Goal: Transaction & Acquisition: Purchase product/service

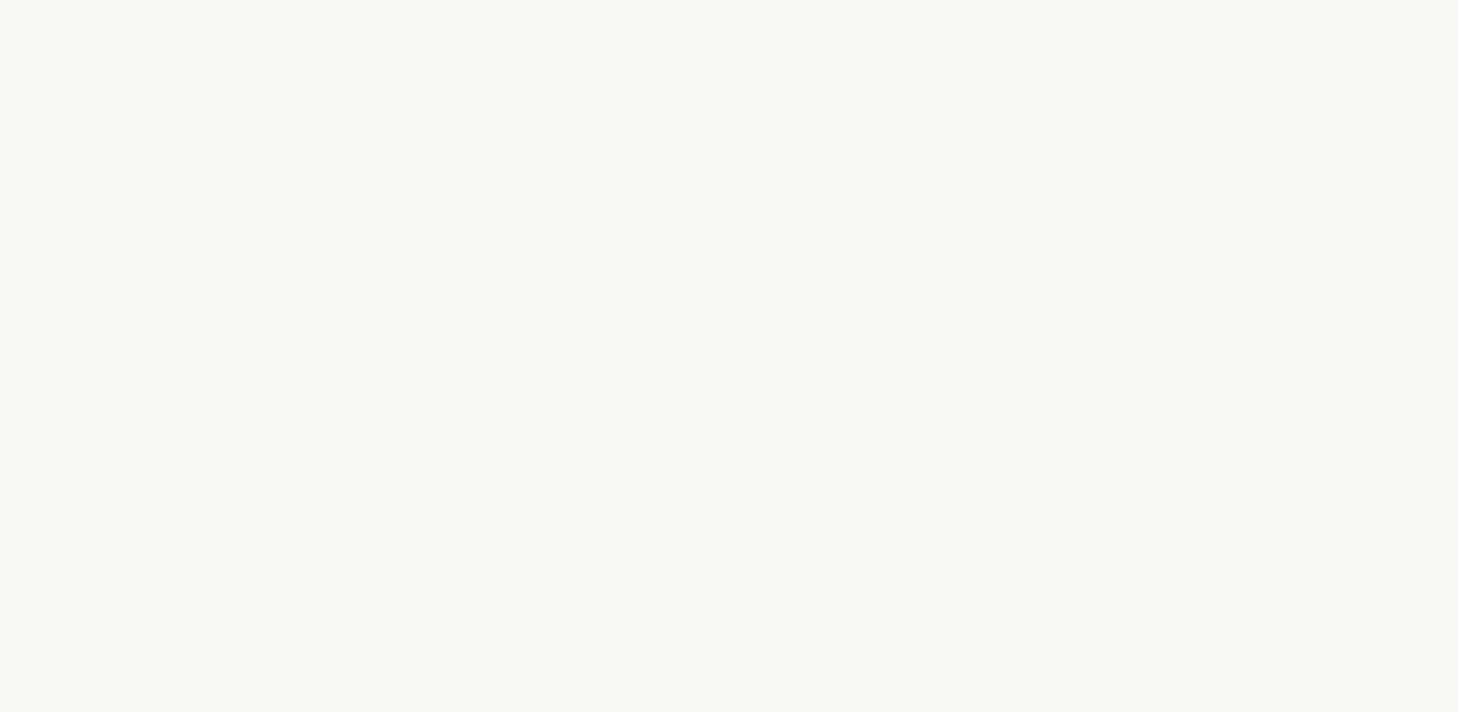
select select "FR"
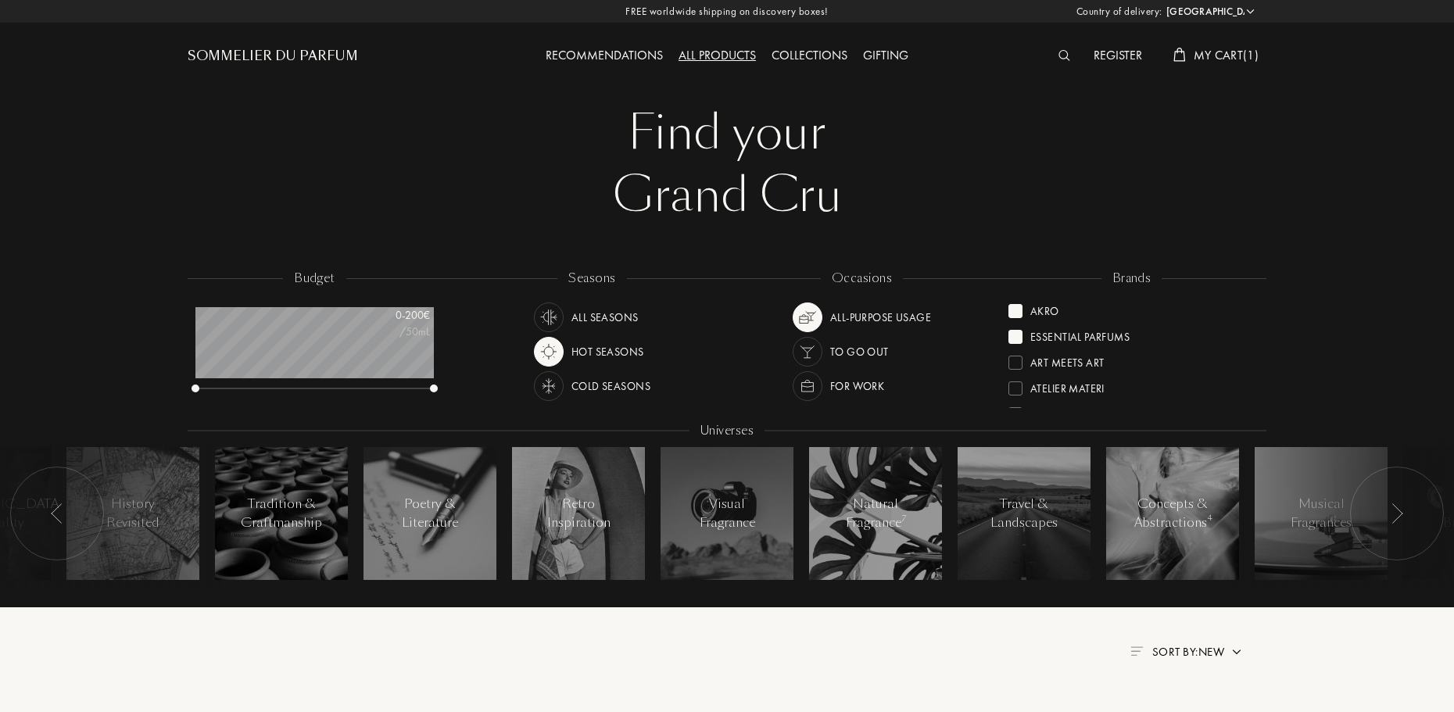
click at [1019, 309] on div at bounding box center [1015, 311] width 14 height 14
click at [1011, 316] on div at bounding box center [1015, 311] width 14 height 14
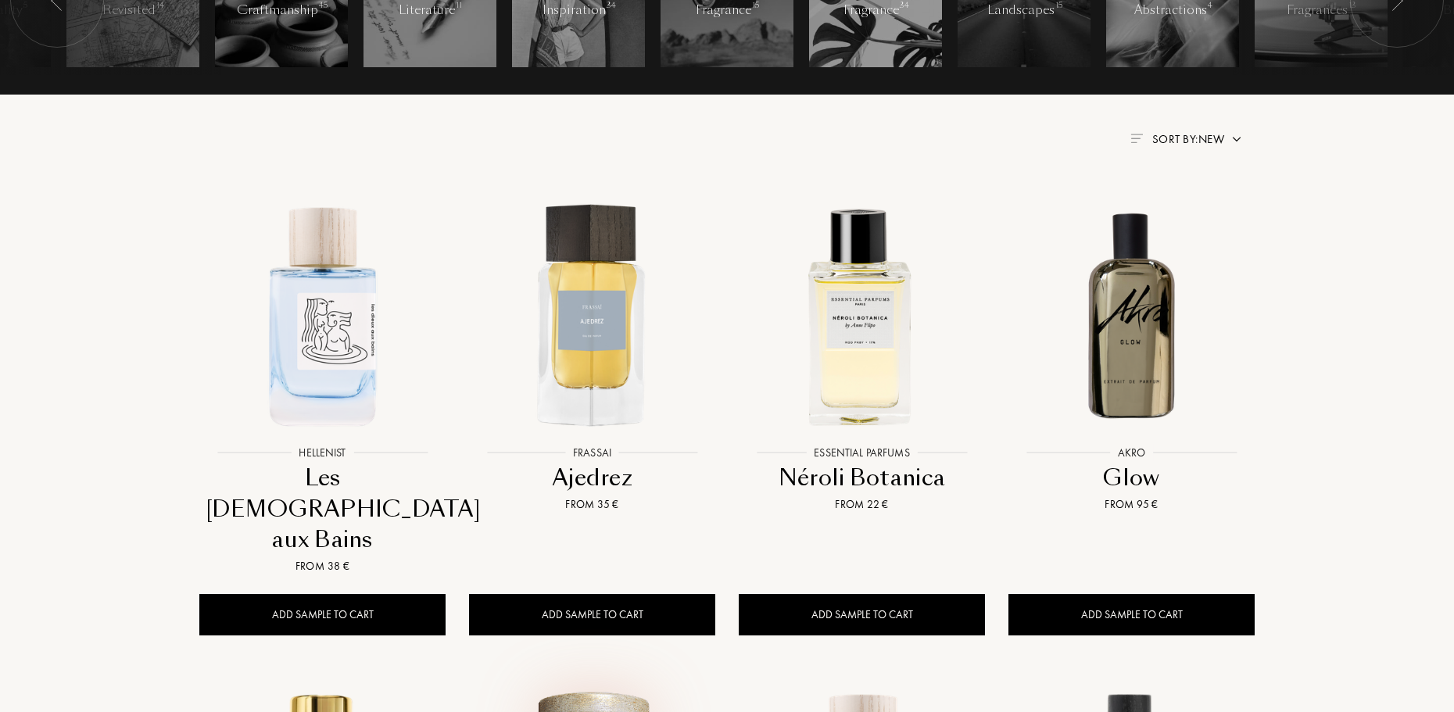
scroll to position [313, 0]
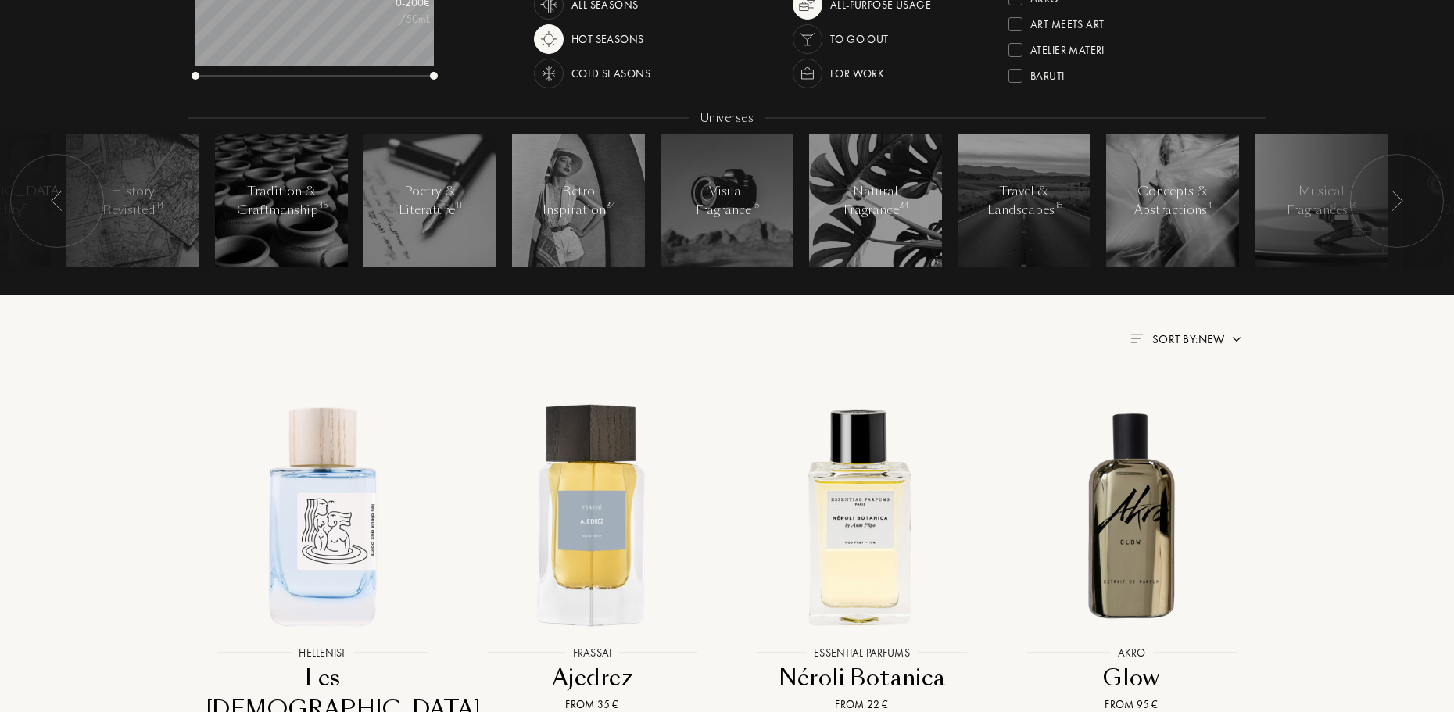
click at [1396, 199] on img at bounding box center [1396, 201] width 13 height 20
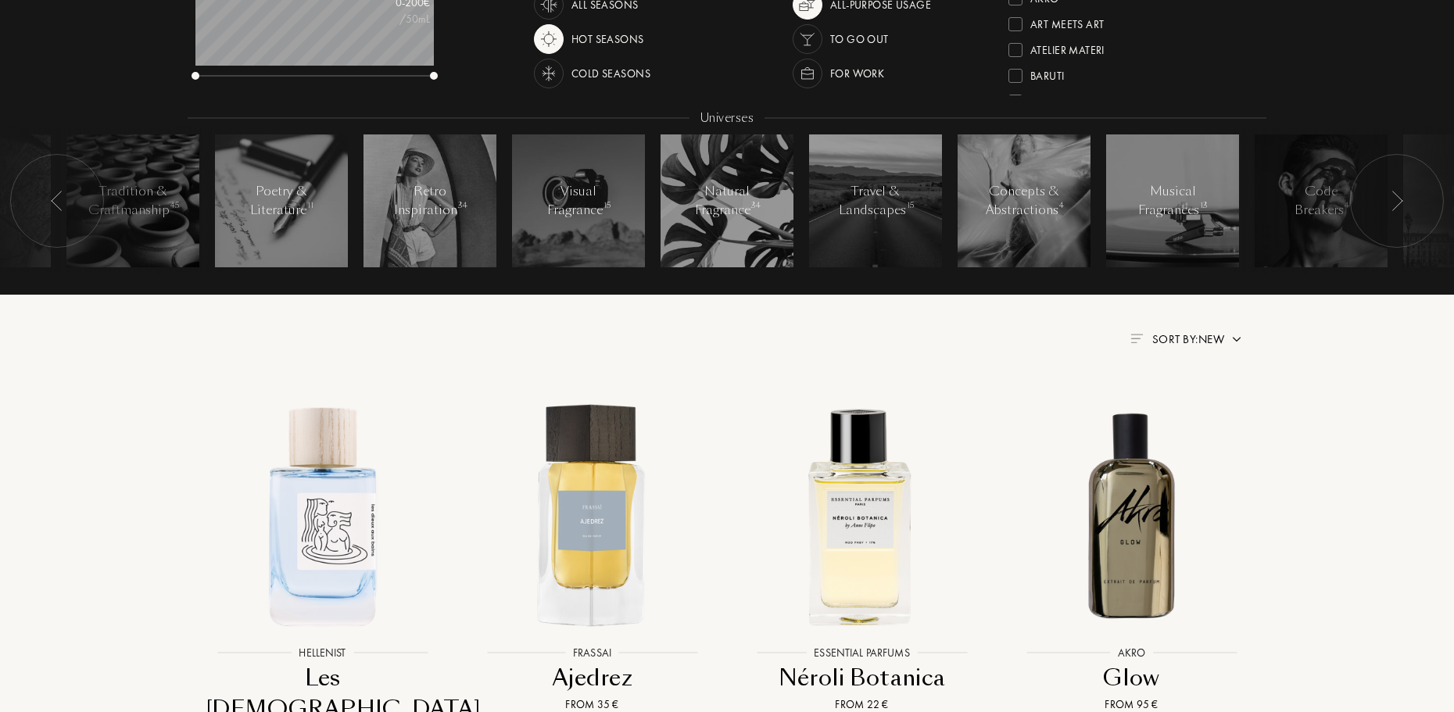
click at [1396, 199] on img at bounding box center [1396, 201] width 13 height 20
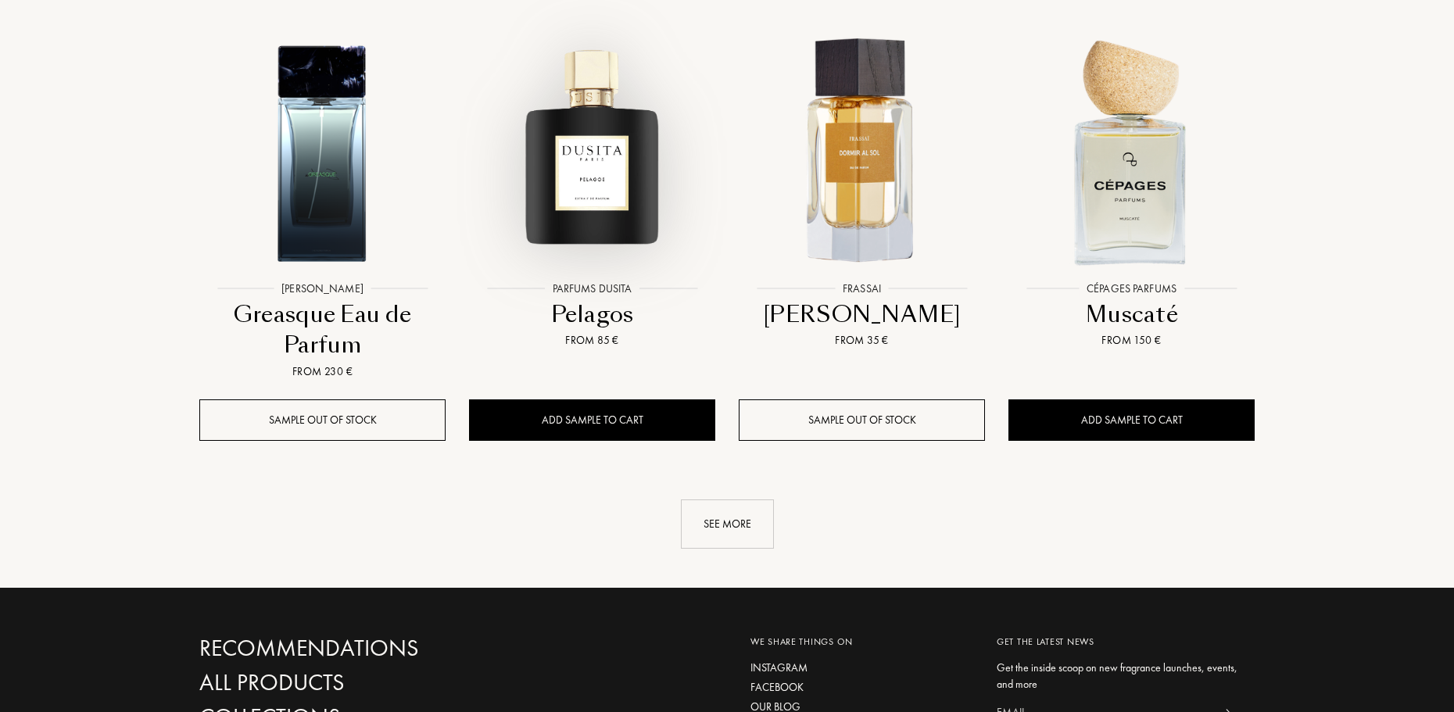
scroll to position [1641, 0]
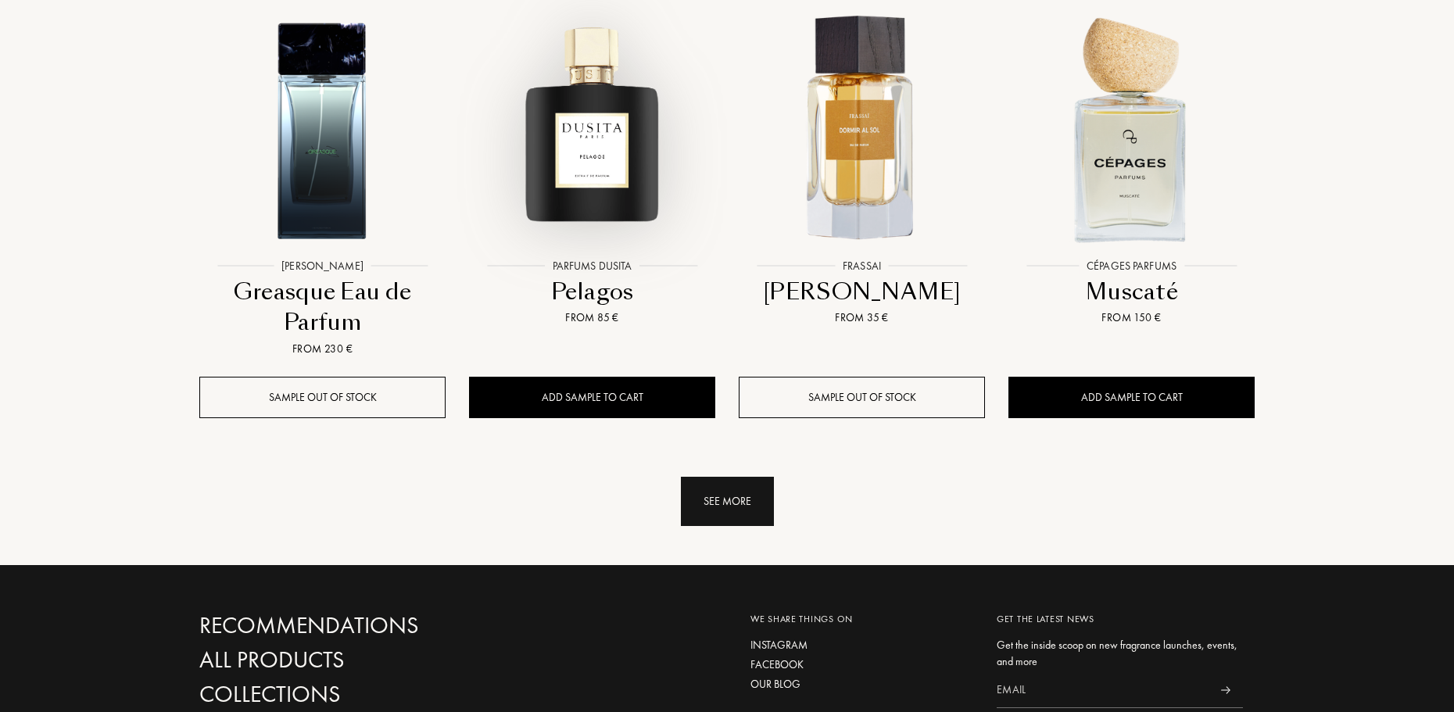
click at [724, 477] on div "See more" at bounding box center [727, 501] width 93 height 49
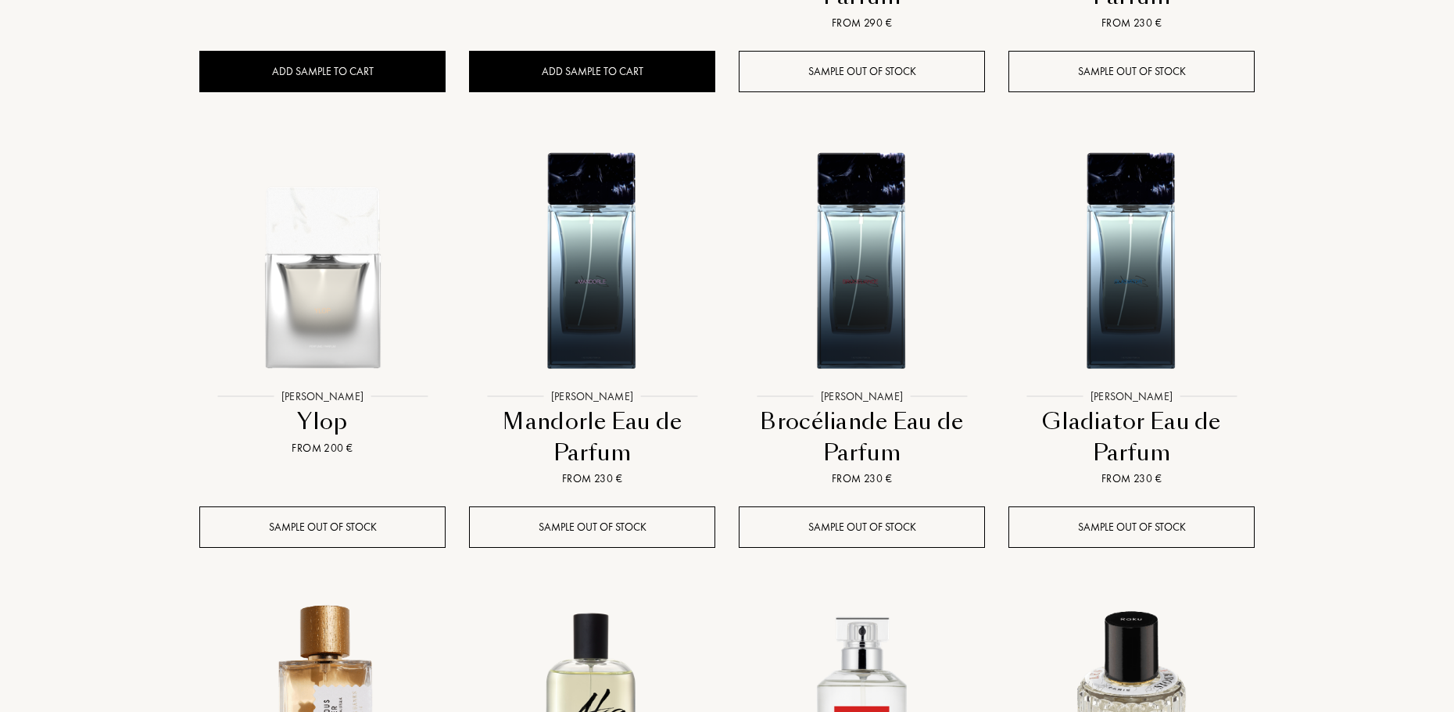
scroll to position [2813, 0]
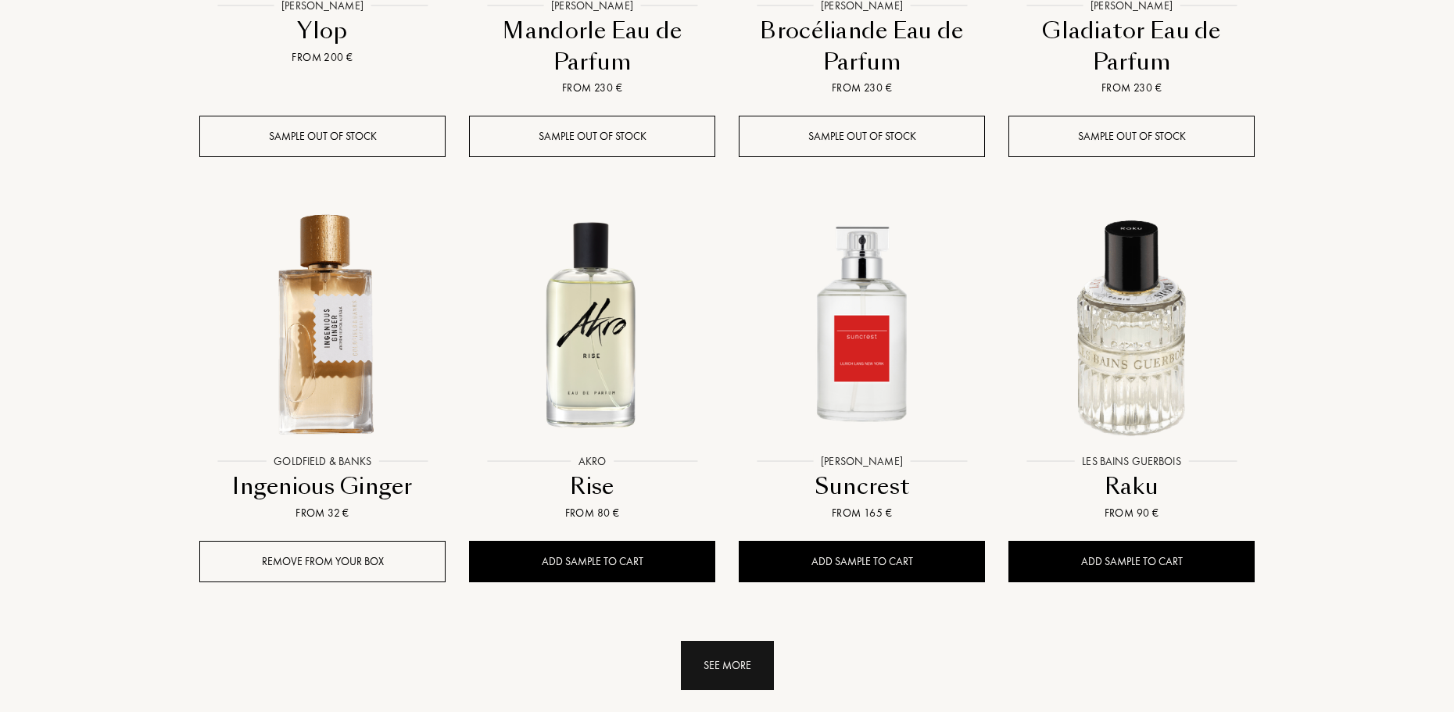
click at [736, 641] on div "See more" at bounding box center [727, 665] width 93 height 49
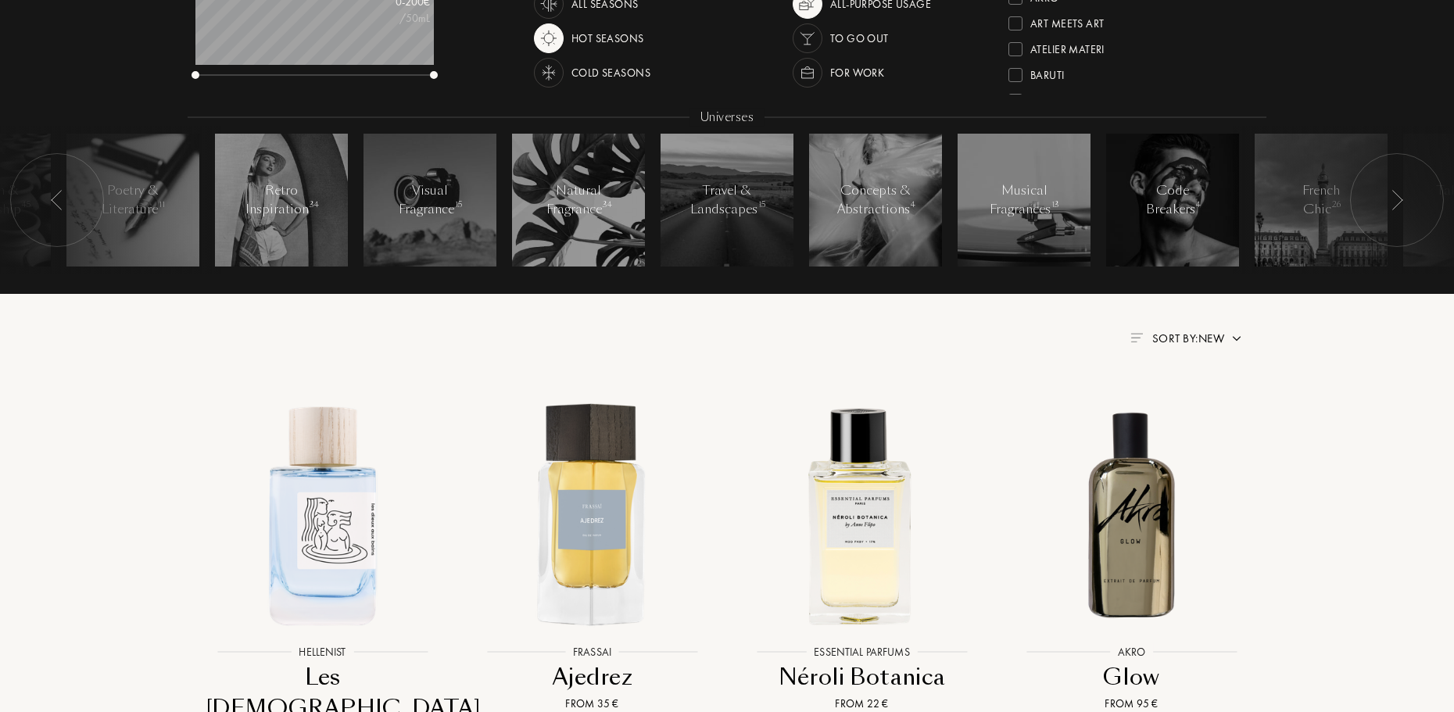
scroll to position [313, 0]
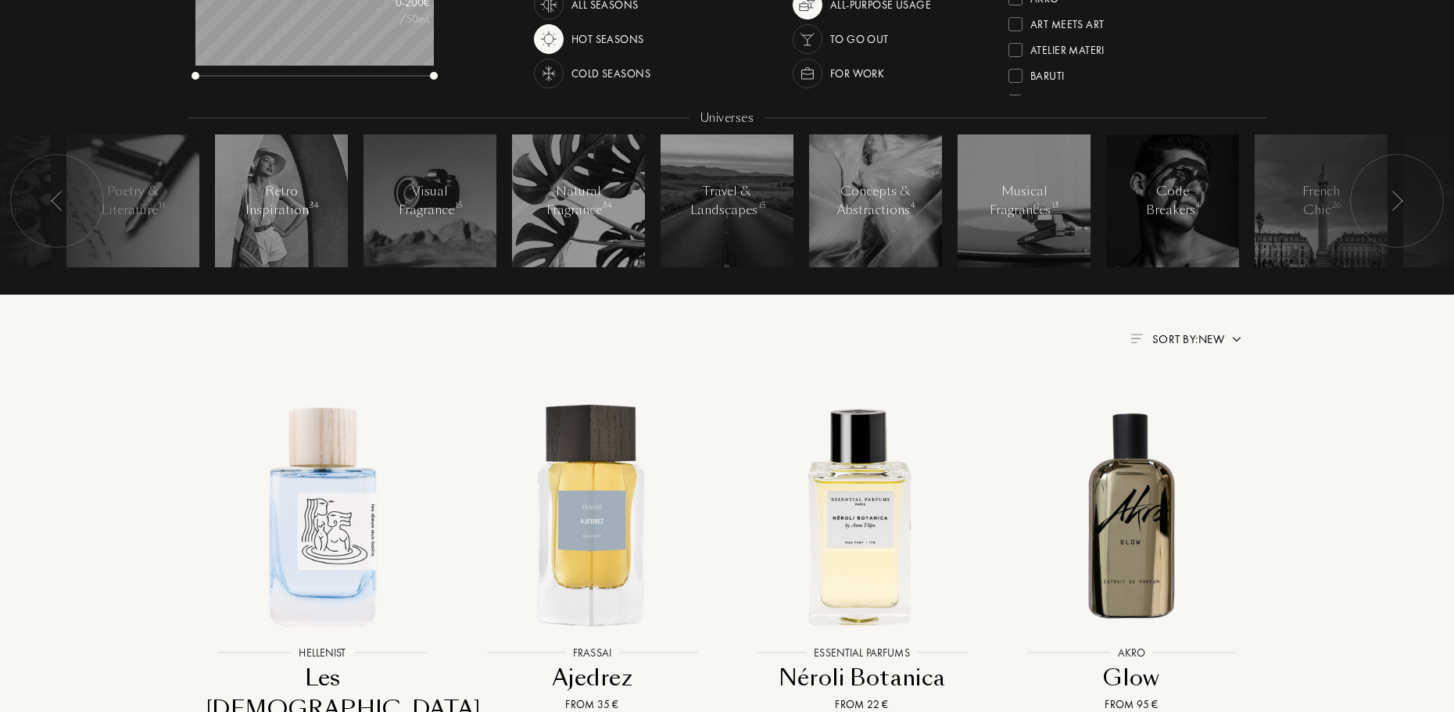
click at [1228, 338] on div "Sort by: New" at bounding box center [1186, 340] width 113 height 18
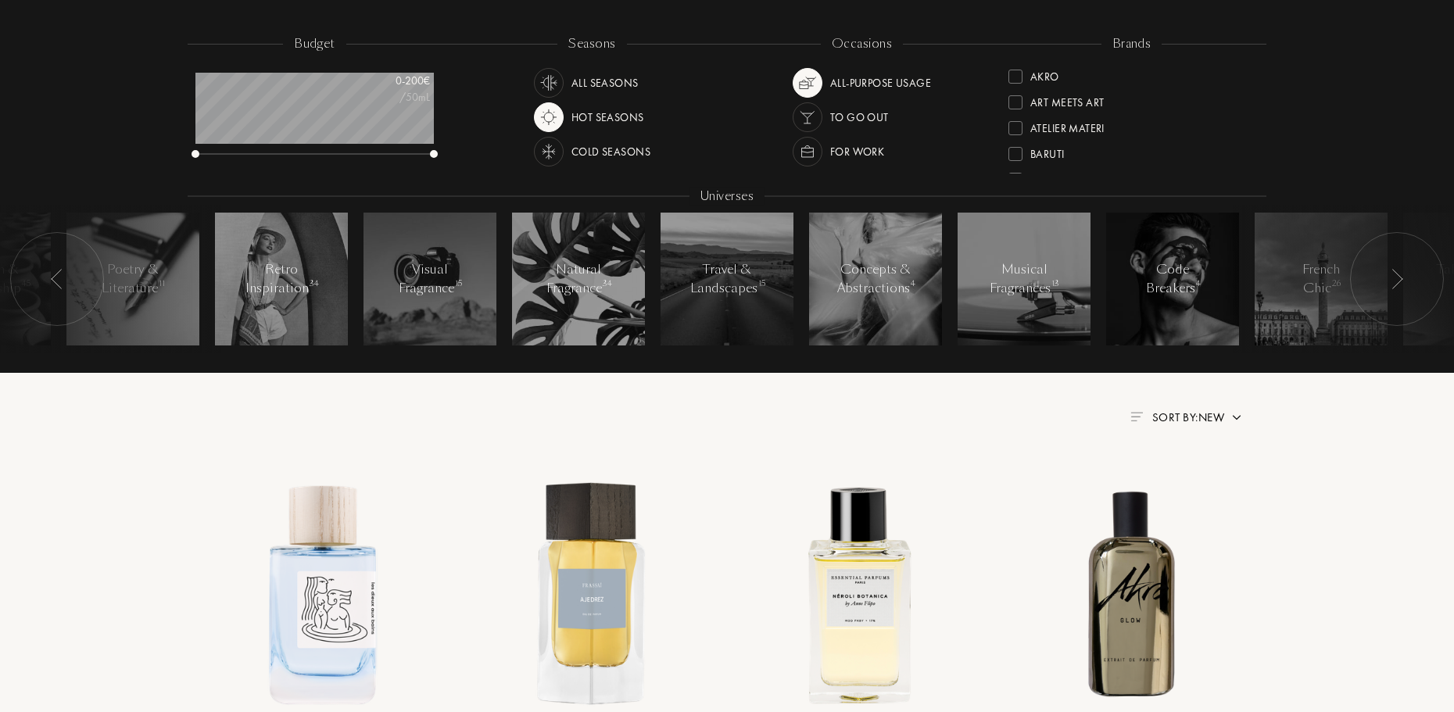
drag, startPoint x: 1254, startPoint y: 131, endPoint x: 1252, endPoint y: 165, distance: 33.7
click at [1252, 165] on div "brands Akro Art Meets Art Atelier Materi Baruti Binet-Papillon Cépages Parfums …" at bounding box center [1131, 105] width 270 height 141
click at [1207, 418] on span "Sort by: New" at bounding box center [1188, 417] width 72 height 16
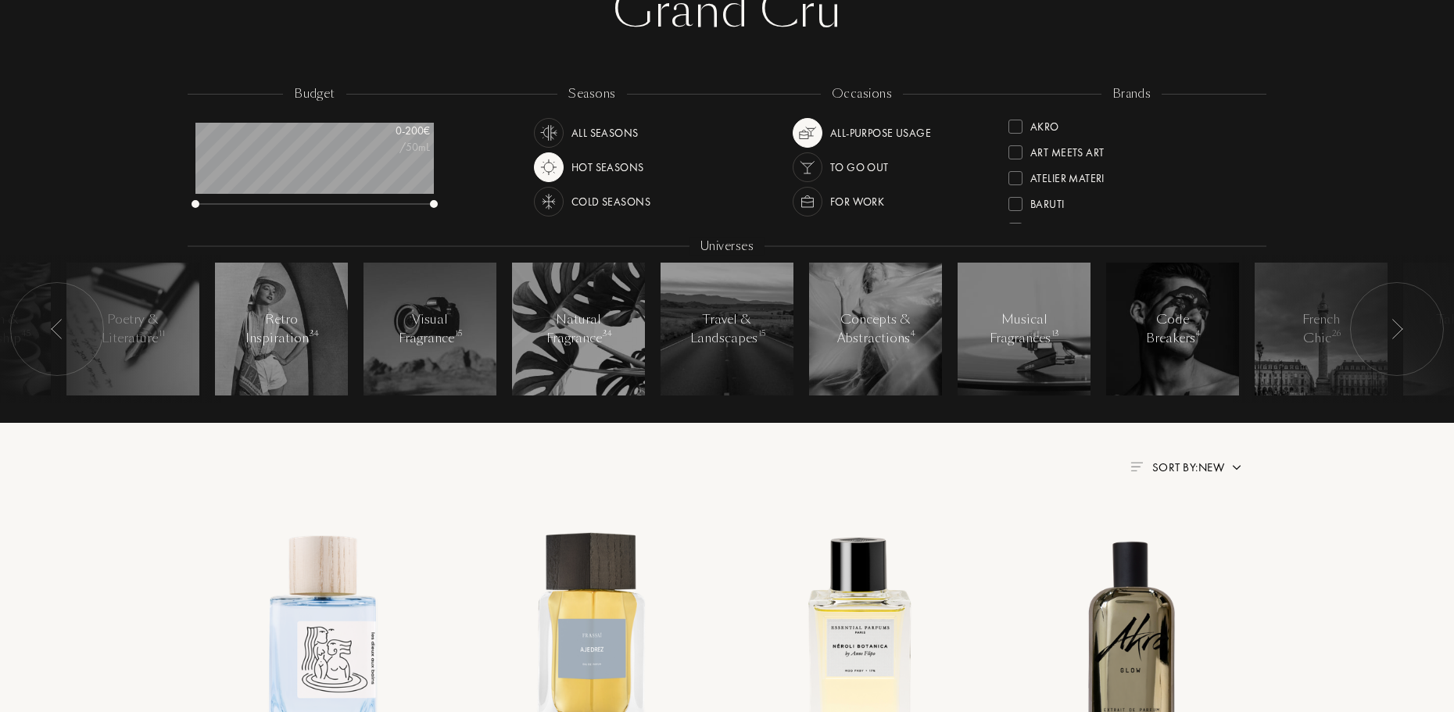
scroll to position [156, 0]
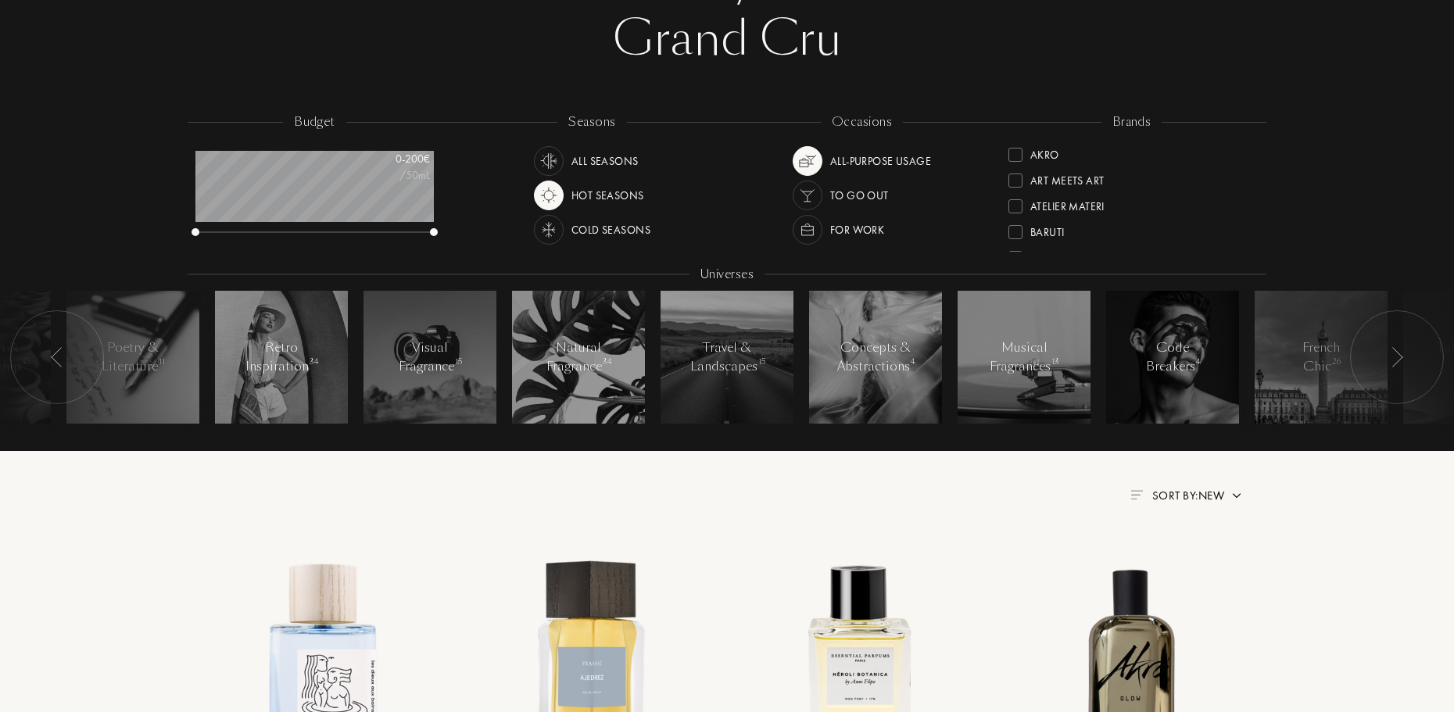
click at [1221, 492] on span "Sort by: New" at bounding box center [1188, 496] width 72 height 16
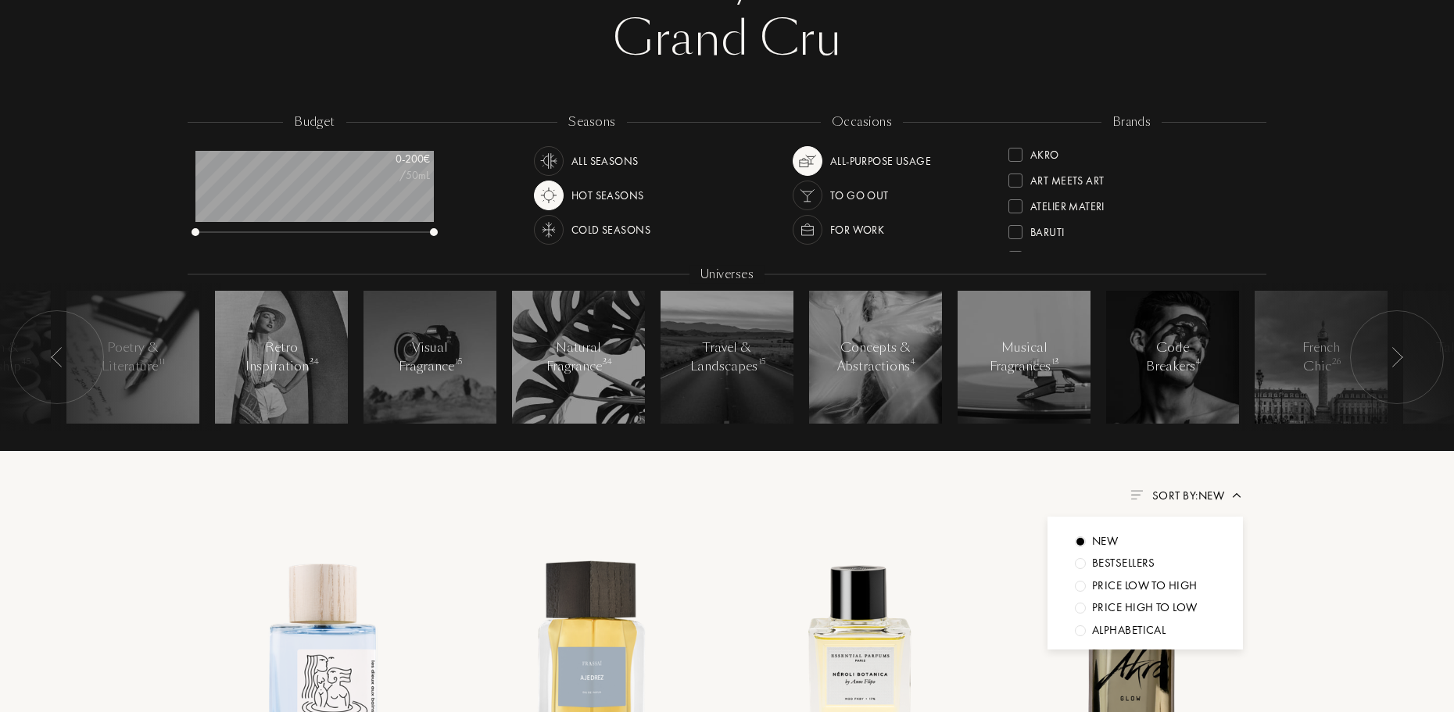
click at [1117, 550] on div "Bestsellers" at bounding box center [1105, 541] width 26 height 18
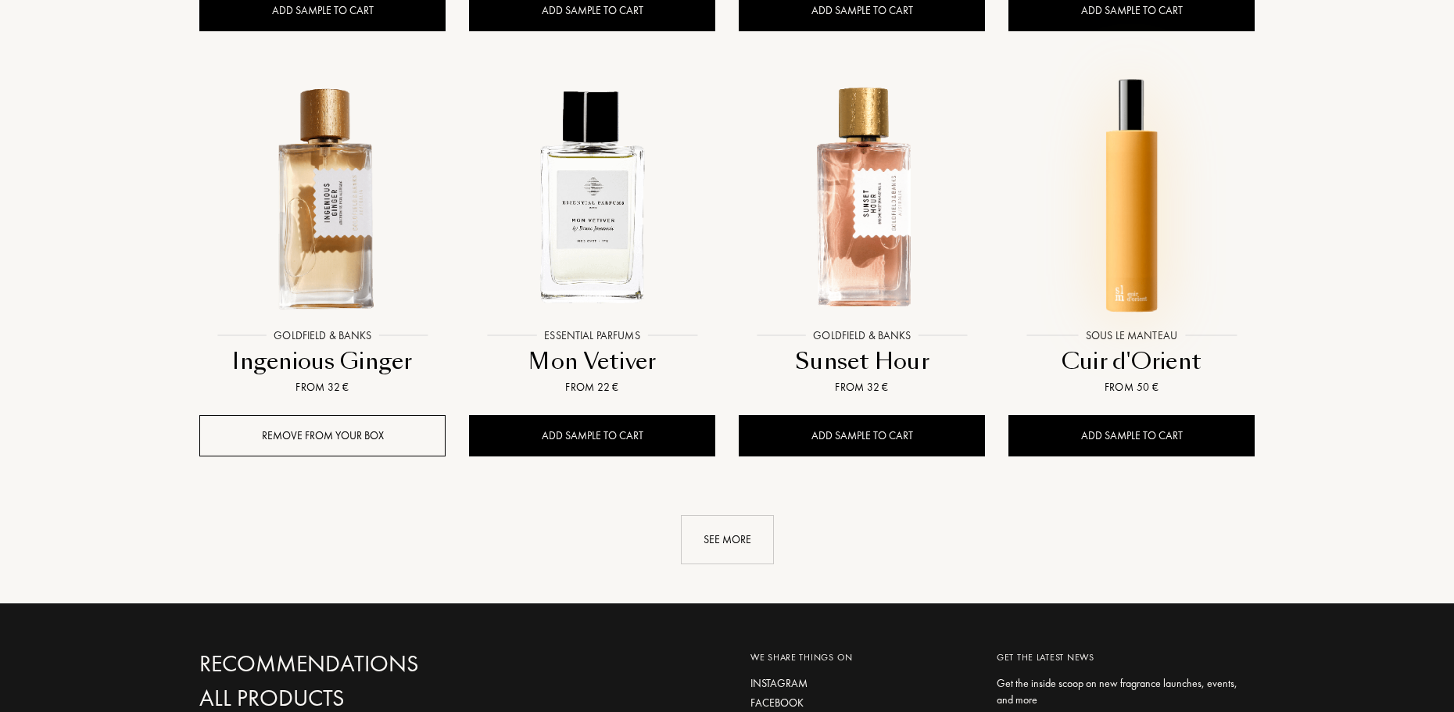
scroll to position [1485, 0]
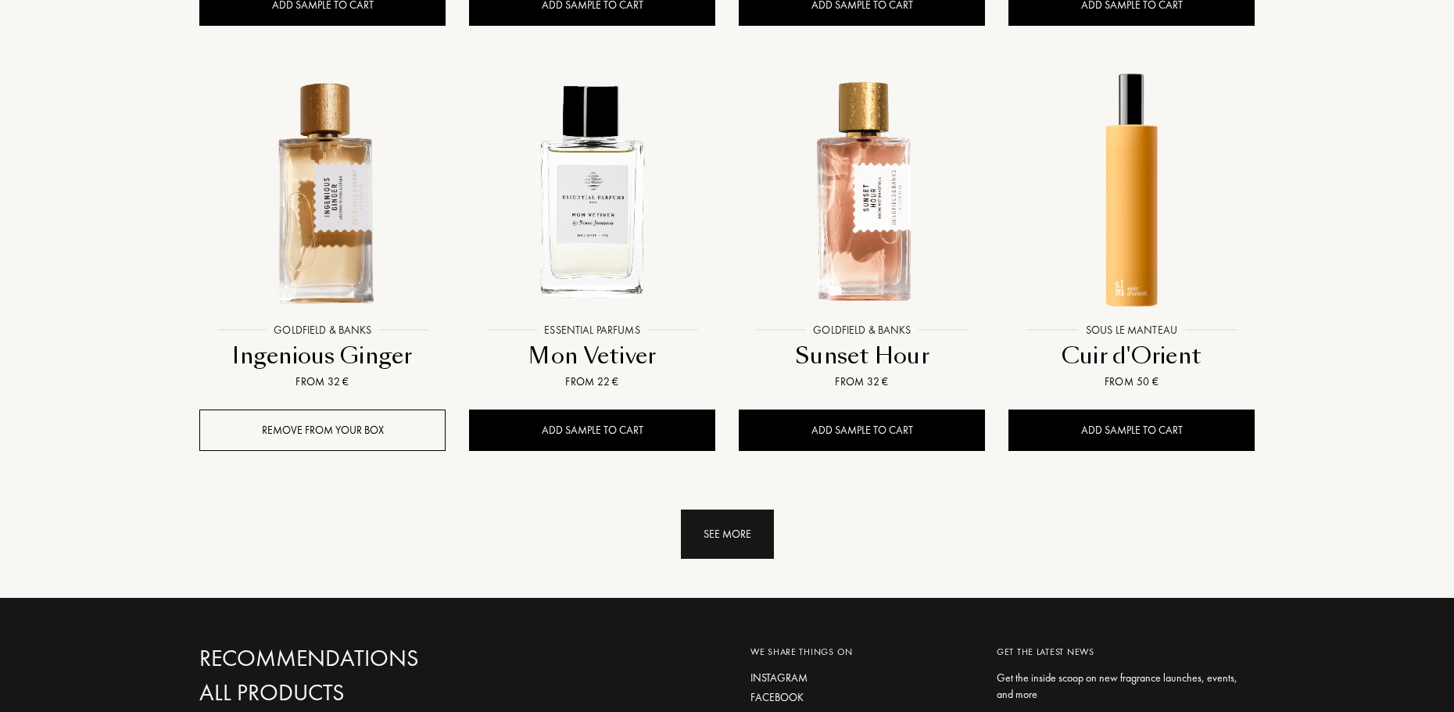
click at [735, 533] on div "See more" at bounding box center [727, 534] width 93 height 49
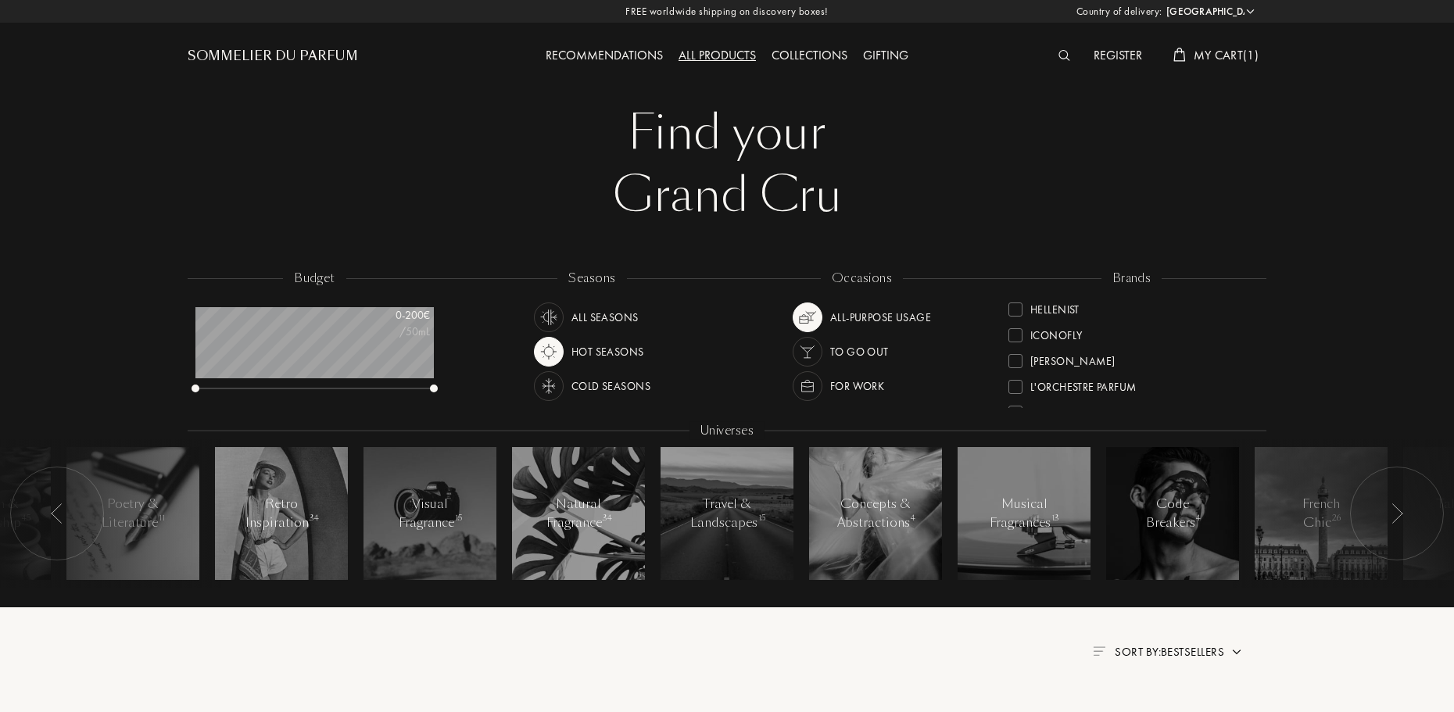
scroll to position [313, 0]
click at [1099, 364] on div "L'Orchestre Parfum" at bounding box center [1083, 356] width 106 height 21
click at [1014, 309] on div at bounding box center [1015, 311] width 14 height 14
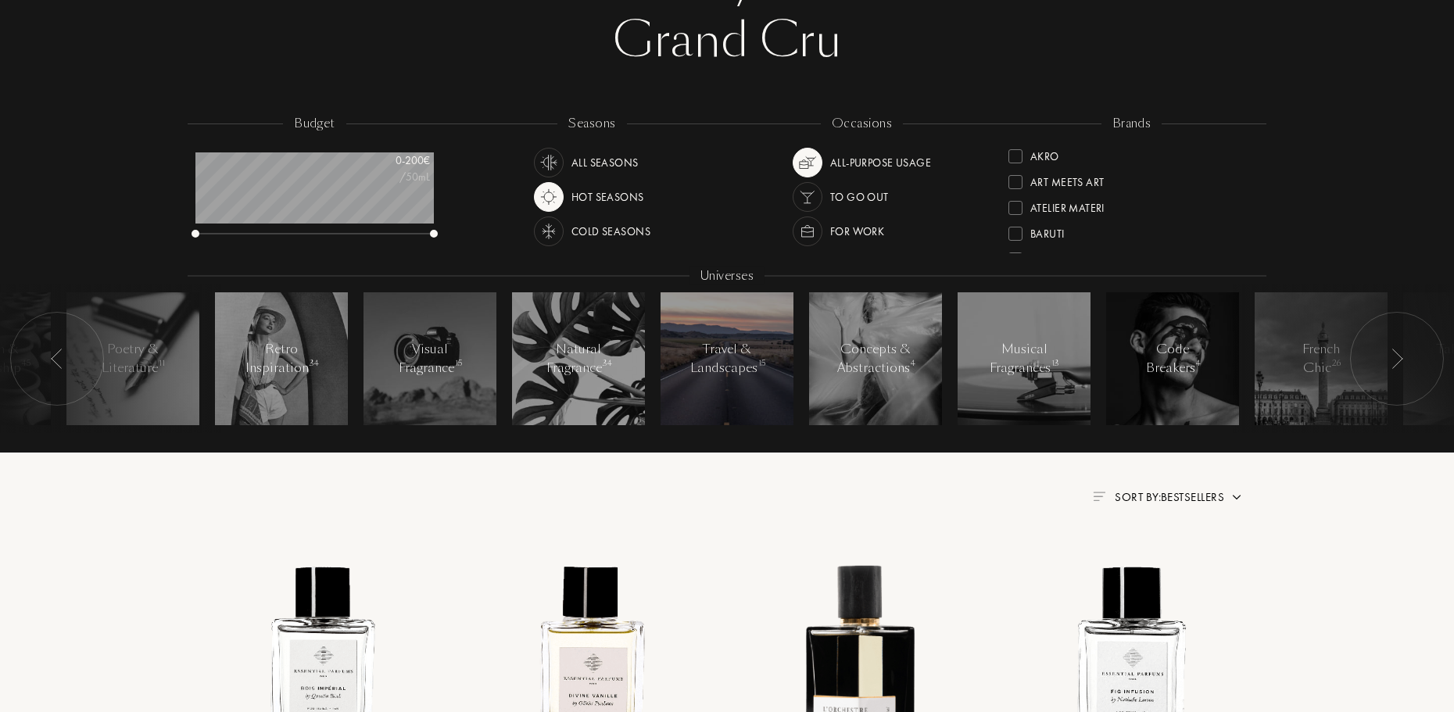
scroll to position [156, 0]
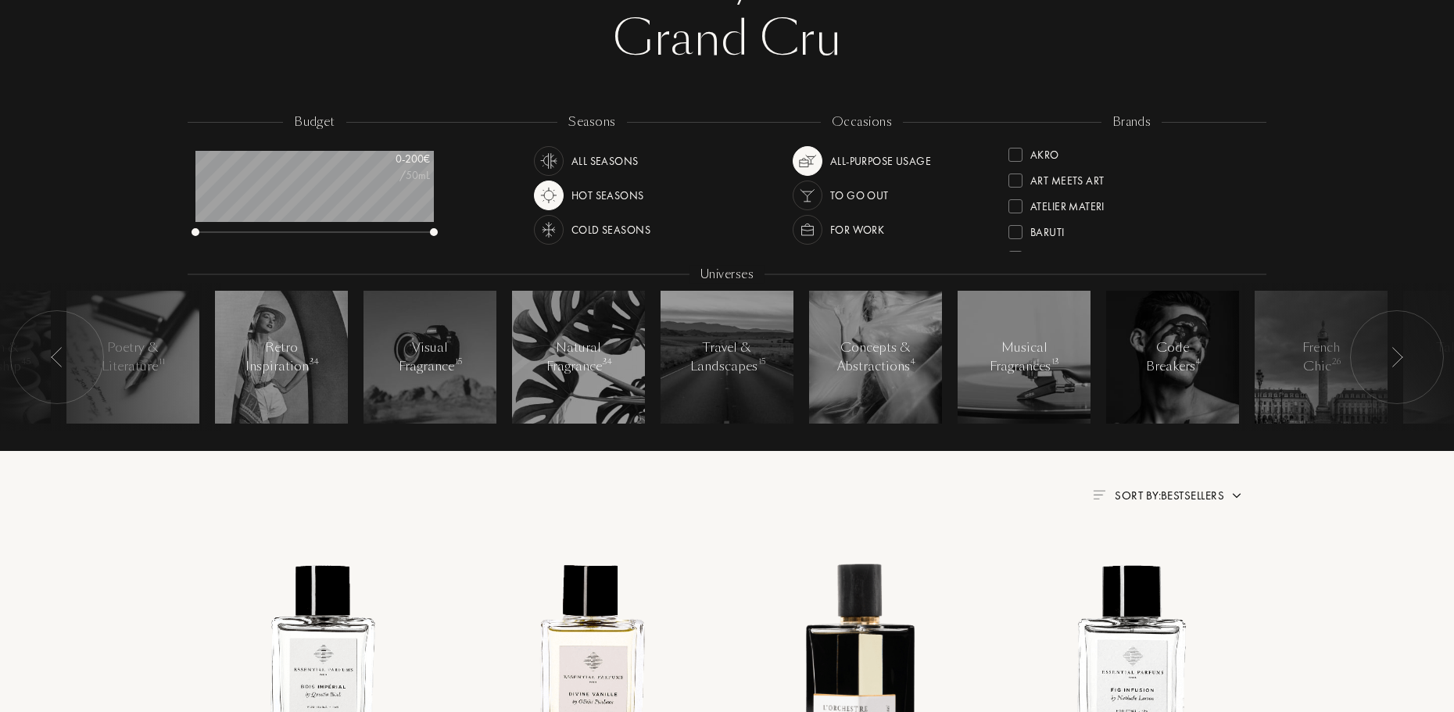
click at [718, 267] on div "Universes" at bounding box center [726, 275] width 75 height 18
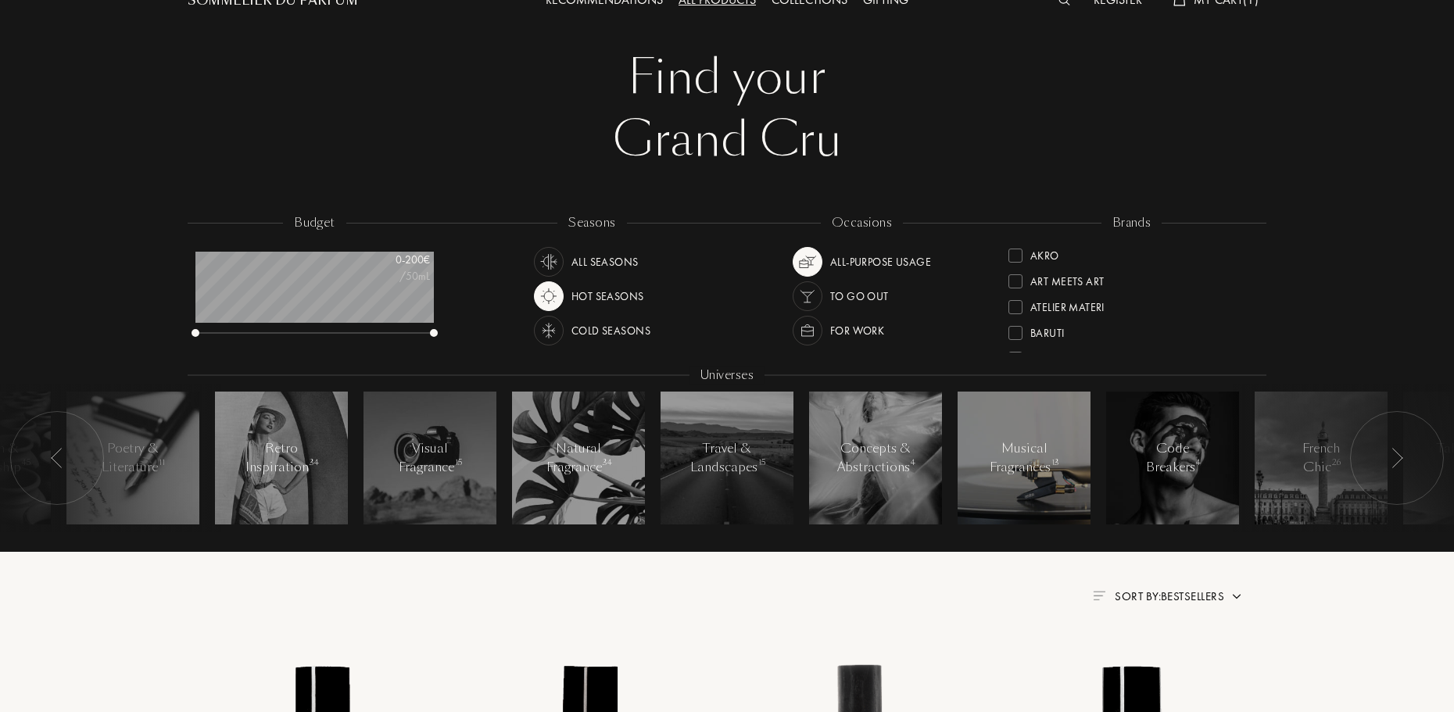
scroll to position [0, 0]
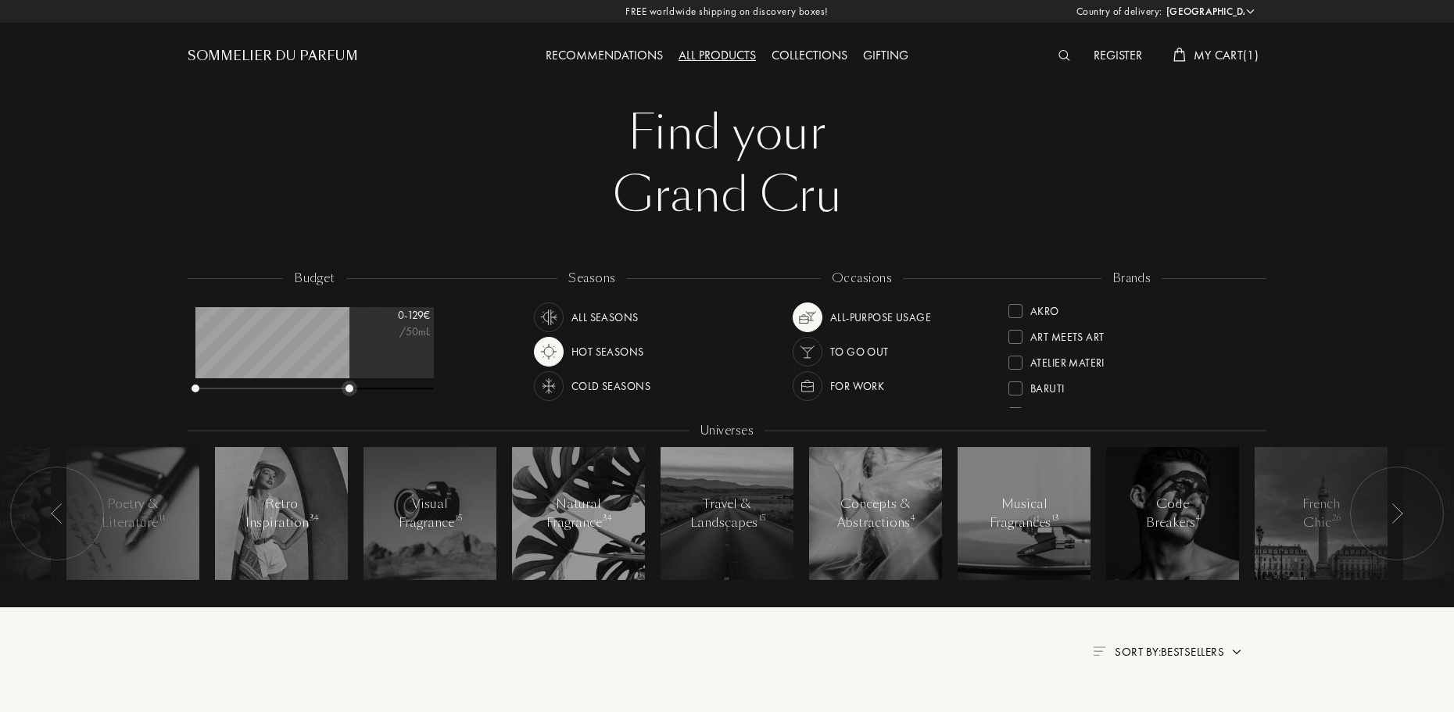
drag, startPoint x: 431, startPoint y: 389, endPoint x: 347, endPoint y: 388, distance: 84.4
click at [347, 388] on div at bounding box center [349, 388] width 8 height 8
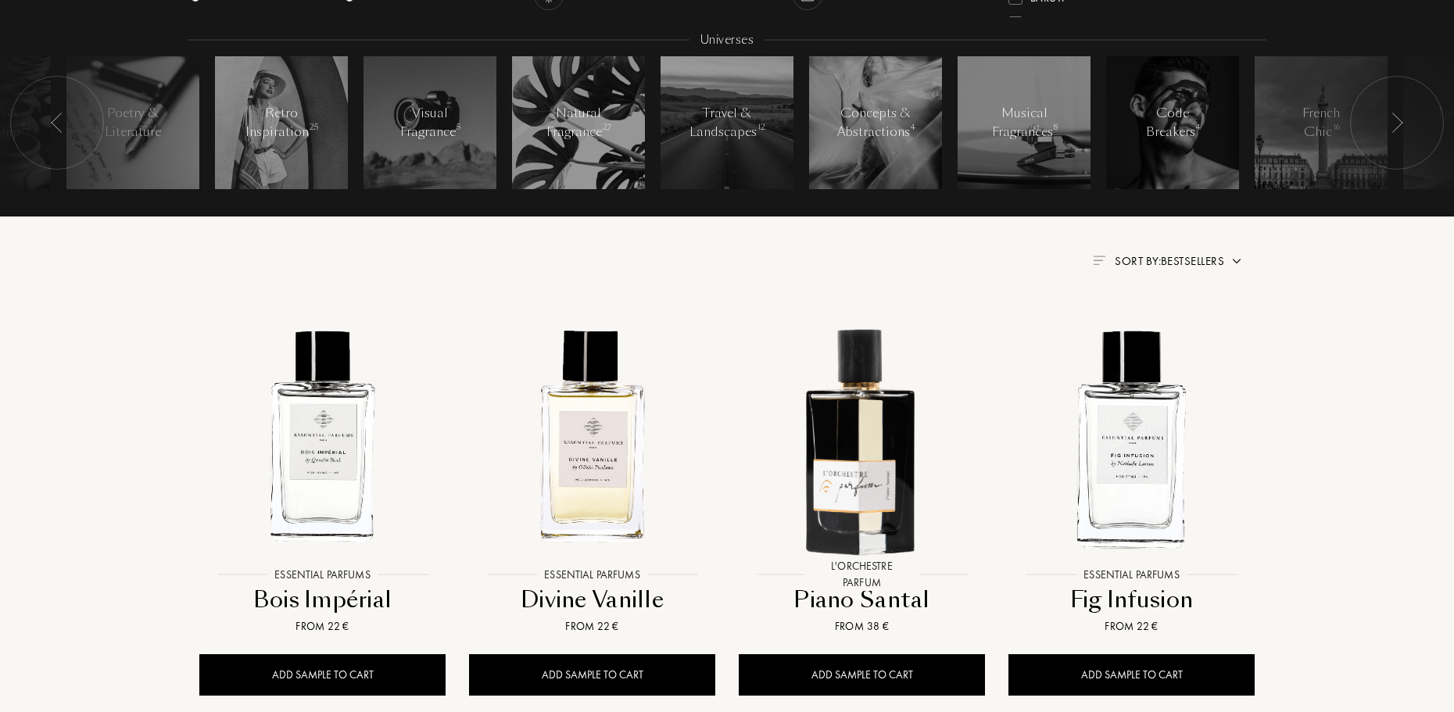
click at [1191, 259] on span "Sort by: Bestsellers" at bounding box center [1168, 261] width 109 height 16
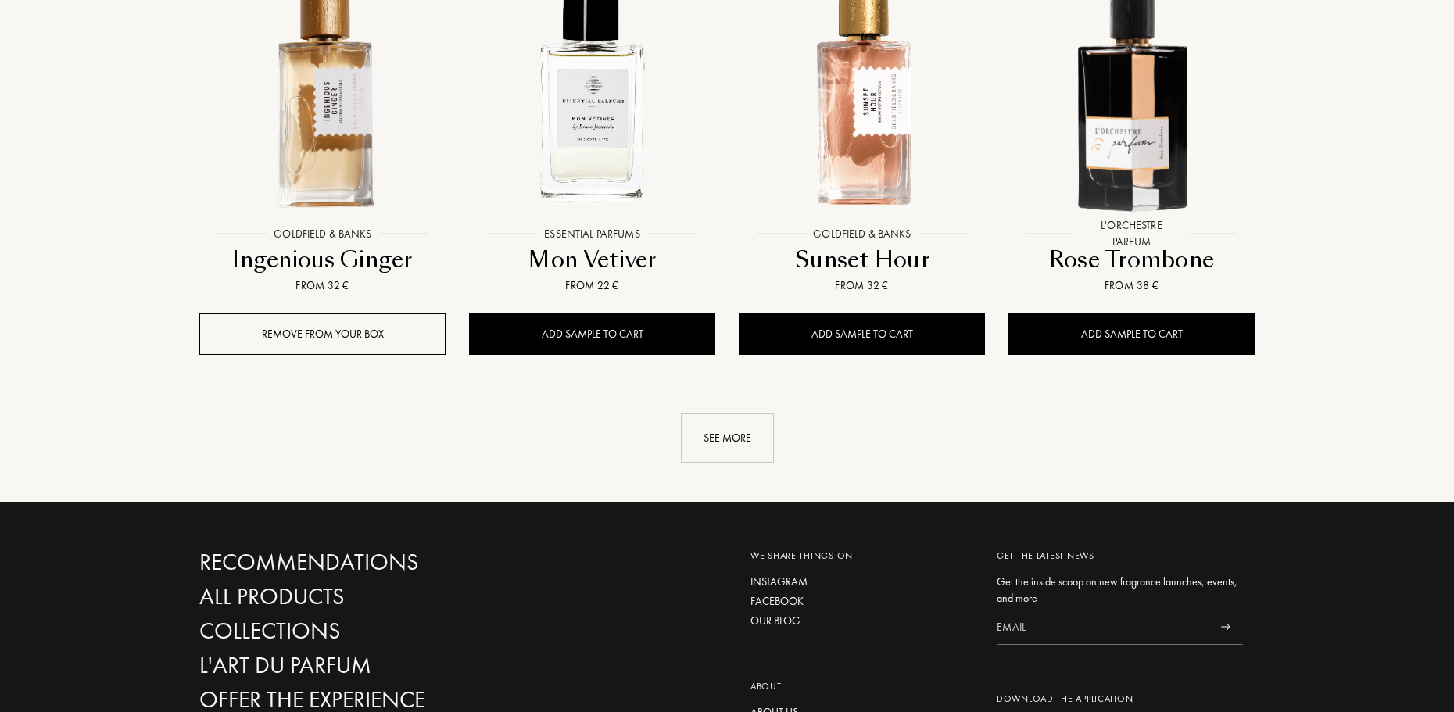
scroll to position [1851, 0]
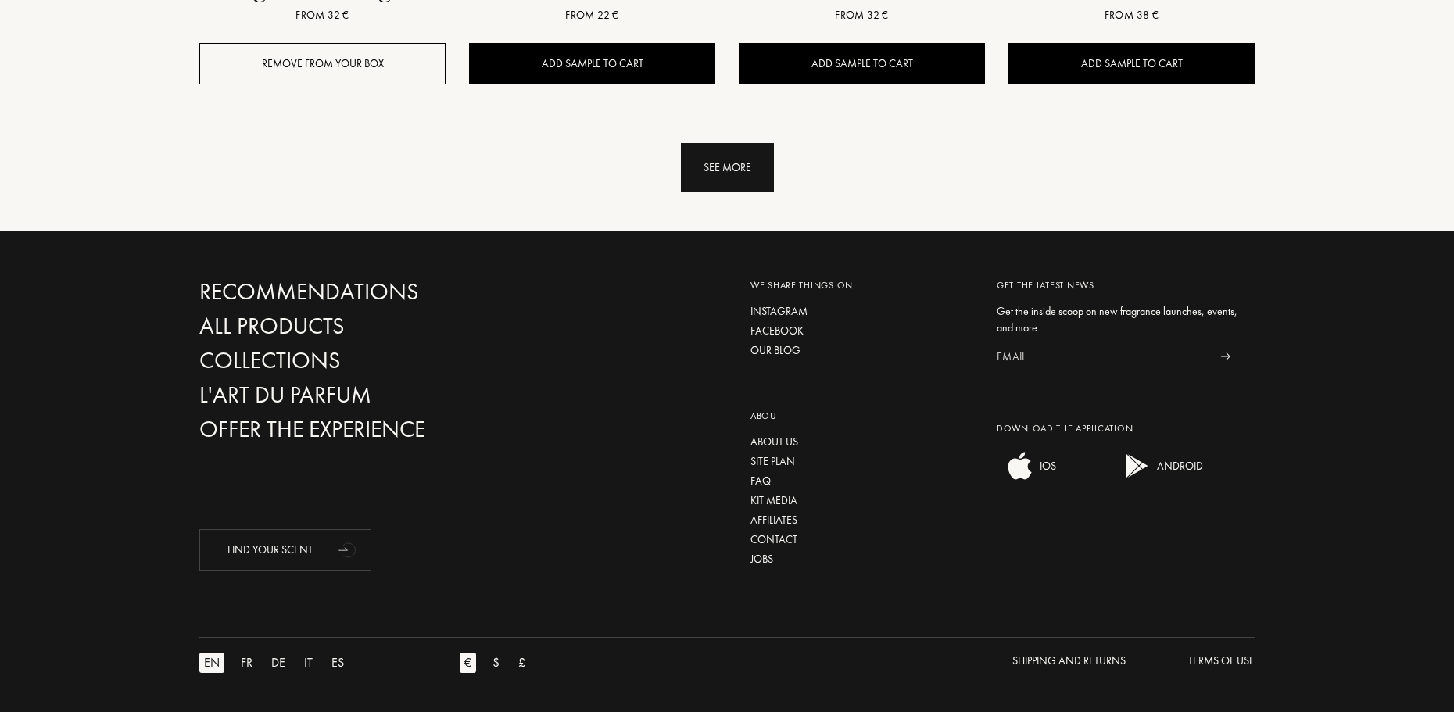
click at [720, 168] on div "See more" at bounding box center [727, 167] width 93 height 49
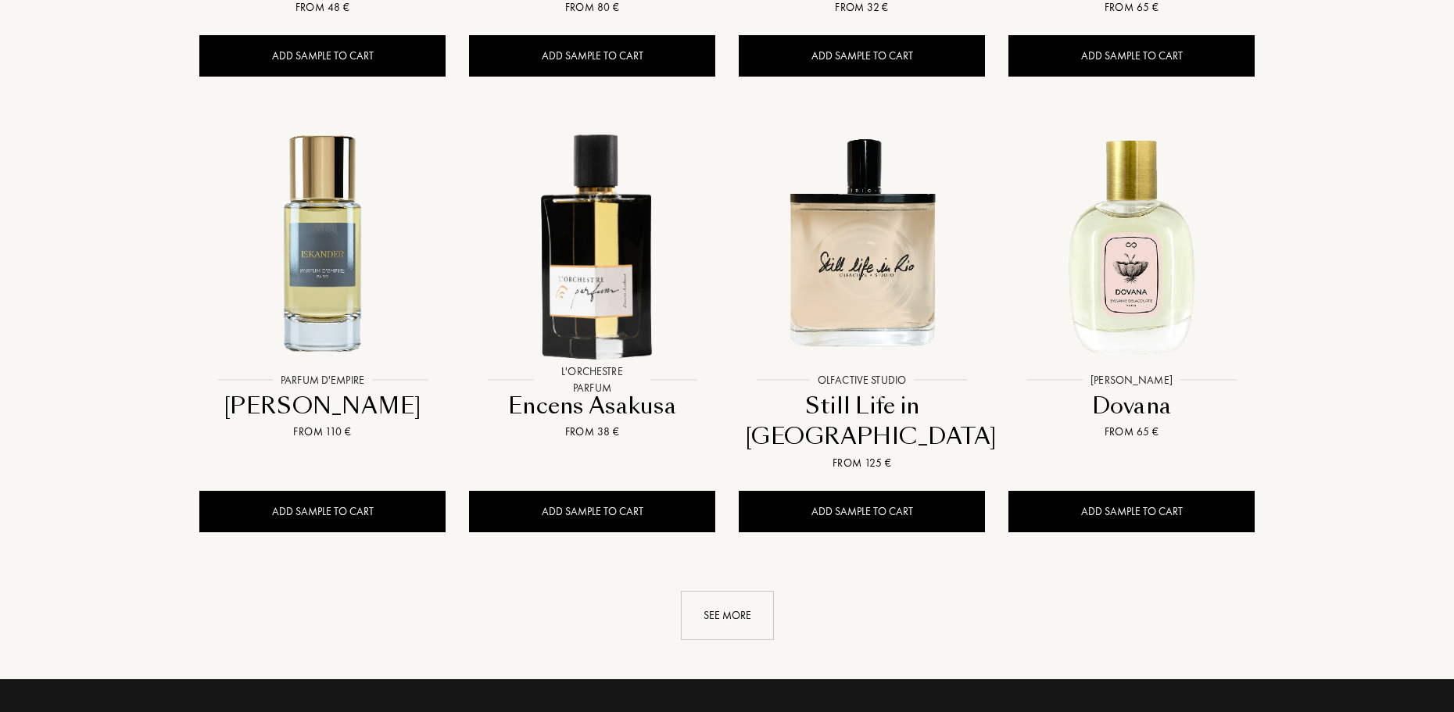
scroll to position [2789, 0]
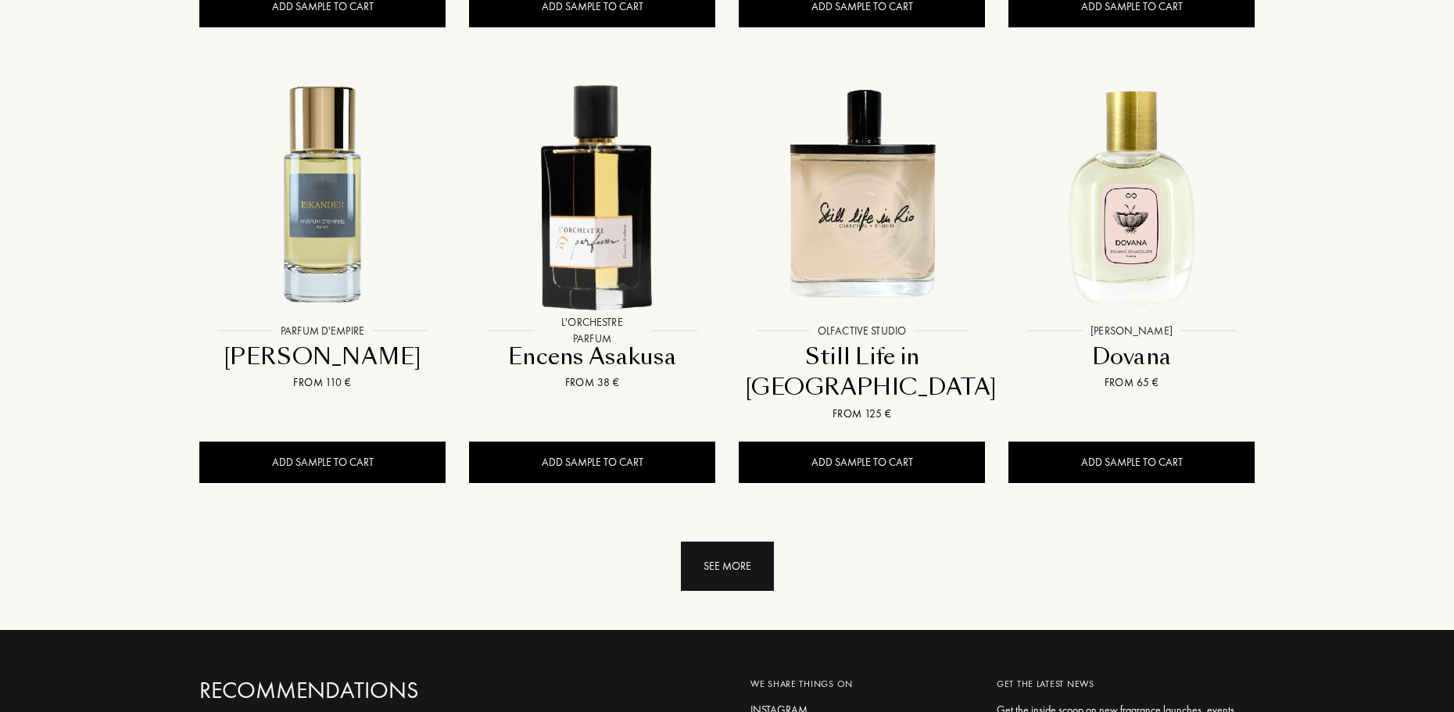
click at [727, 542] on div "See more" at bounding box center [727, 566] width 93 height 49
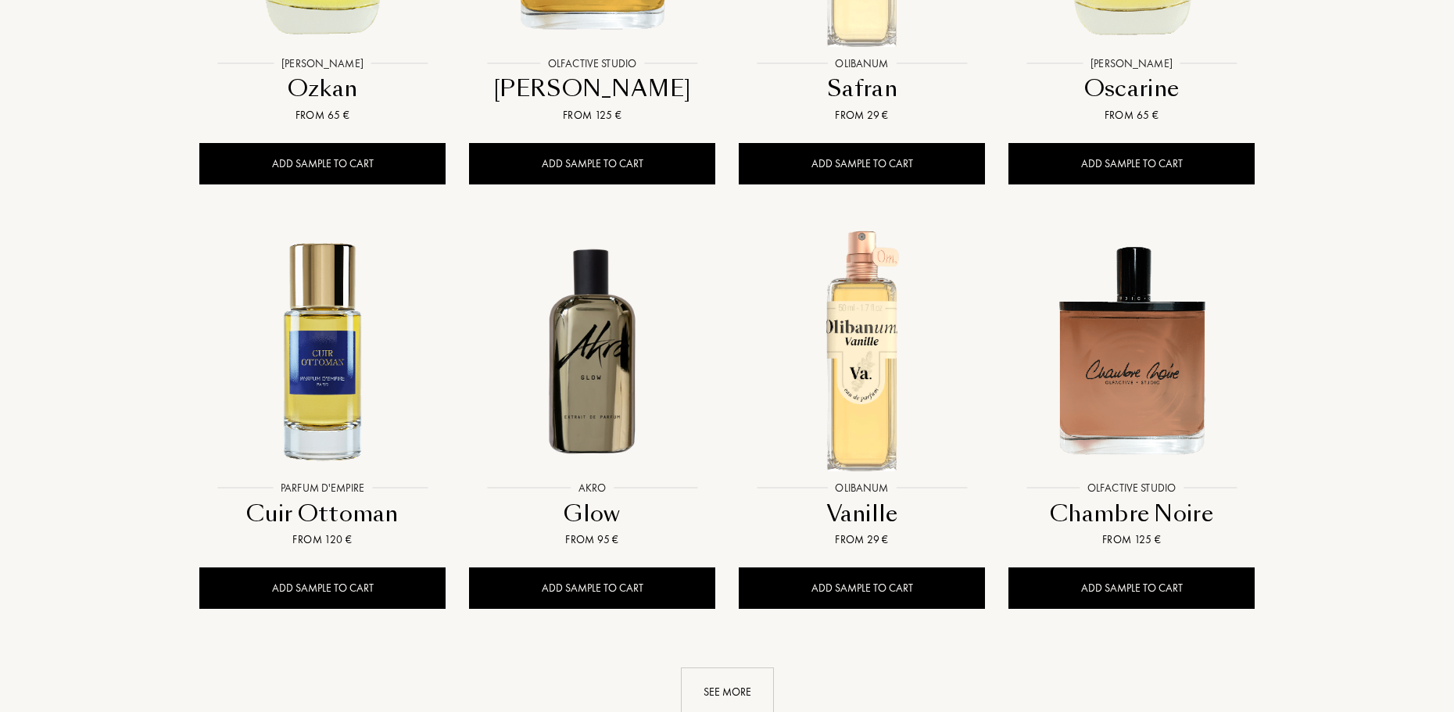
scroll to position [4039, 0]
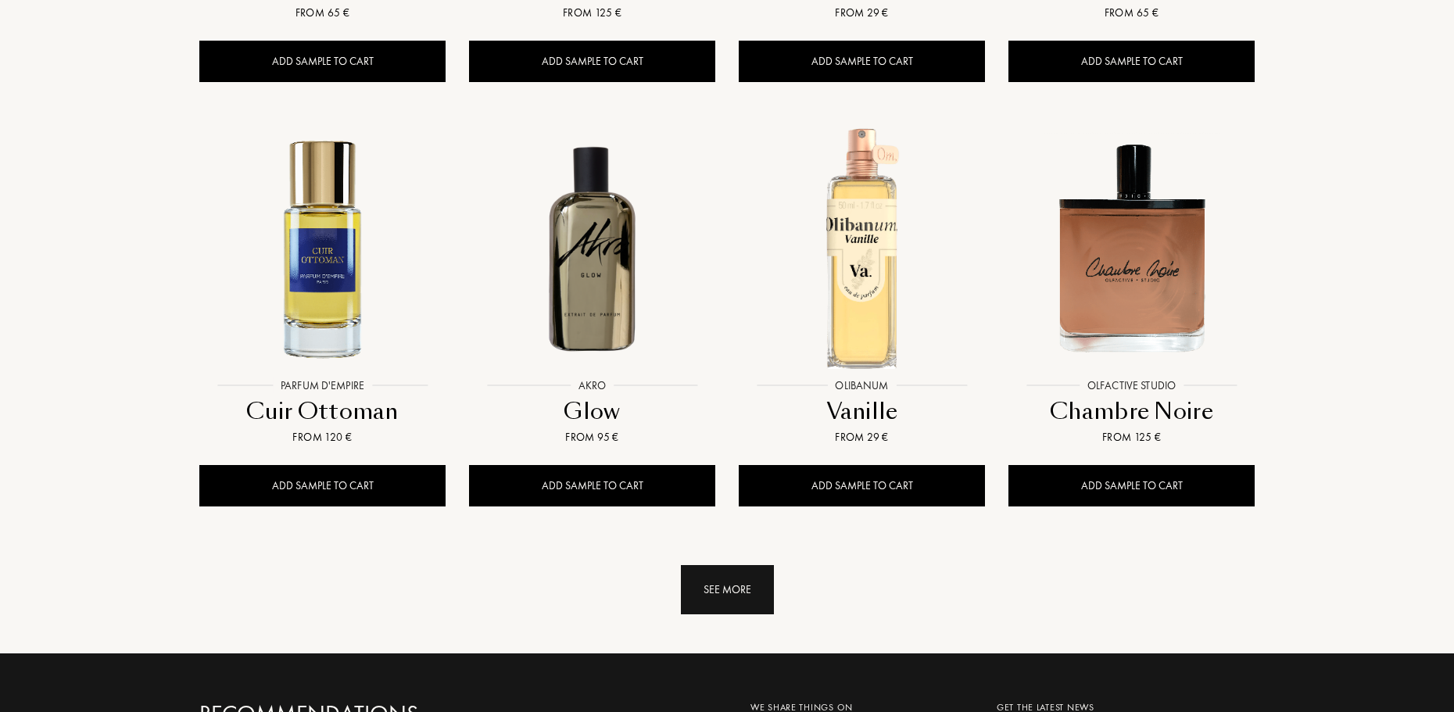
click at [749, 565] on div "See more" at bounding box center [727, 589] width 93 height 49
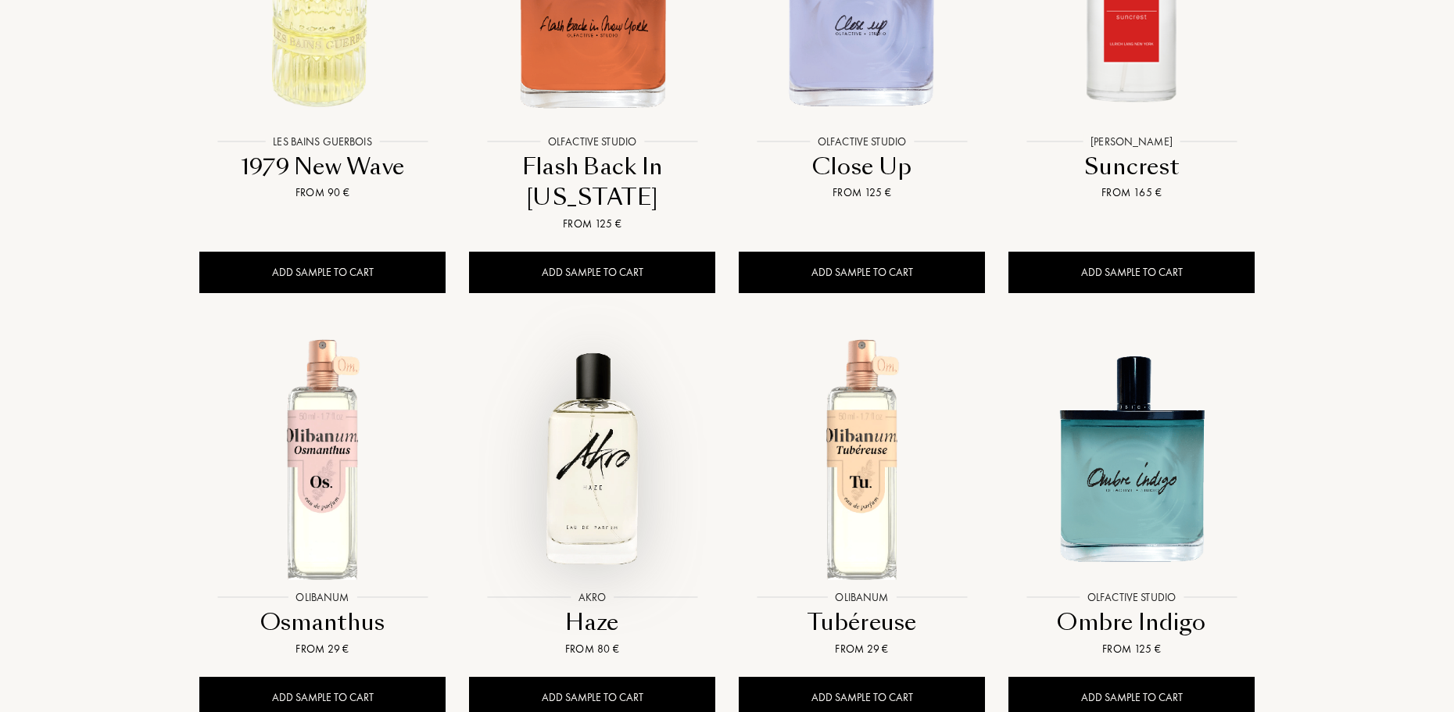
scroll to position [5290, 0]
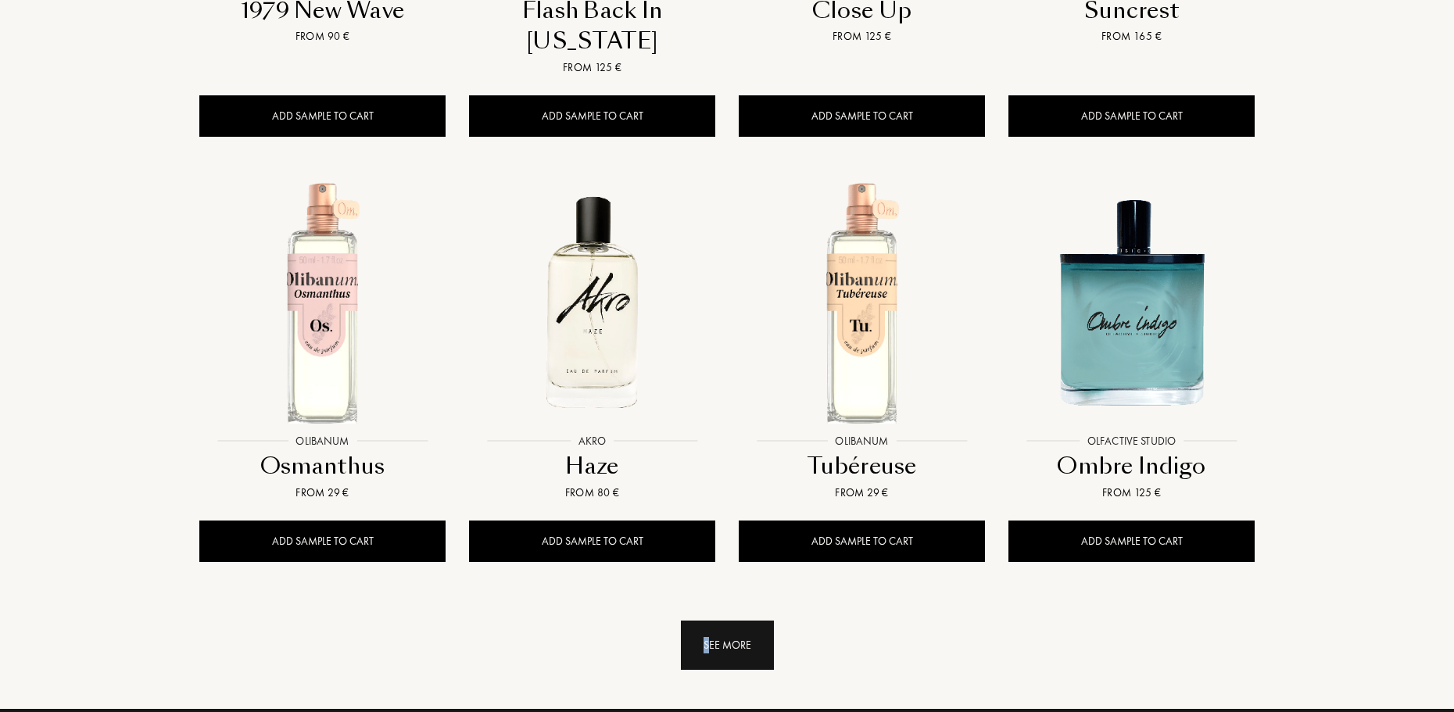
click at [706, 620] on div "See more" at bounding box center [727, 644] width 93 height 49
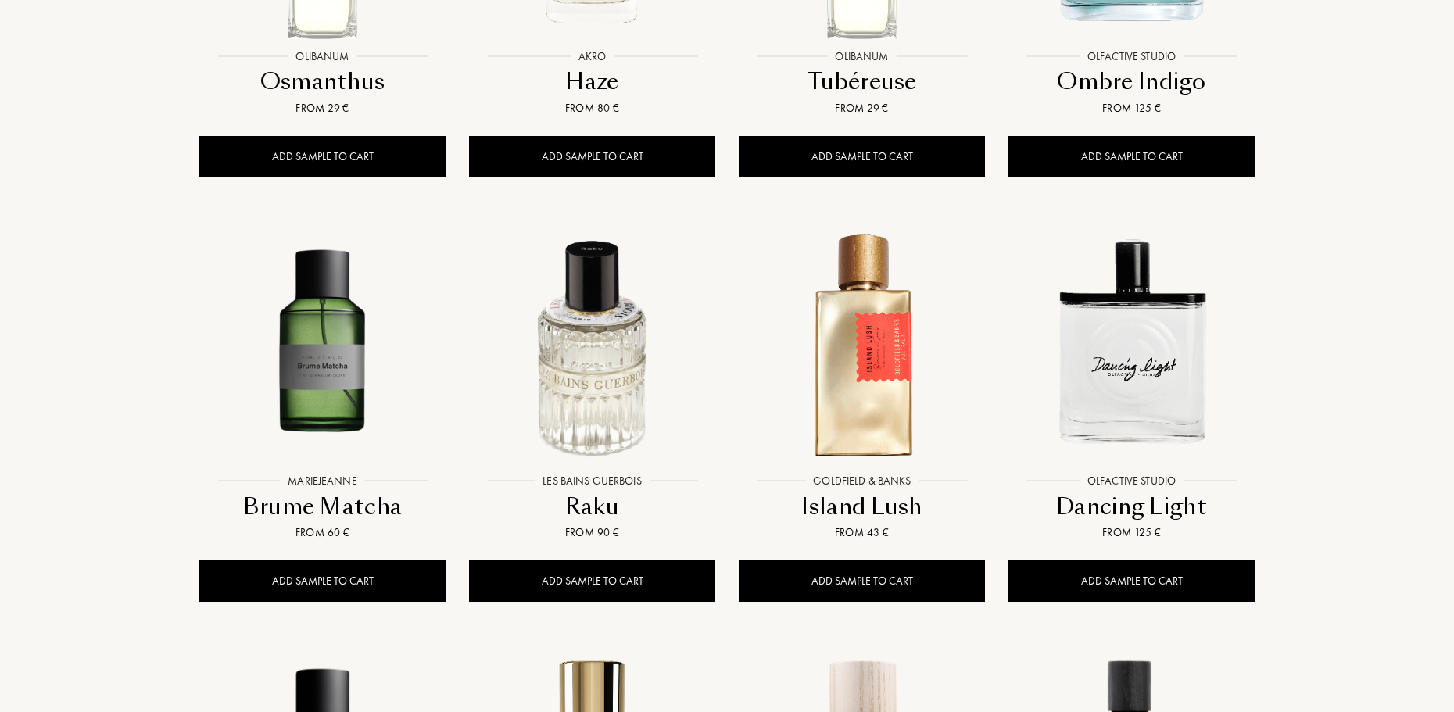
scroll to position [5680, 0]
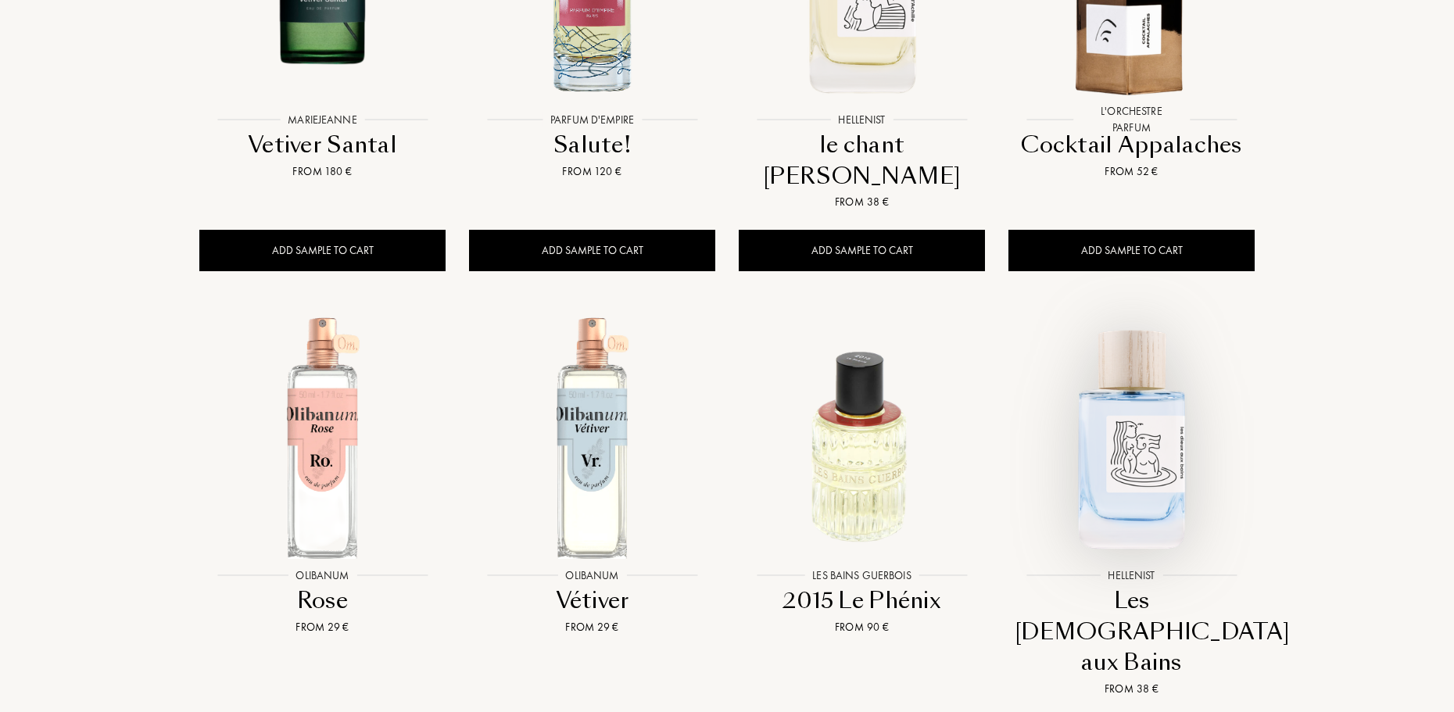
scroll to position [6540, 0]
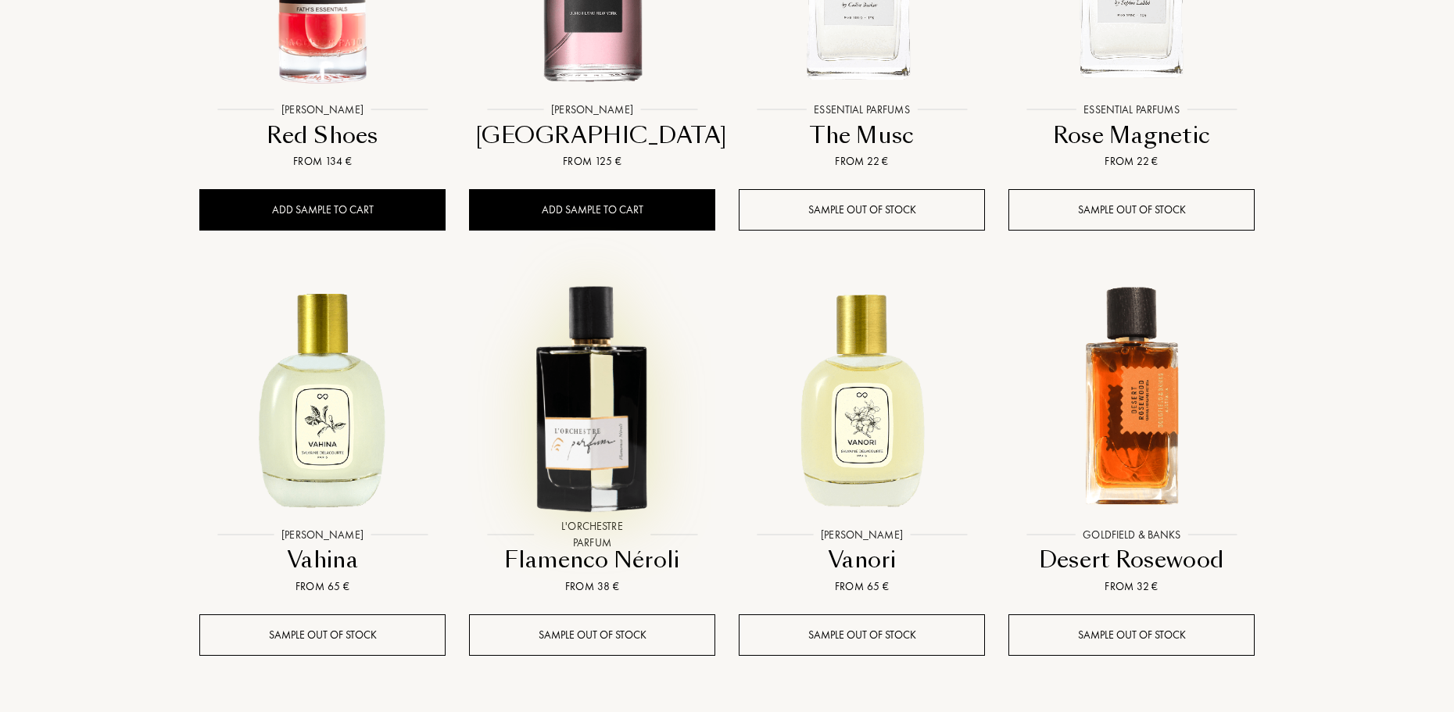
scroll to position [7869, 0]
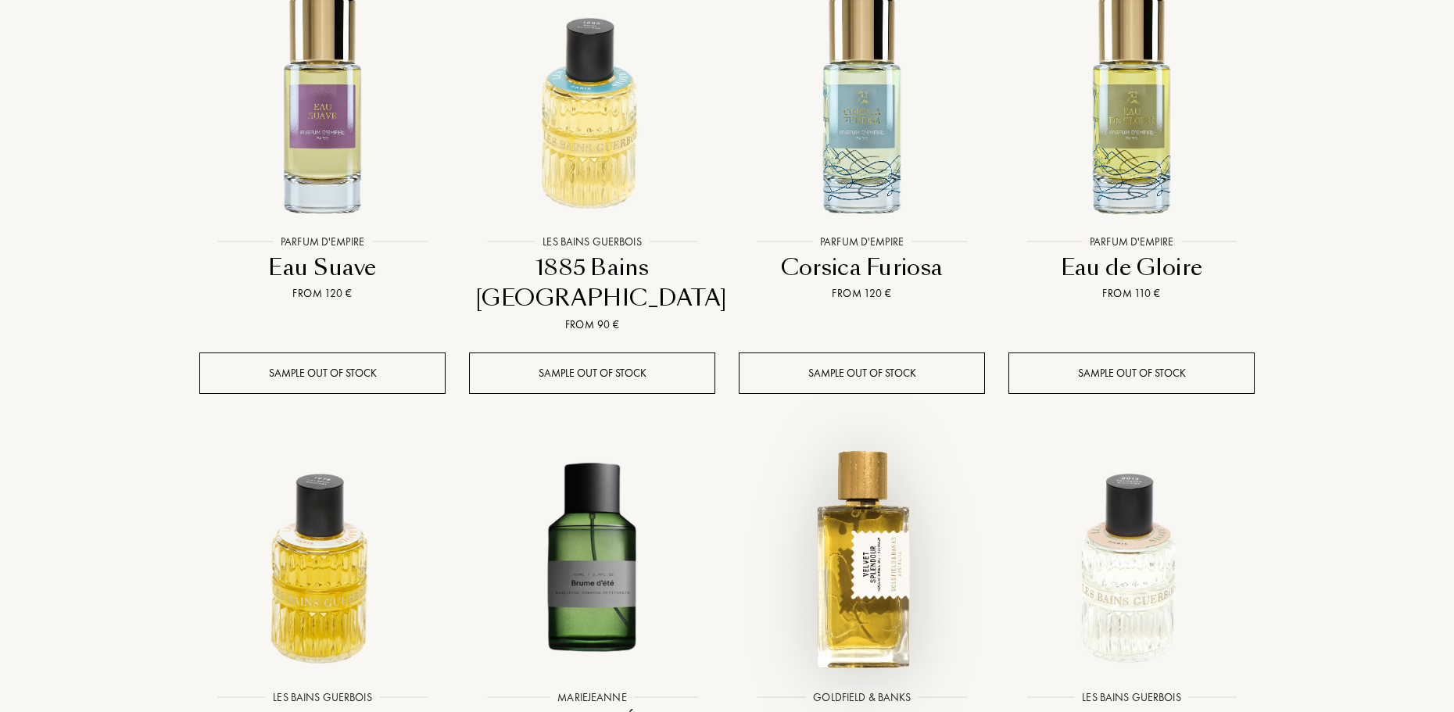
scroll to position [9119, 0]
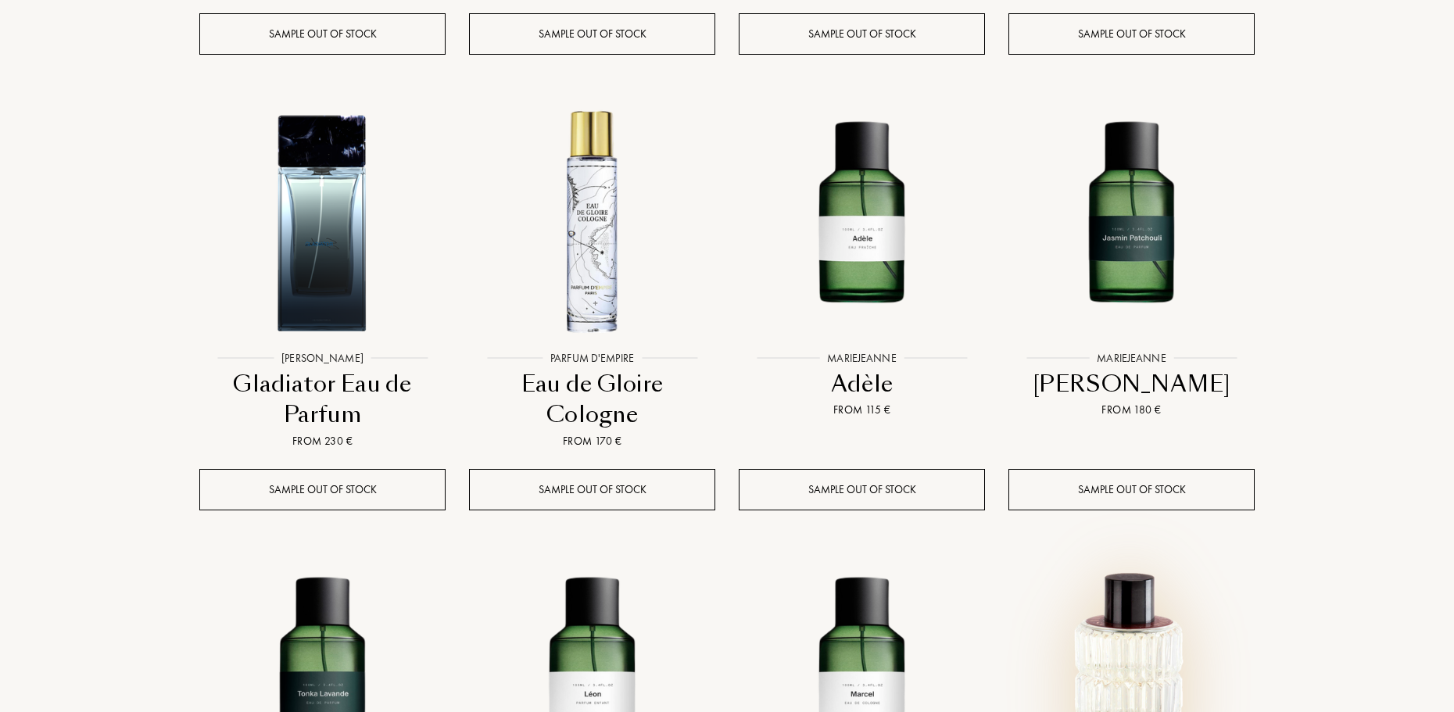
scroll to position [10604, 0]
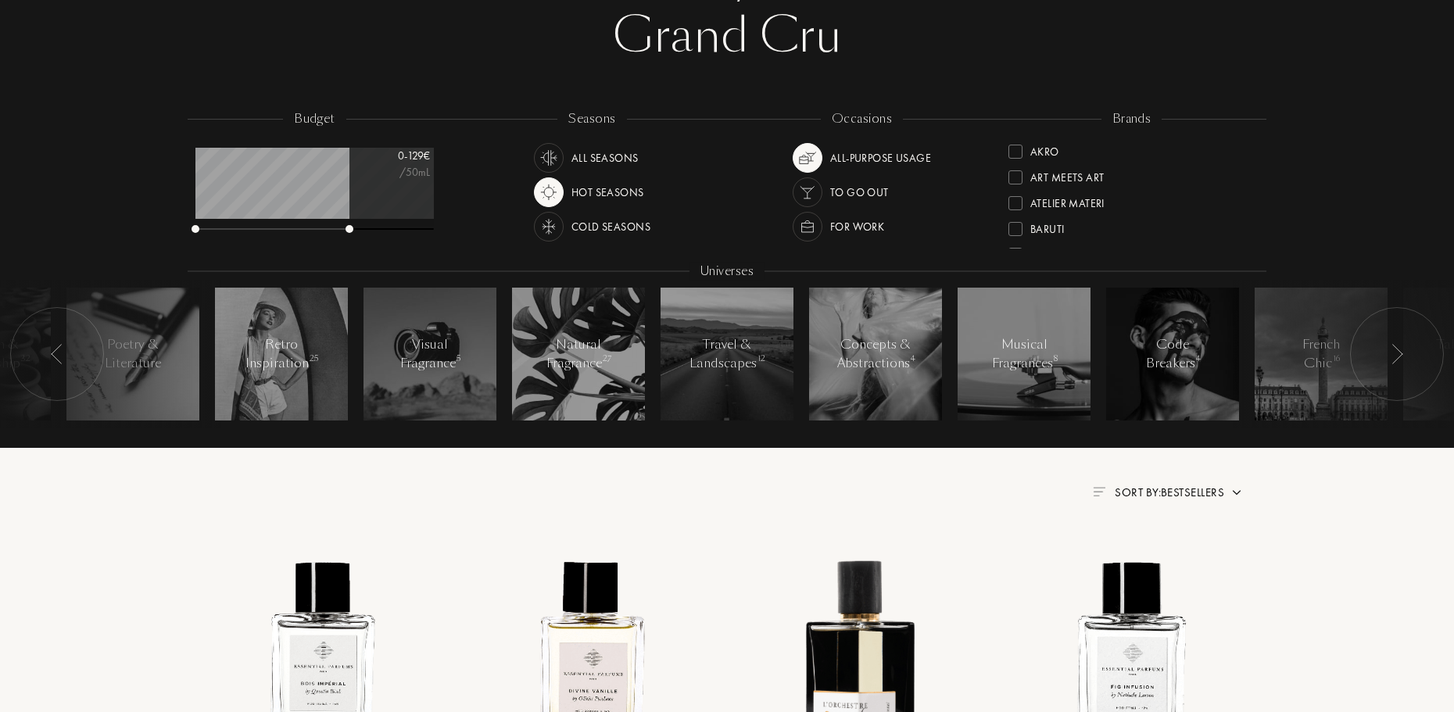
scroll to position [40, 0]
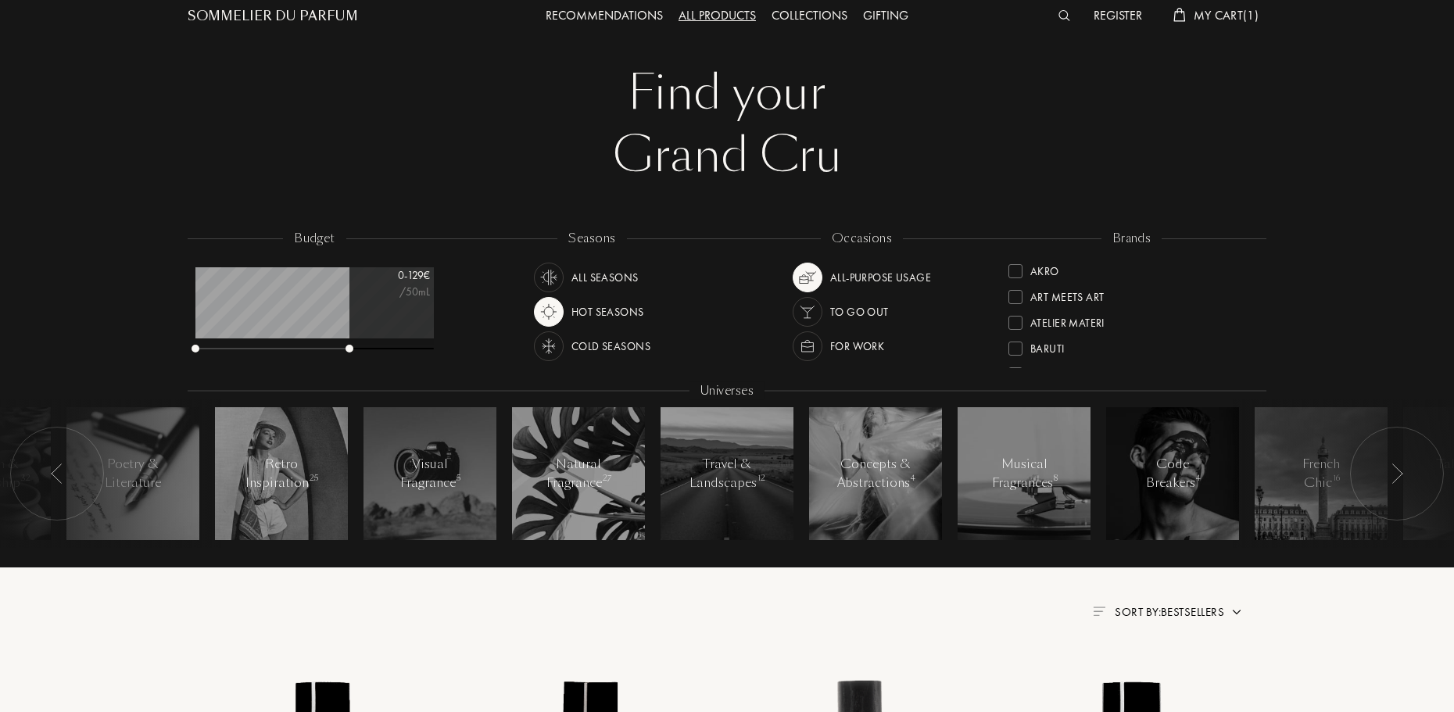
drag, startPoint x: 1250, startPoint y: 327, endPoint x: 1250, endPoint y: 317, distance: 10.2
click at [1250, 317] on div "Atelier Materi" at bounding box center [1131, 318] width 246 height 26
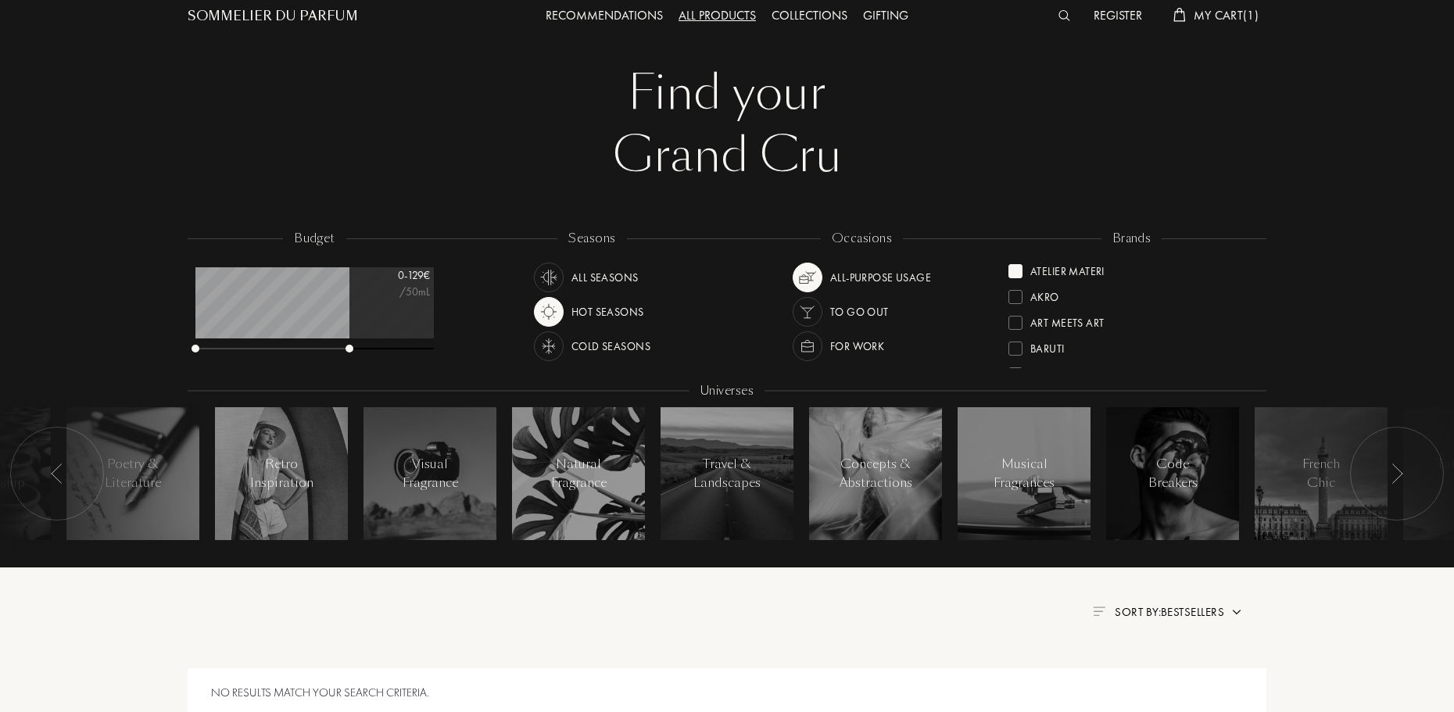
click at [813, 306] on img at bounding box center [807, 312] width 22 height 22
click at [1349, 560] on div "budget 0 - 129 € /50mL seasons All Seasons Hot Seasons Cold Seasons occasions A…" at bounding box center [727, 397] width 1458 height 342
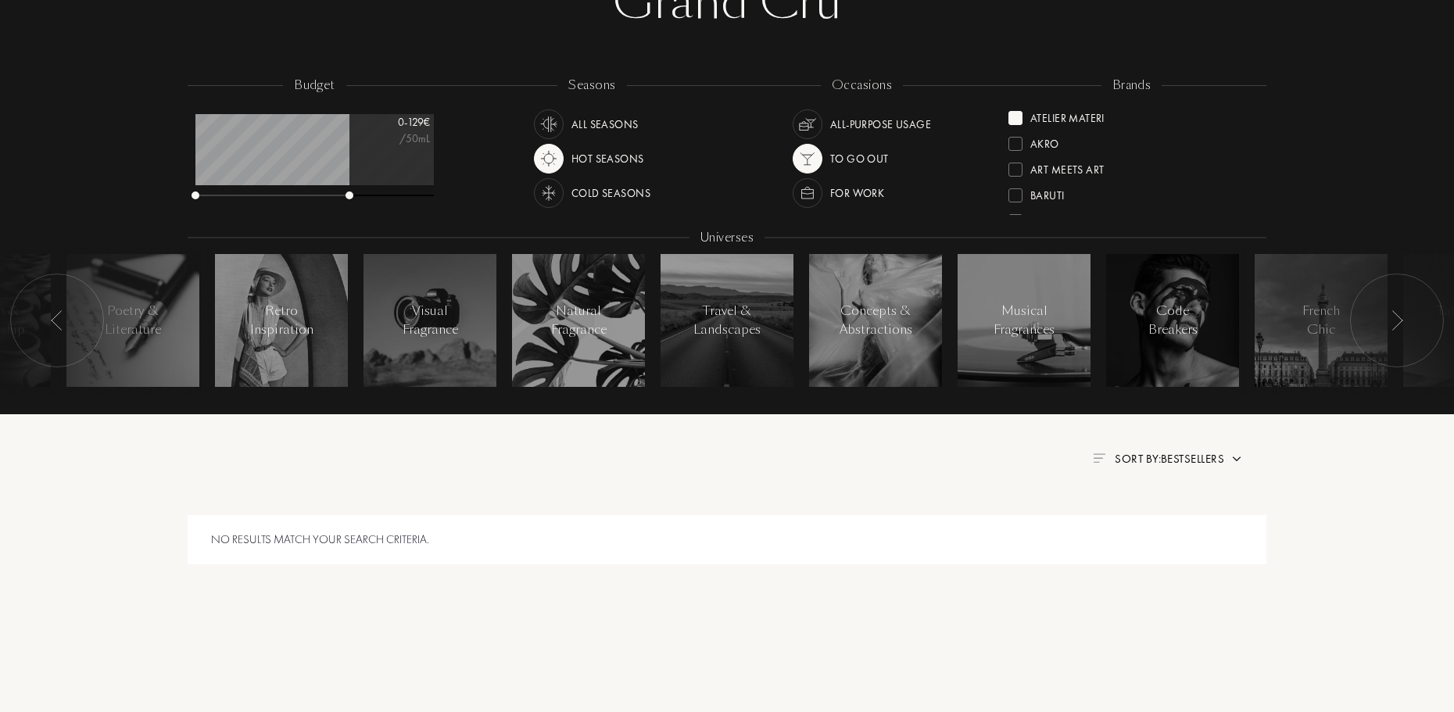
scroll to position [431, 0]
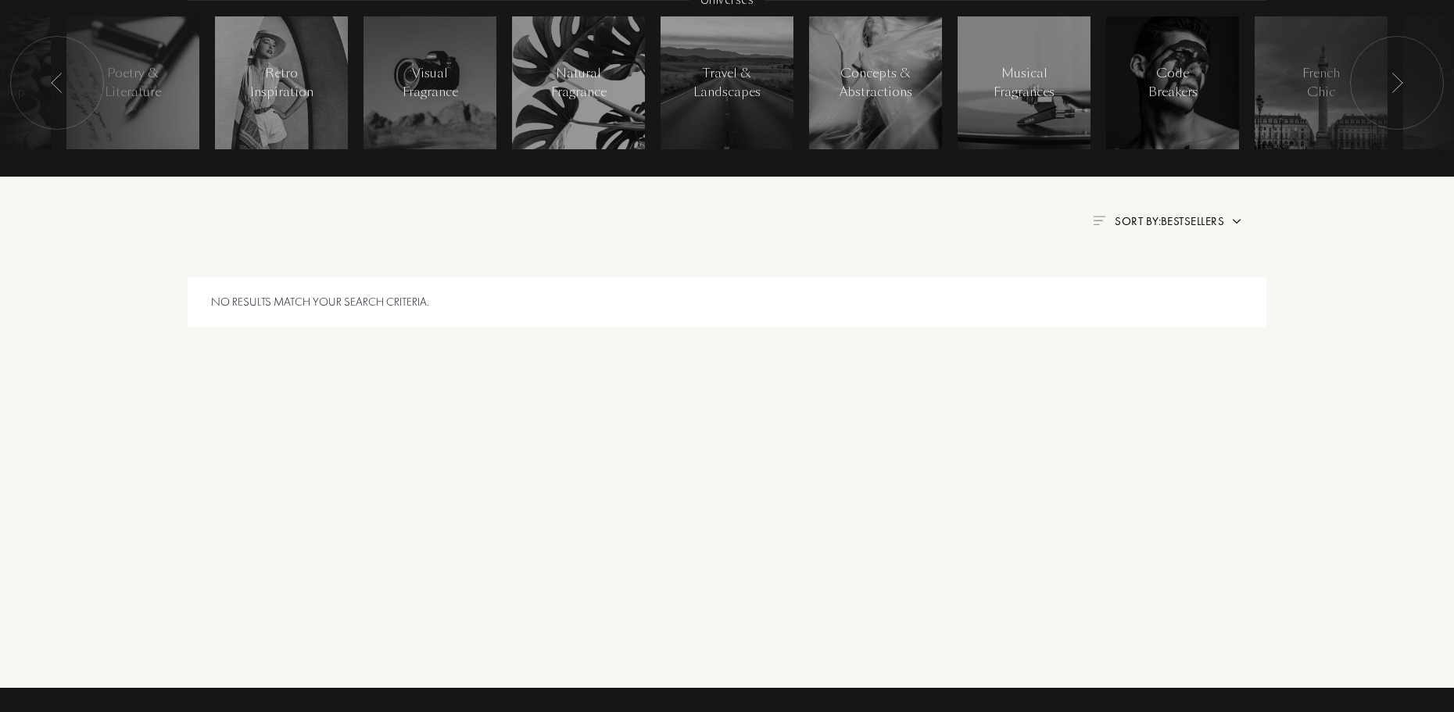
click at [1214, 221] on span "Sort by: Bestsellers" at bounding box center [1168, 221] width 109 height 16
click at [1350, 338] on div "Country of delivery: Afghanistan Albania Algeria Andorra Angola Anguilla Antart…" at bounding box center [727, 368] width 1454 height 1599
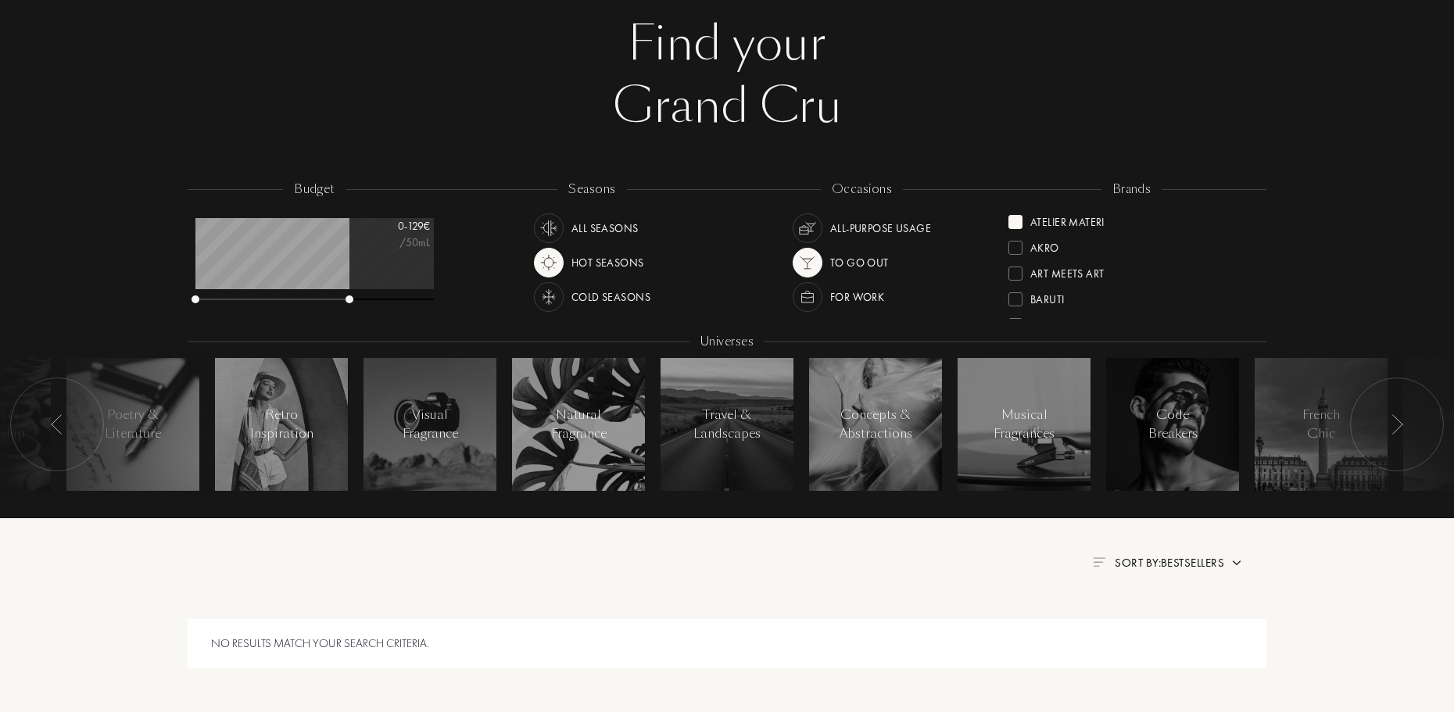
scroll to position [40, 0]
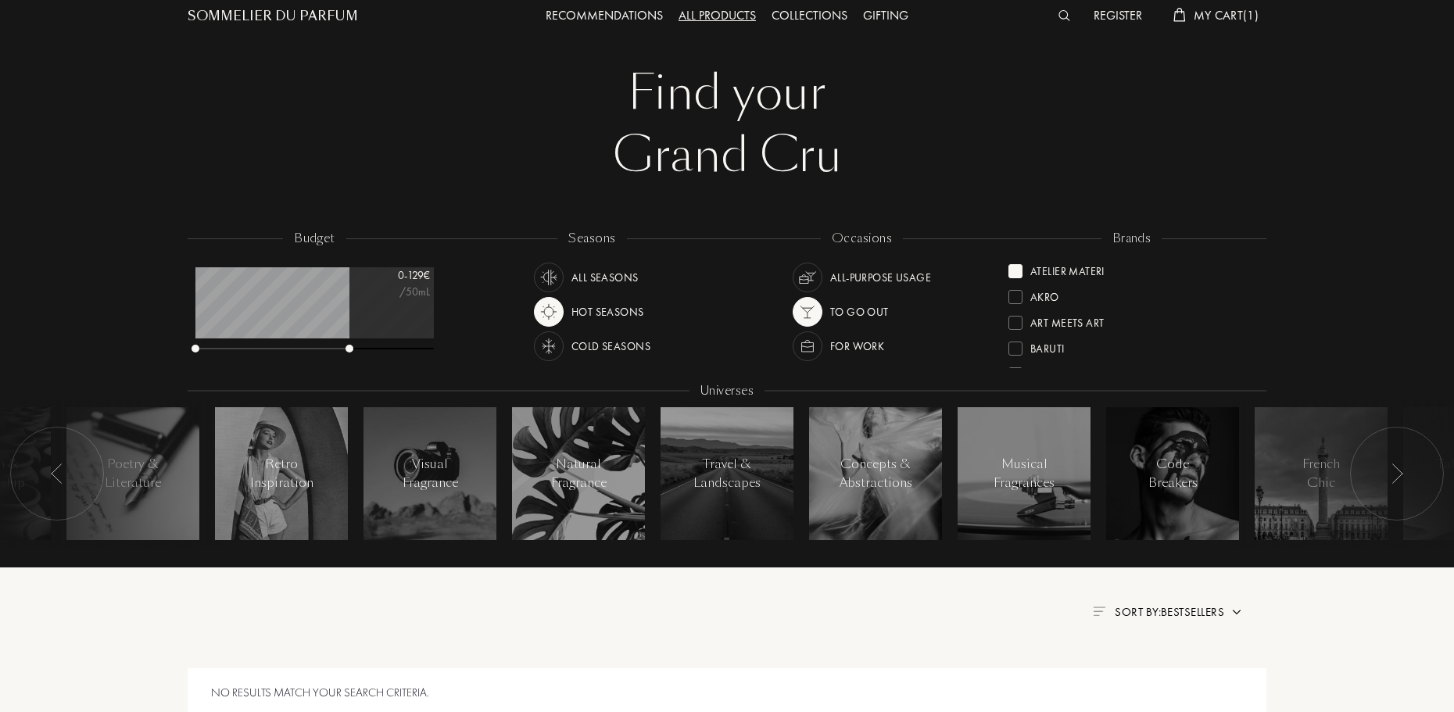
click at [1012, 275] on div at bounding box center [1015, 271] width 14 height 14
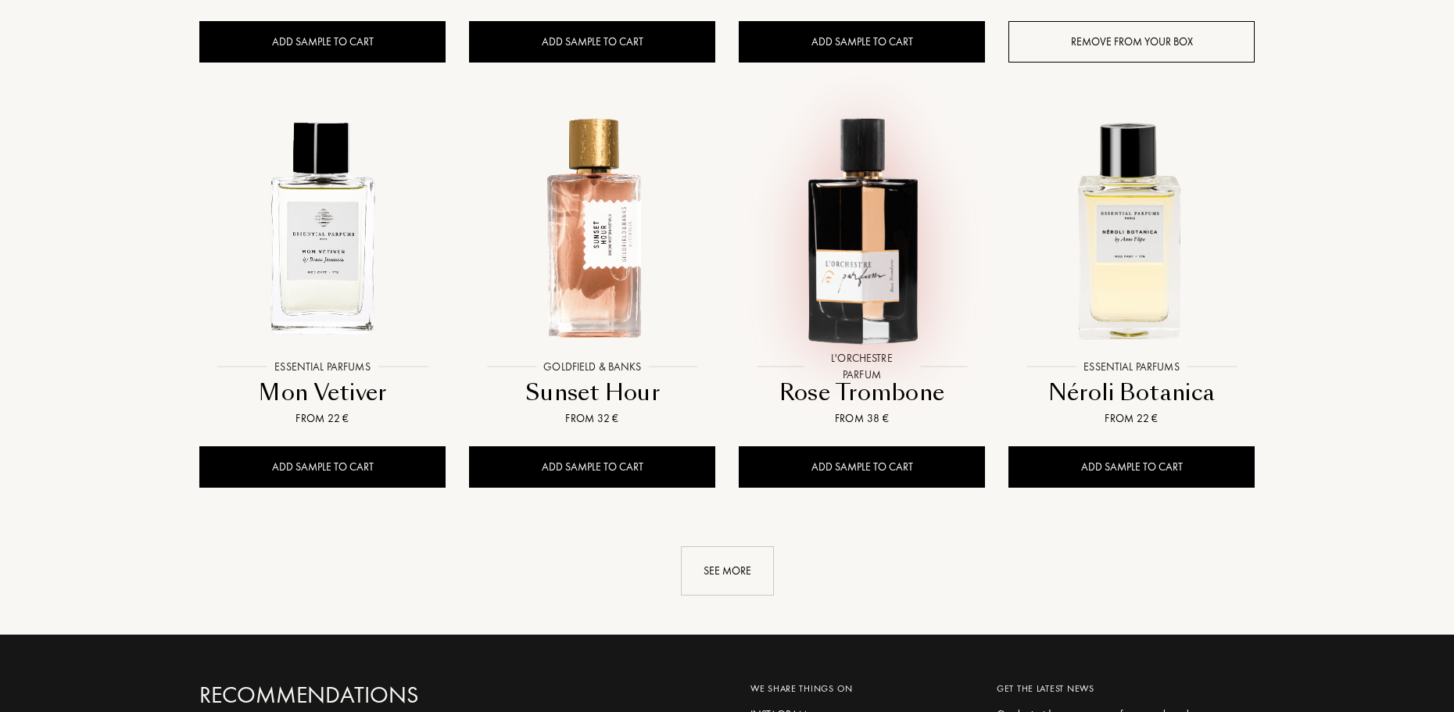
scroll to position [1603, 0]
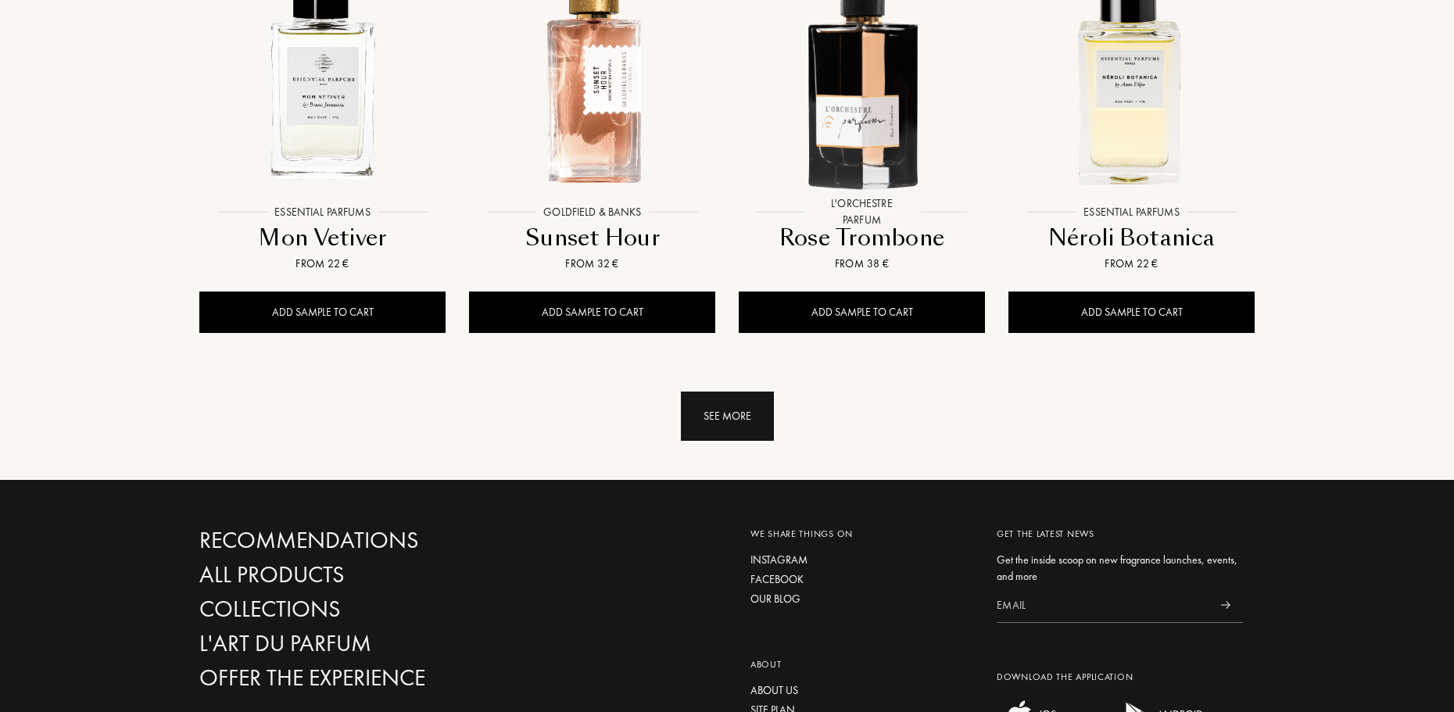
click at [724, 440] on div "See more" at bounding box center [727, 416] width 93 height 49
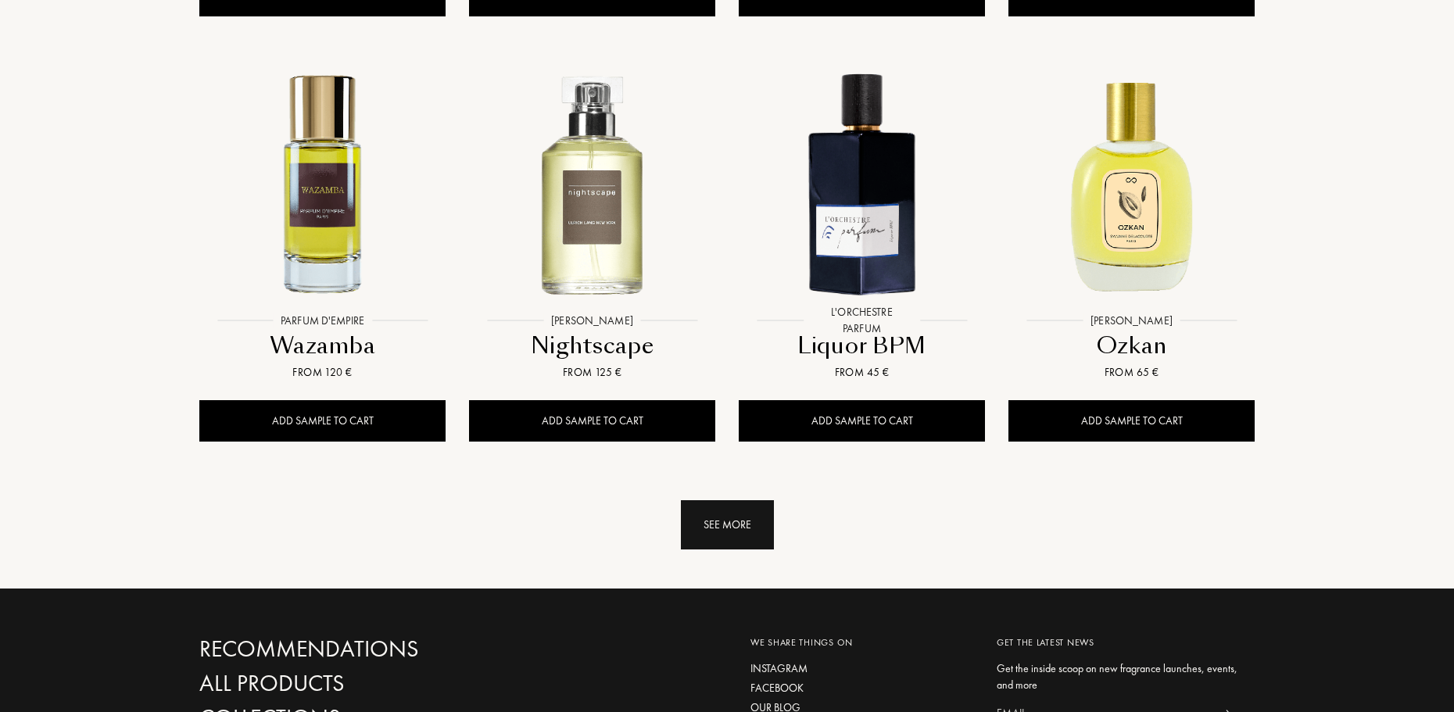
scroll to position [2853, 0]
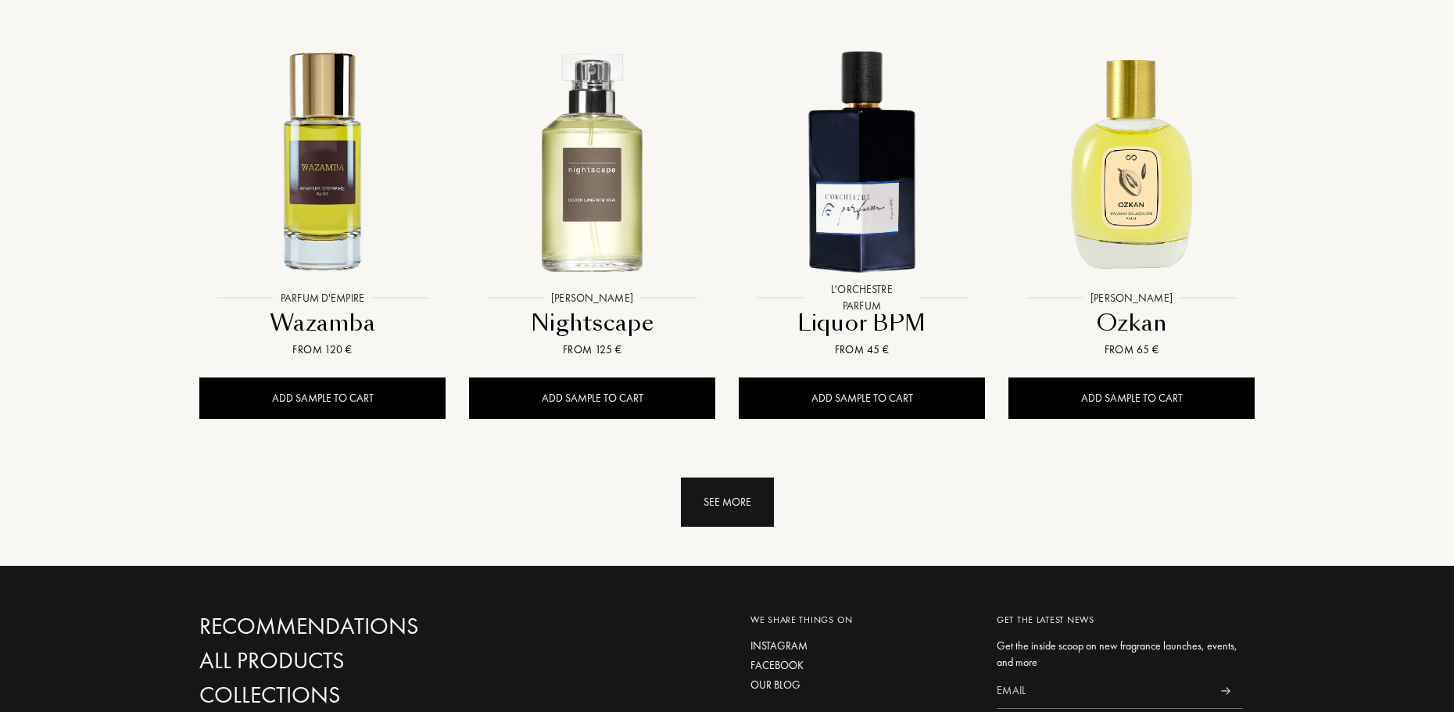
click at [690, 477] on div "See more" at bounding box center [727, 501] width 93 height 49
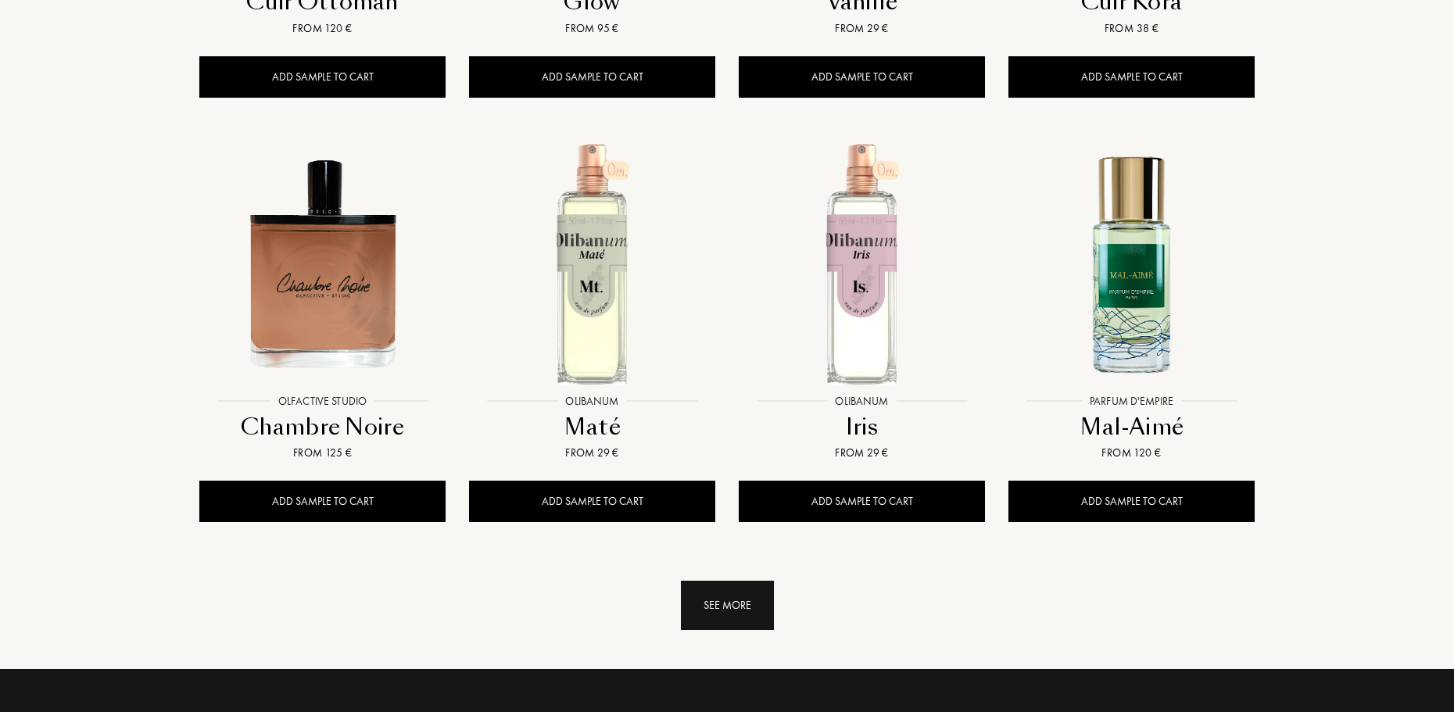
scroll to position [4025, 0]
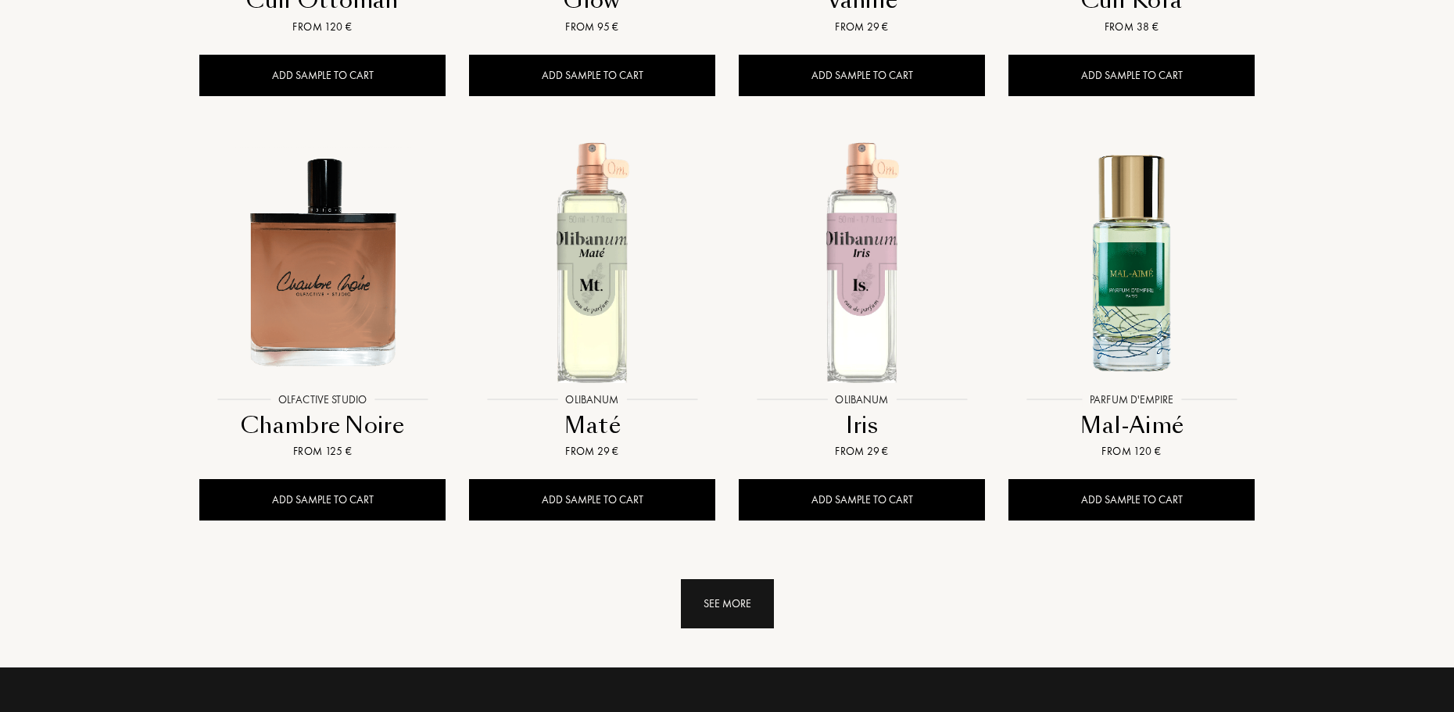
click at [726, 579] on div "See more" at bounding box center [727, 603] width 93 height 49
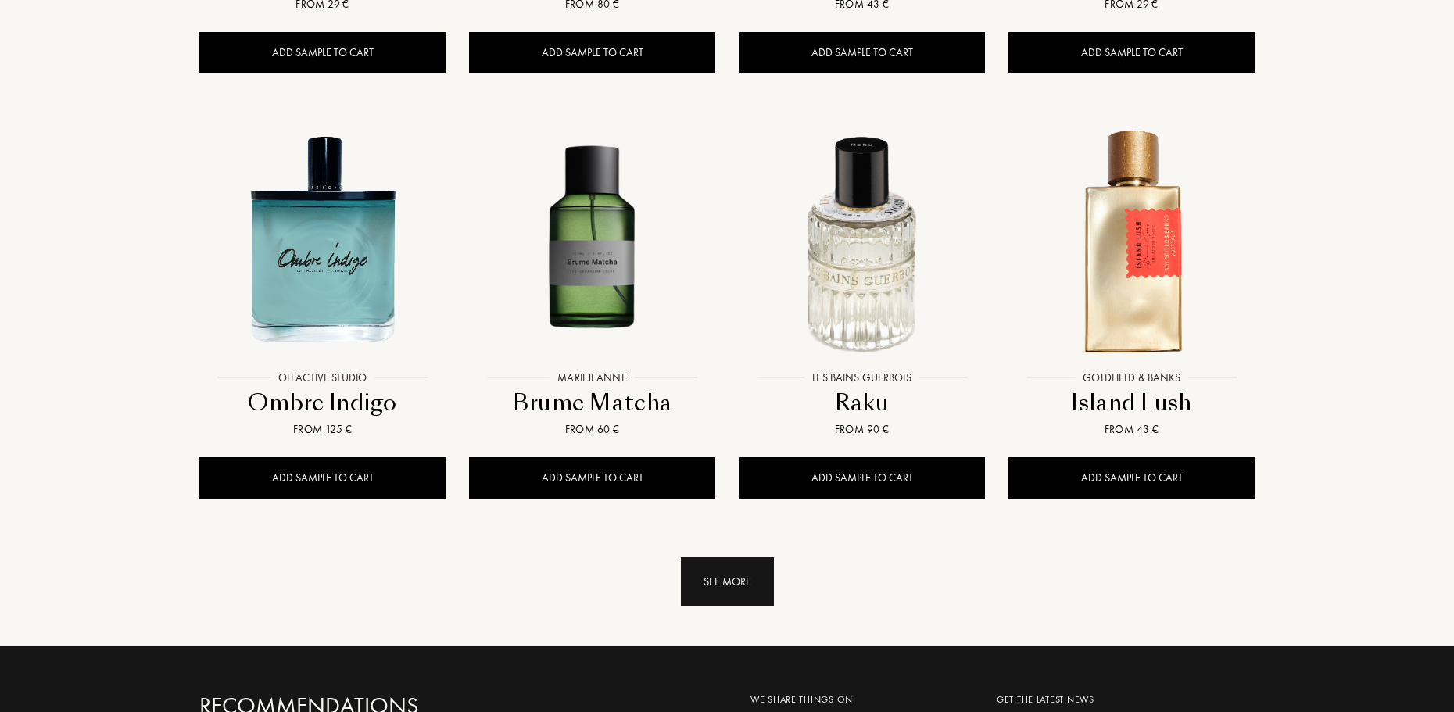
scroll to position [5354, 0]
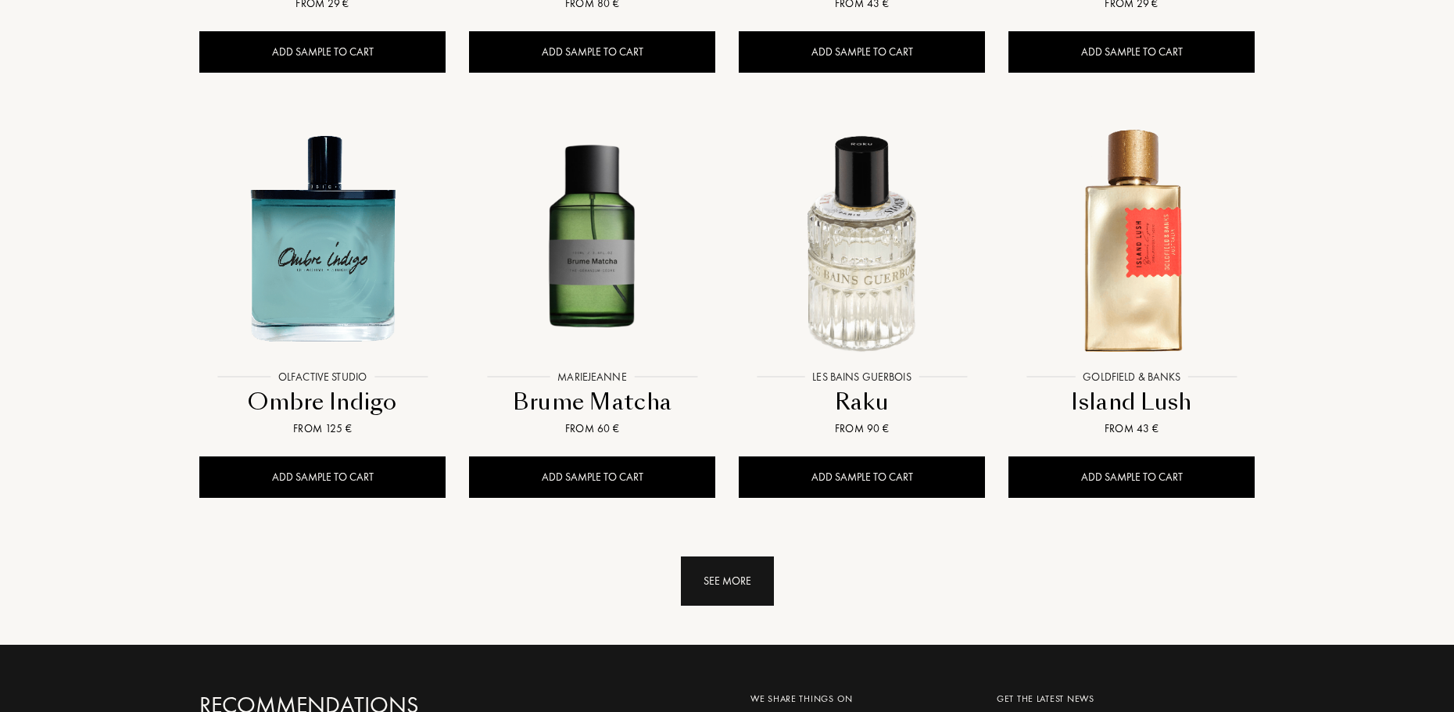
click at [720, 556] on div "See more" at bounding box center [727, 580] width 93 height 49
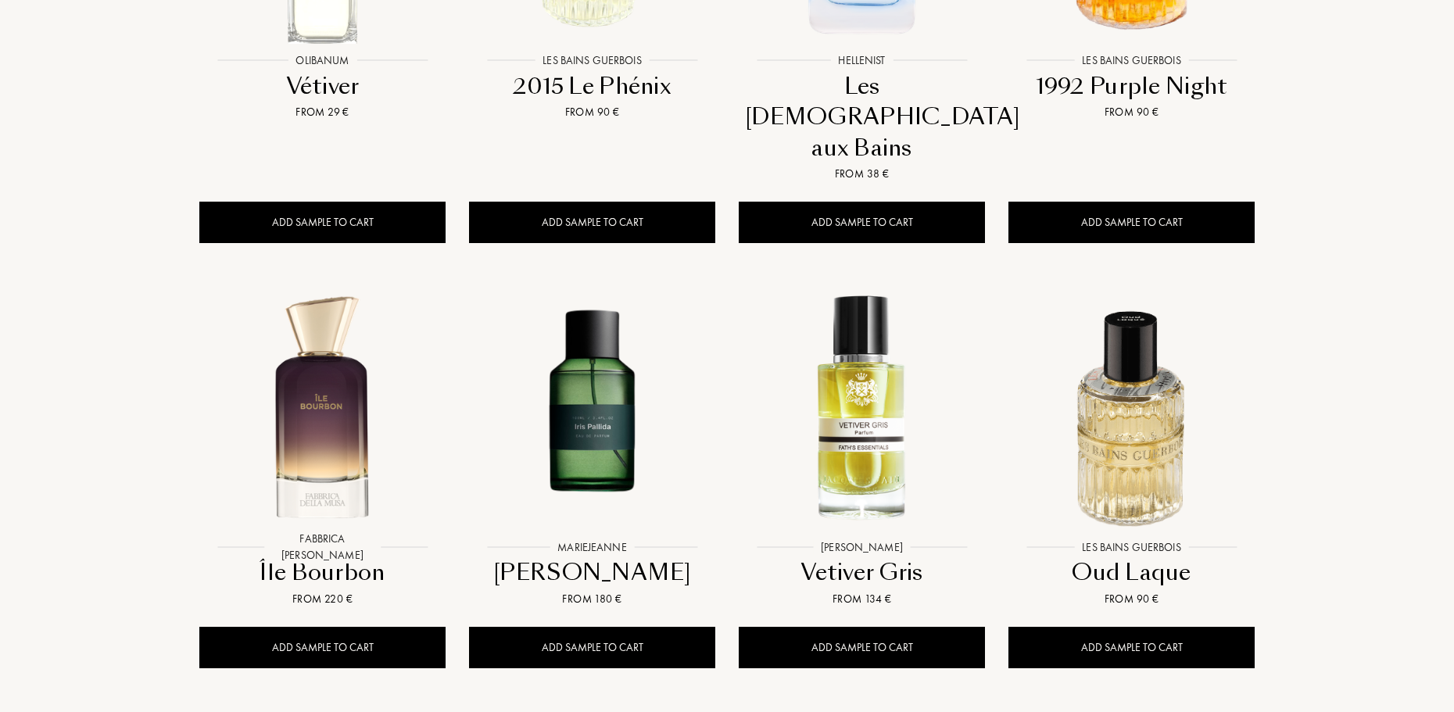
scroll to position [6760, 0]
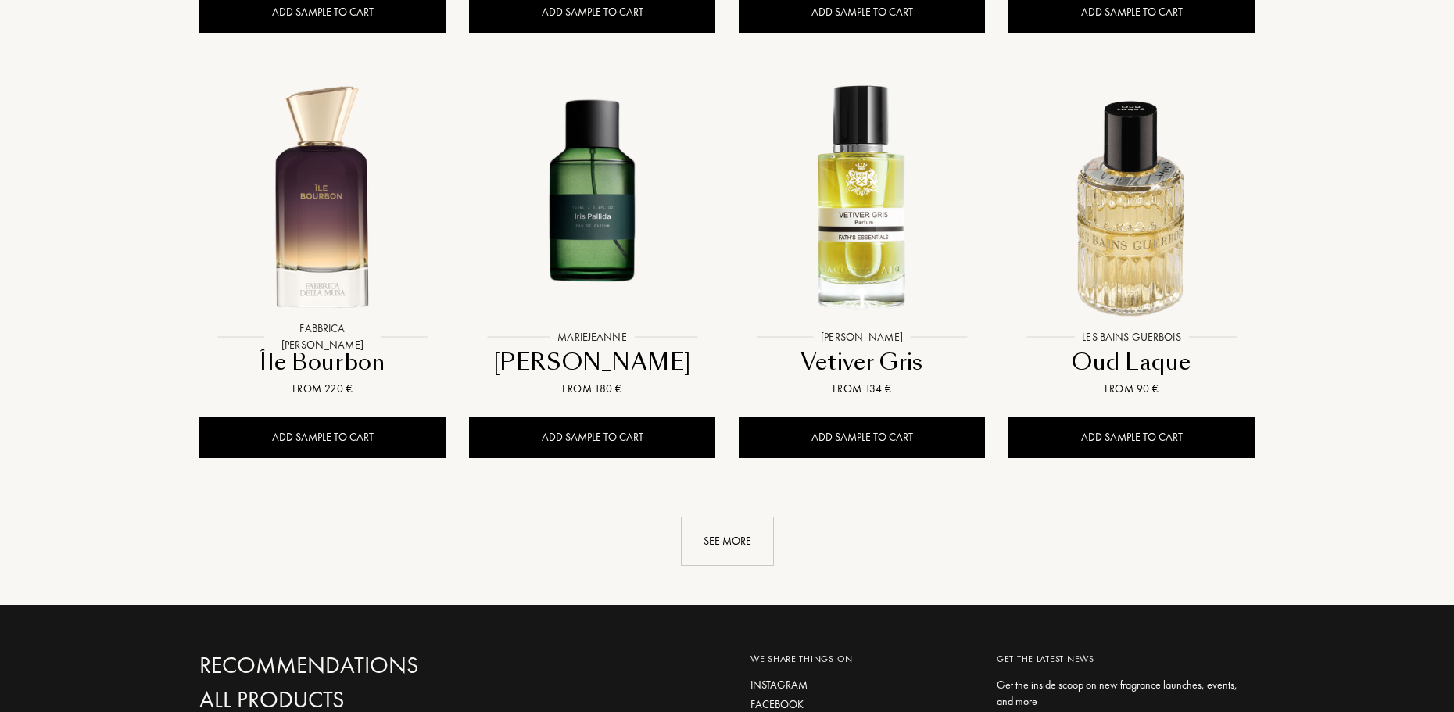
click at [706, 517] on div "See more" at bounding box center [727, 541] width 93 height 49
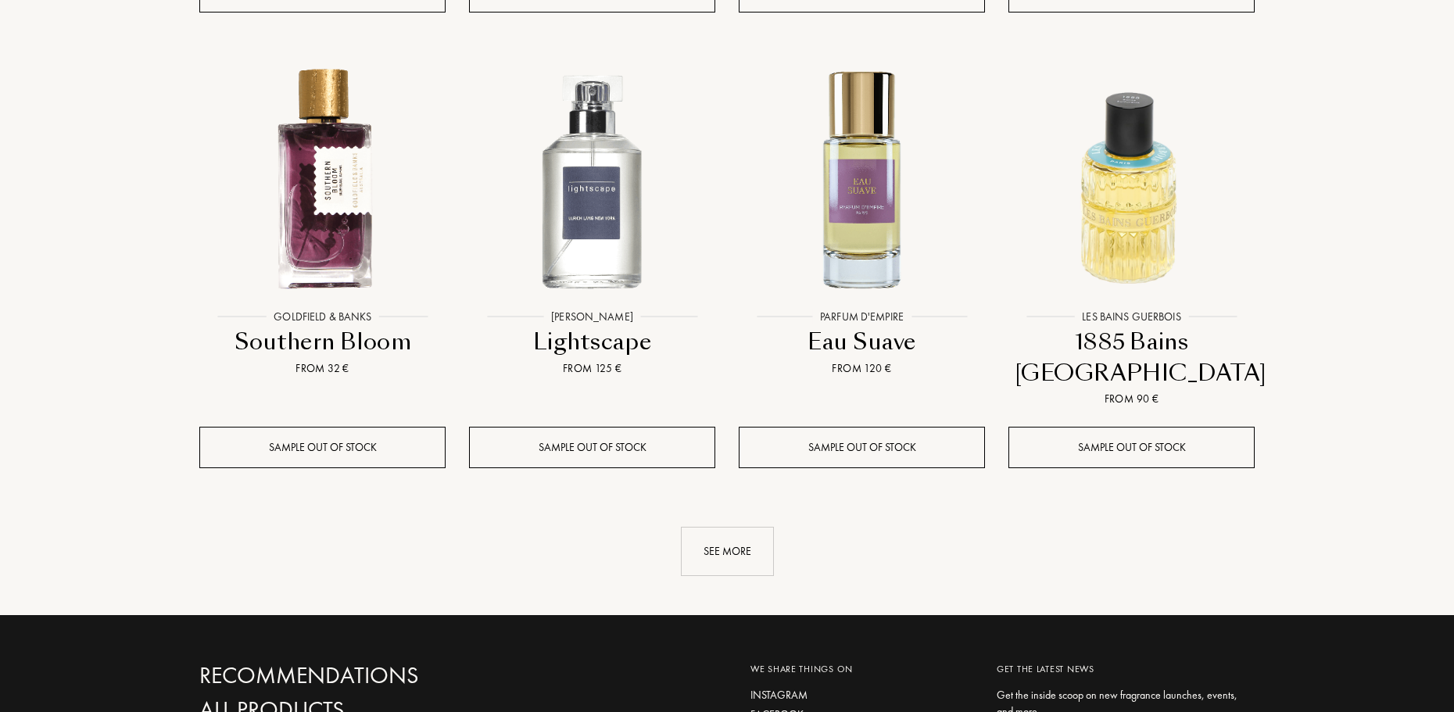
scroll to position [8089, 0]
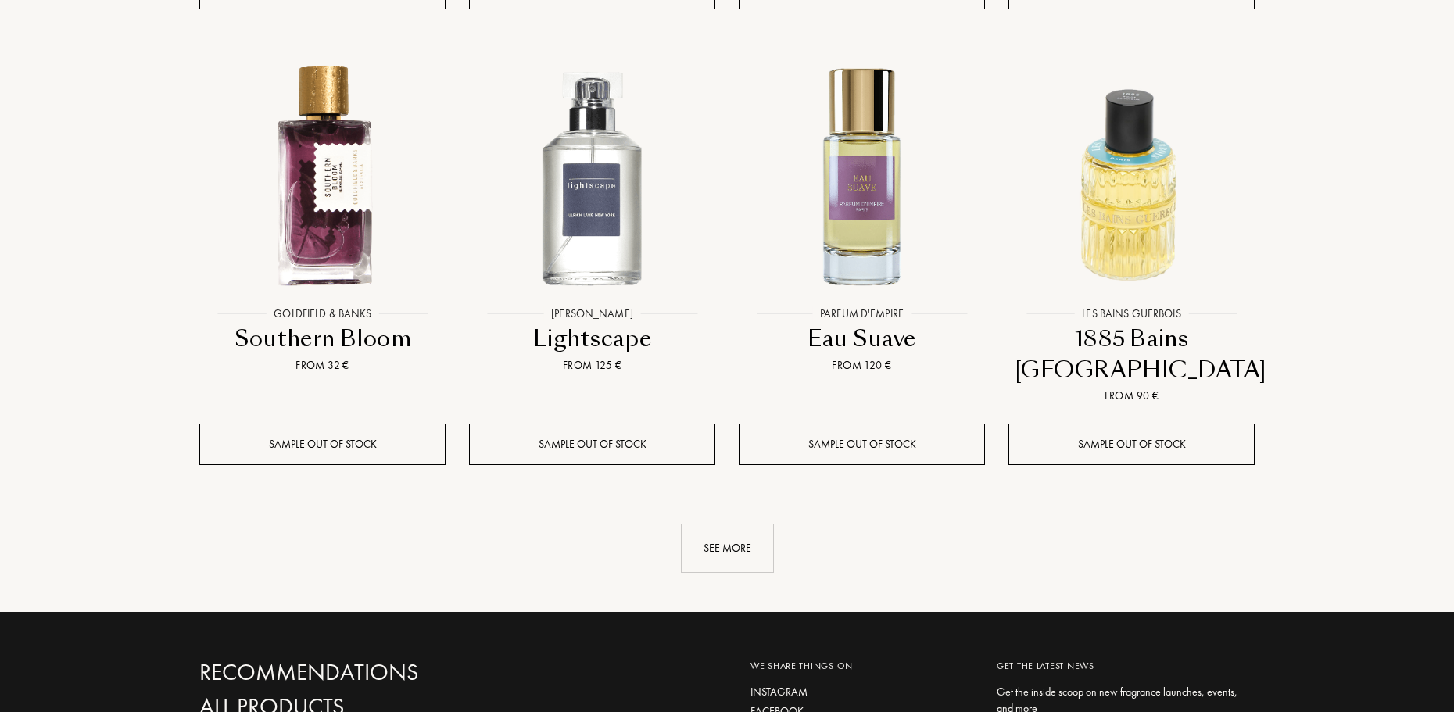
click at [739, 524] on div "See more" at bounding box center [727, 548] width 93 height 49
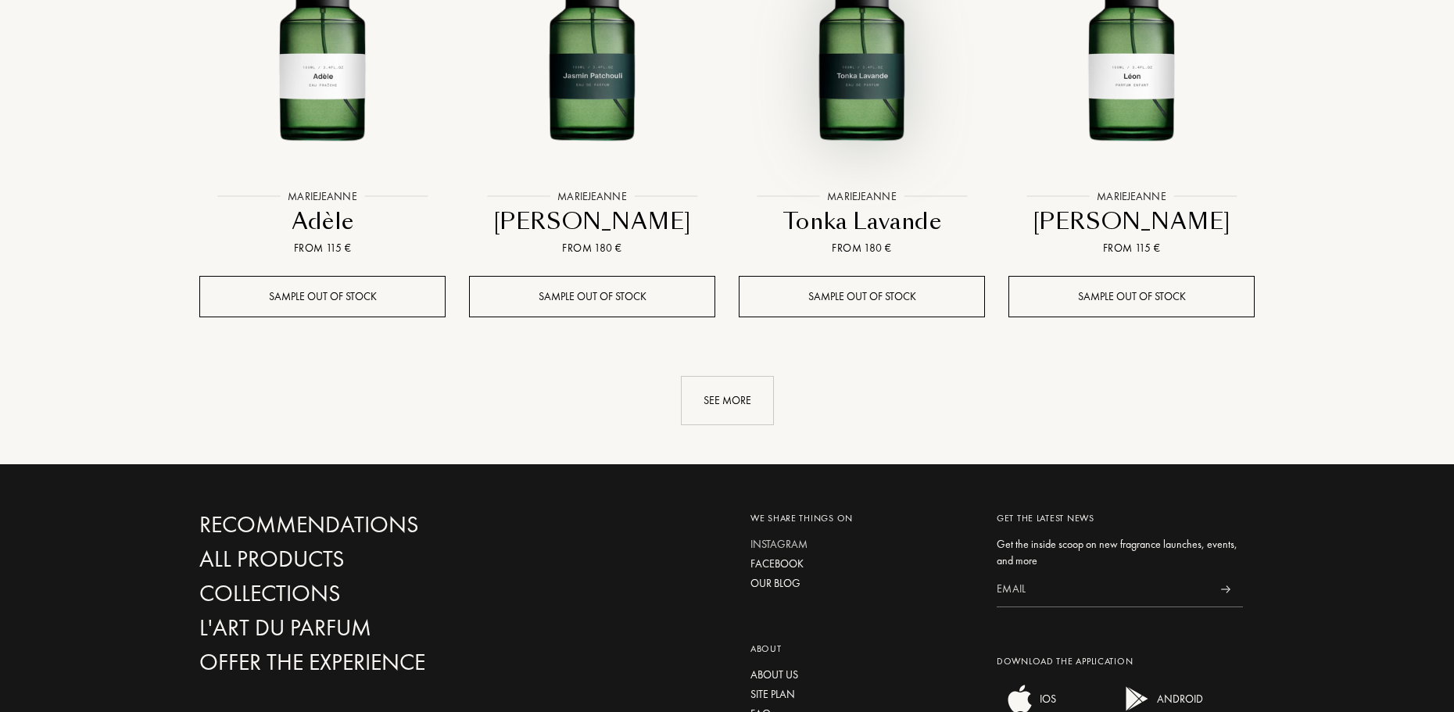
scroll to position [9574, 0]
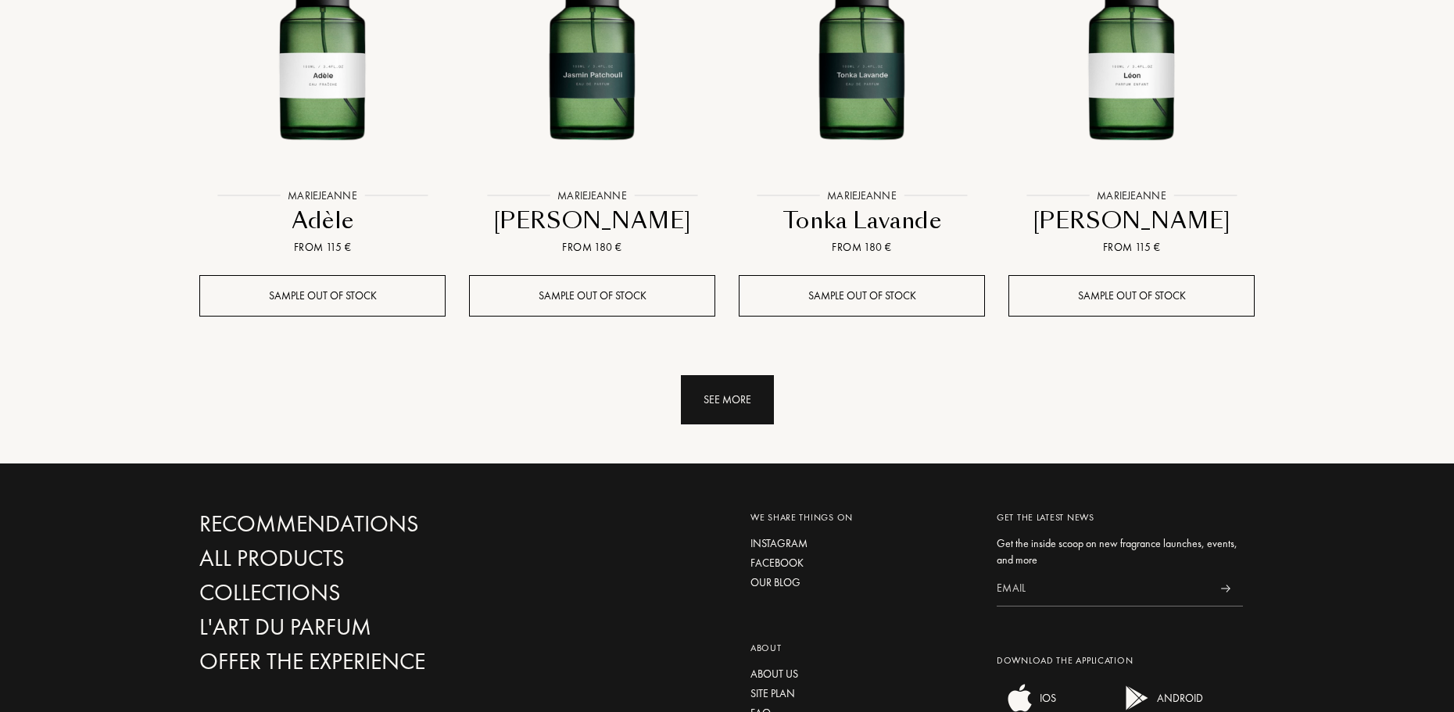
click at [734, 375] on div "See more" at bounding box center [727, 399] width 93 height 49
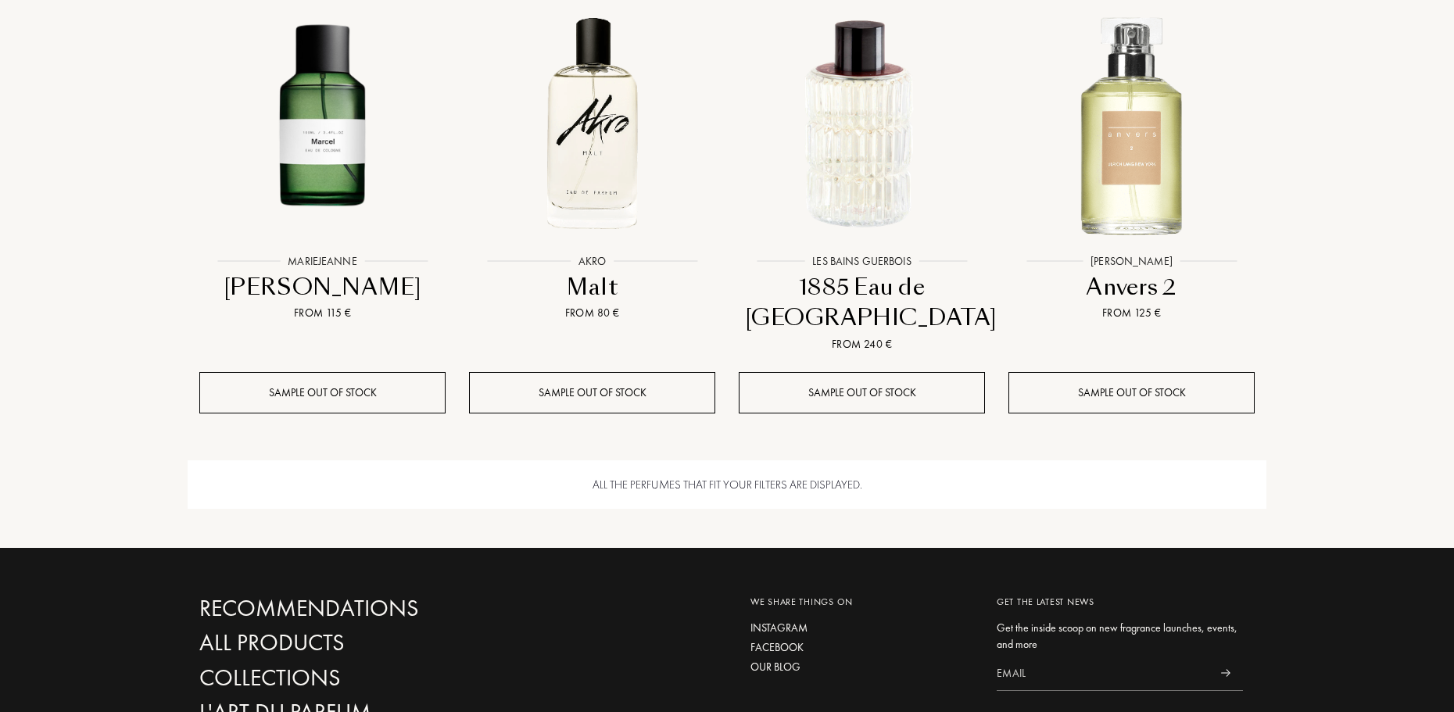
scroll to position [10003, 0]
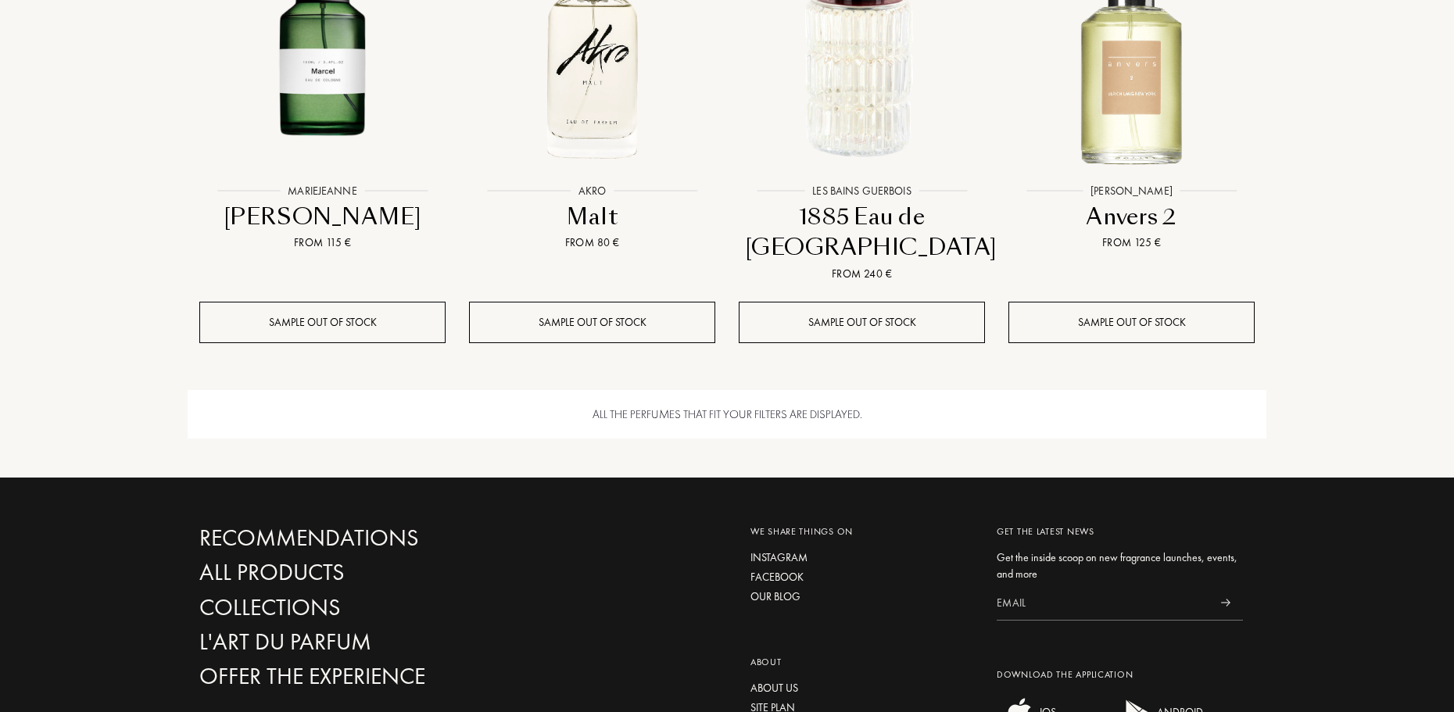
drag, startPoint x: 1446, startPoint y: 681, endPoint x: 1451, endPoint y: 670, distance: 11.9
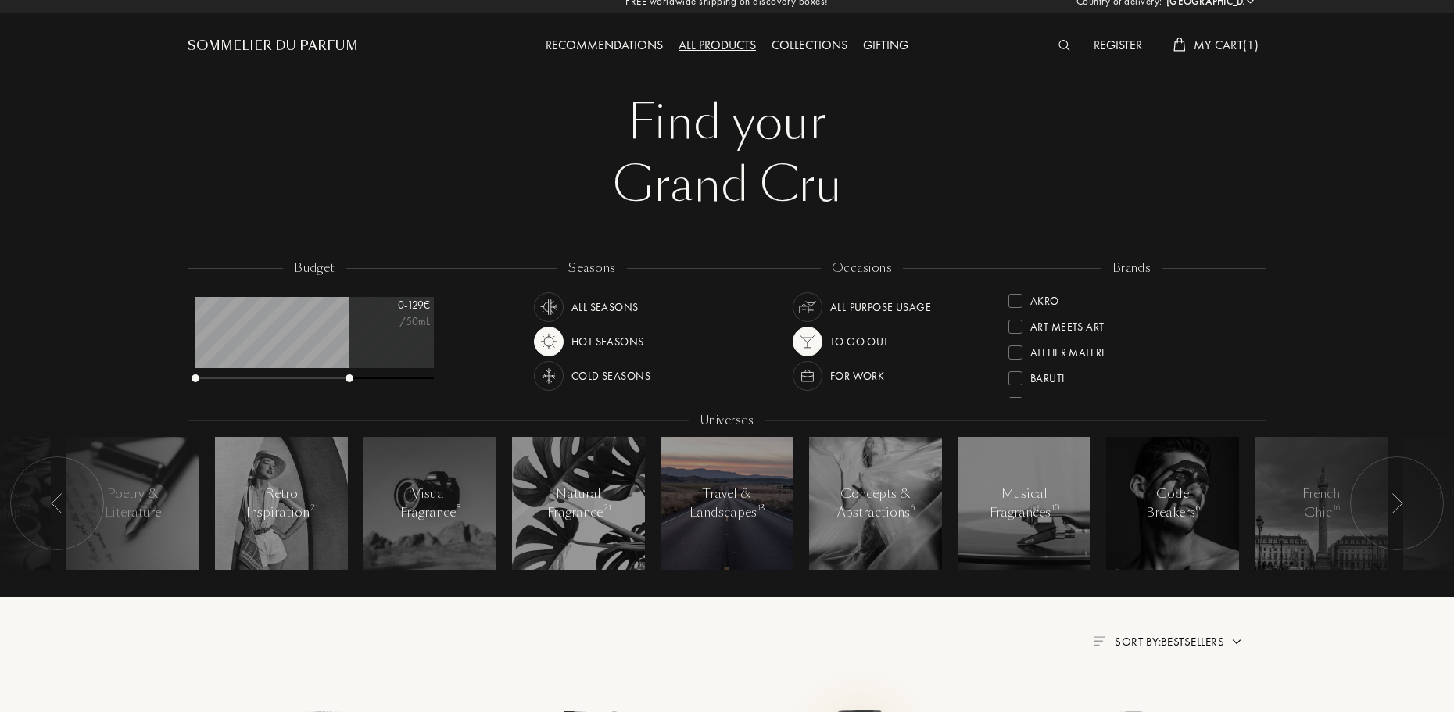
scroll to position [0, 0]
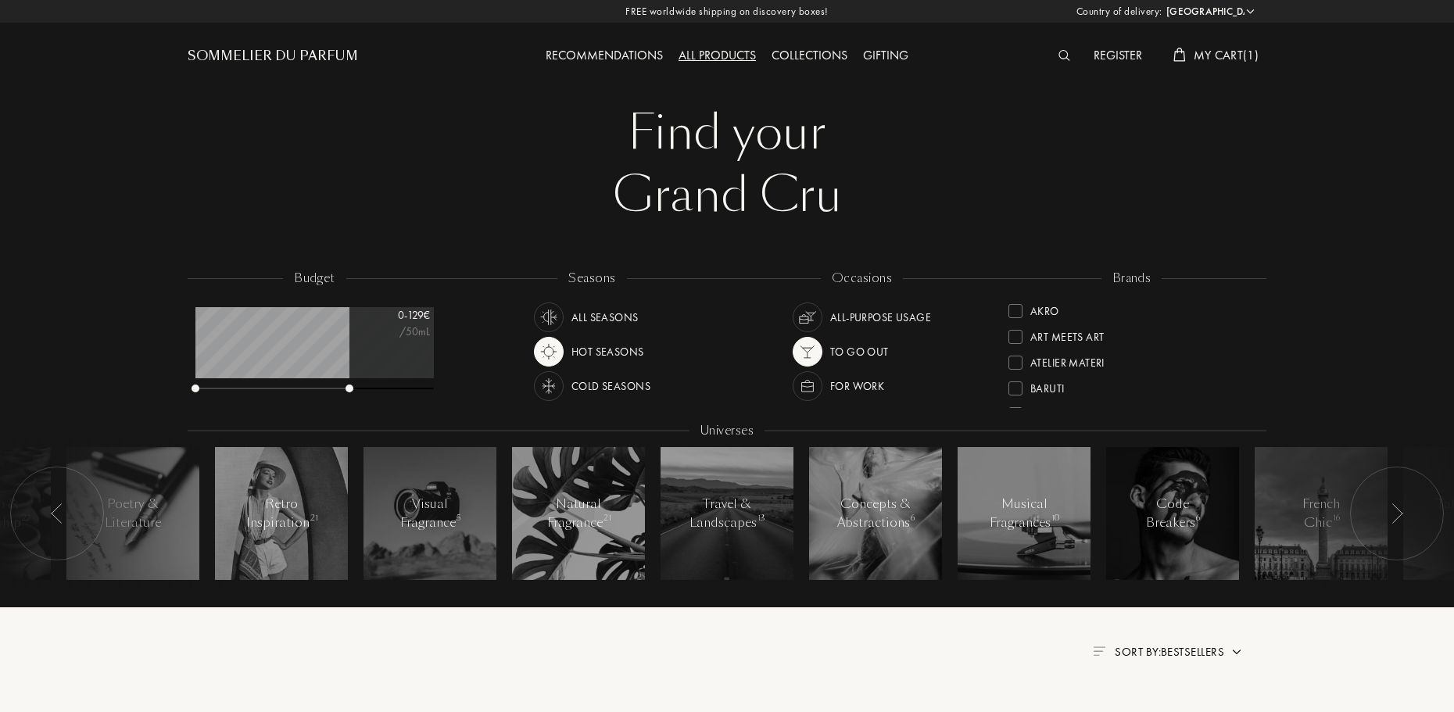
click at [555, 321] on img at bounding box center [549, 317] width 22 height 22
click at [803, 323] on img at bounding box center [807, 317] width 22 height 22
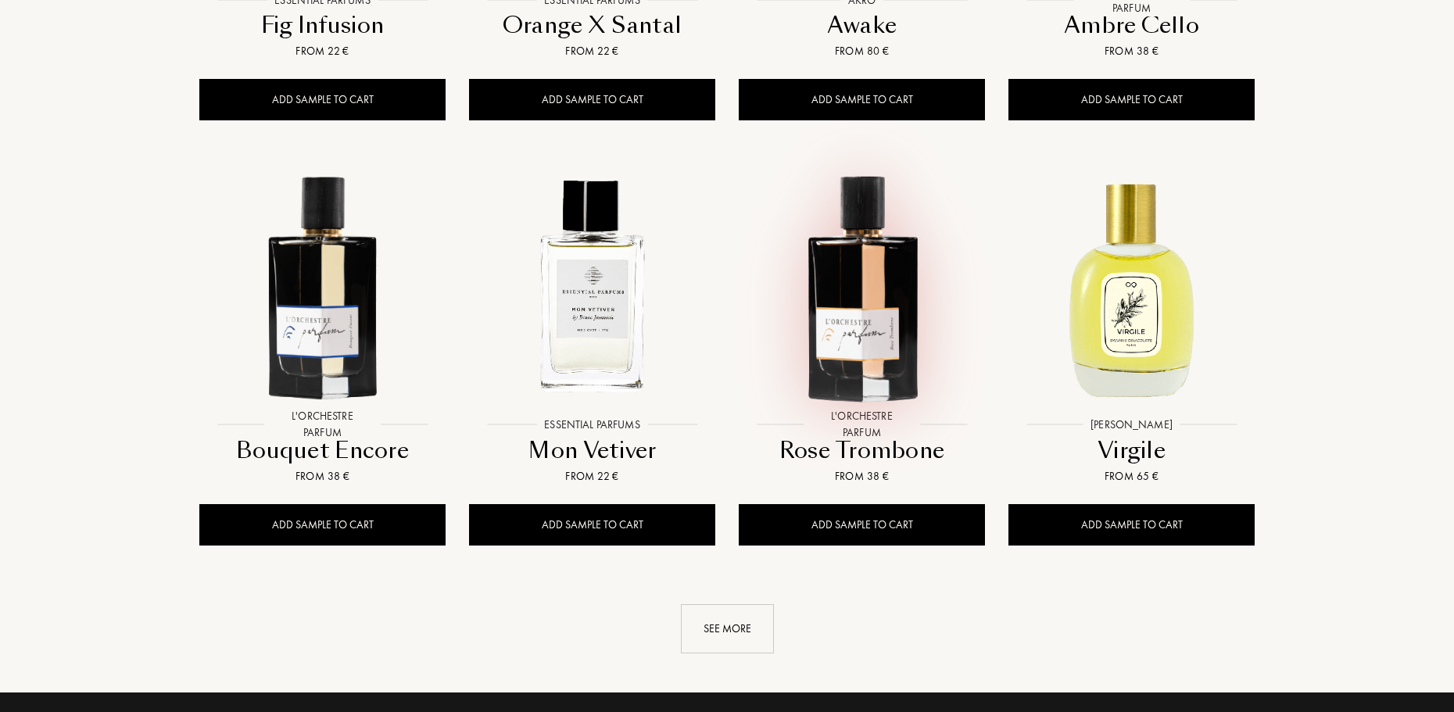
scroll to position [1485, 0]
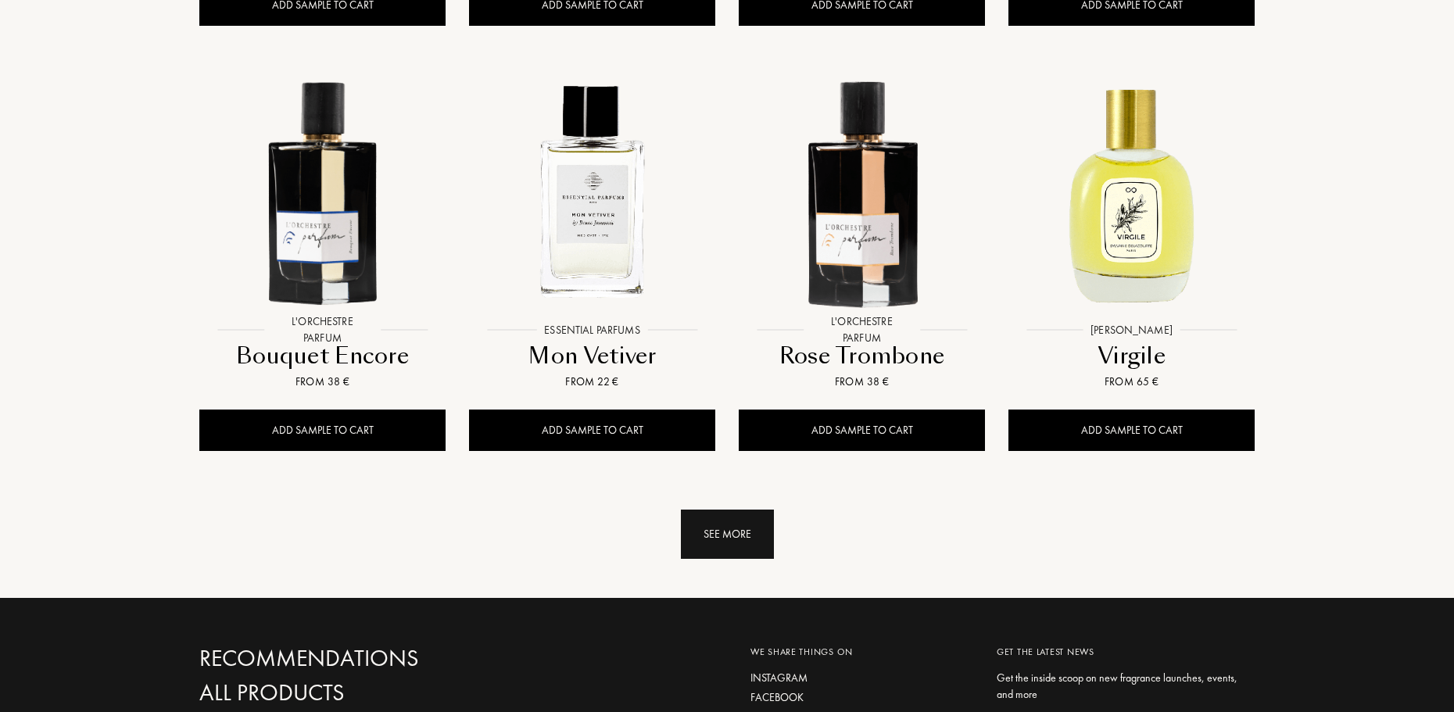
click at [746, 538] on div "See more" at bounding box center [727, 534] width 93 height 49
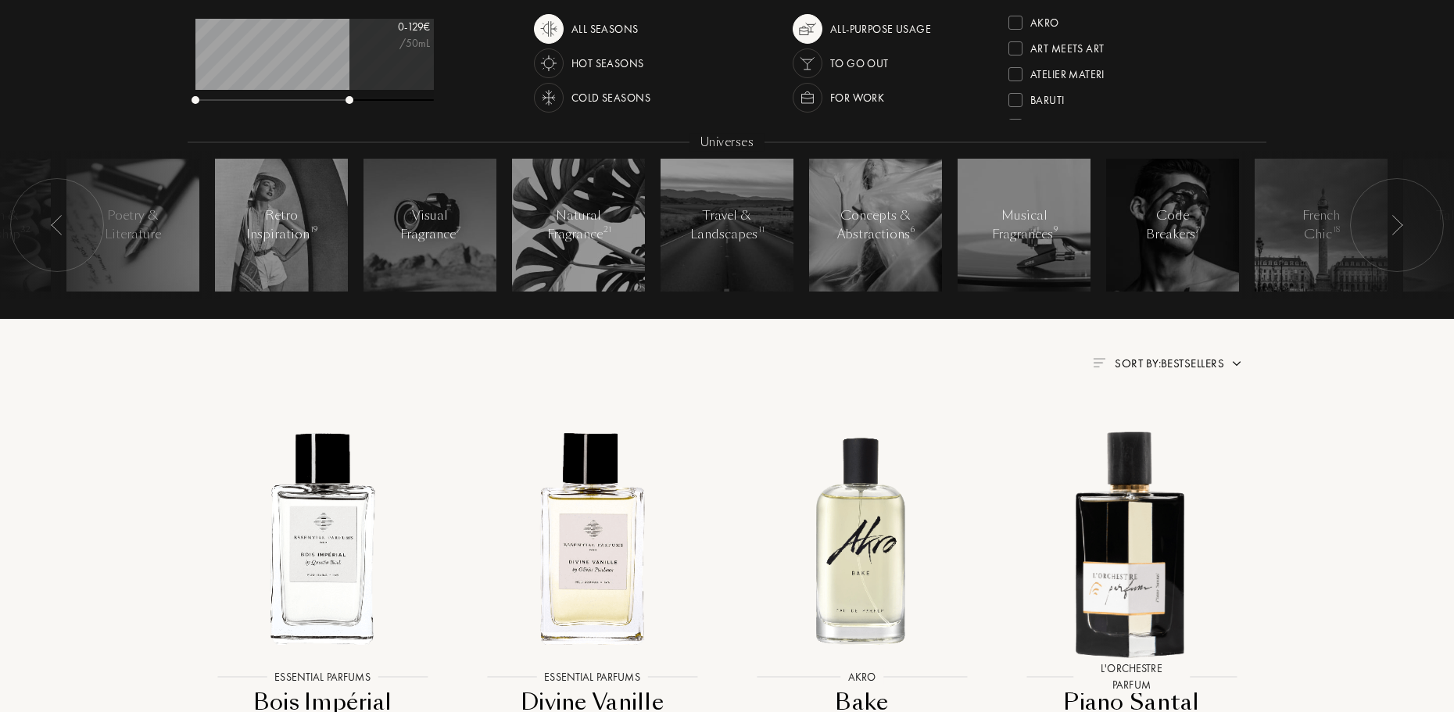
scroll to position [78, 0]
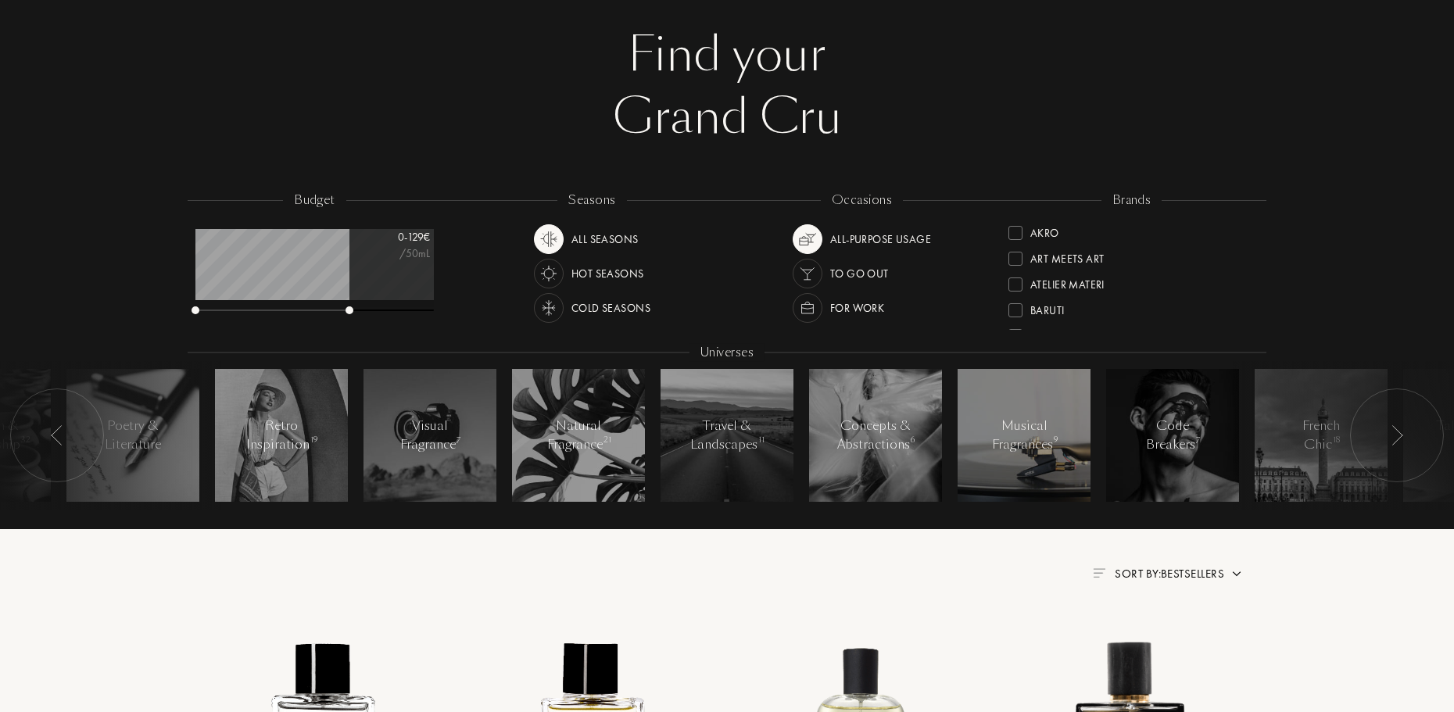
click at [1027, 453] on div "Musical Fragrances 9" at bounding box center [1024, 436] width 66 height 38
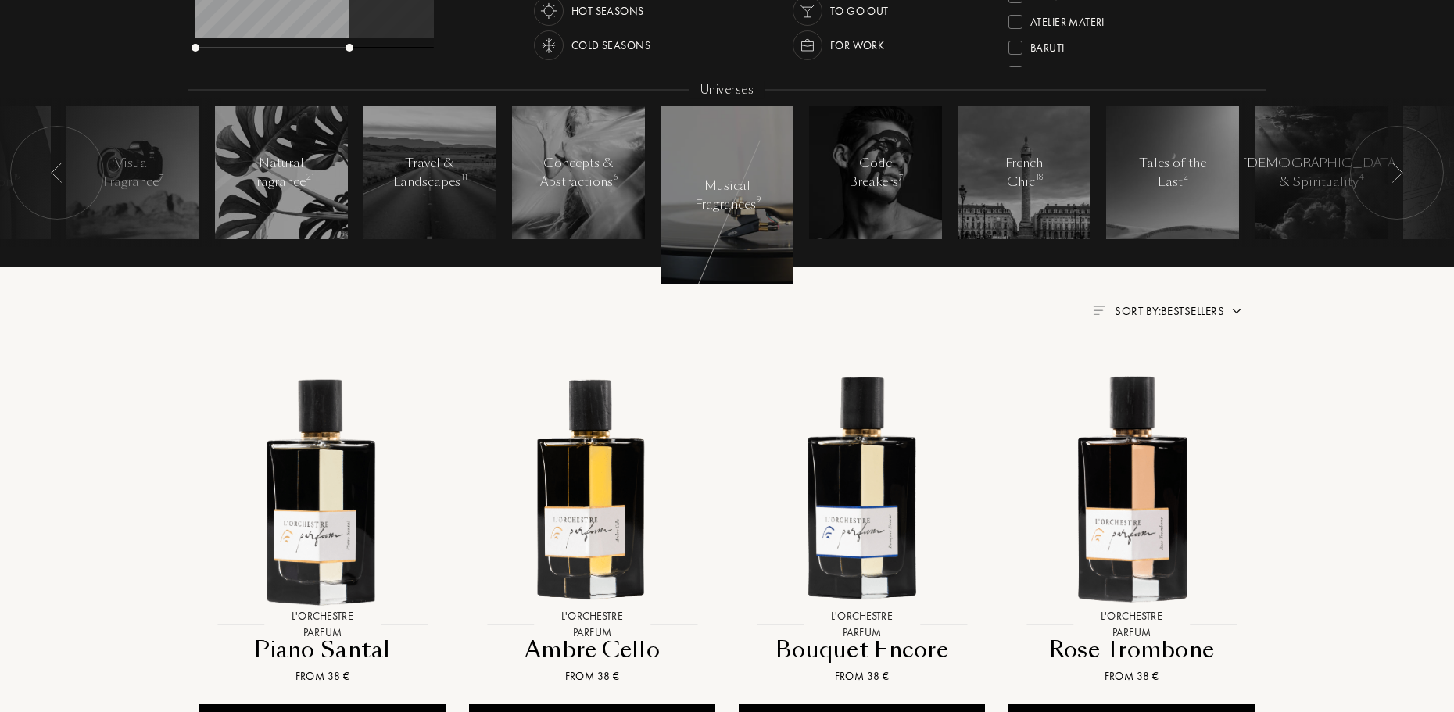
scroll to position [313, 0]
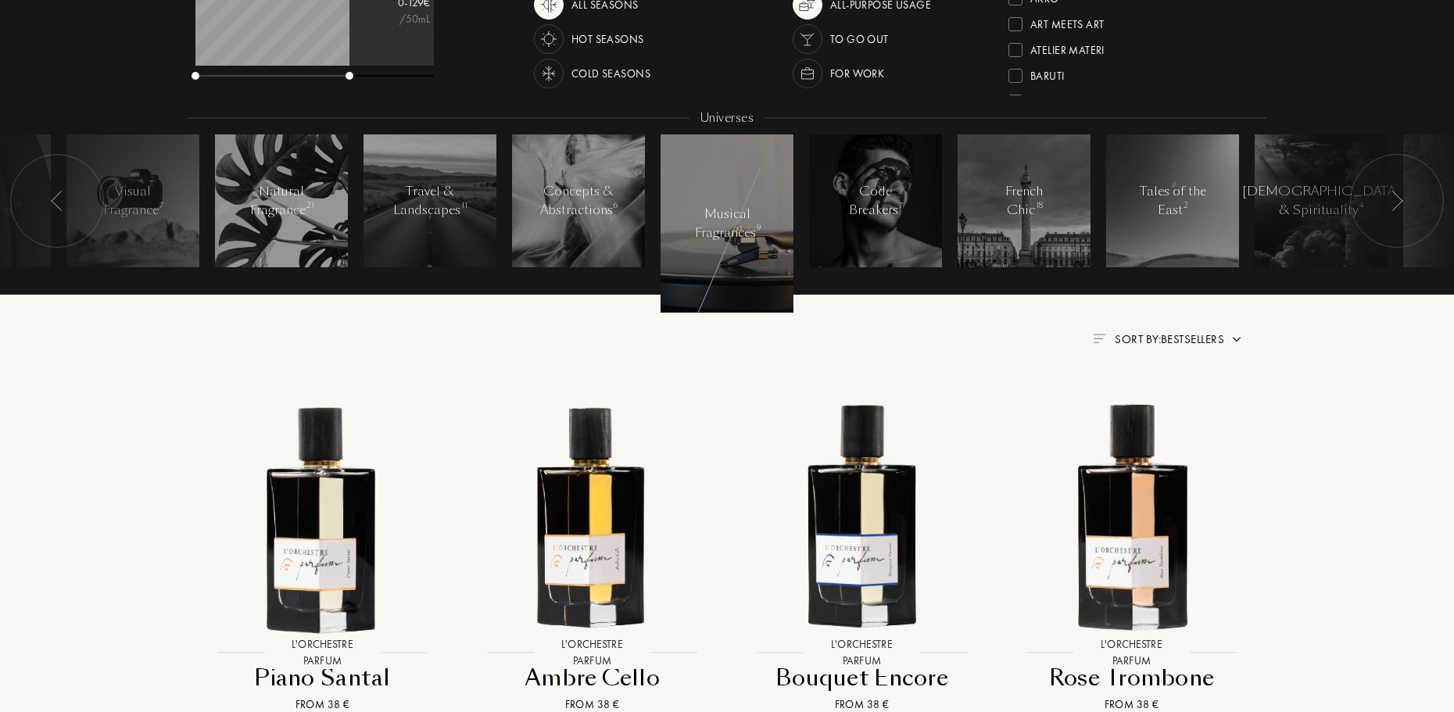
drag, startPoint x: 903, startPoint y: 206, endPoint x: 707, endPoint y: 348, distance: 241.7
click at [707, 348] on div "Find your Grand Cru Find your Grand Cru budget 0 - 129 € /50mL seasons All Seas…" at bounding box center [727, 31] width 1102 height 688
click at [662, 352] on div "Find your Grand Cru Find your Grand Cru budget 0 - 129 € /50mL seasons All Seas…" at bounding box center [727, 31] width 1102 height 688
click at [273, 190] on div "Natural Fragrance 21" at bounding box center [282, 201] width 66 height 38
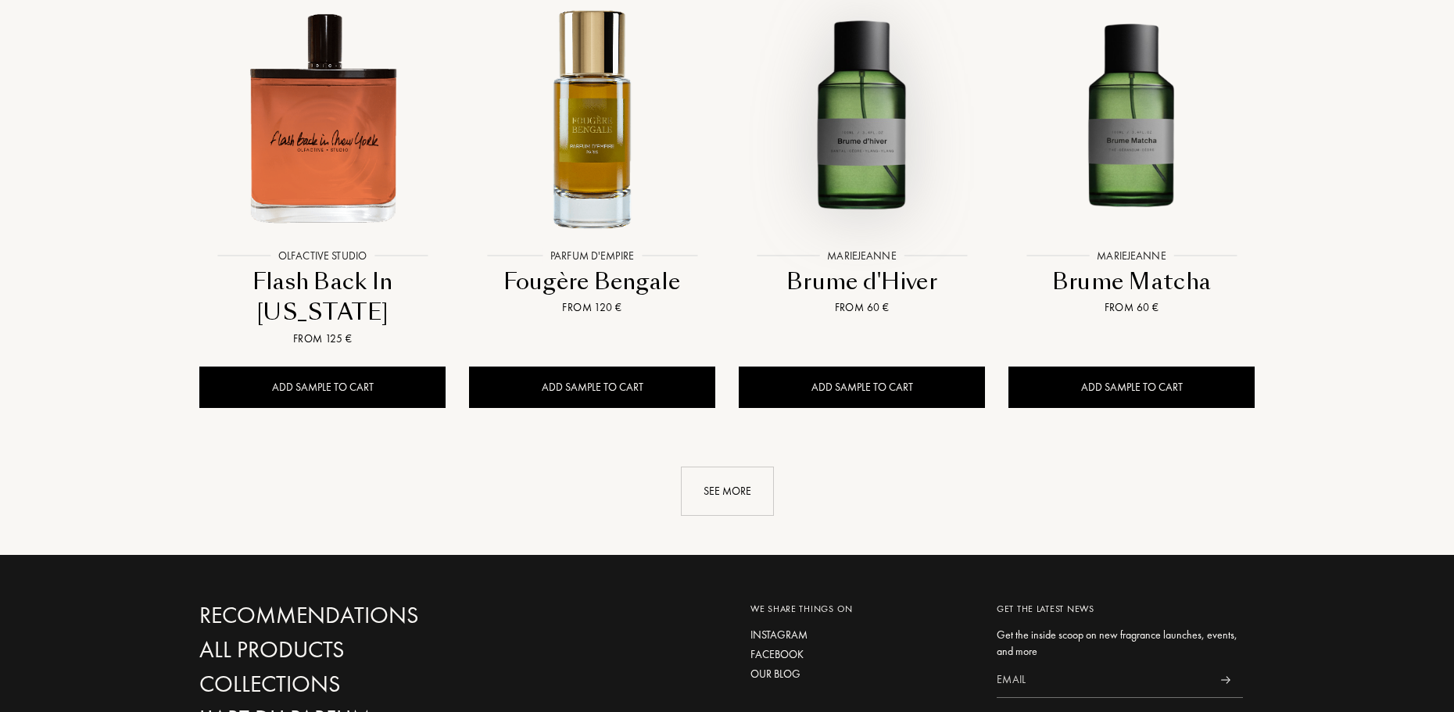
scroll to position [1563, 0]
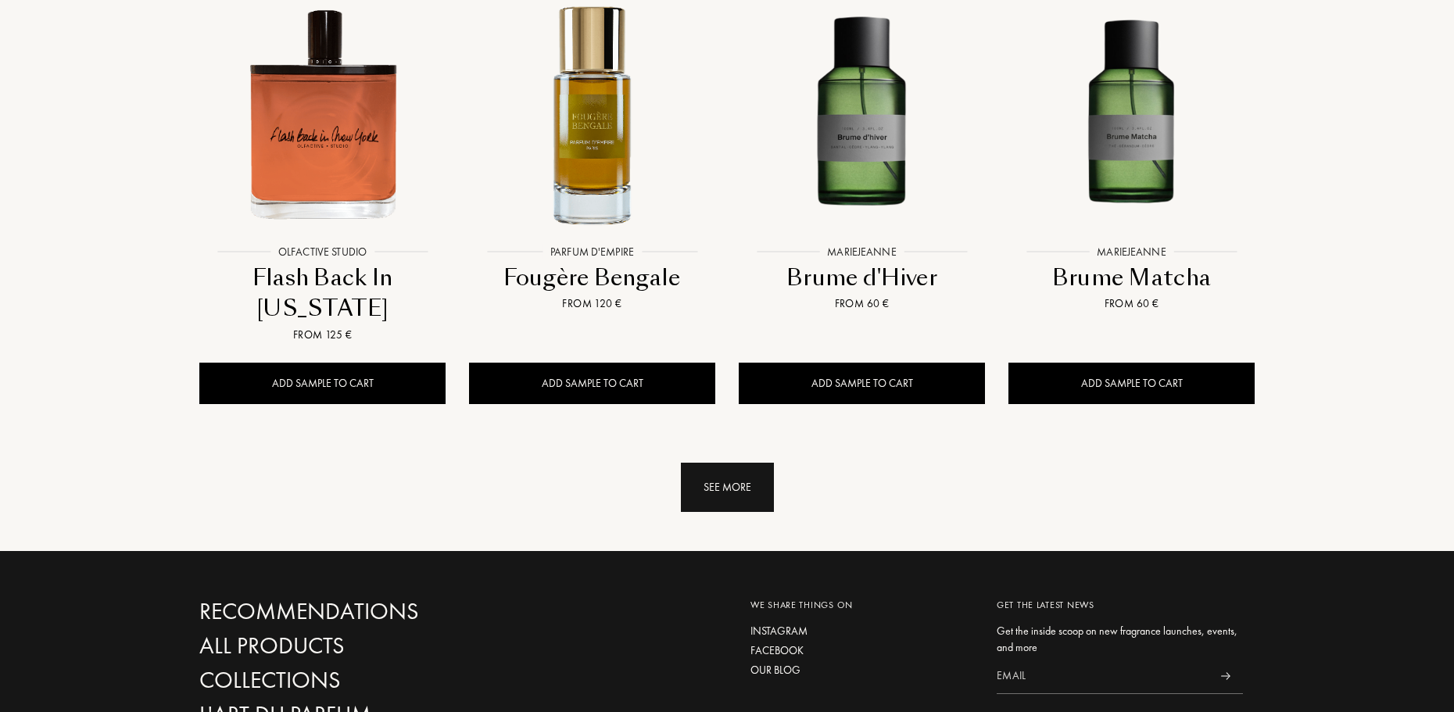
click at [738, 492] on div "See more" at bounding box center [727, 487] width 93 height 49
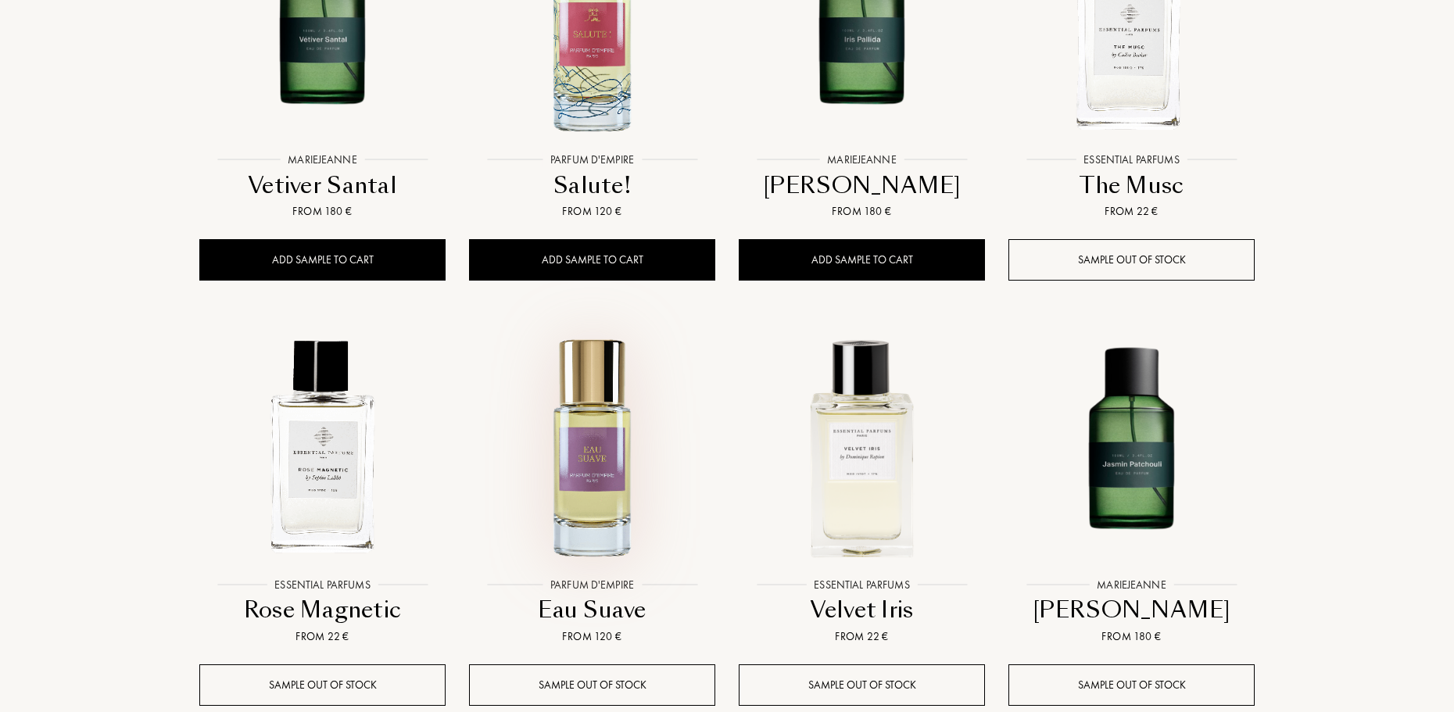
scroll to position [2110, 0]
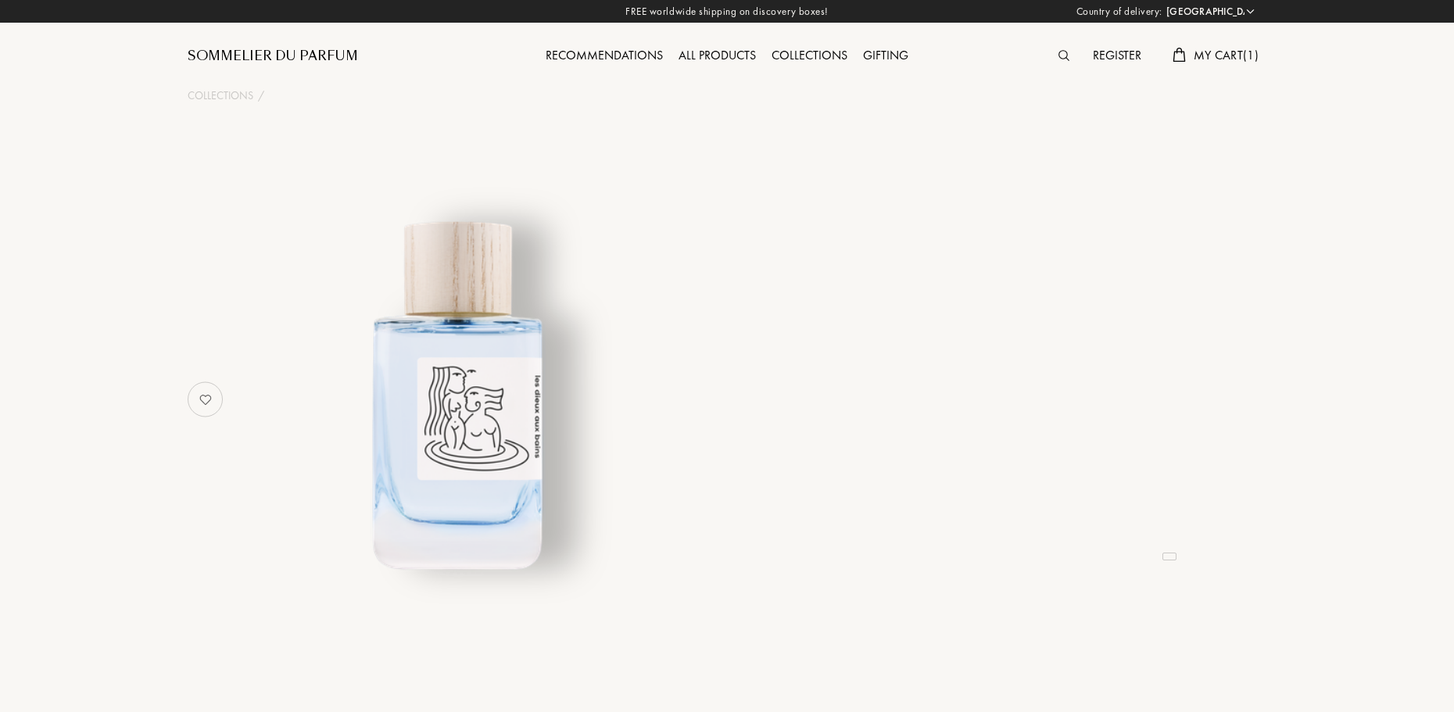
select select "FR"
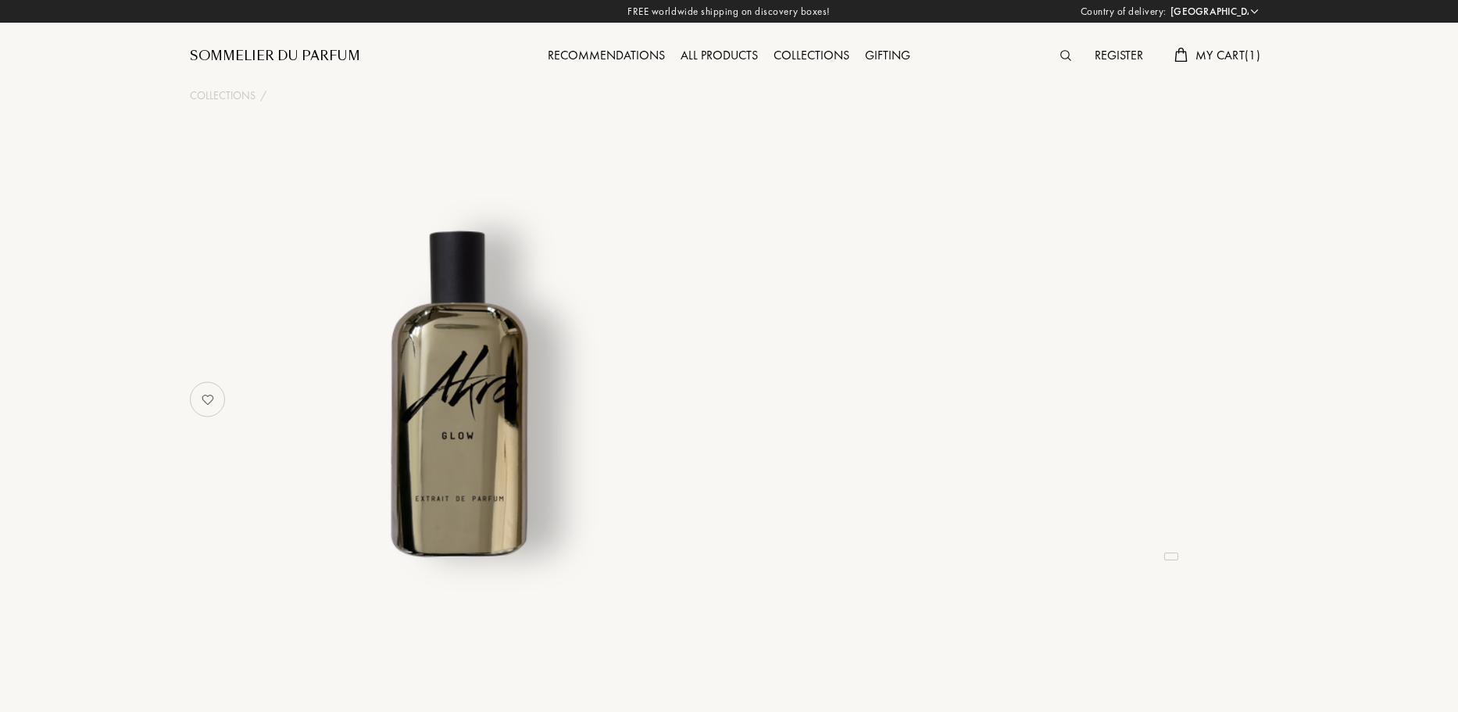
select select "FR"
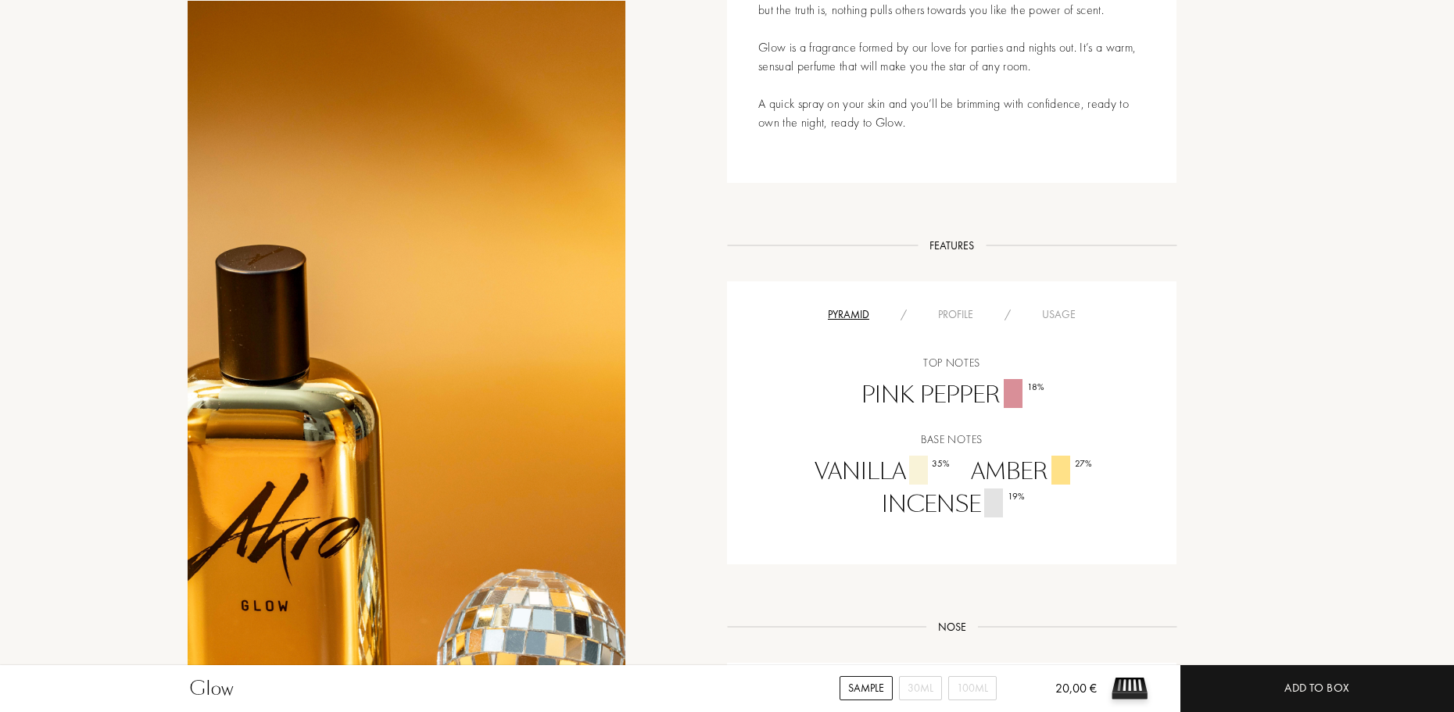
scroll to position [938, 0]
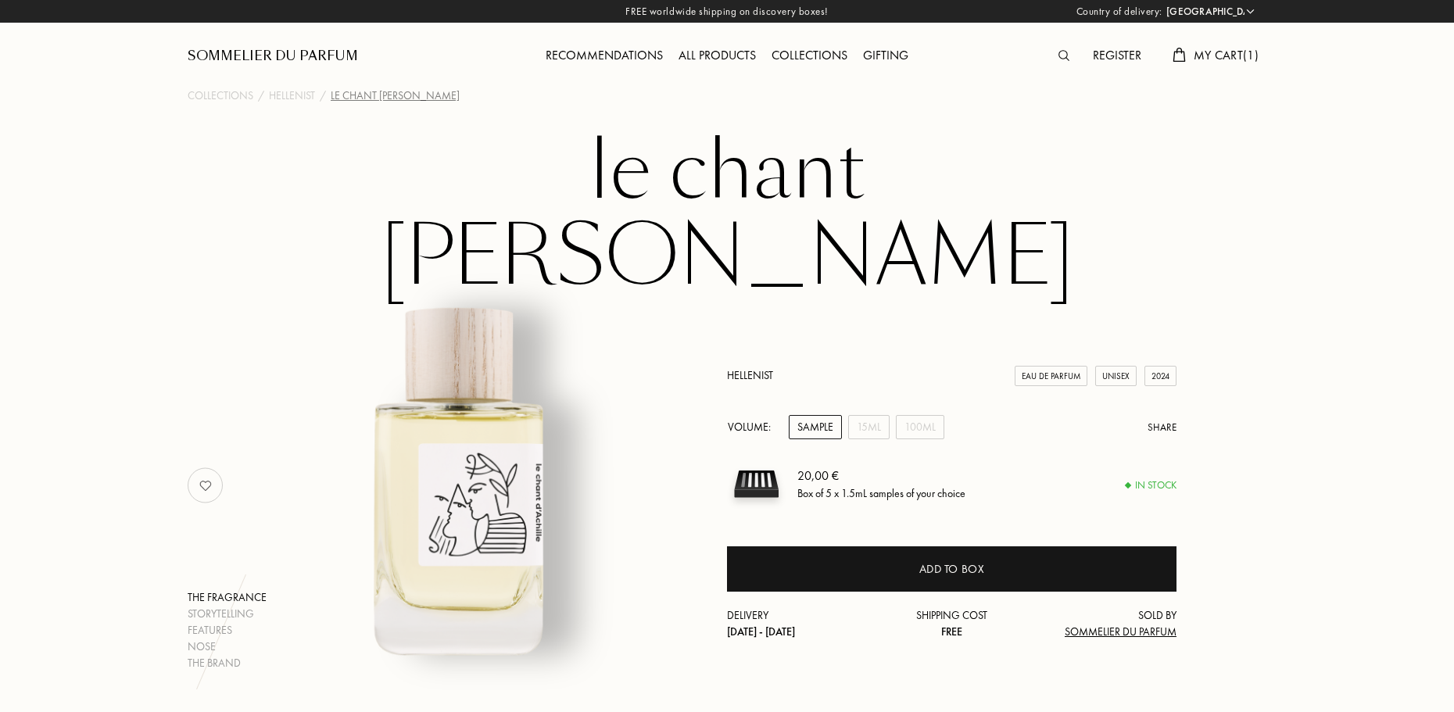
select select "FR"
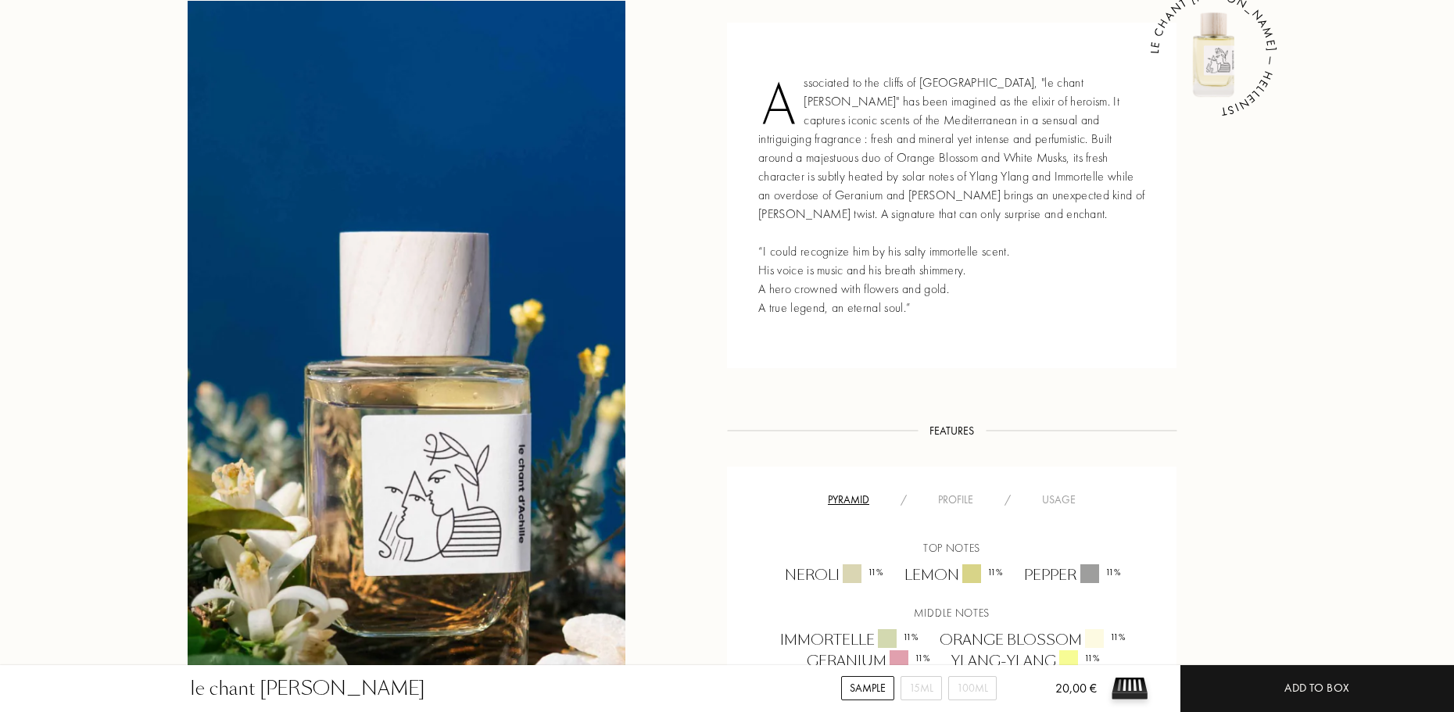
scroll to position [781, 0]
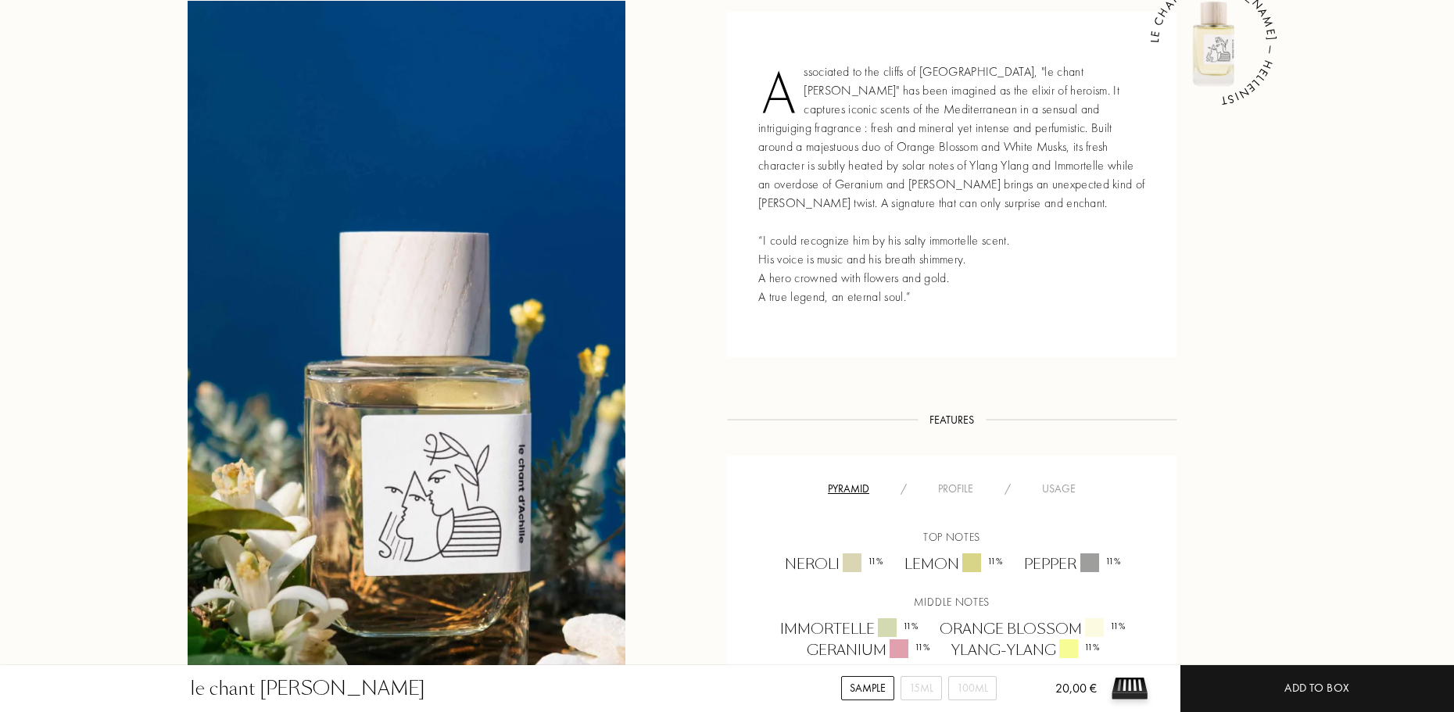
click at [789, 553] on div "Neroli 11 %" at bounding box center [833, 563] width 120 height 21
copy div "Neroli 11"
click at [801, 553] on div "Neroli 11 %" at bounding box center [833, 563] width 120 height 21
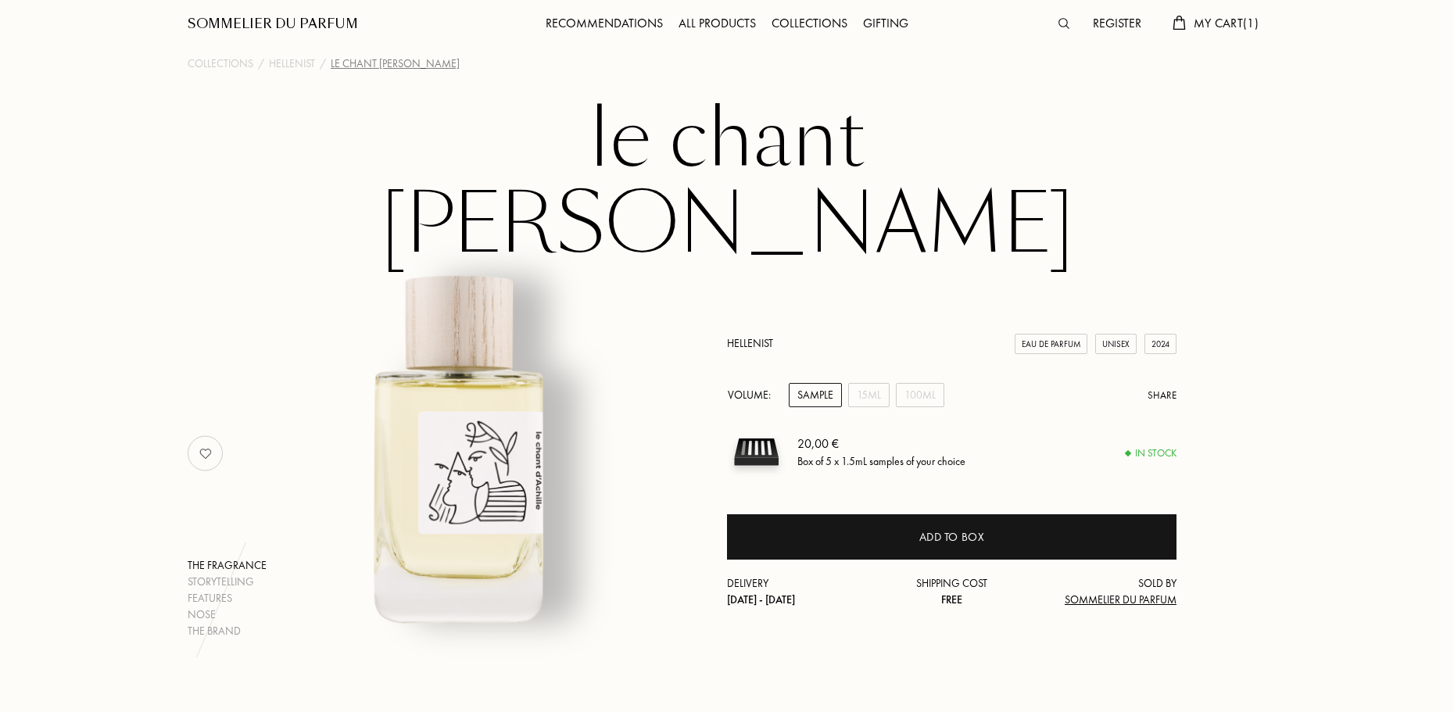
scroll to position [0, 0]
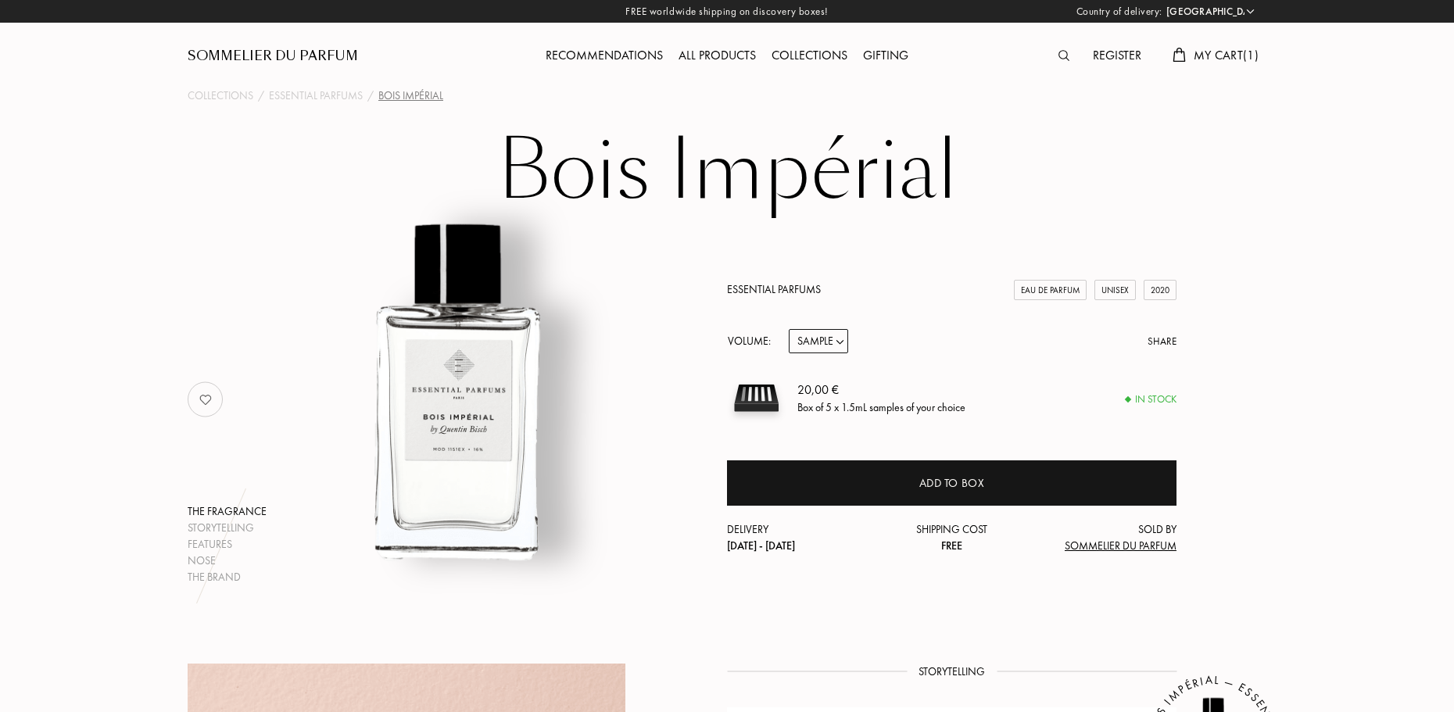
select select "FR"
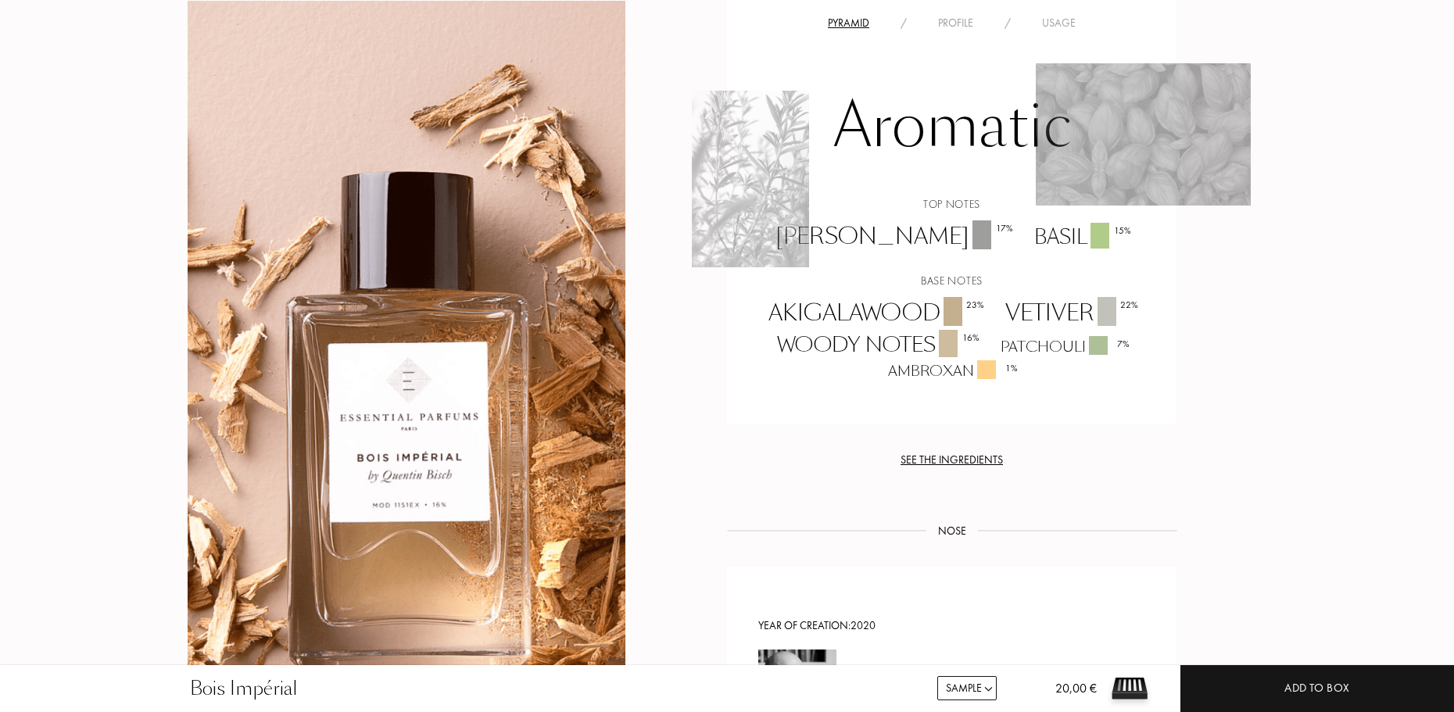
scroll to position [1250, 0]
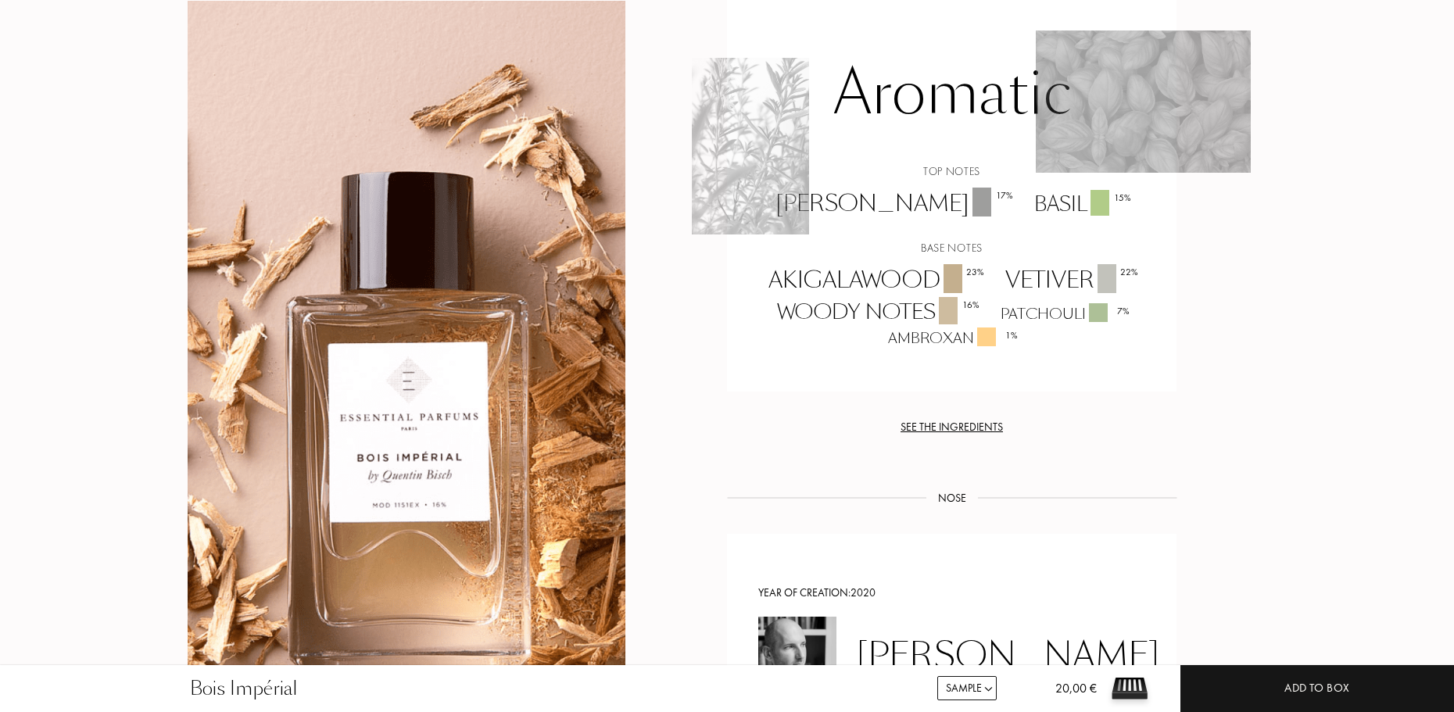
drag, startPoint x: 870, startPoint y: 347, endPoint x: 864, endPoint y: 326, distance: 22.0
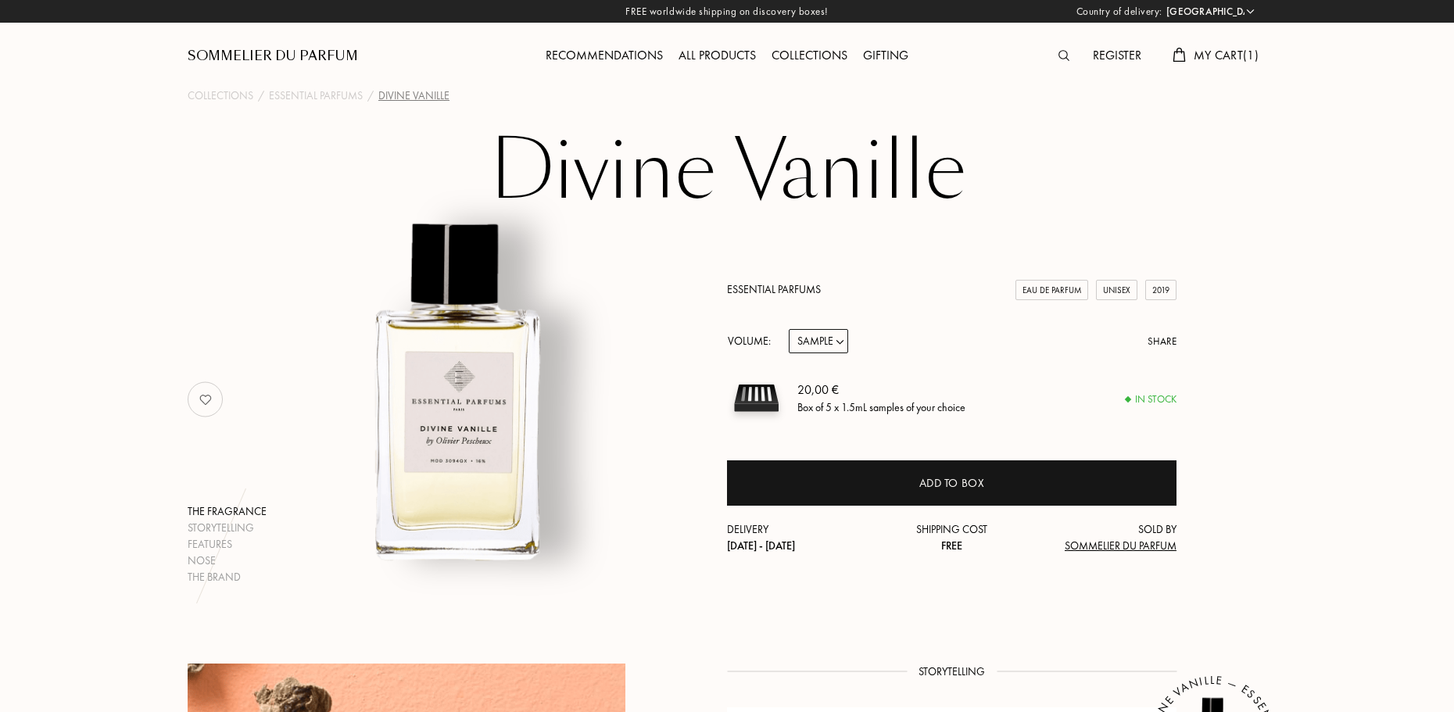
select select "FR"
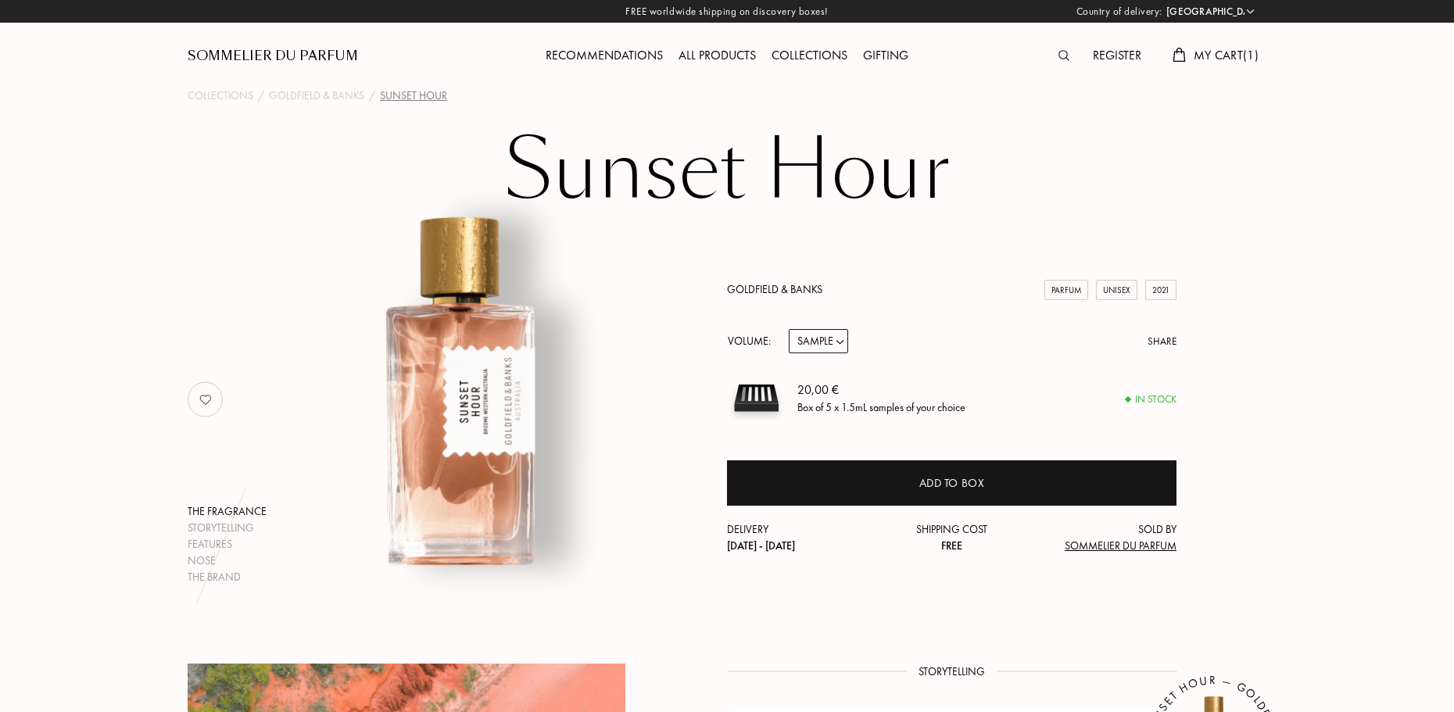
select select "FR"
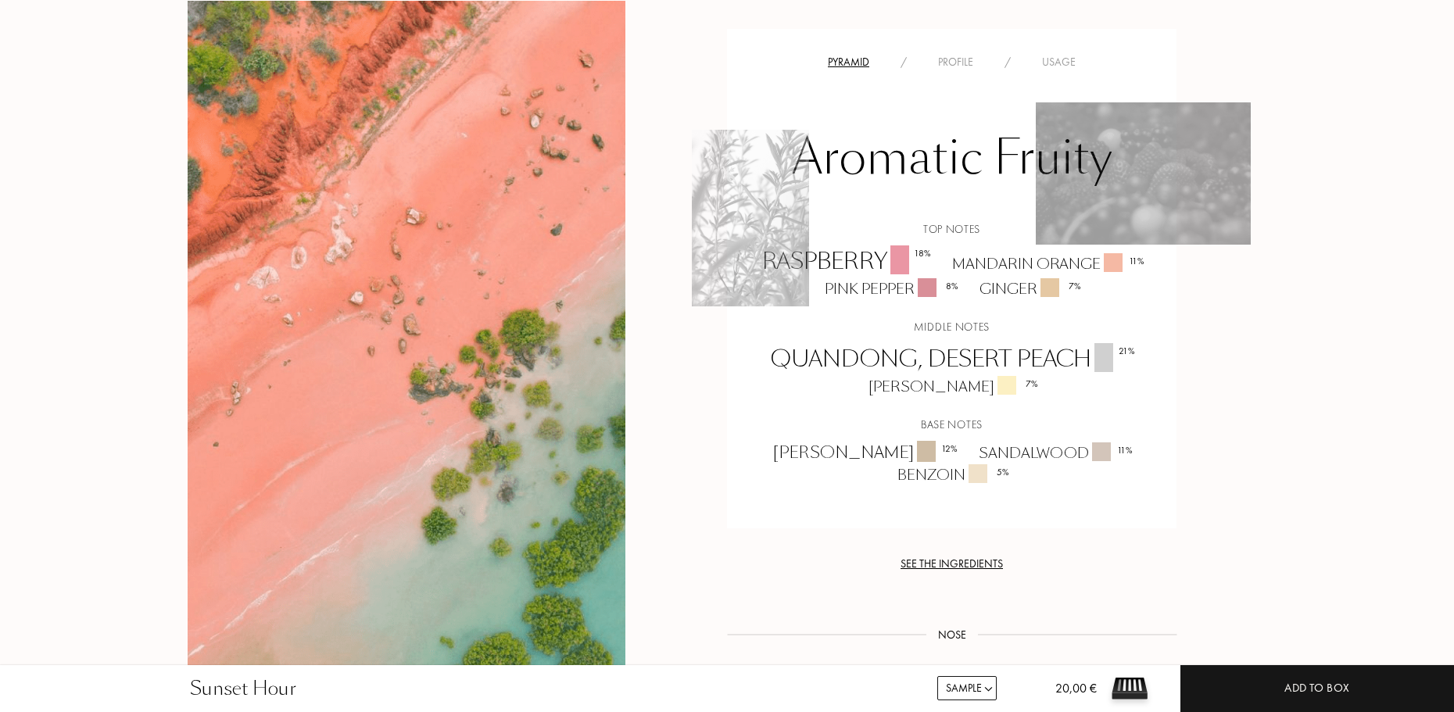
scroll to position [1016, 0]
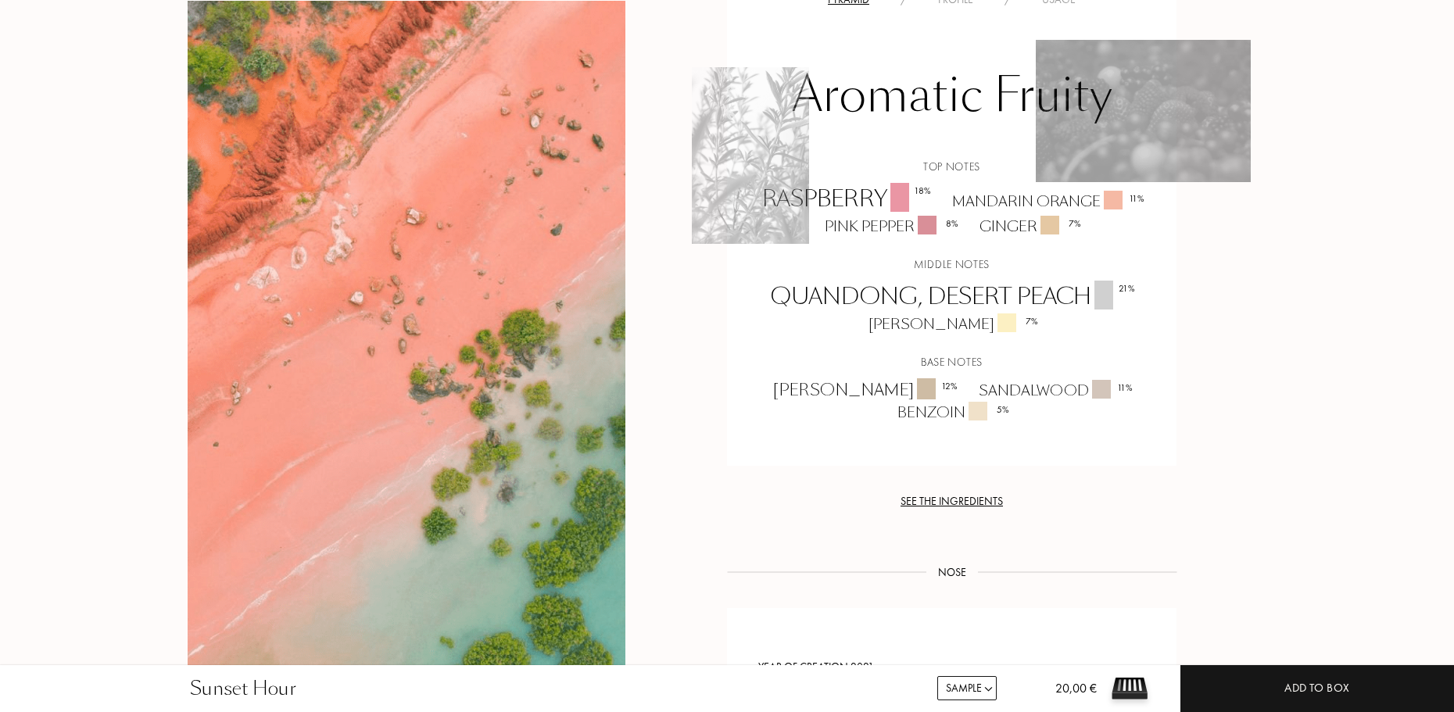
click at [851, 192] on div "Raspberry 18 %" at bounding box center [845, 199] width 190 height 33
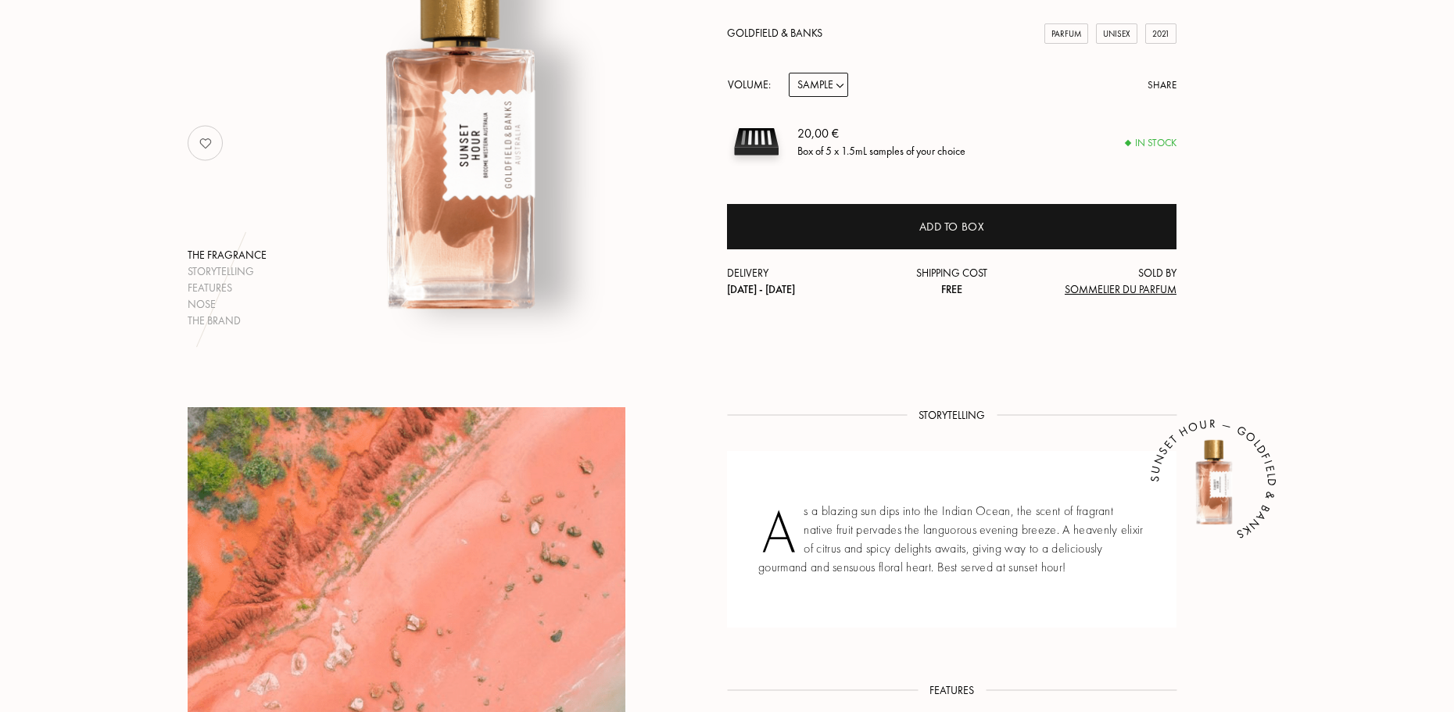
scroll to position [0, 0]
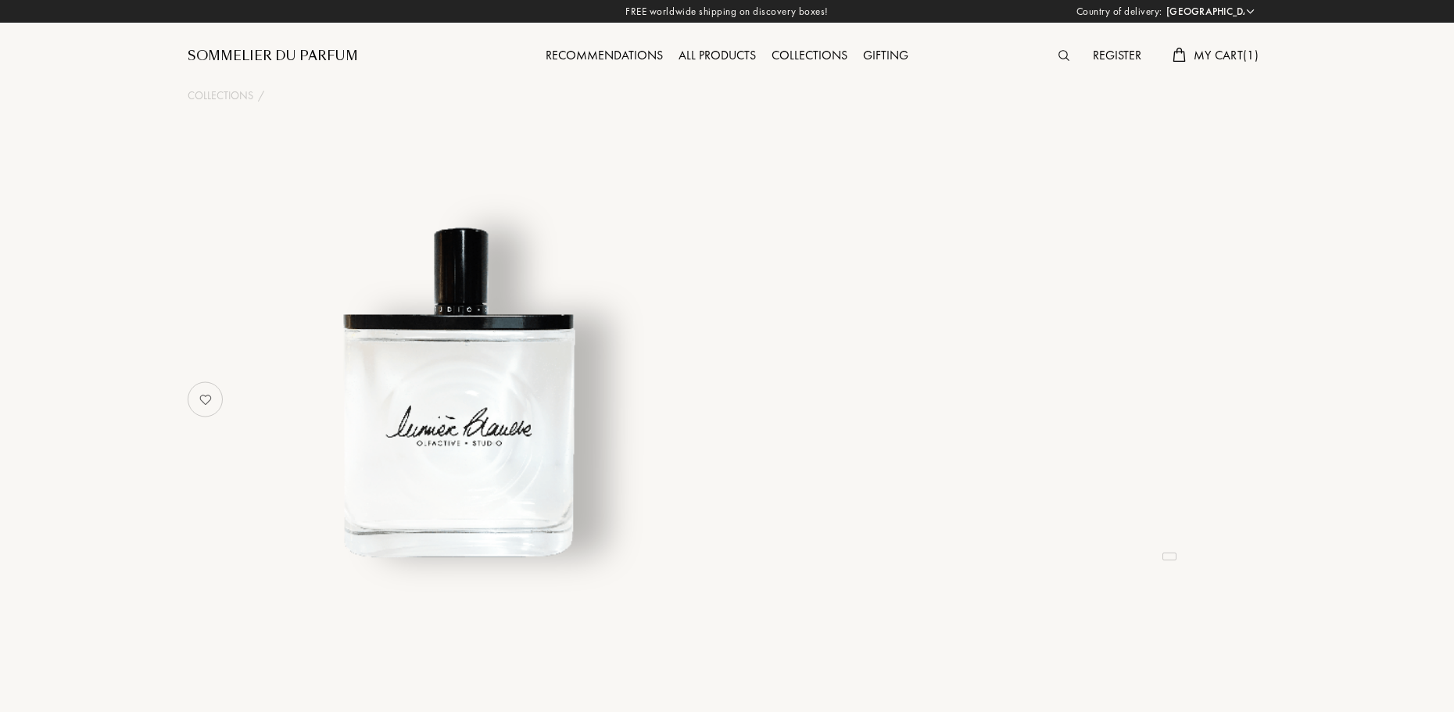
select select "FR"
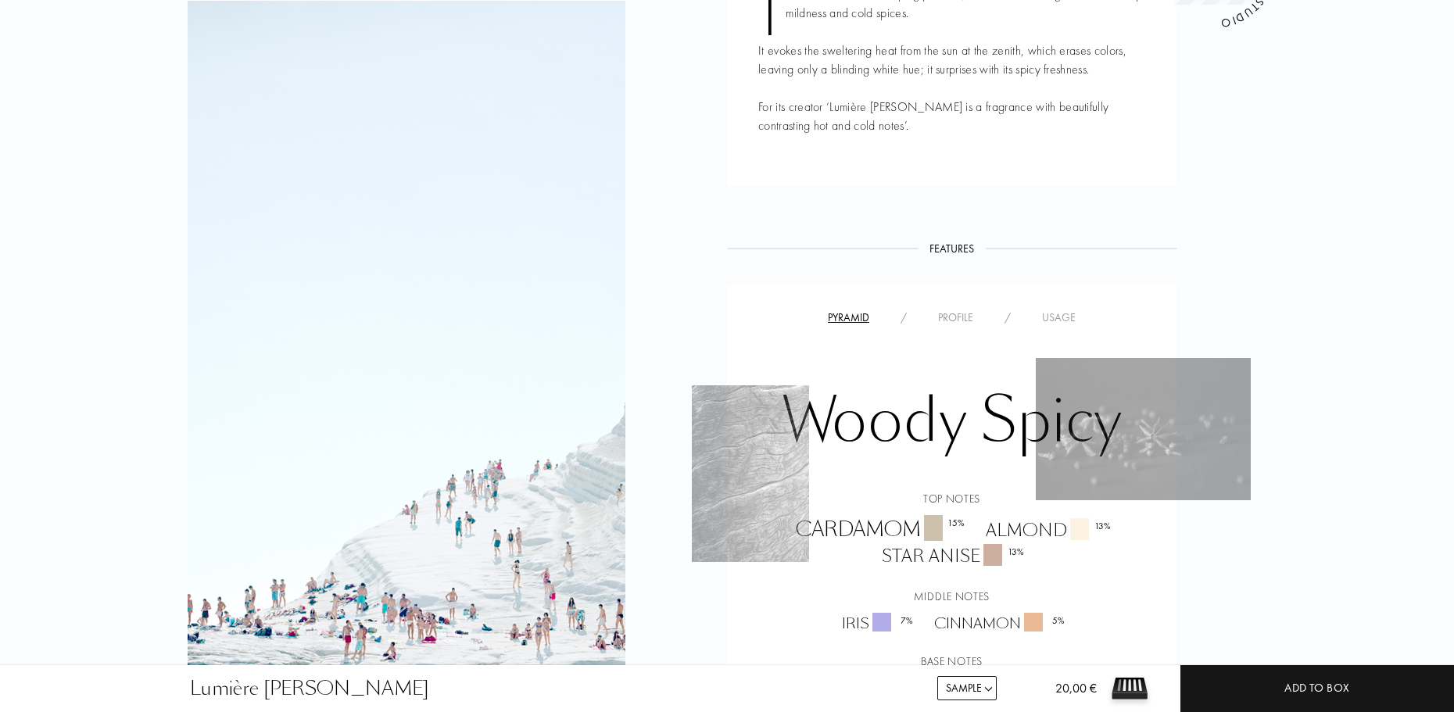
scroll to position [860, 0]
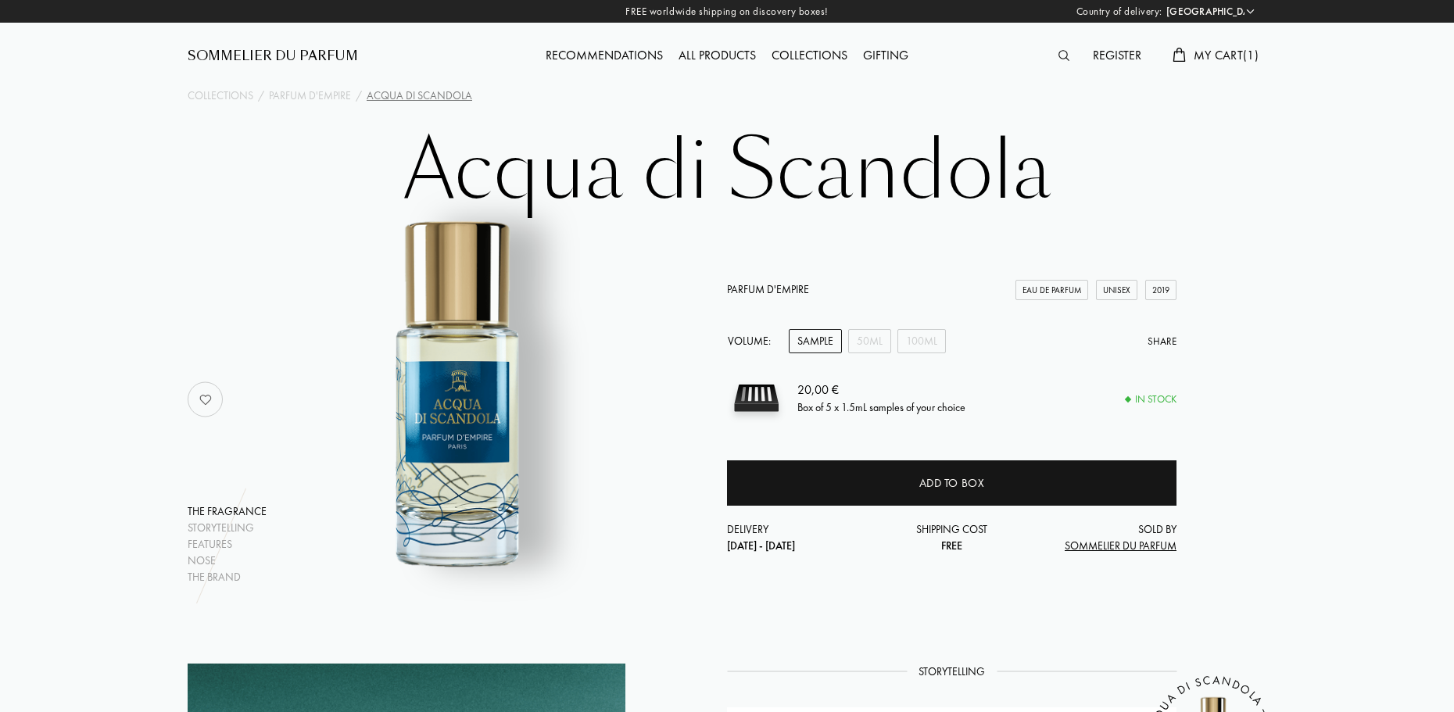
select select "FR"
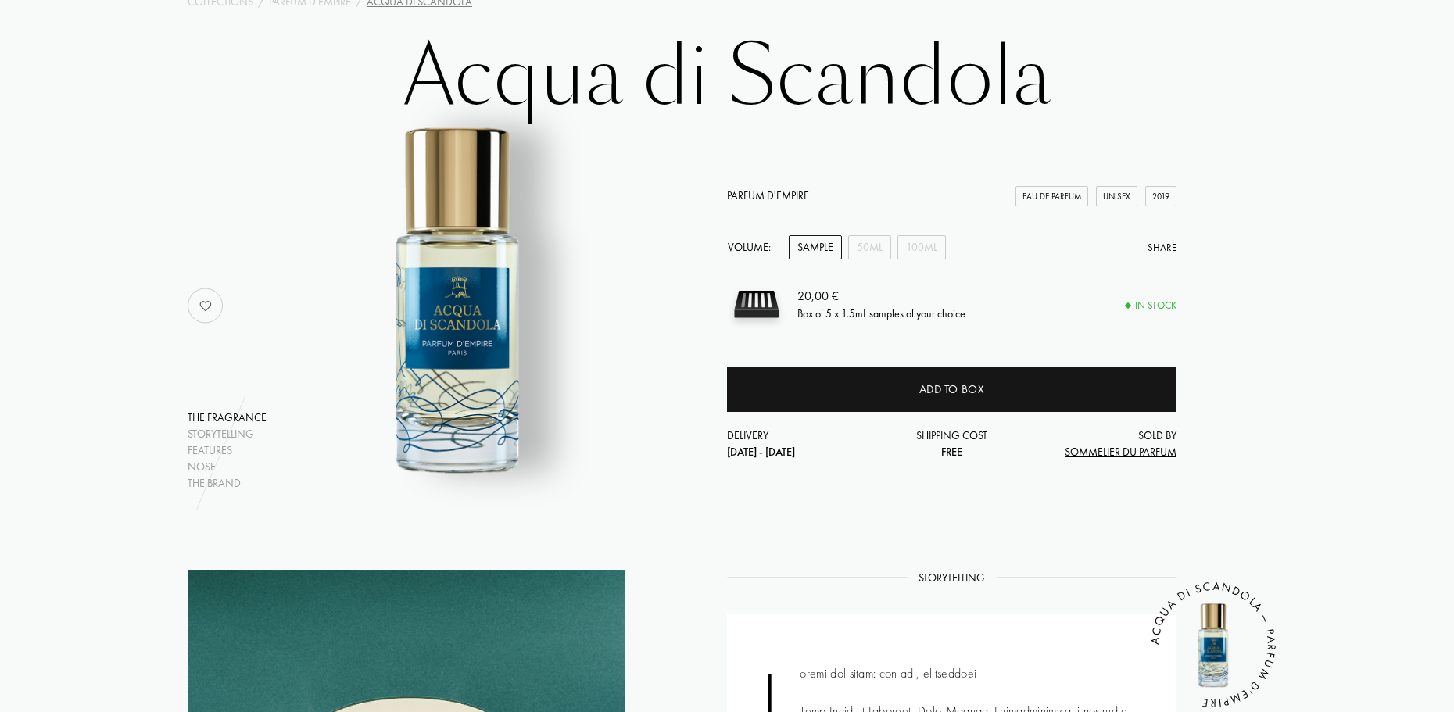
scroll to position [78, 0]
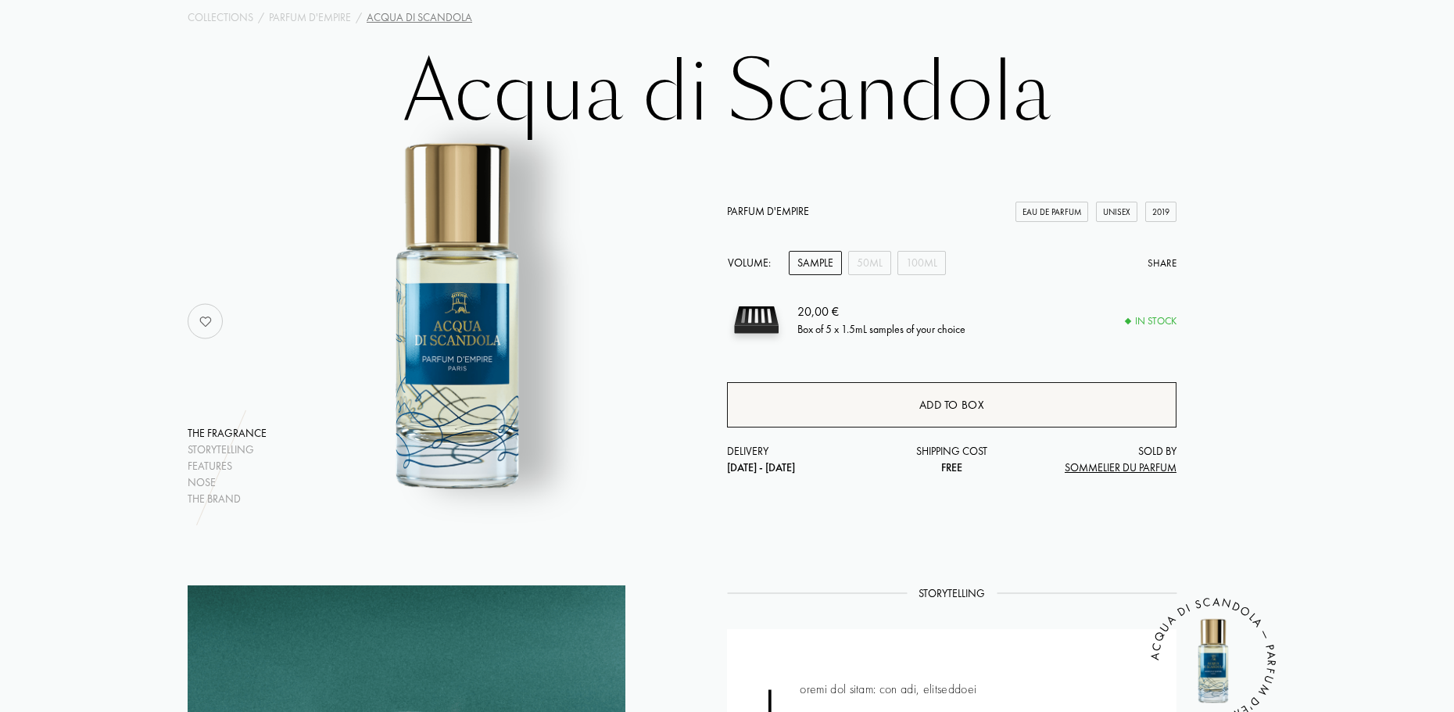
click at [955, 409] on div "Add to box" at bounding box center [952, 405] width 66 height 18
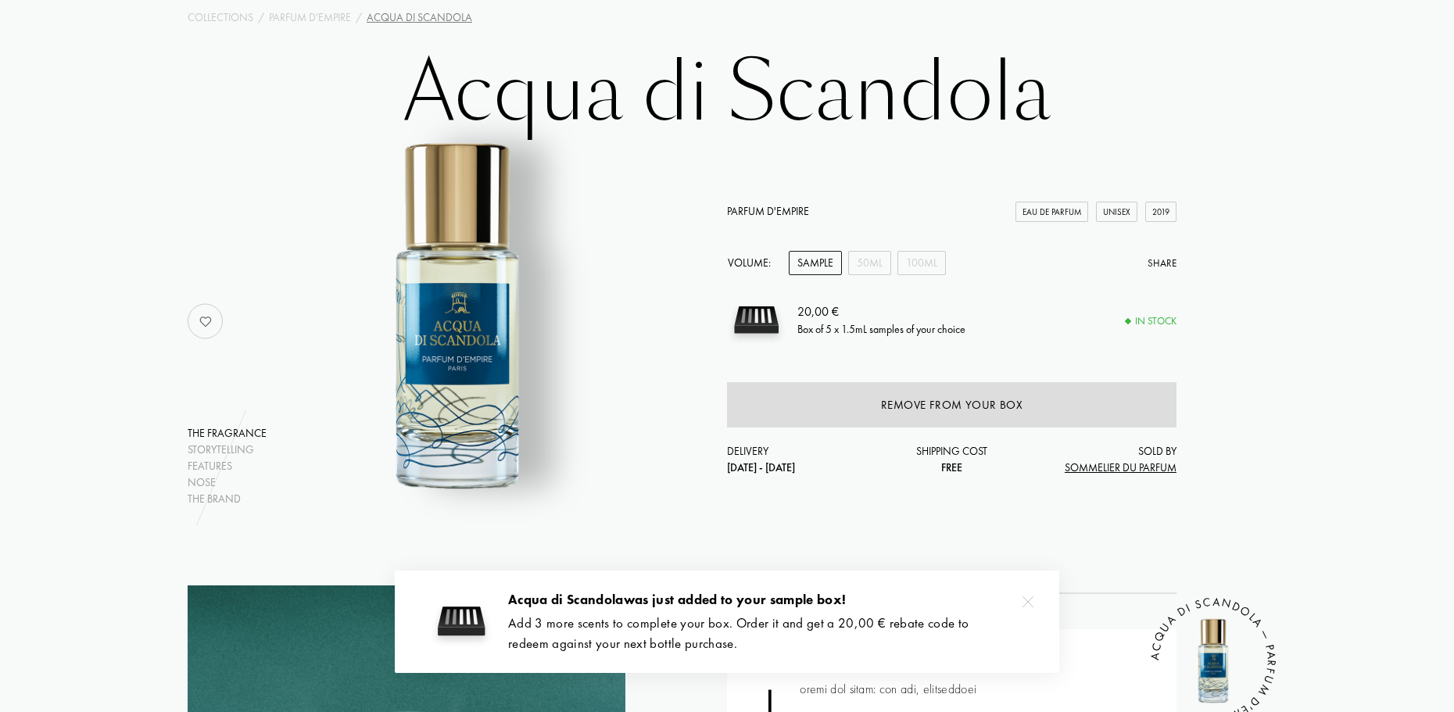
click at [1019, 604] on div at bounding box center [1027, 601] width 31 height 31
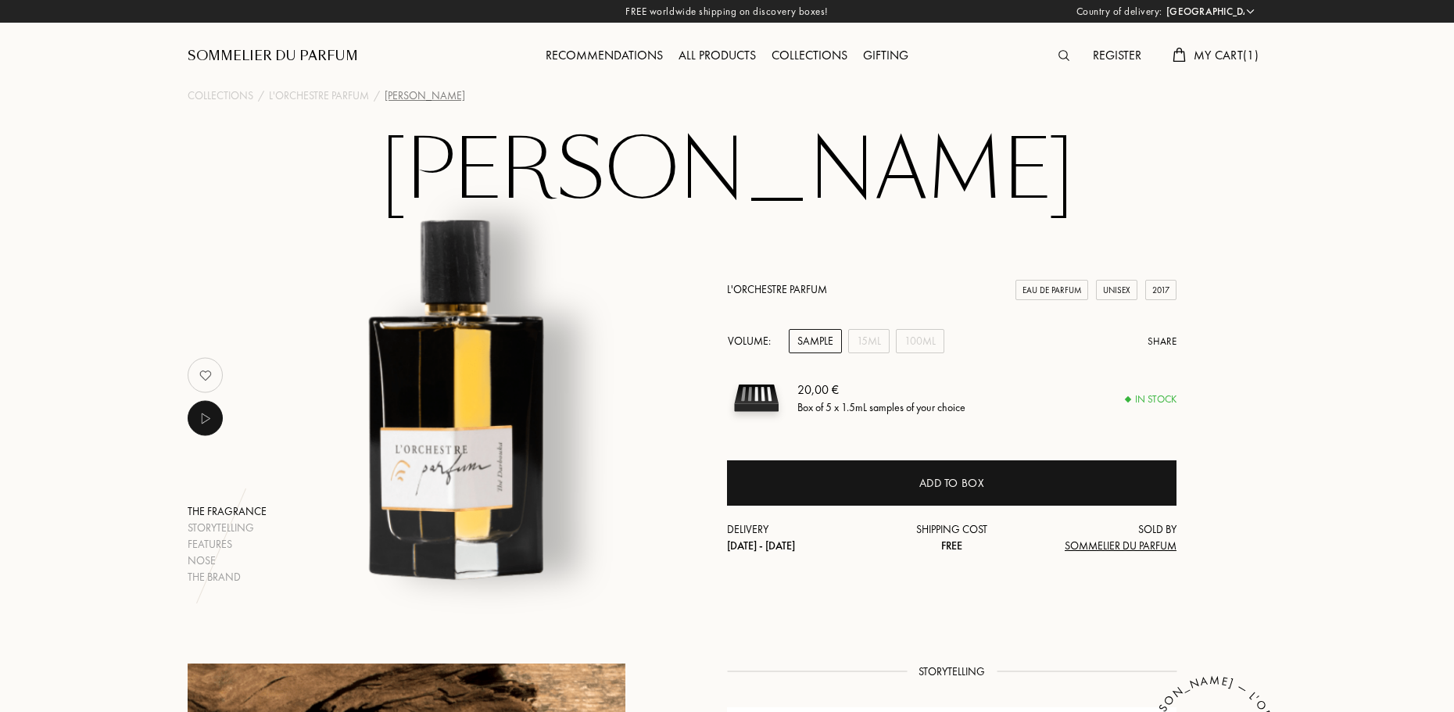
select select "FR"
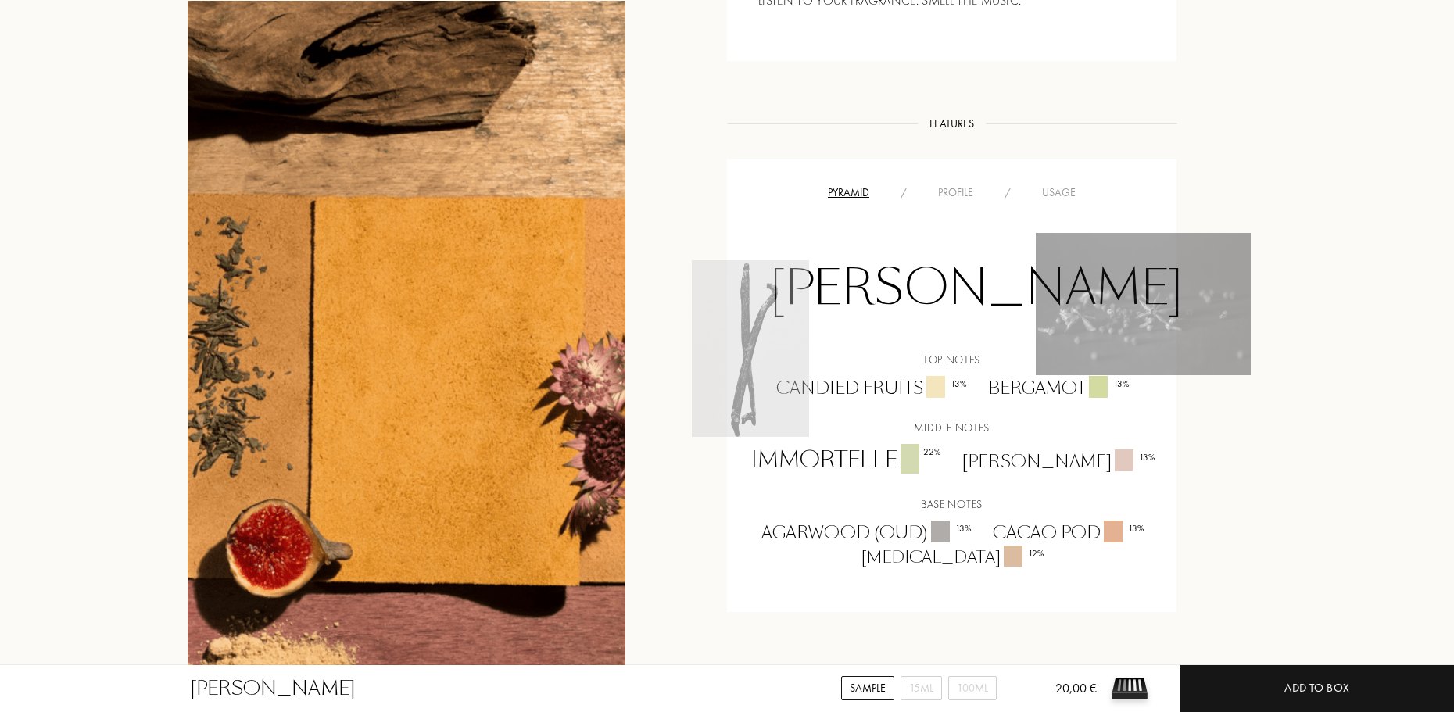
scroll to position [1016, 0]
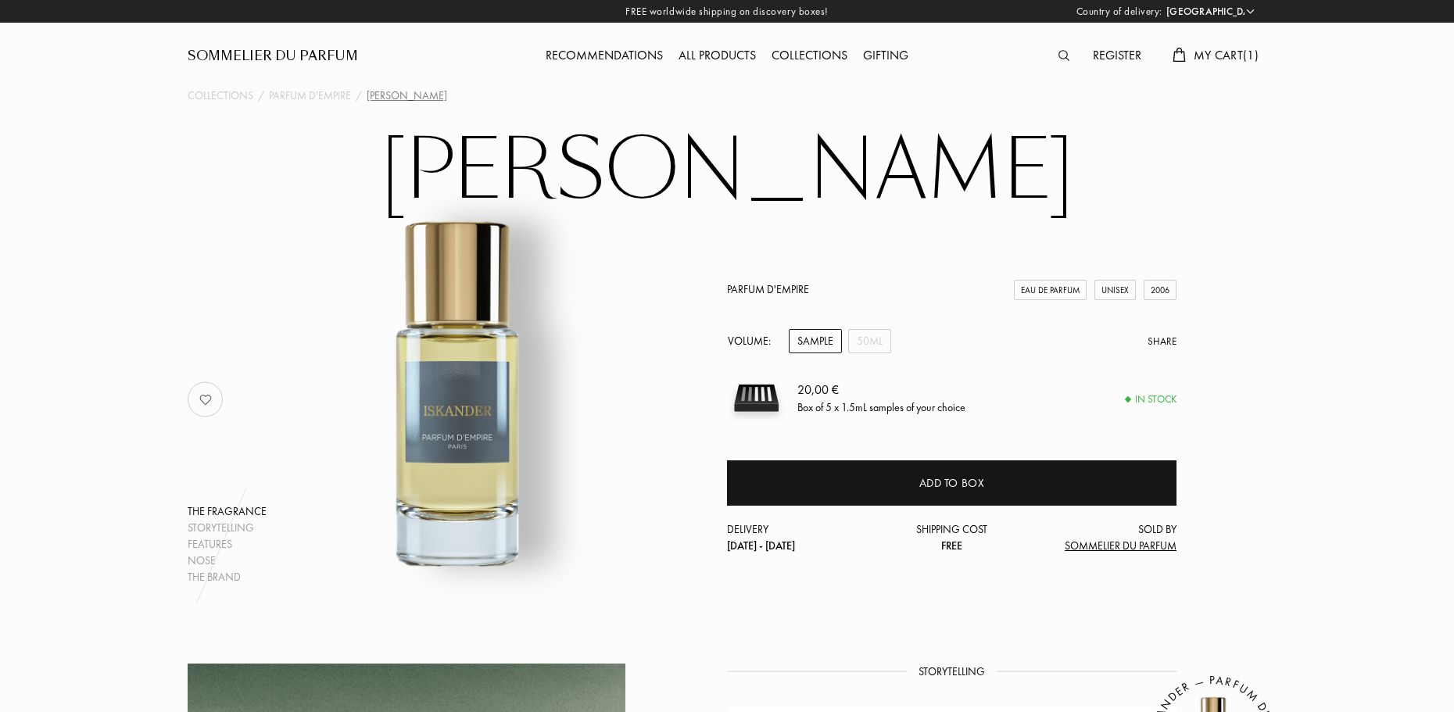
select select "FR"
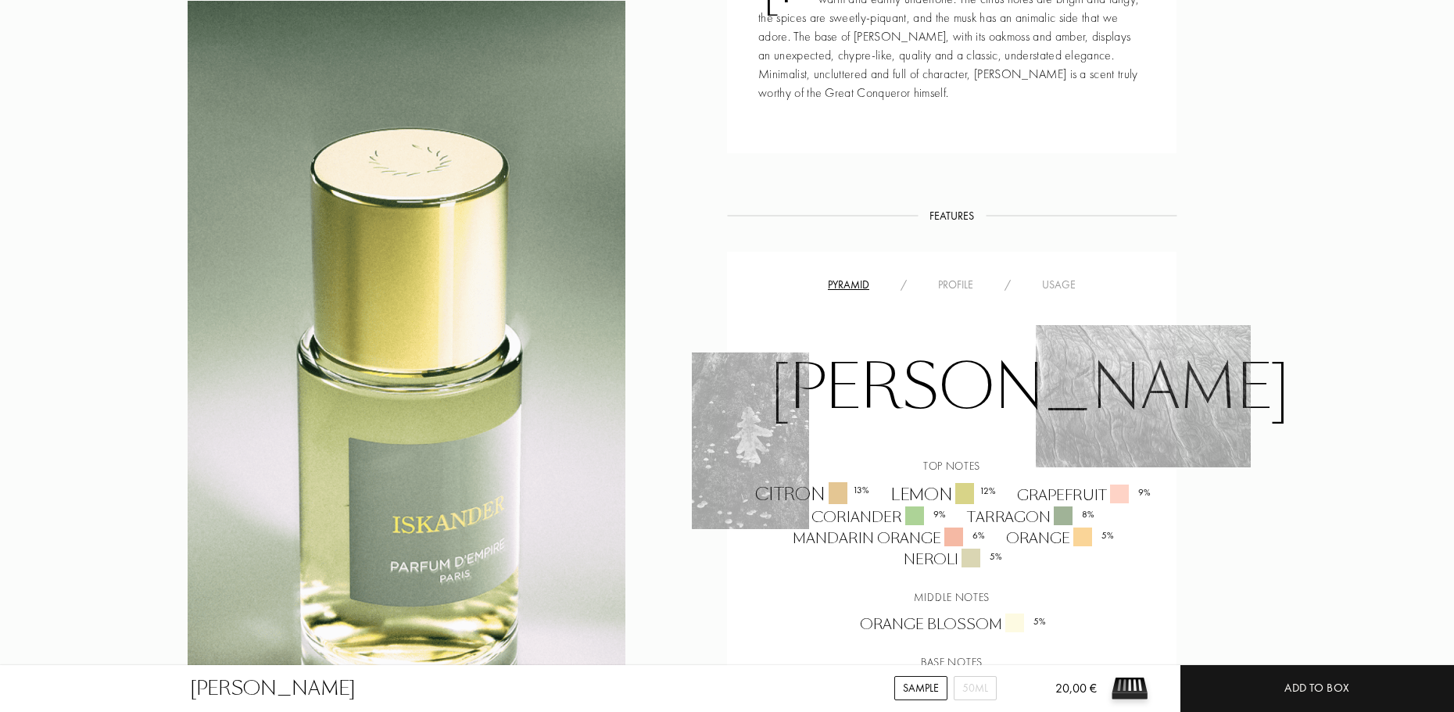
scroll to position [1016, 0]
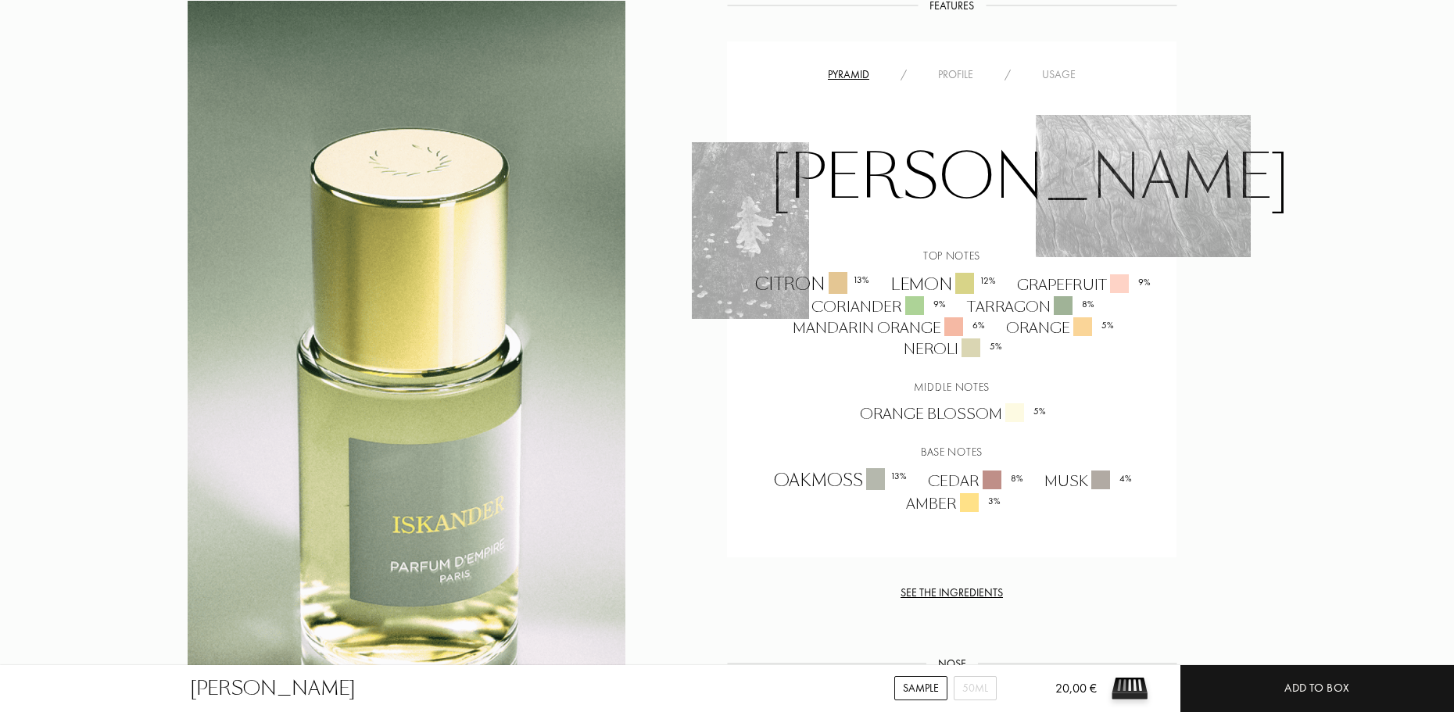
click at [1045, 492] on div "Musk 4 %" at bounding box center [1086, 480] width 109 height 21
click at [1048, 492] on div "Musk 4 %" at bounding box center [1086, 480] width 109 height 21
click at [1075, 492] on div "Musk 4 %" at bounding box center [1086, 480] width 109 height 21
drag, startPoint x: 1047, startPoint y: 532, endPoint x: 1082, endPoint y: 531, distance: 35.2
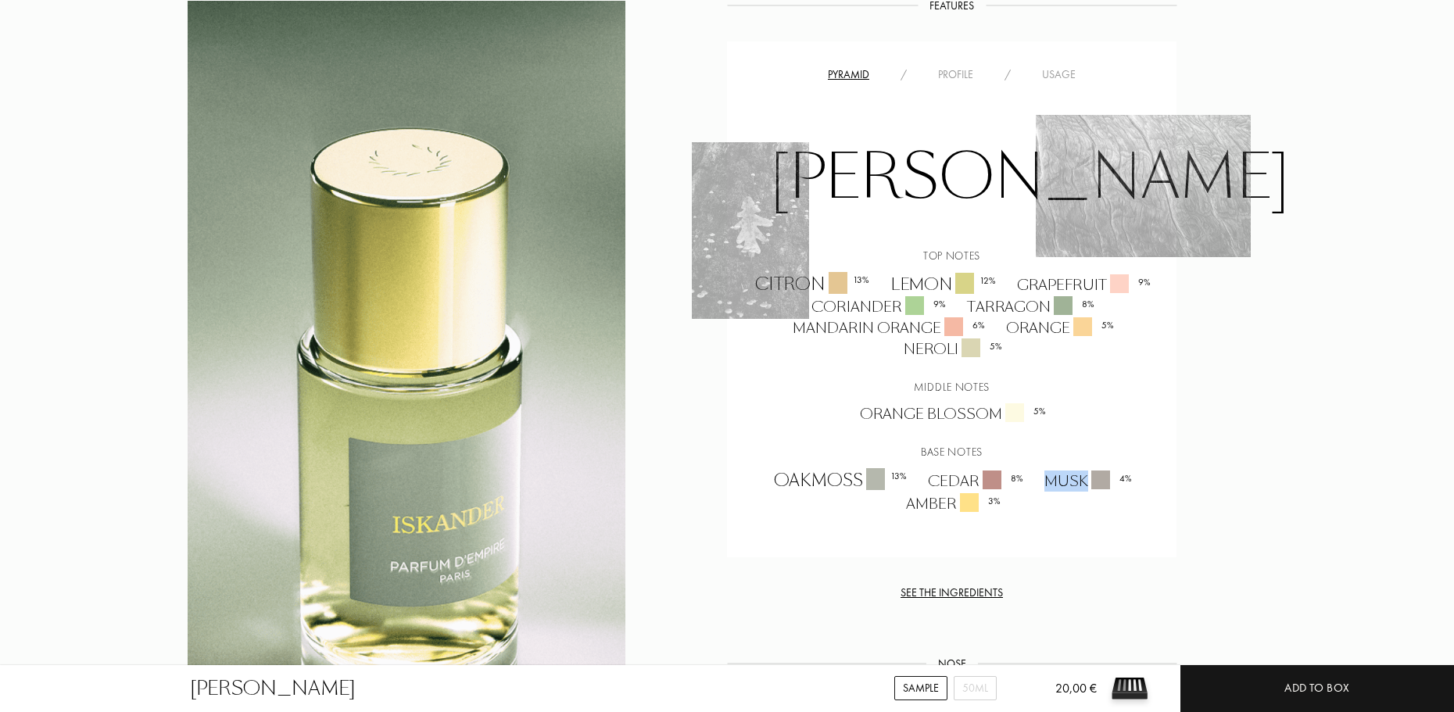
click at [1082, 492] on div "Musk 4 %" at bounding box center [1086, 480] width 109 height 21
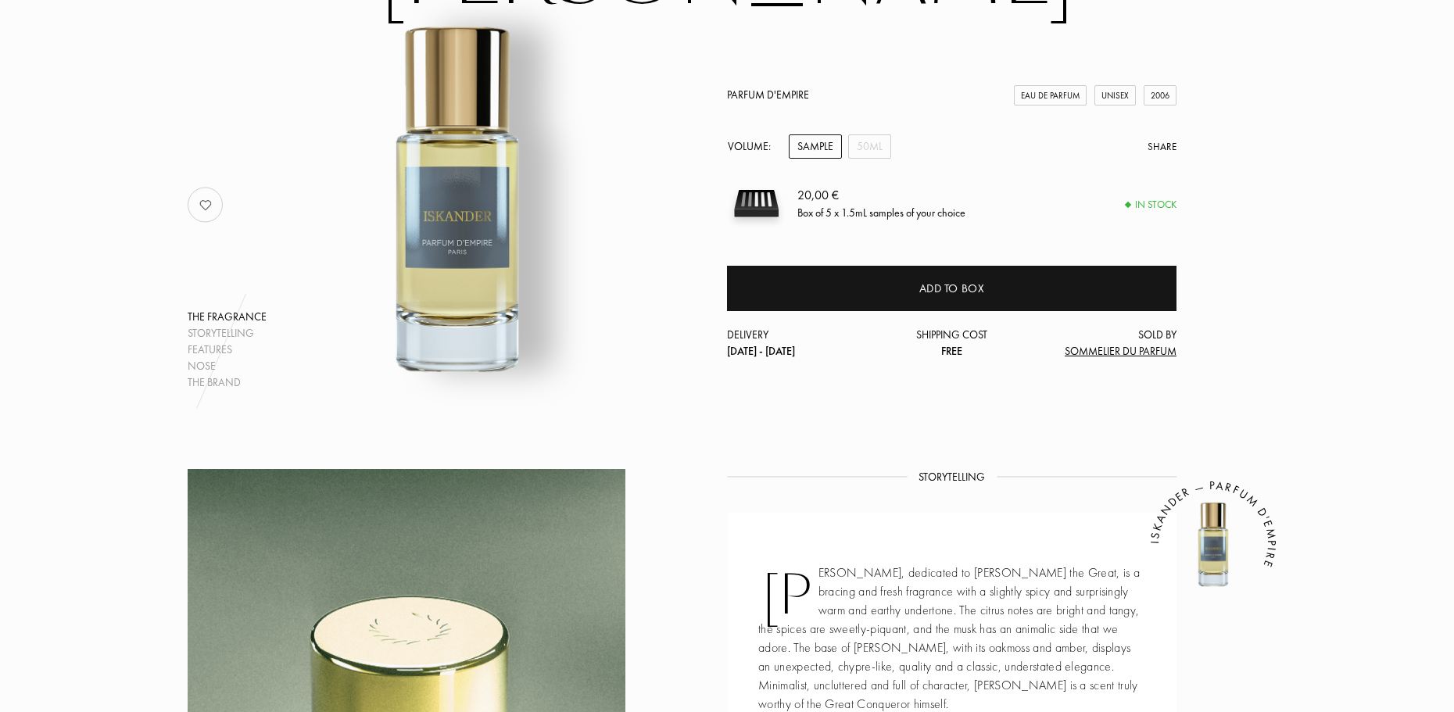
scroll to position [0, 0]
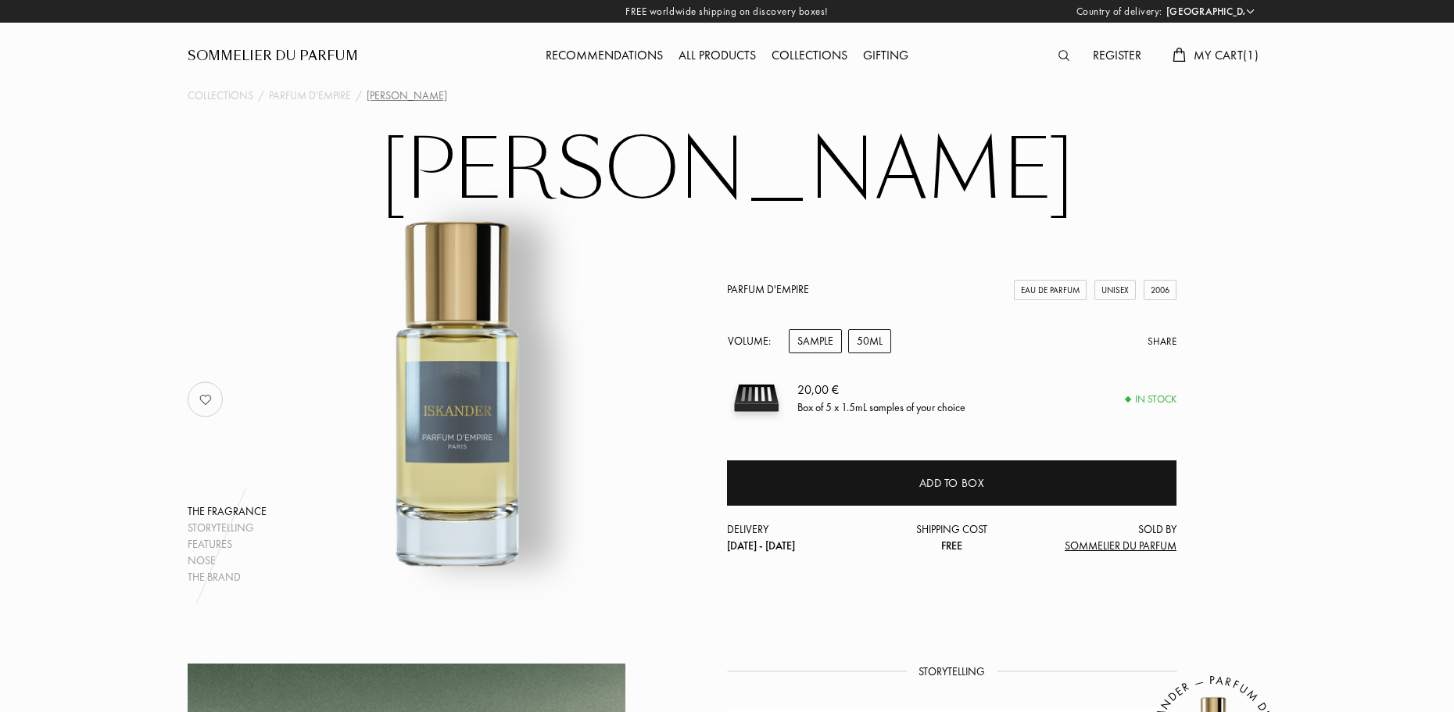
click at [875, 349] on div "50mL" at bounding box center [869, 341] width 43 height 24
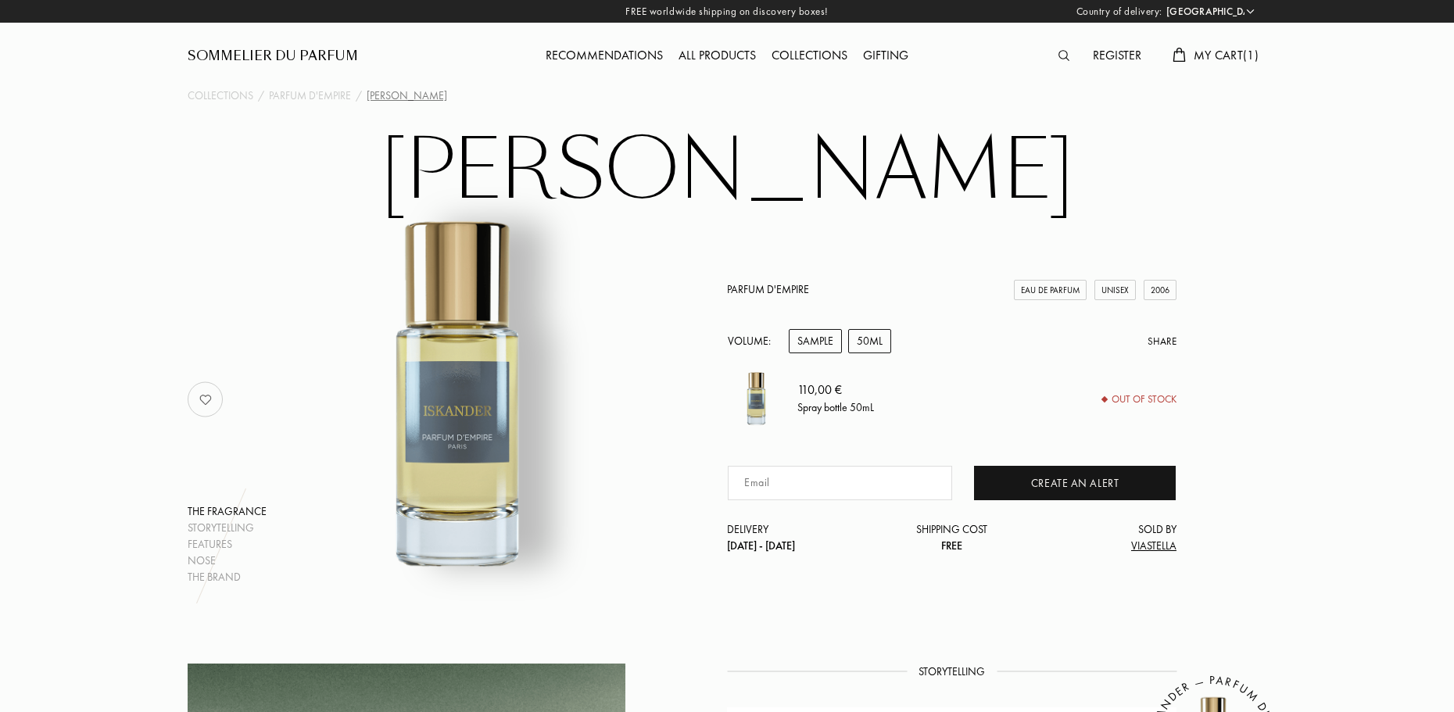
click at [827, 341] on div "Sample" at bounding box center [815, 341] width 53 height 24
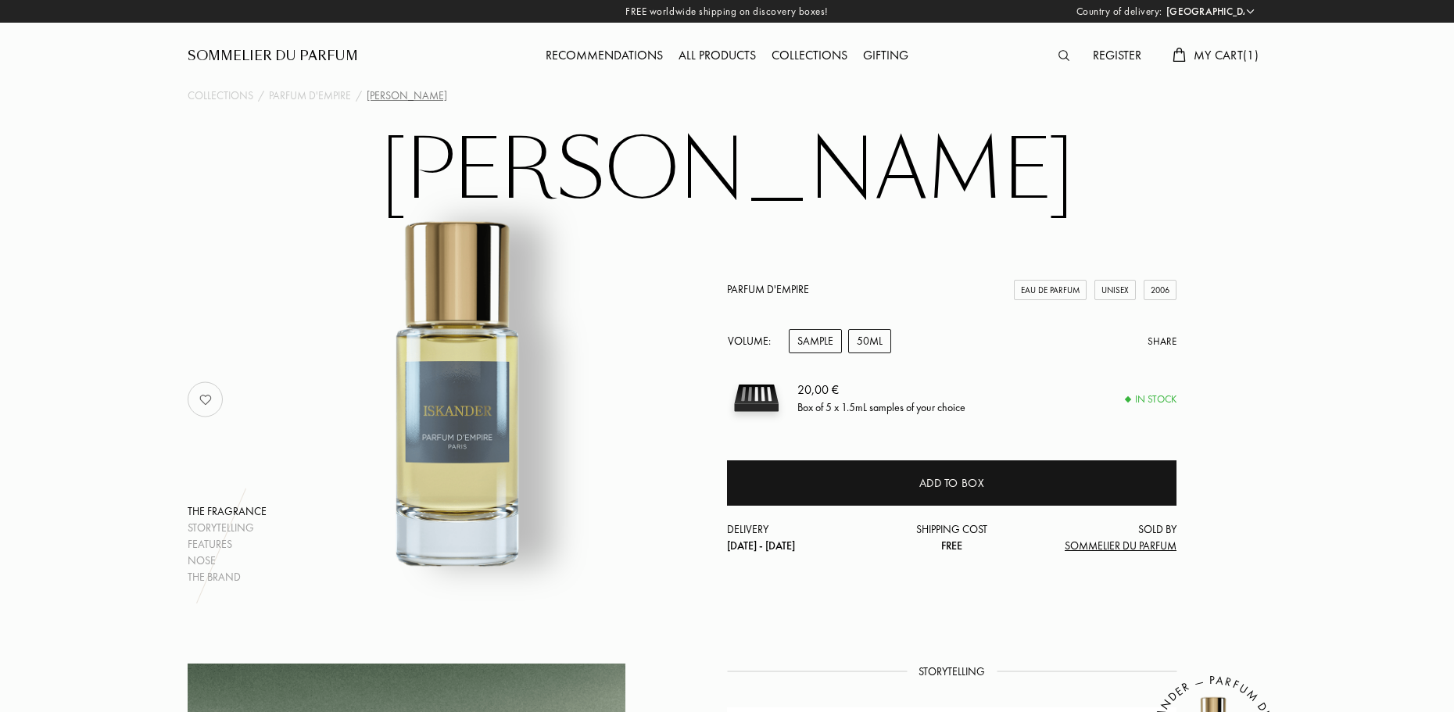
click at [861, 349] on div "50mL" at bounding box center [869, 341] width 43 height 24
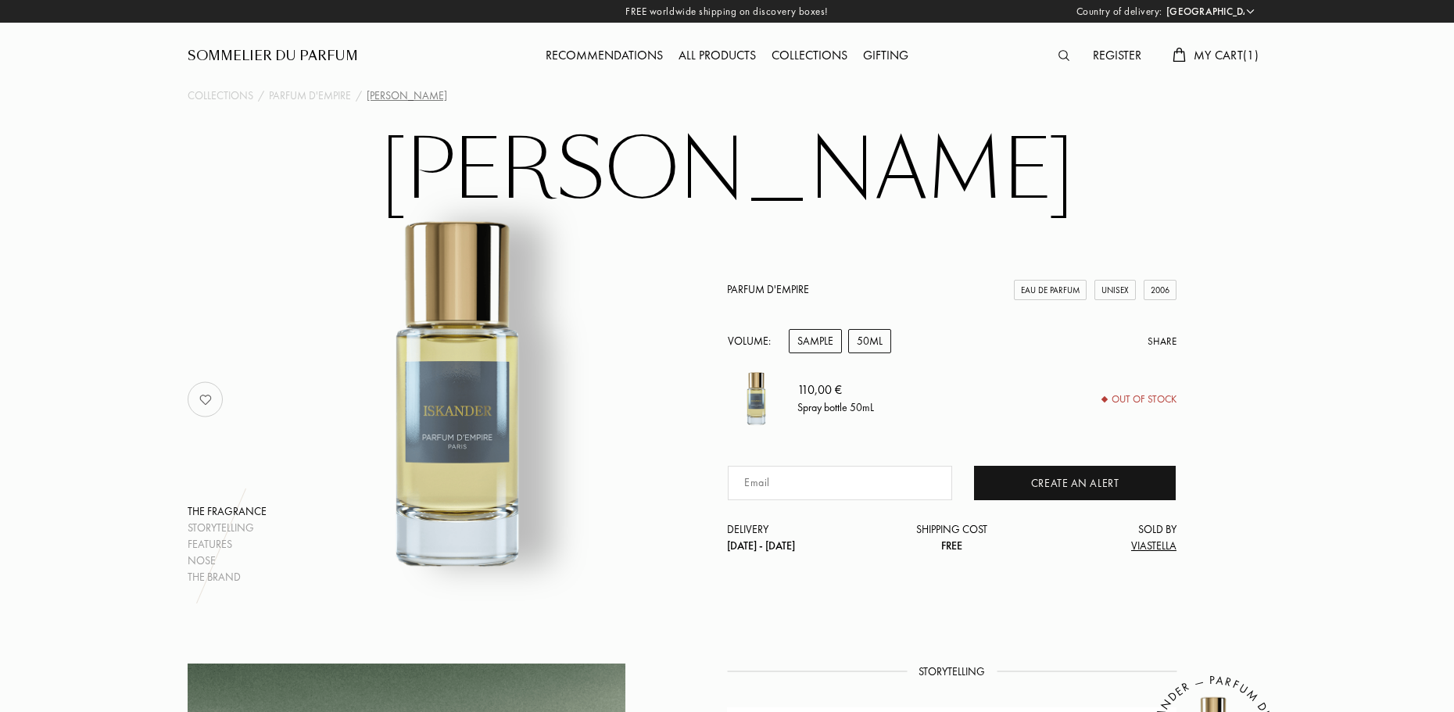
click at [810, 342] on div "Sample" at bounding box center [815, 341] width 53 height 24
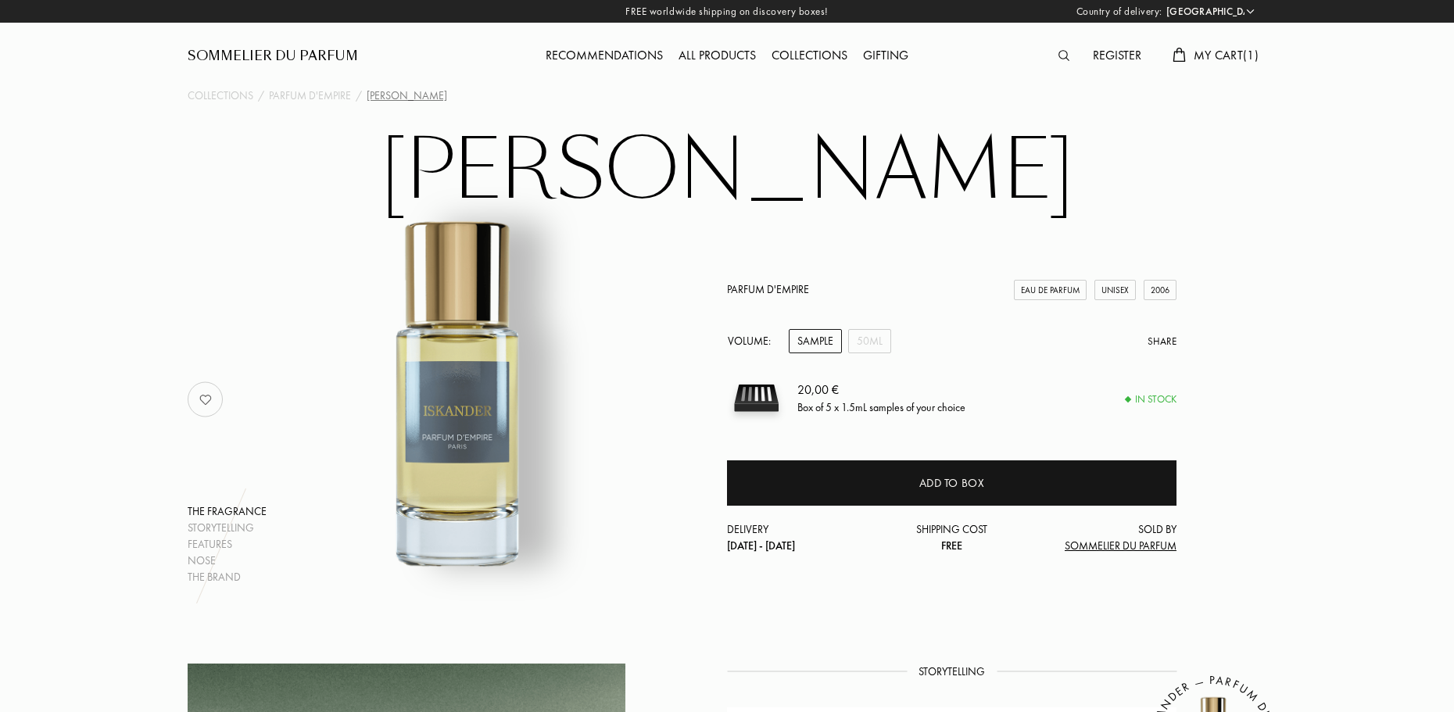
click at [839, 348] on div "Sample" at bounding box center [815, 341] width 53 height 24
click at [861, 348] on div "50mL" at bounding box center [869, 341] width 43 height 24
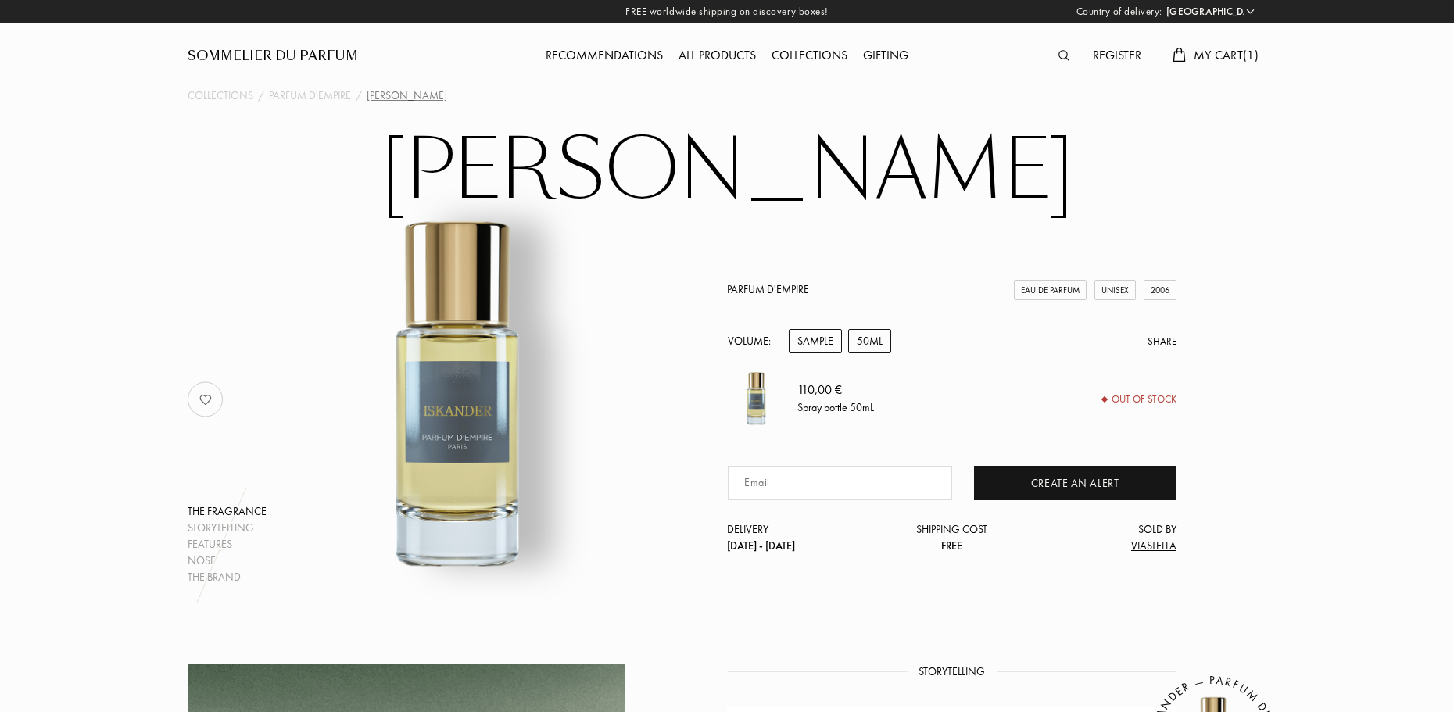
click at [831, 342] on div "Sample" at bounding box center [815, 341] width 53 height 24
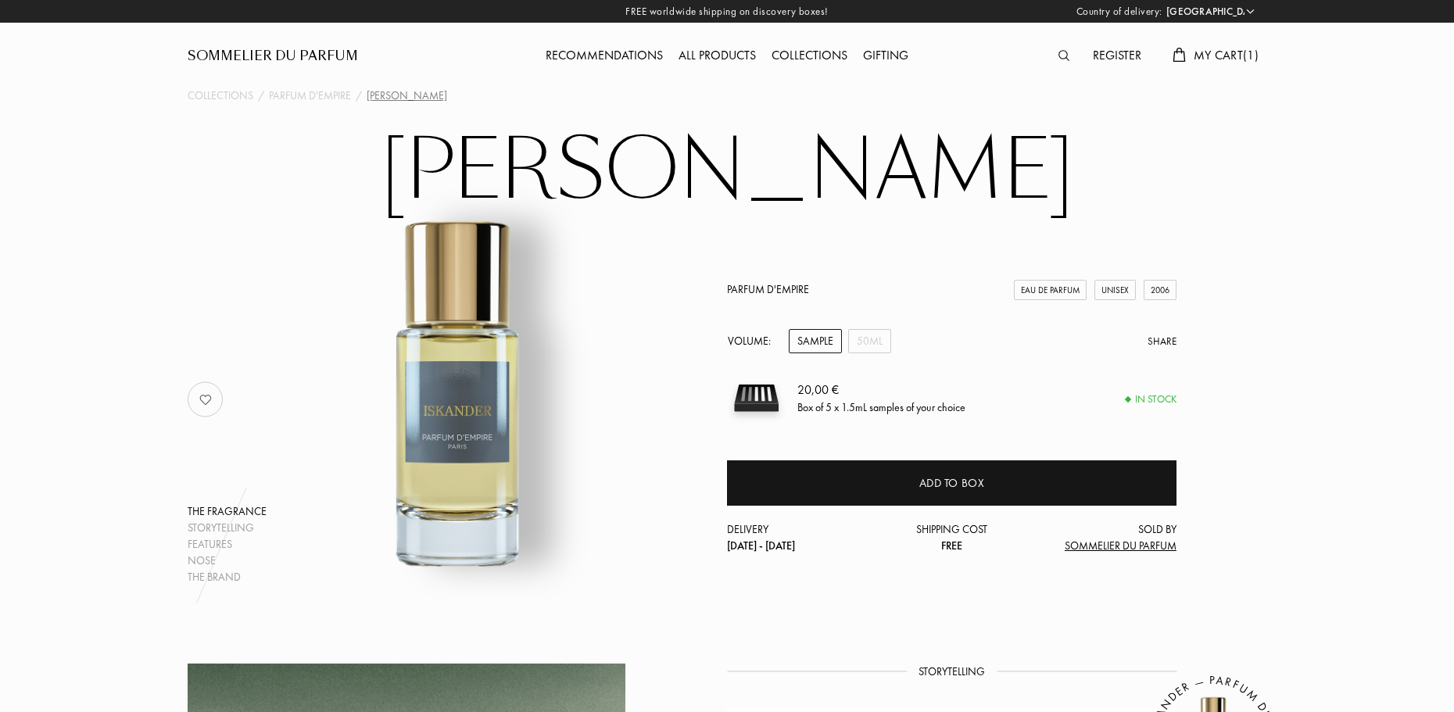
click at [1281, 436] on div "Iskander The fragrance Storytelling Features Nose The brand Parfum d'Empire Eau…" at bounding box center [726, 356] width 1125 height 457
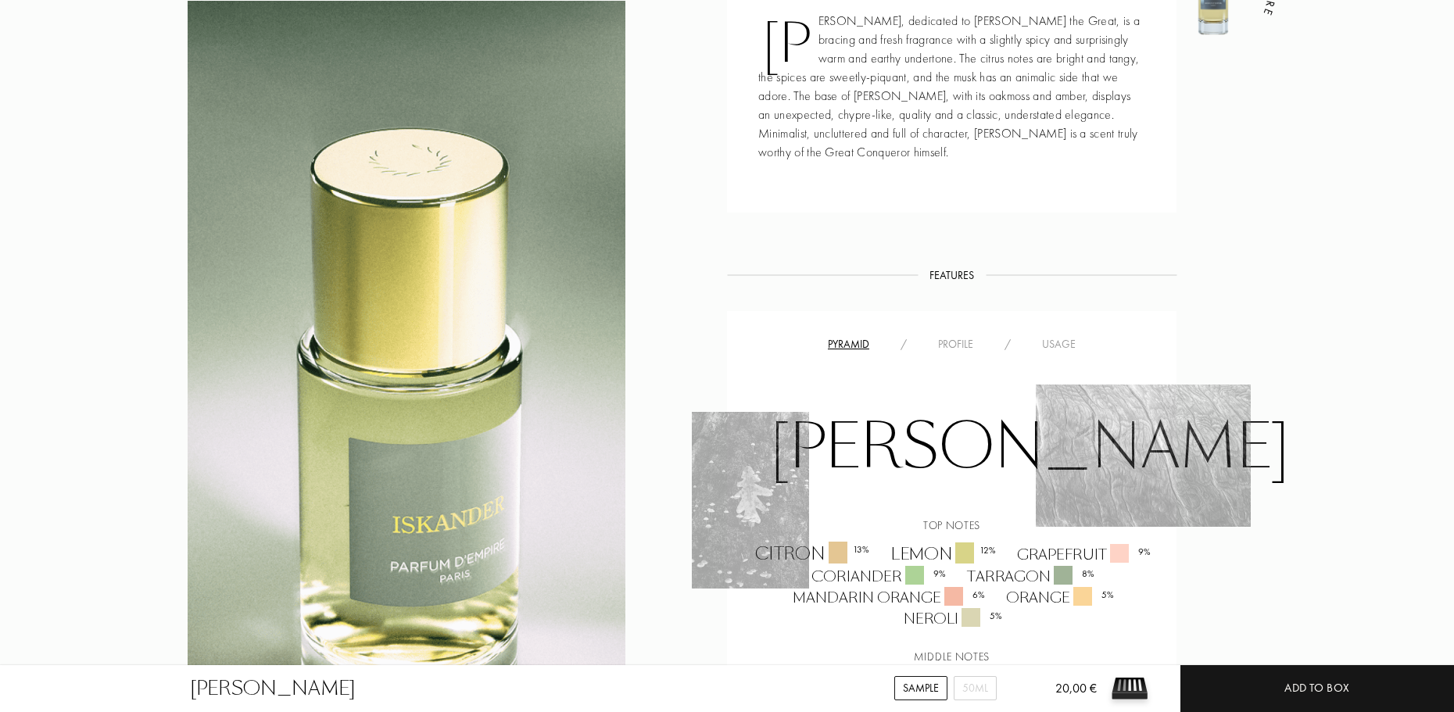
scroll to position [1094, 0]
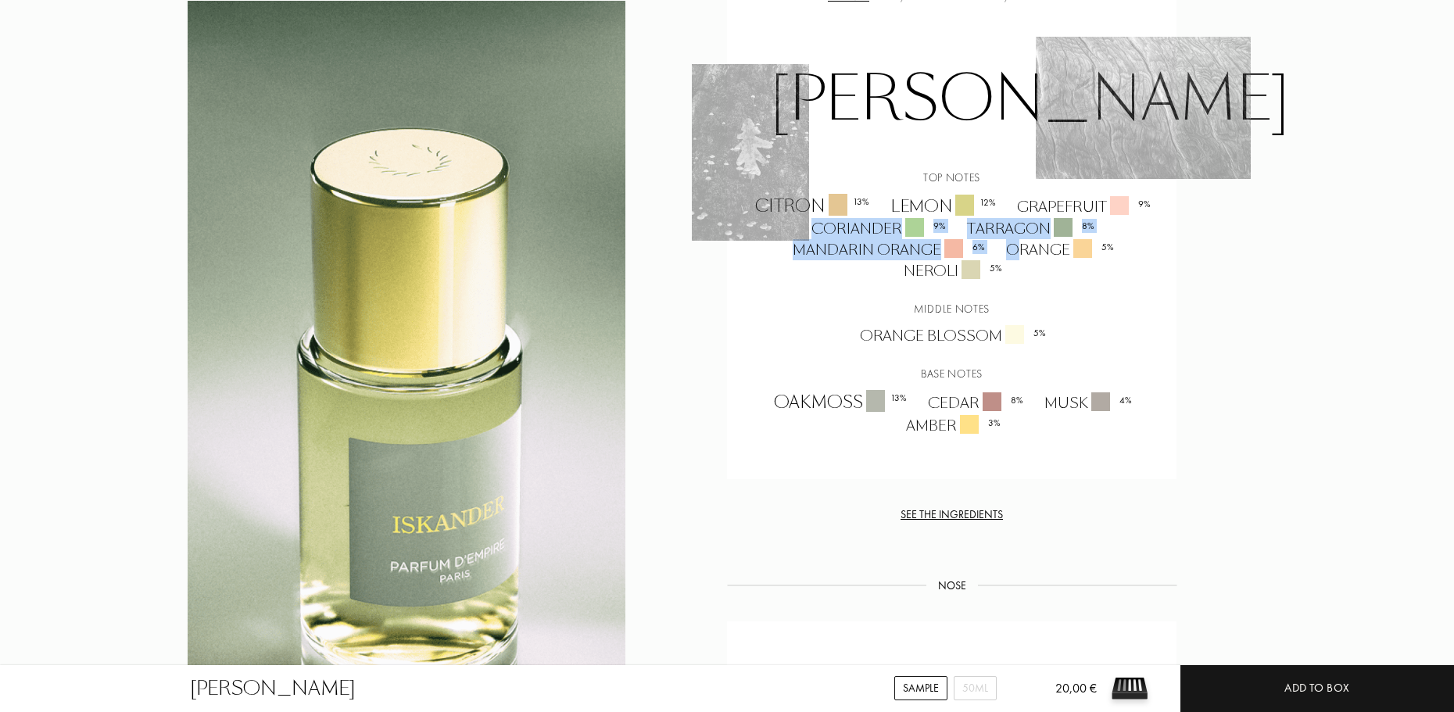
drag, startPoint x: 797, startPoint y: 278, endPoint x: 1017, endPoint y: 298, distance: 220.5
click at [1017, 282] on div "Citron 13 % Lemon 12 % Grapefruit 9 % Coriander 9 % Tarragon 8 % Mandarin Orang…" at bounding box center [951, 238] width 426 height 88
click at [1056, 342] on div "Top notes Citron 13 % Lemon 12 % Grapefruit 9 % Coriander 9 % Tarragon 8 % Mand…" at bounding box center [951, 303] width 426 height 266
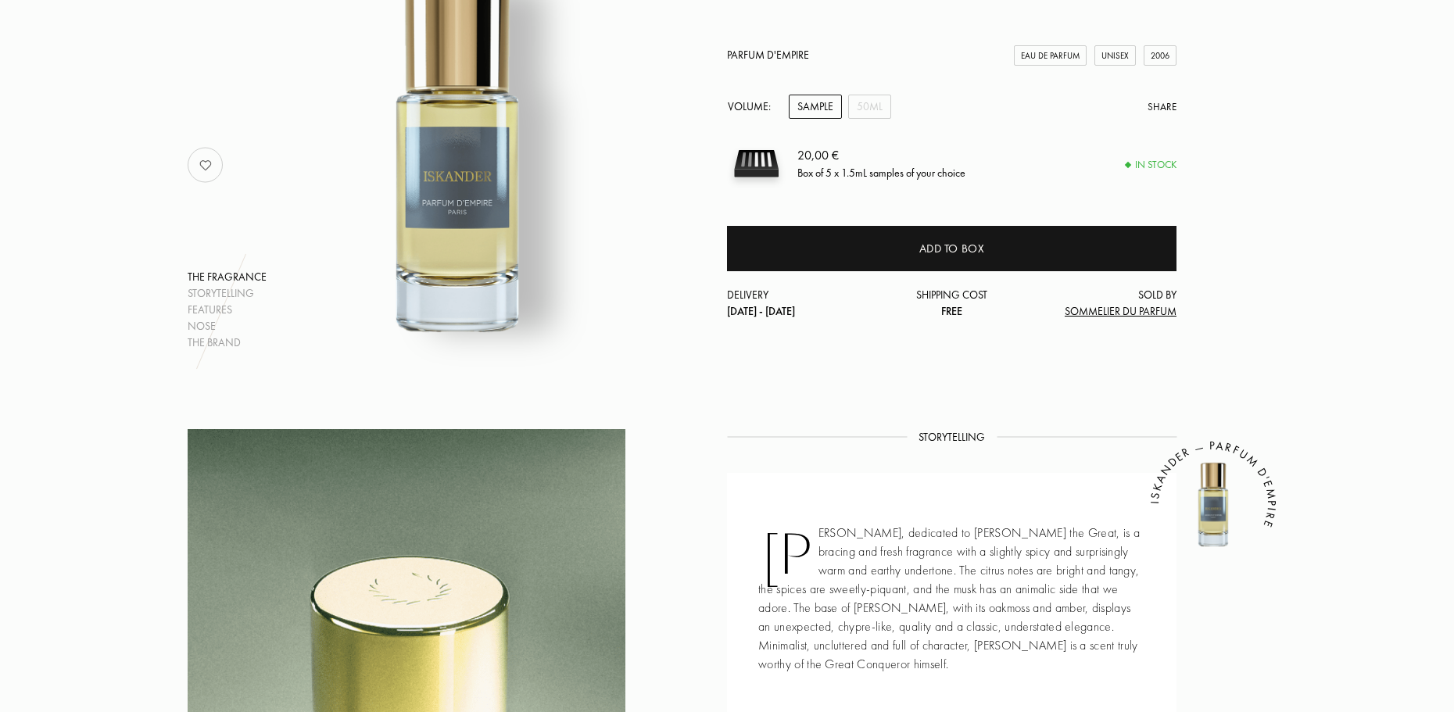
scroll to position [78, 0]
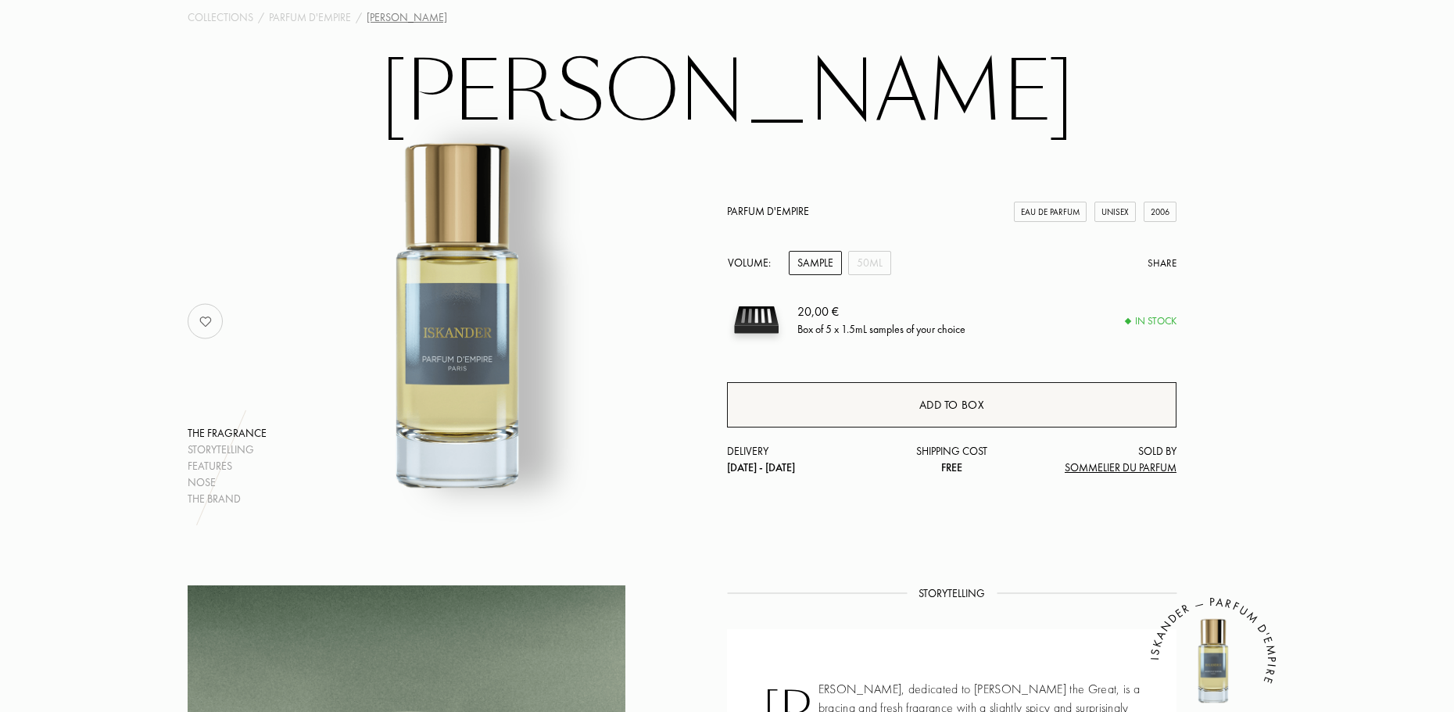
click at [971, 402] on div "Add to box" at bounding box center [952, 405] width 66 height 18
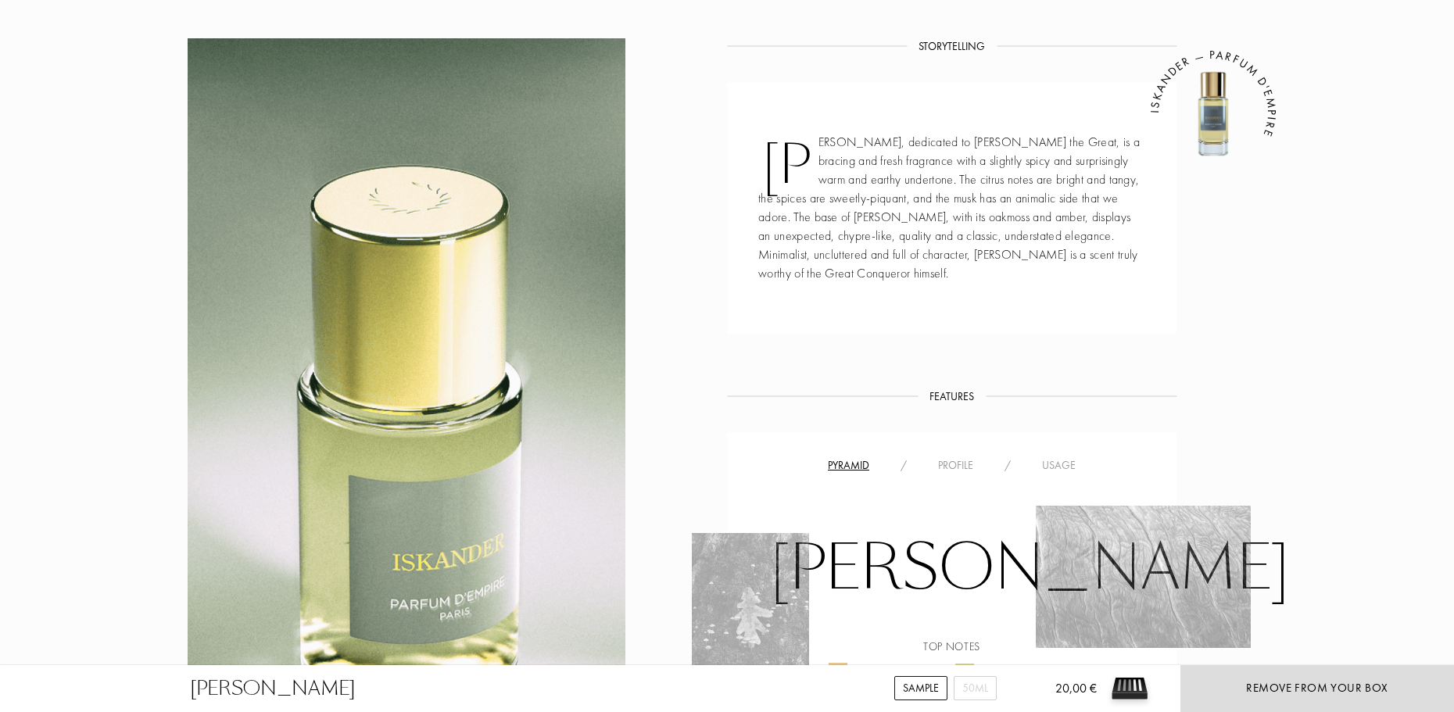
scroll to position [938, 0]
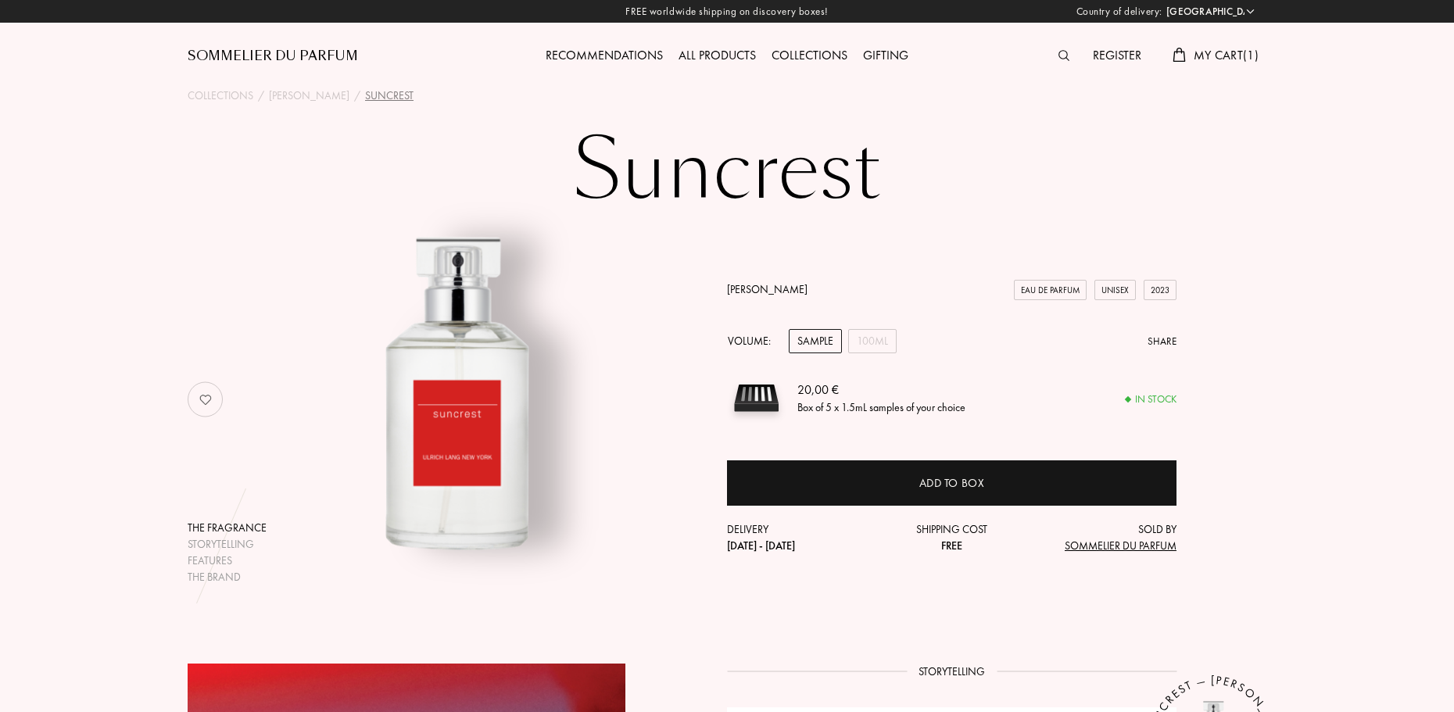
select select "FR"
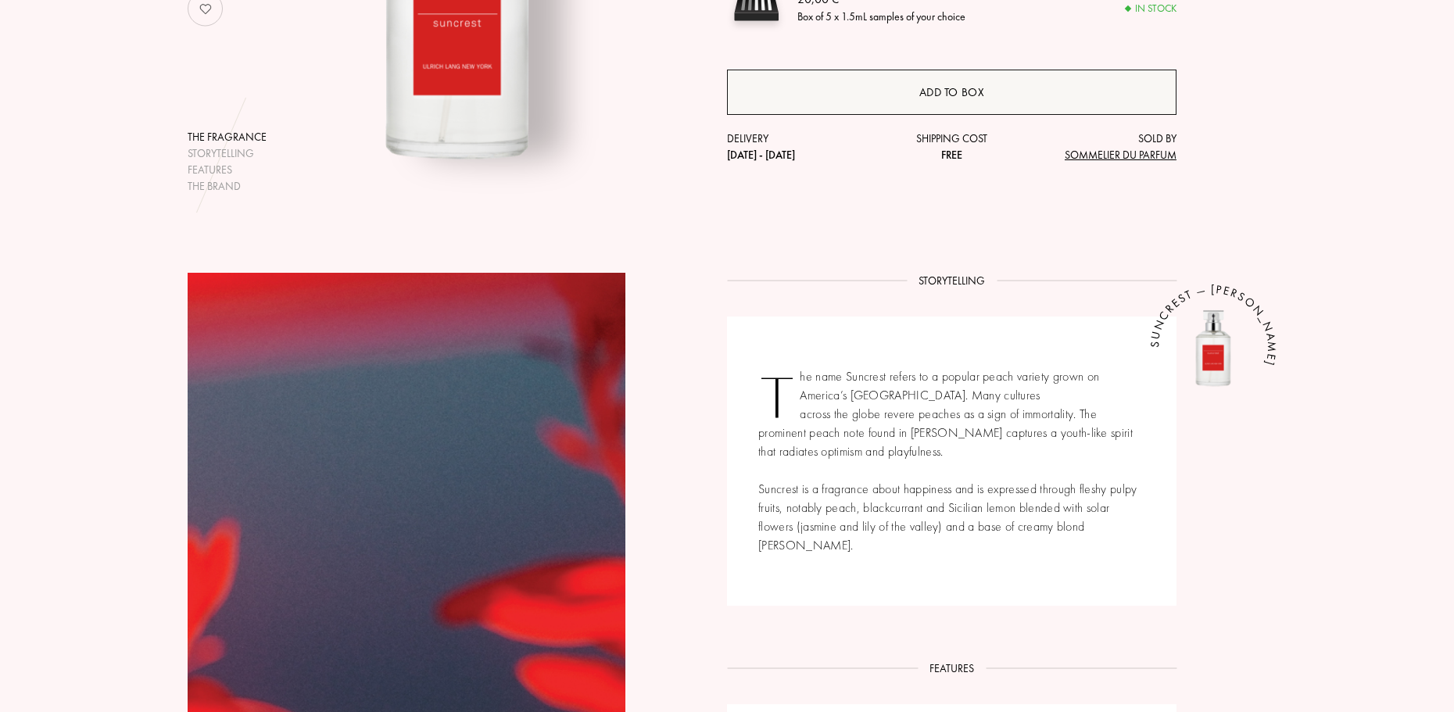
scroll to position [781, 0]
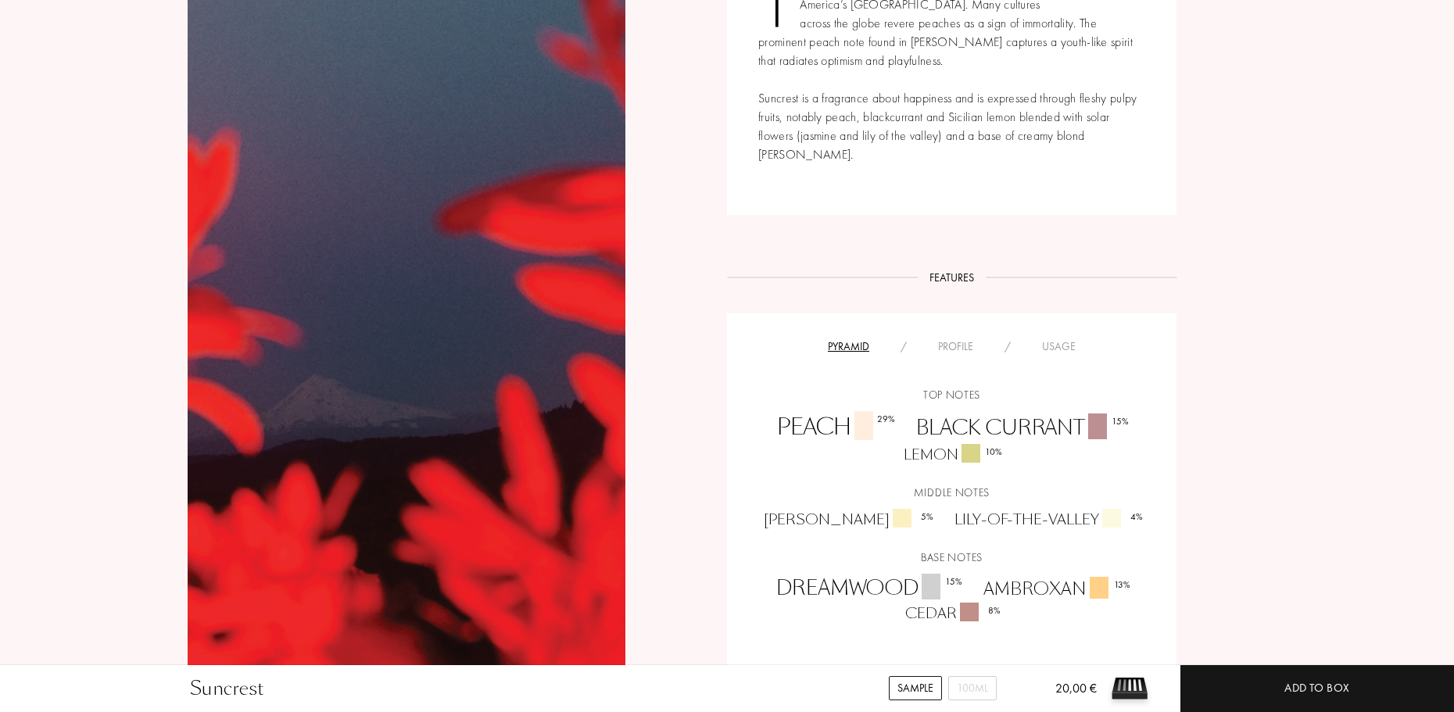
click at [789, 411] on div "Peach 29 %" at bounding box center [834, 427] width 139 height 33
drag, startPoint x: 626, startPoint y: 488, endPoint x: 627, endPoint y: 502, distance: 14.1
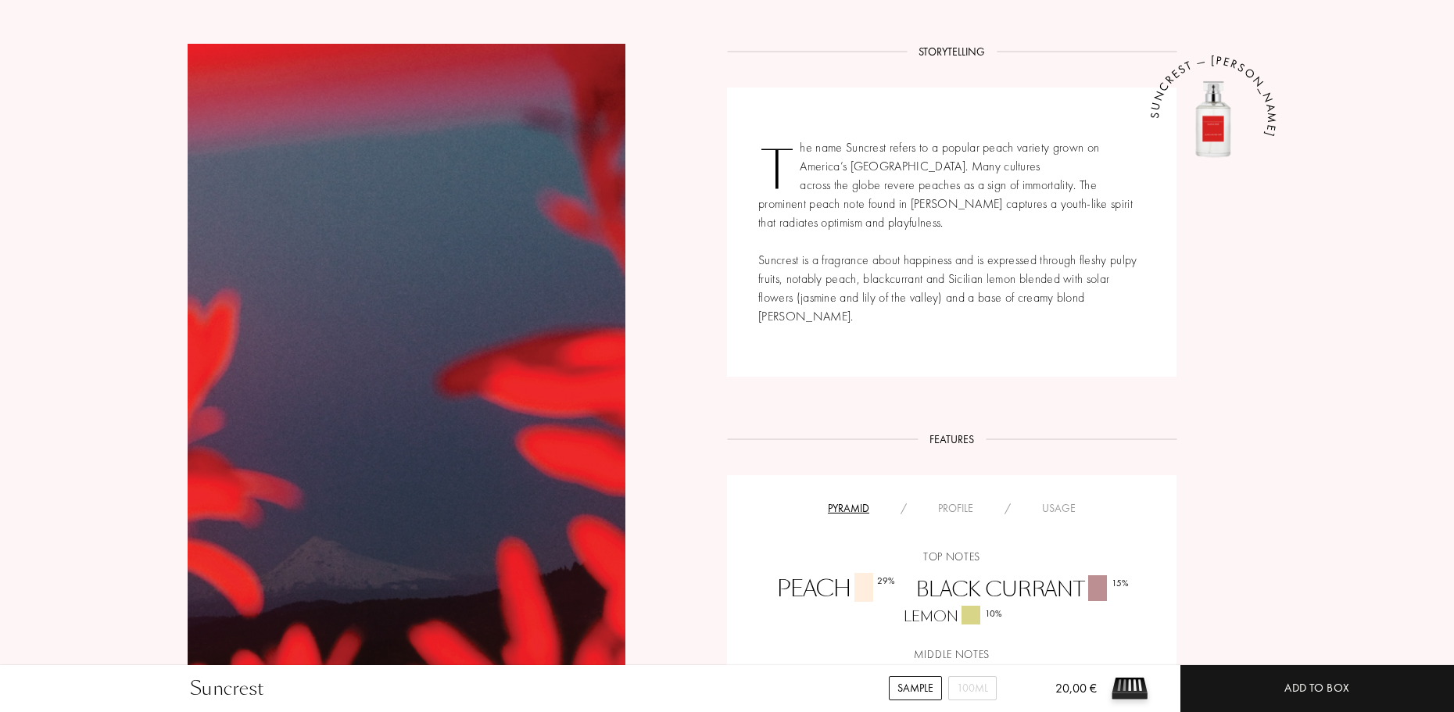
scroll to position [229, 0]
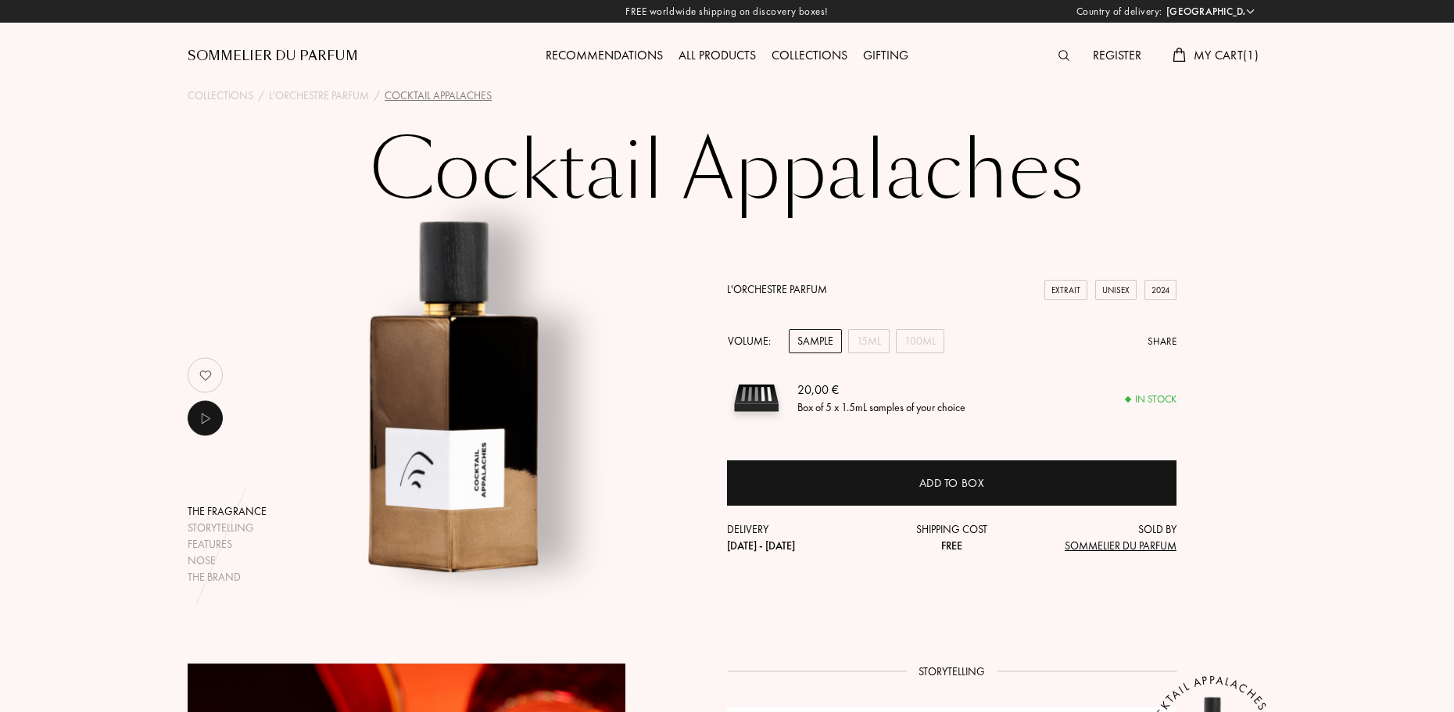
select select "FR"
click at [877, 349] on div "15mL" at bounding box center [868, 341] width 41 height 24
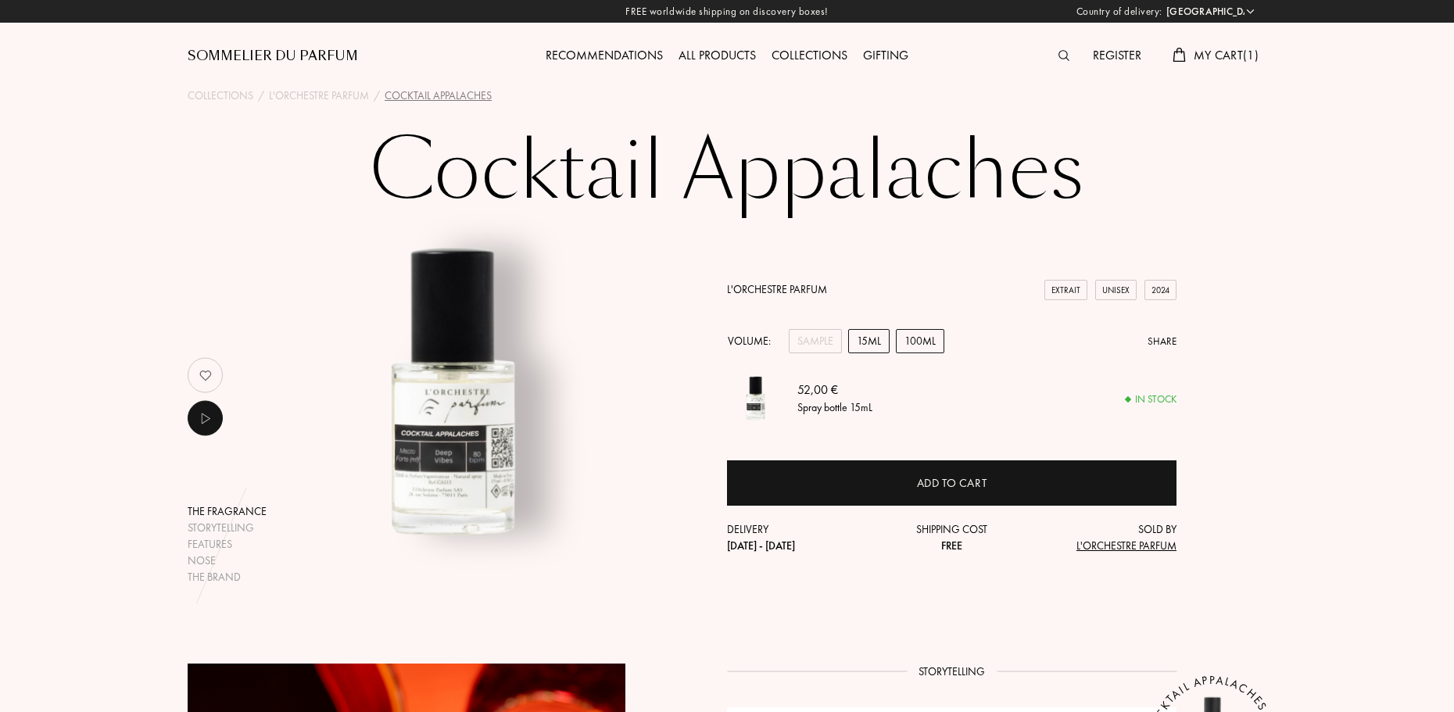
click at [913, 341] on div "100mL" at bounding box center [920, 341] width 48 height 24
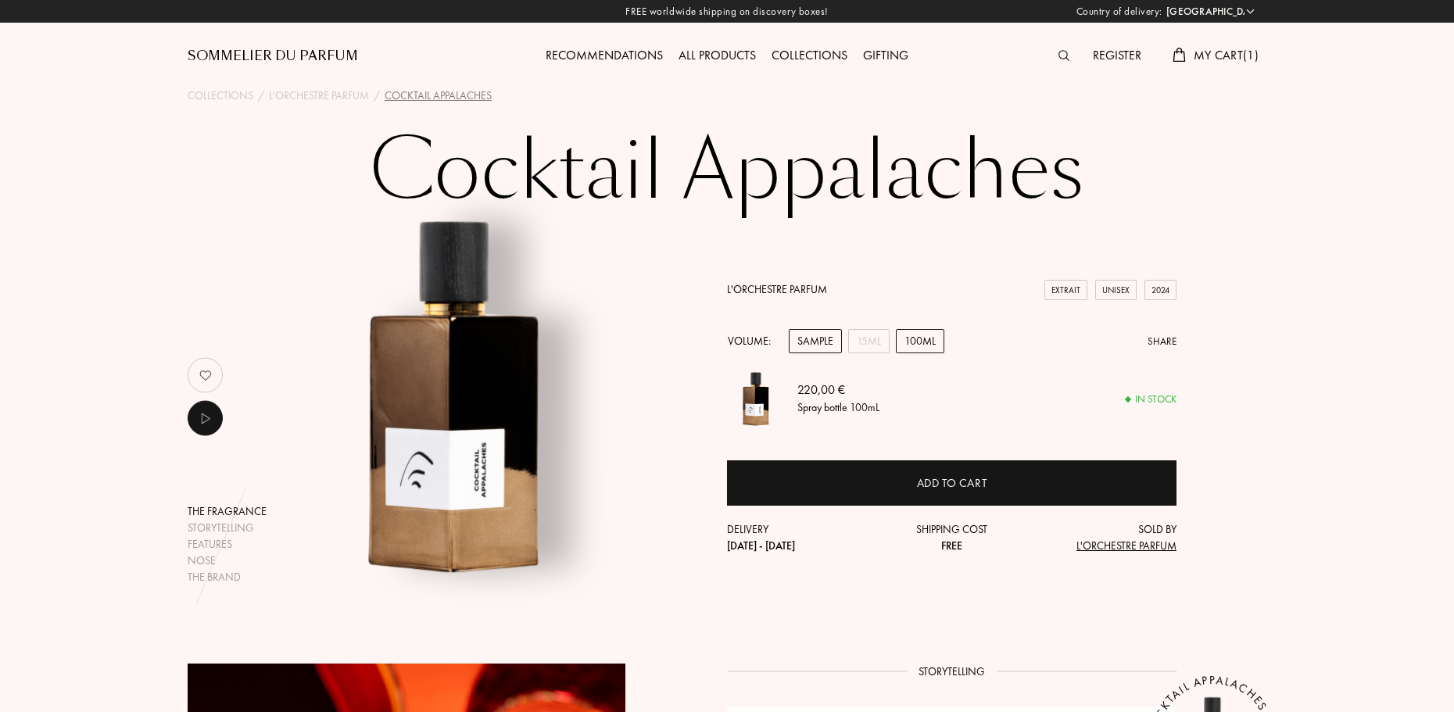
click at [817, 338] on div "Sample" at bounding box center [815, 341] width 53 height 24
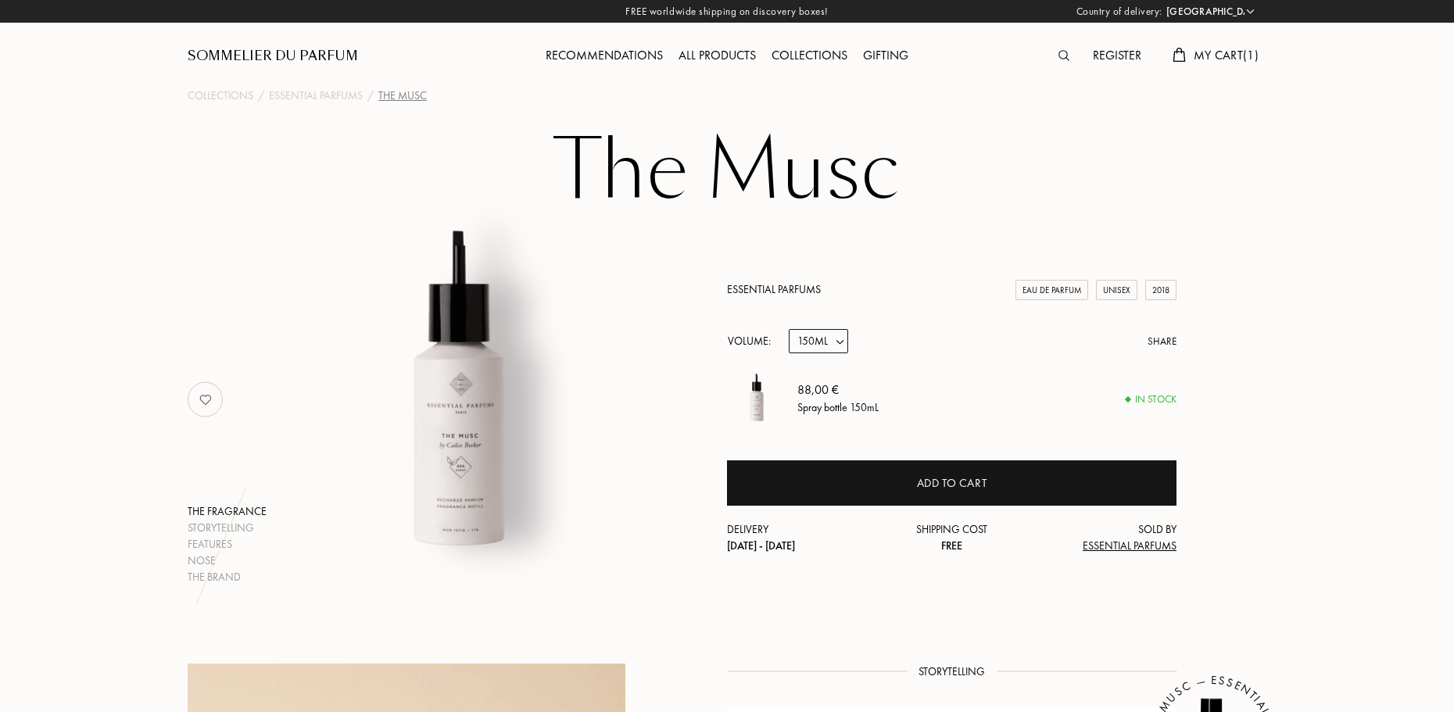
select select "FR"
select select "3"
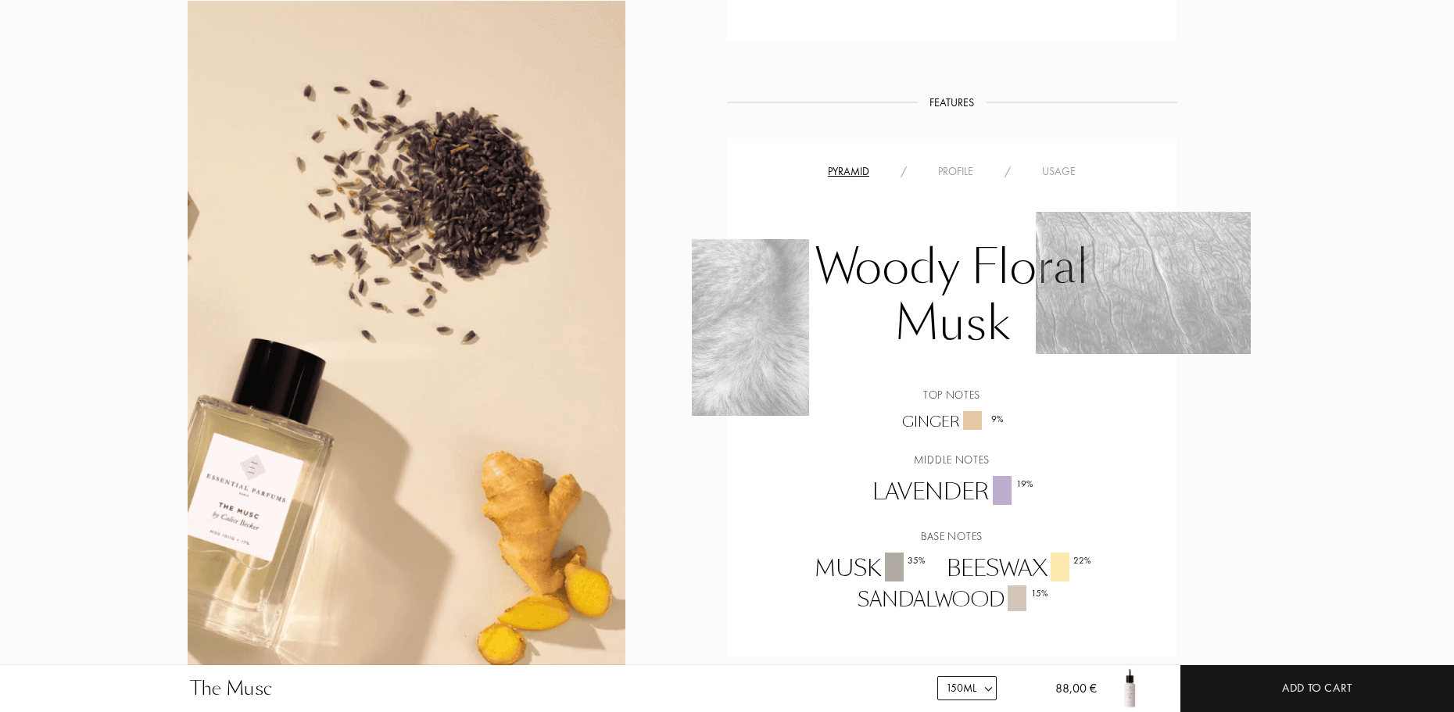
scroll to position [1016, 0]
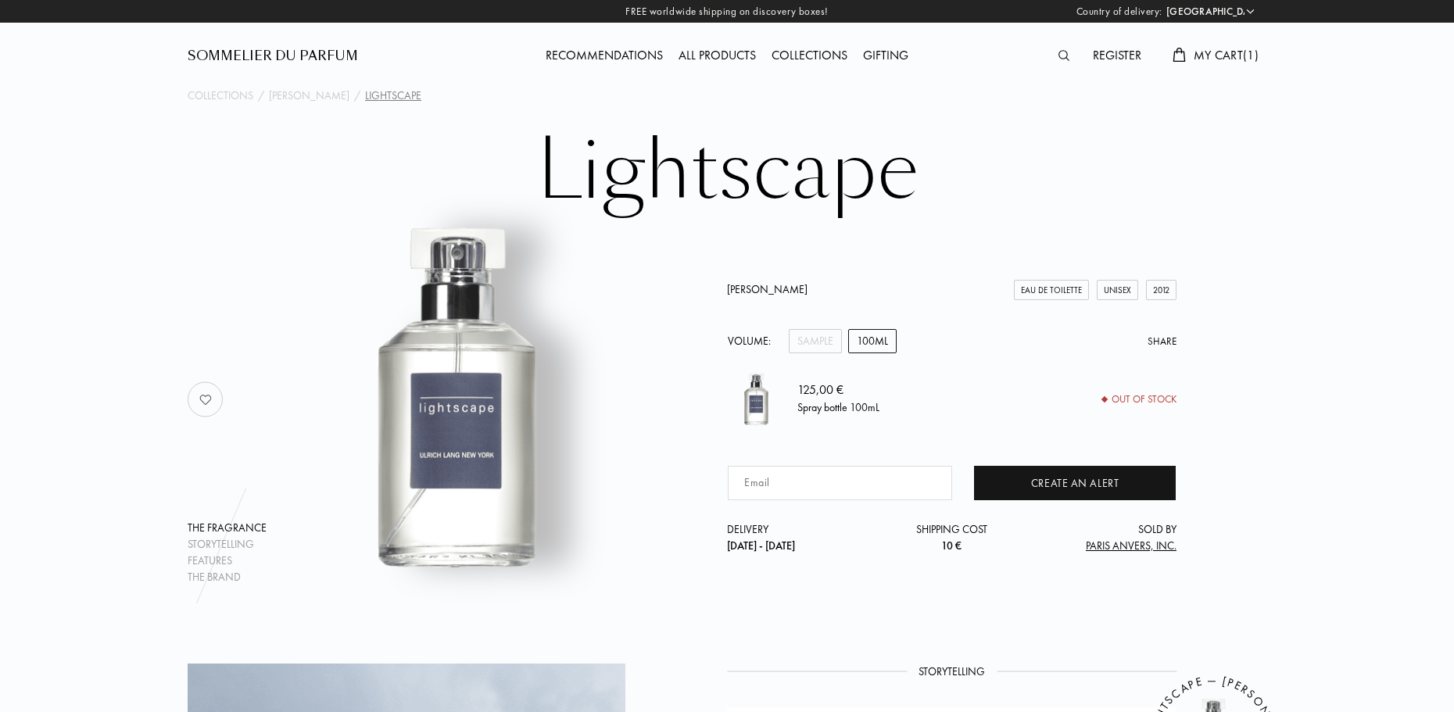
select select "FR"
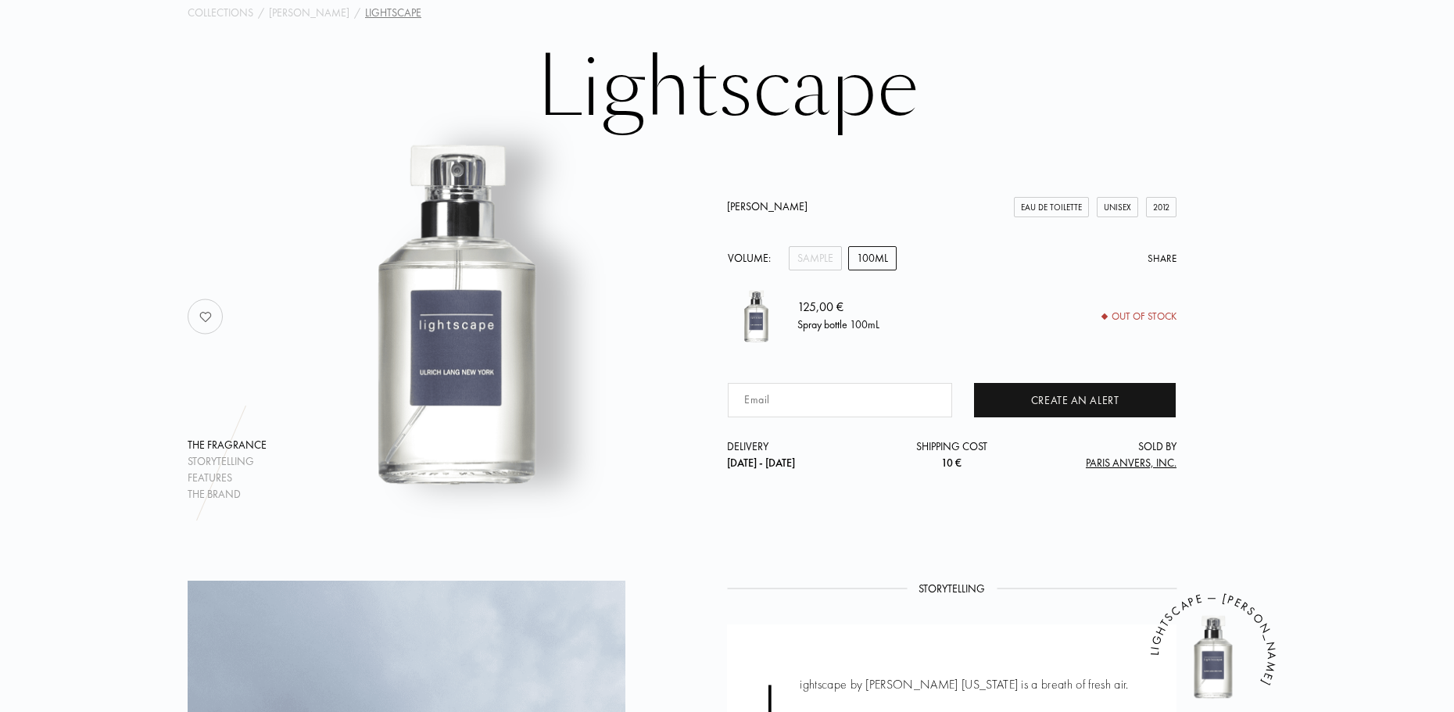
scroll to position [78, 0]
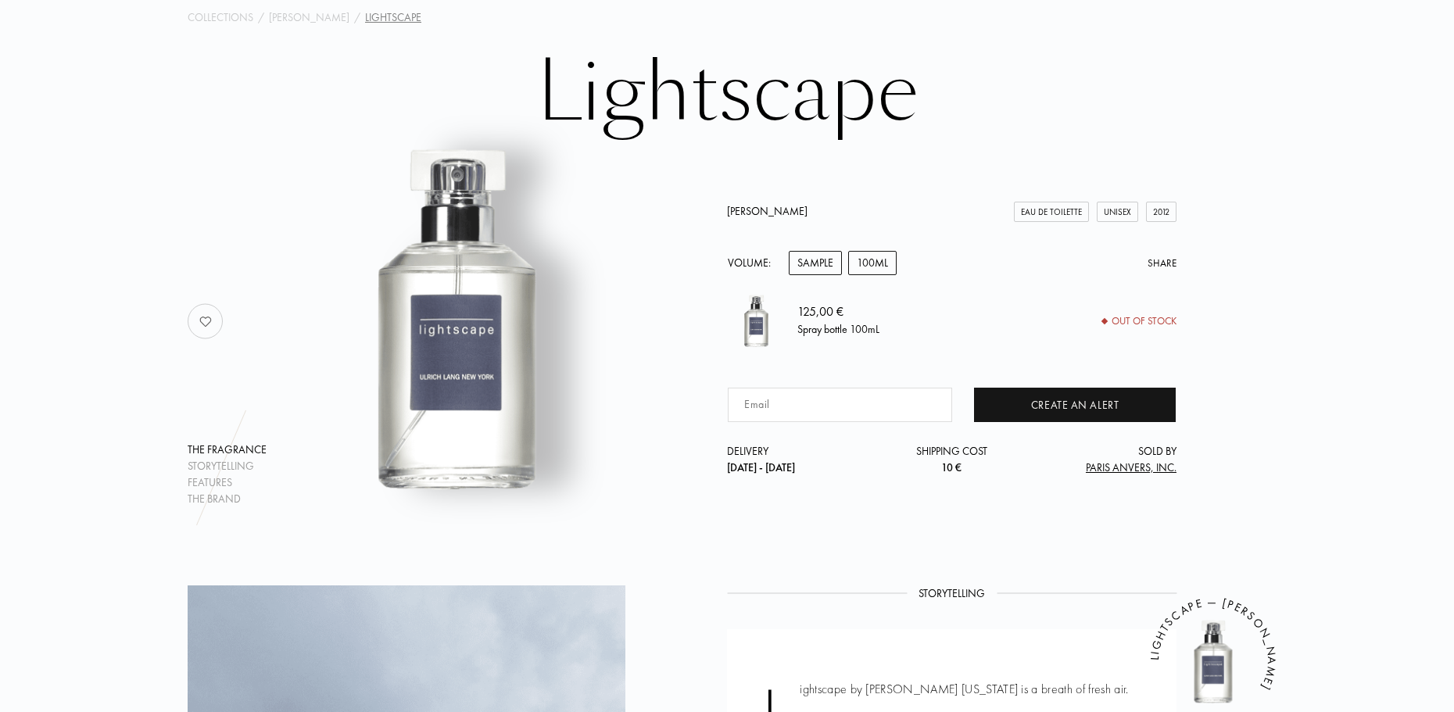
click at [822, 264] on div "Sample" at bounding box center [815, 263] width 53 height 24
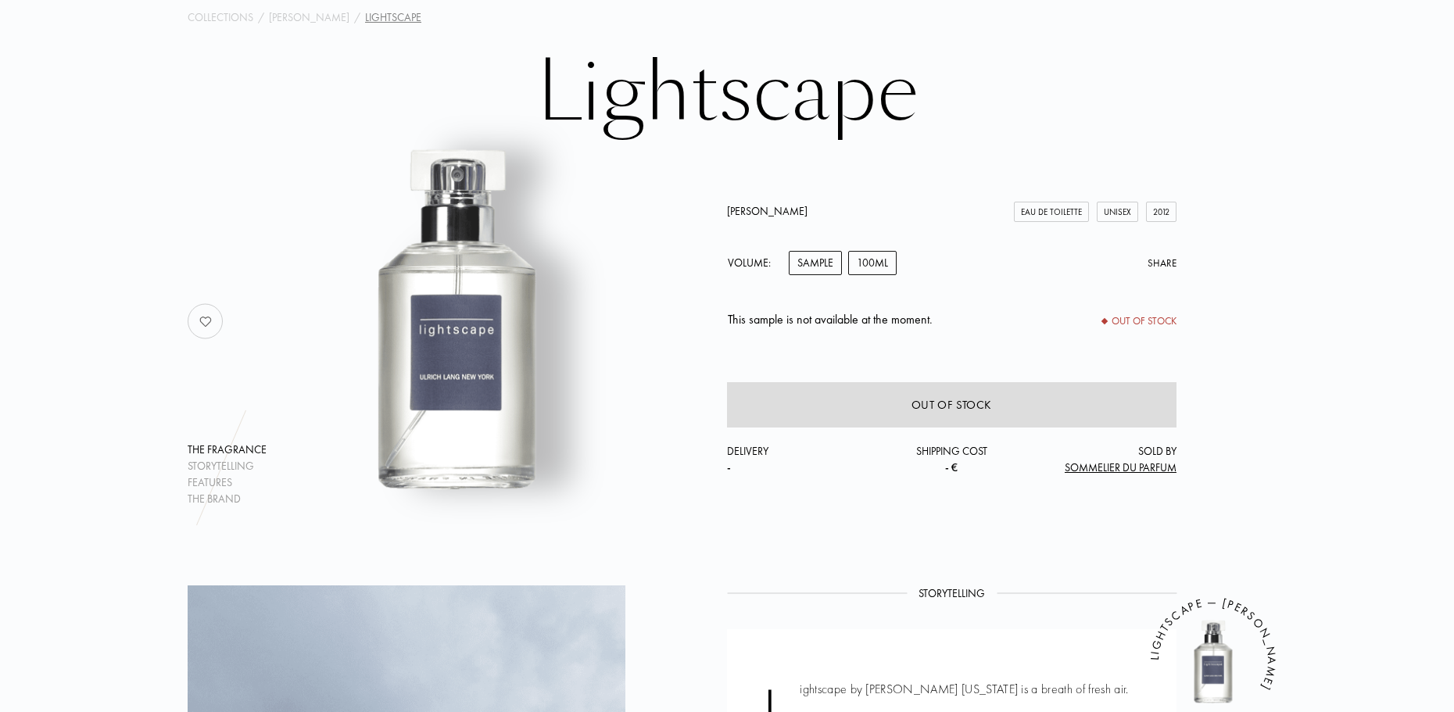
click at [864, 262] on div "100mL" at bounding box center [872, 263] width 48 height 24
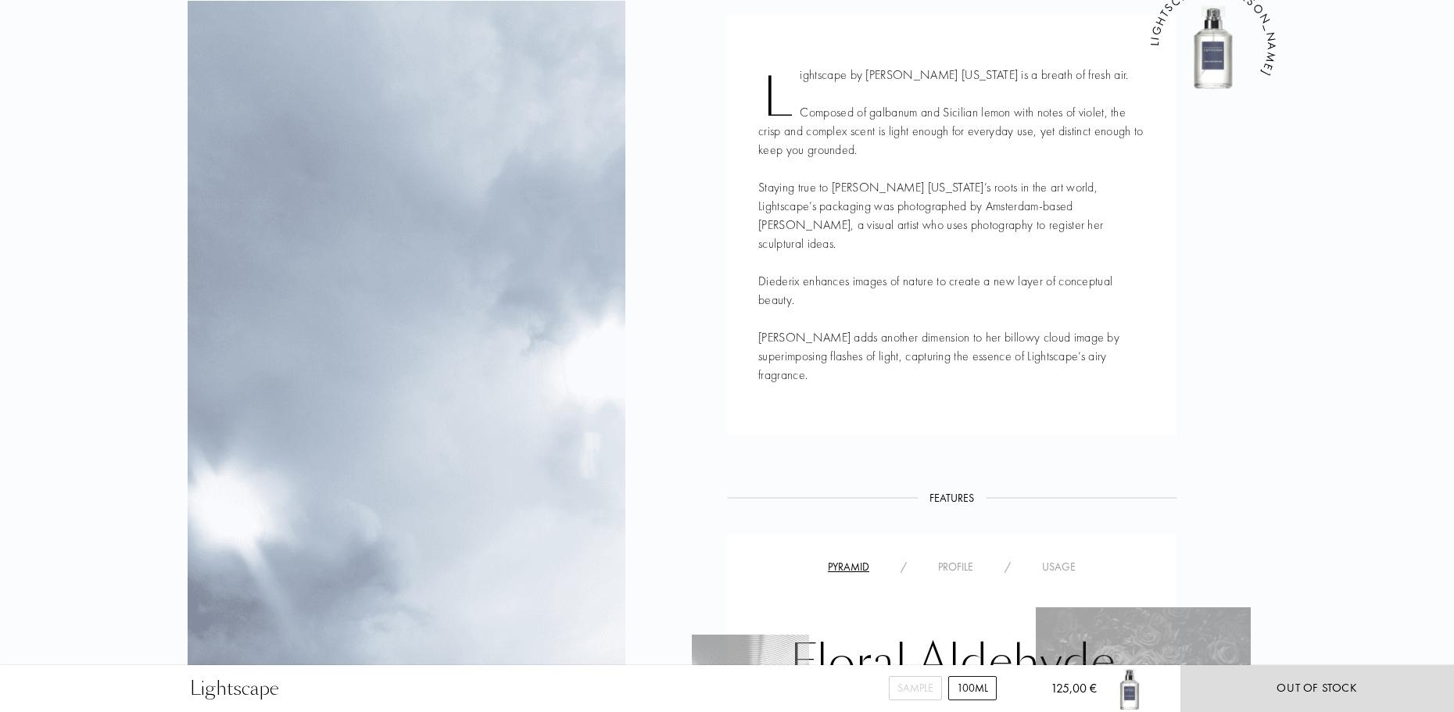
scroll to position [938, 0]
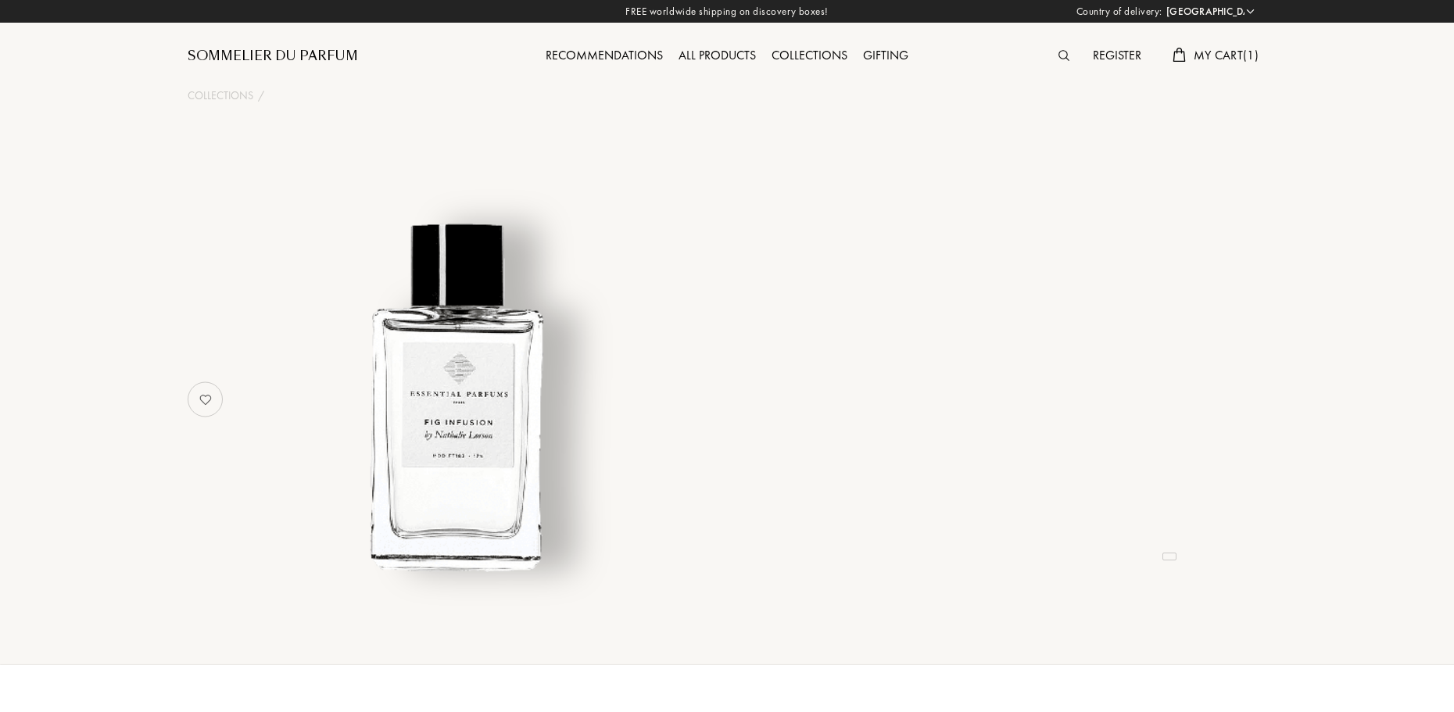
select select "FR"
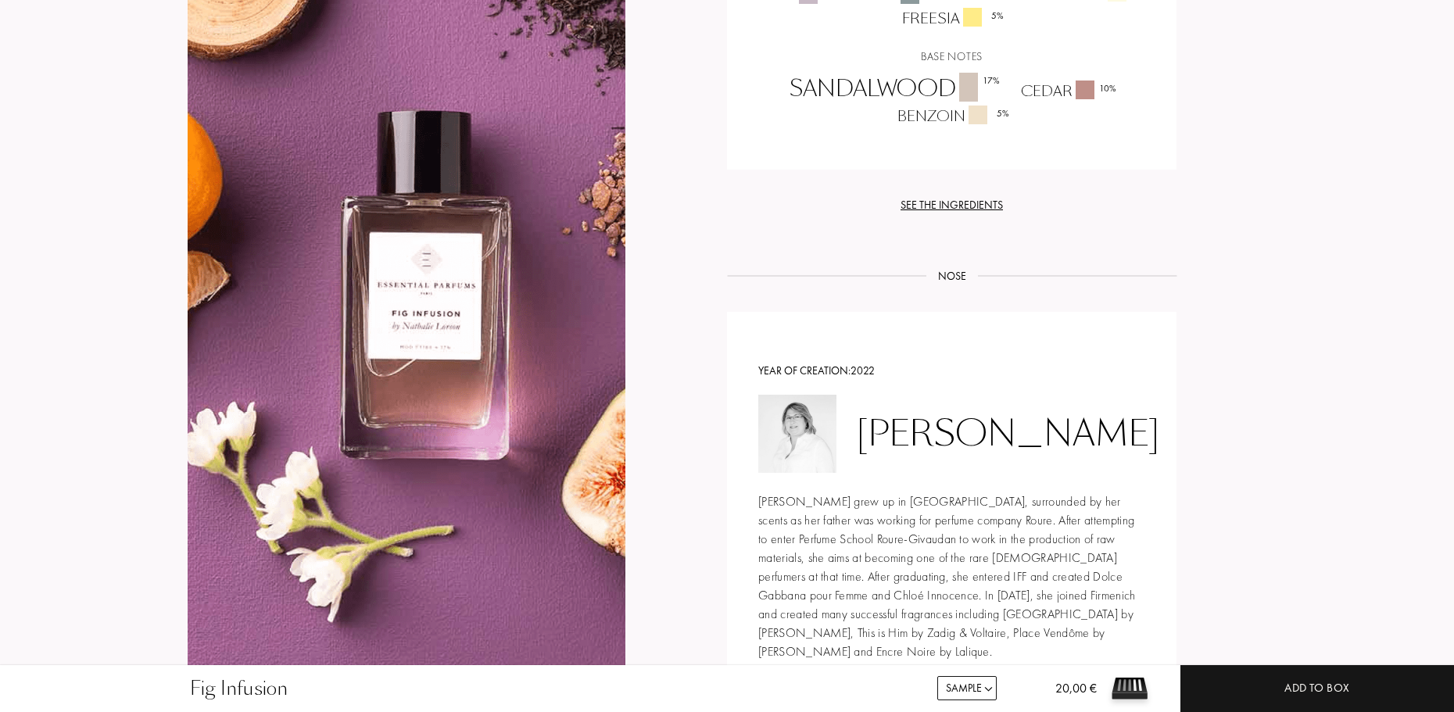
scroll to position [1042, 0]
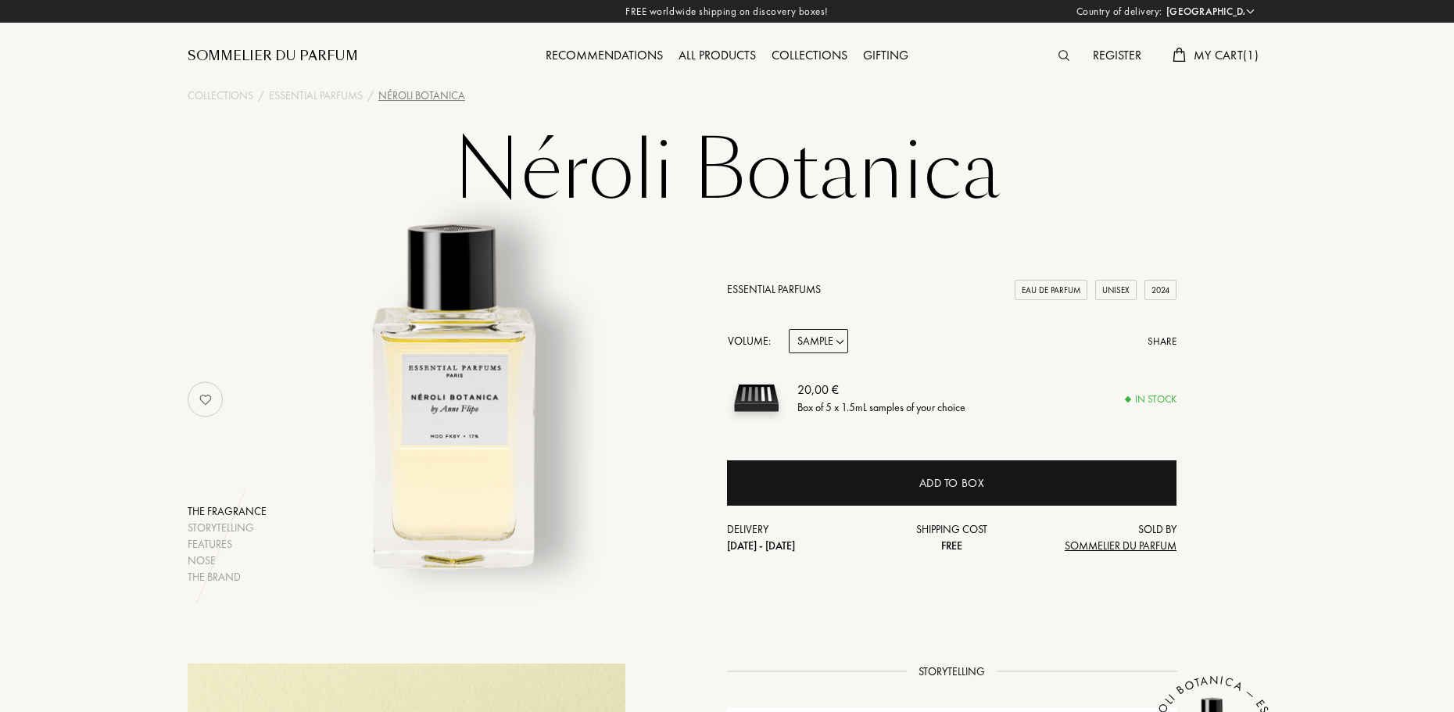
select select "FR"
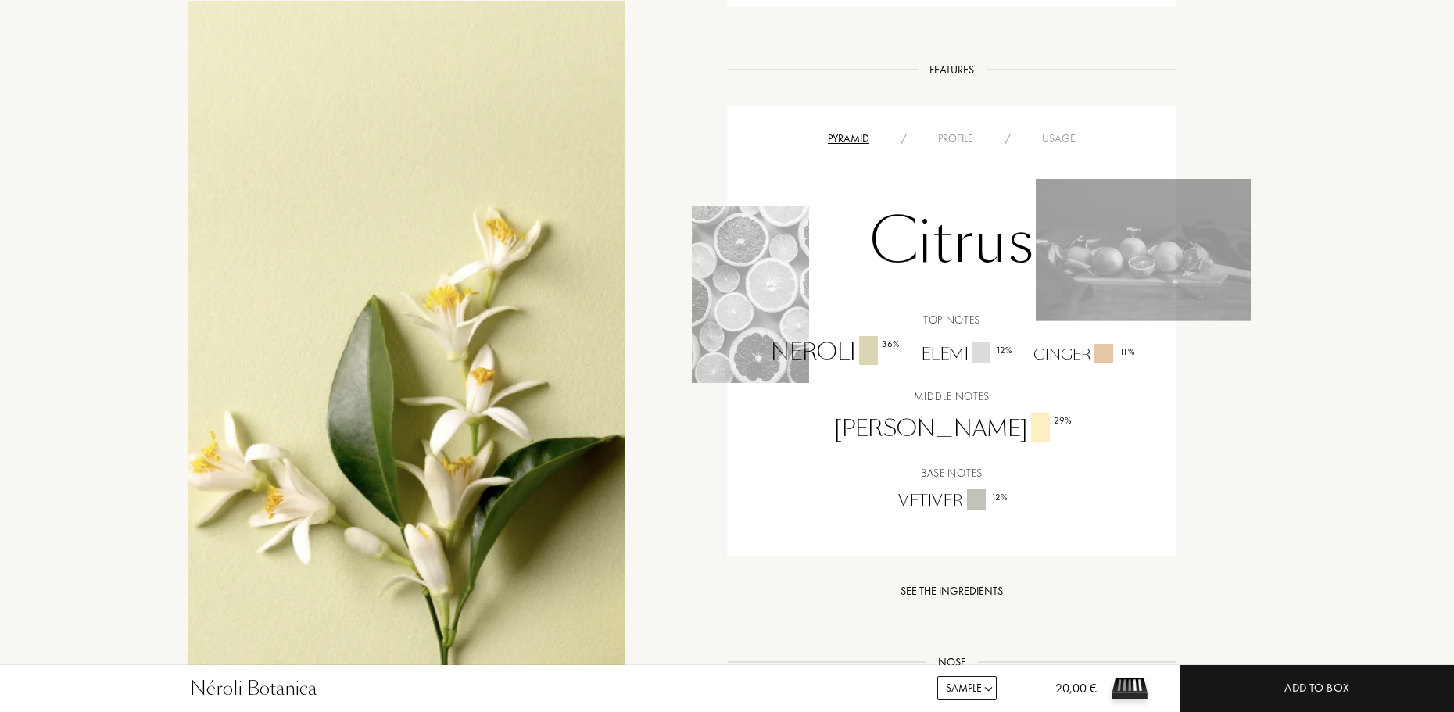
scroll to position [938, 0]
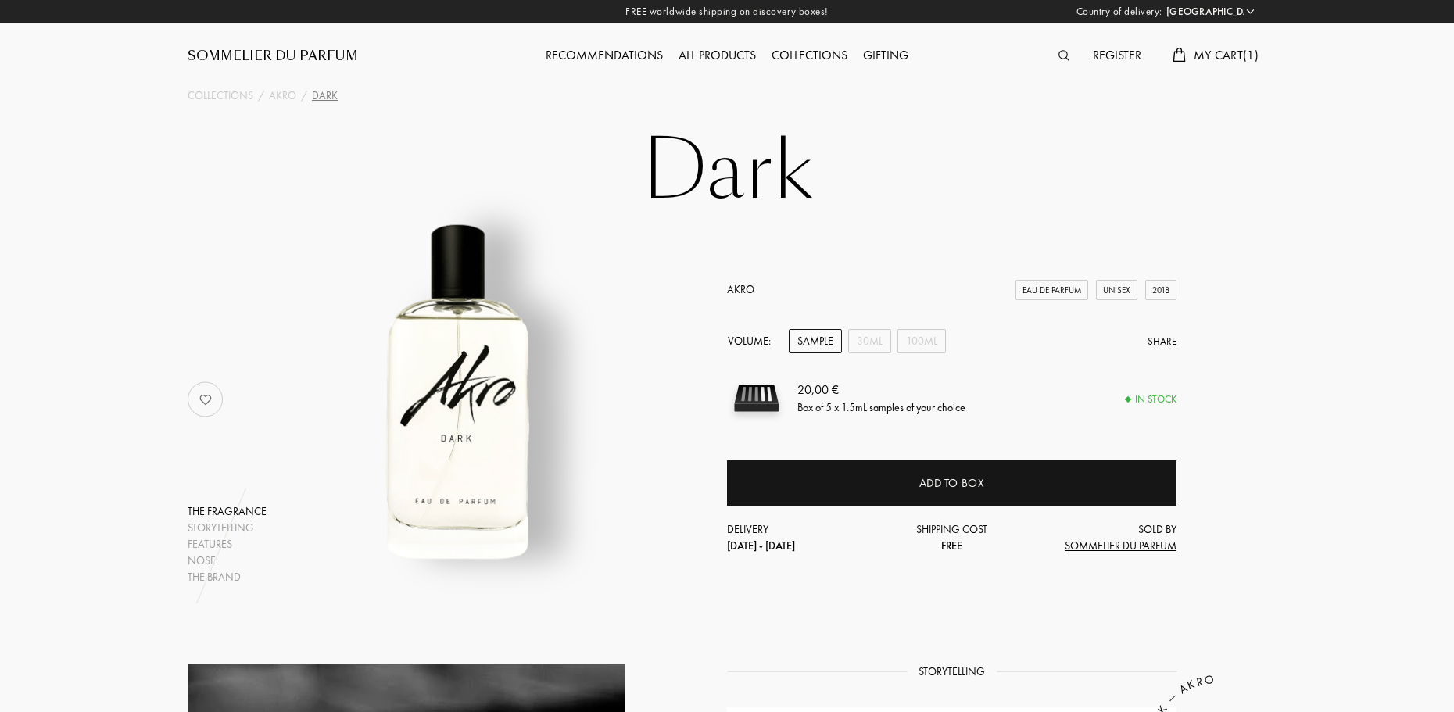
select select "FR"
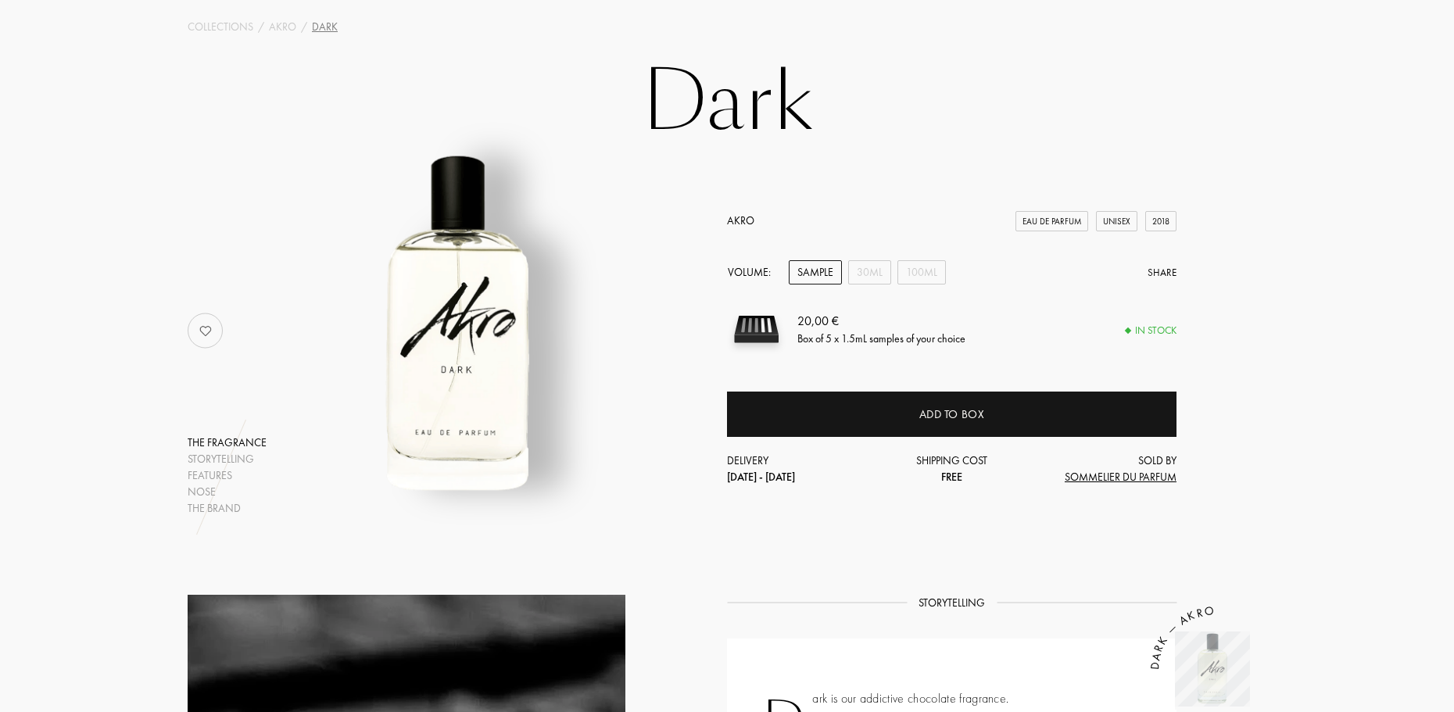
scroll to position [78, 0]
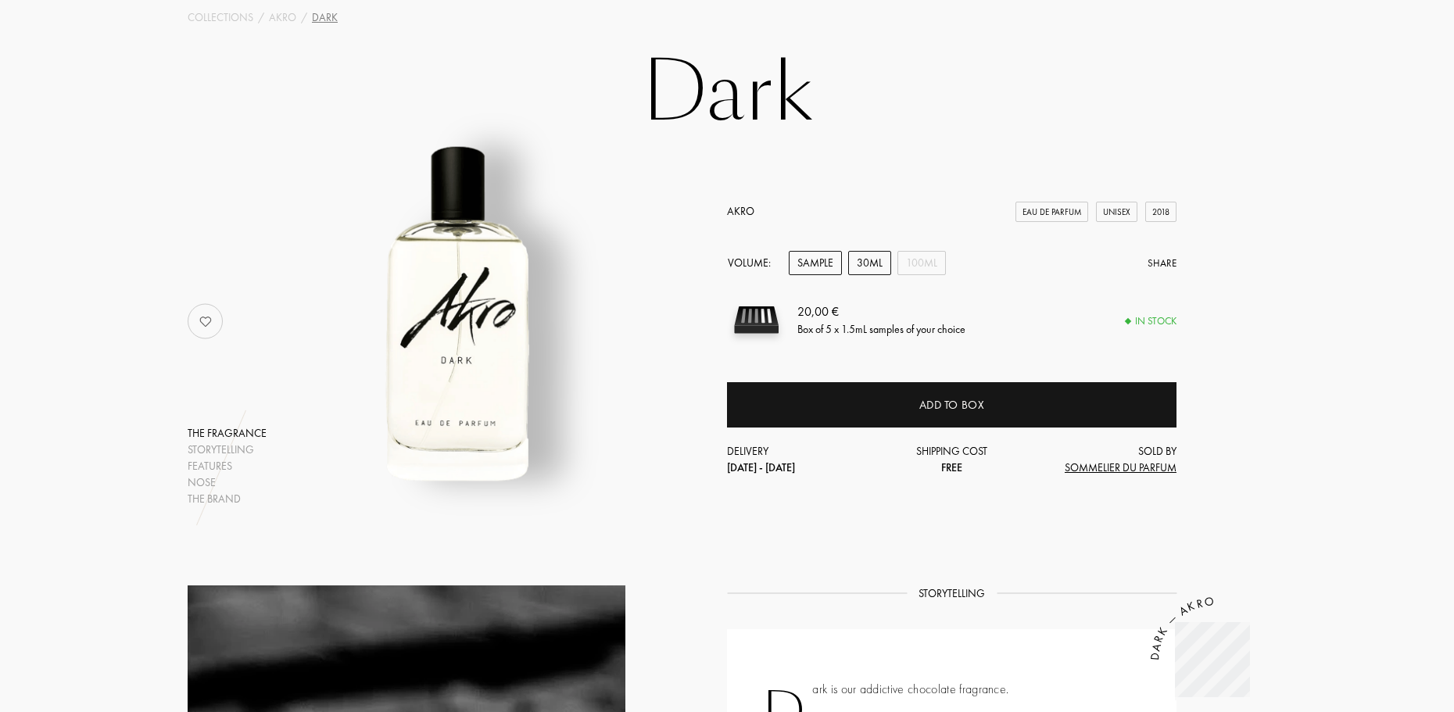
click at [870, 266] on div "30mL" at bounding box center [869, 263] width 43 height 24
click at [917, 262] on div "100mL" at bounding box center [921, 263] width 48 height 24
click at [818, 266] on div "Sample" at bounding box center [815, 263] width 53 height 24
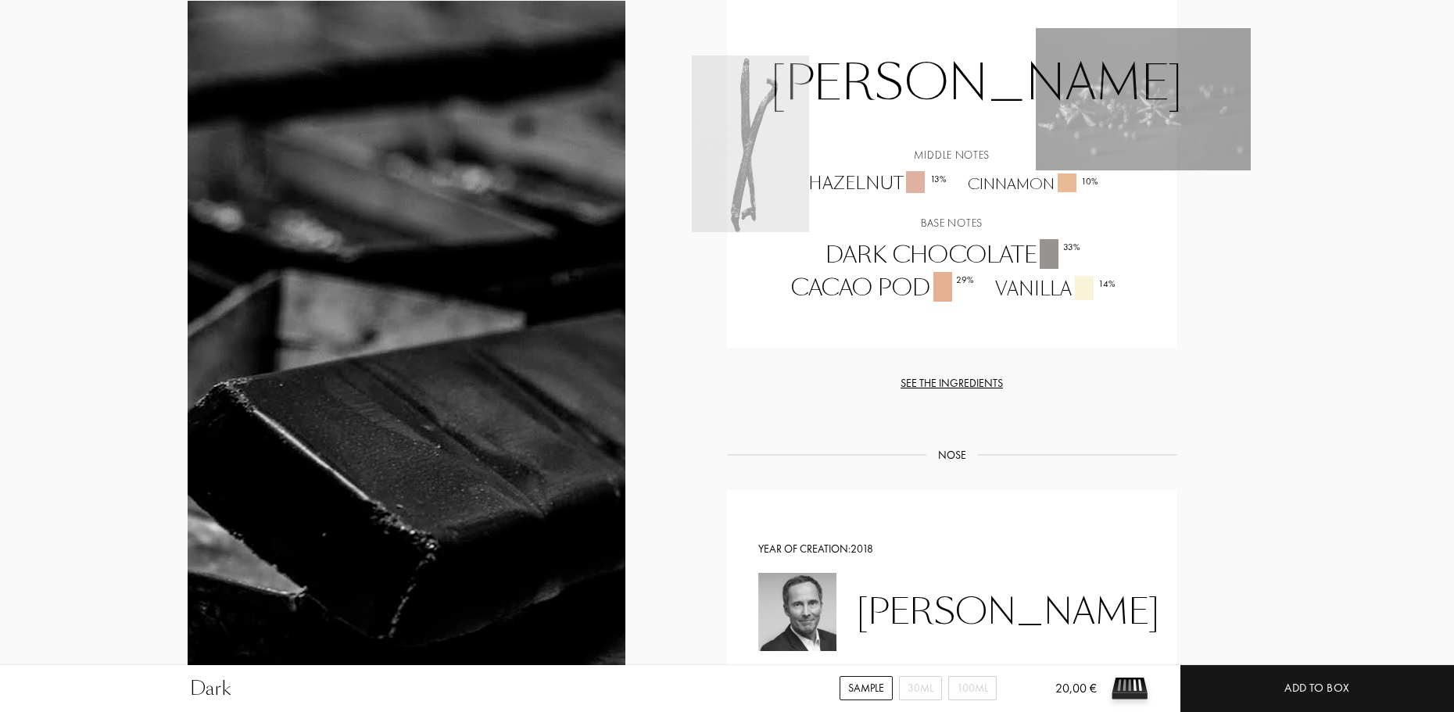
scroll to position [1094, 0]
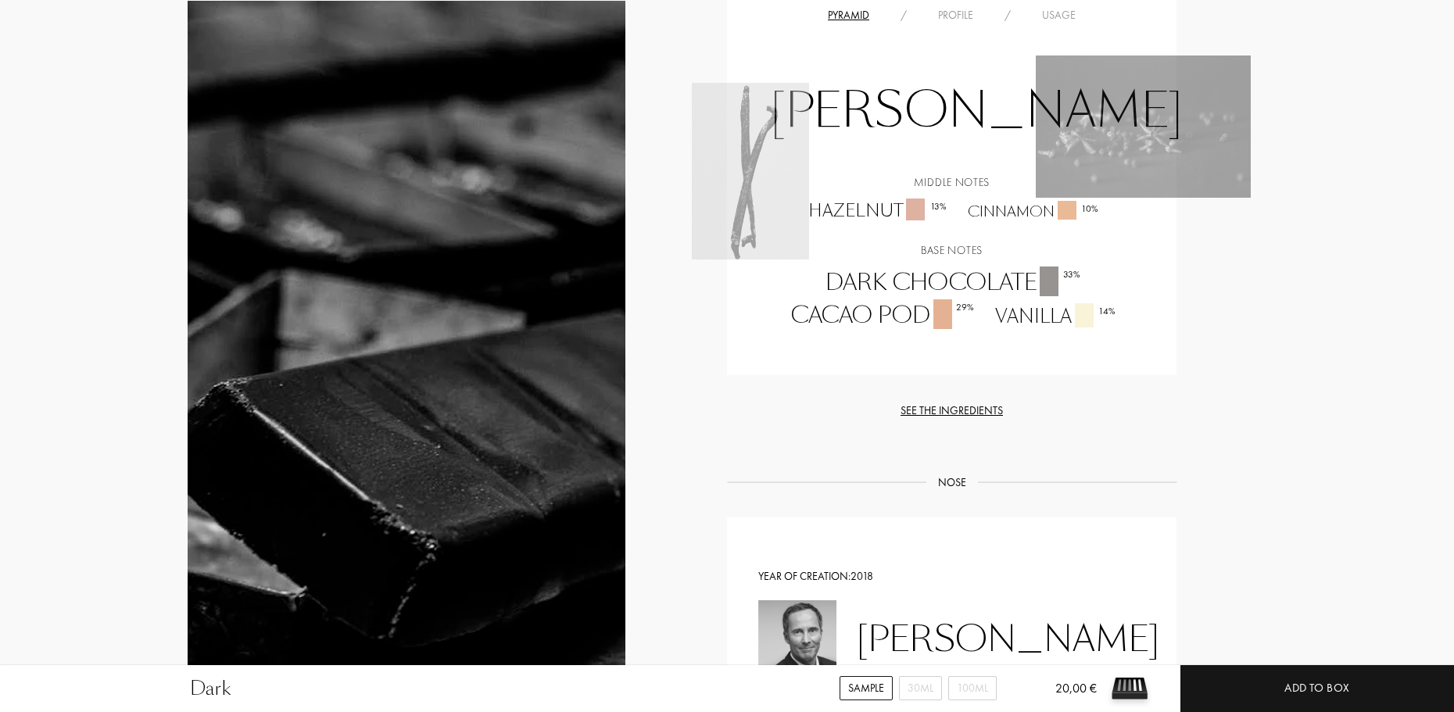
click at [1007, 212] on div "Cinnamon 10 %" at bounding box center [1032, 211] width 152 height 21
click at [983, 209] on div "Cinnamon 10 %" at bounding box center [1032, 211] width 152 height 21
drag, startPoint x: 971, startPoint y: 213, endPoint x: 1053, endPoint y: 212, distance: 82.1
click at [1053, 212] on div "Cinnamon 10 %" at bounding box center [1032, 211] width 152 height 21
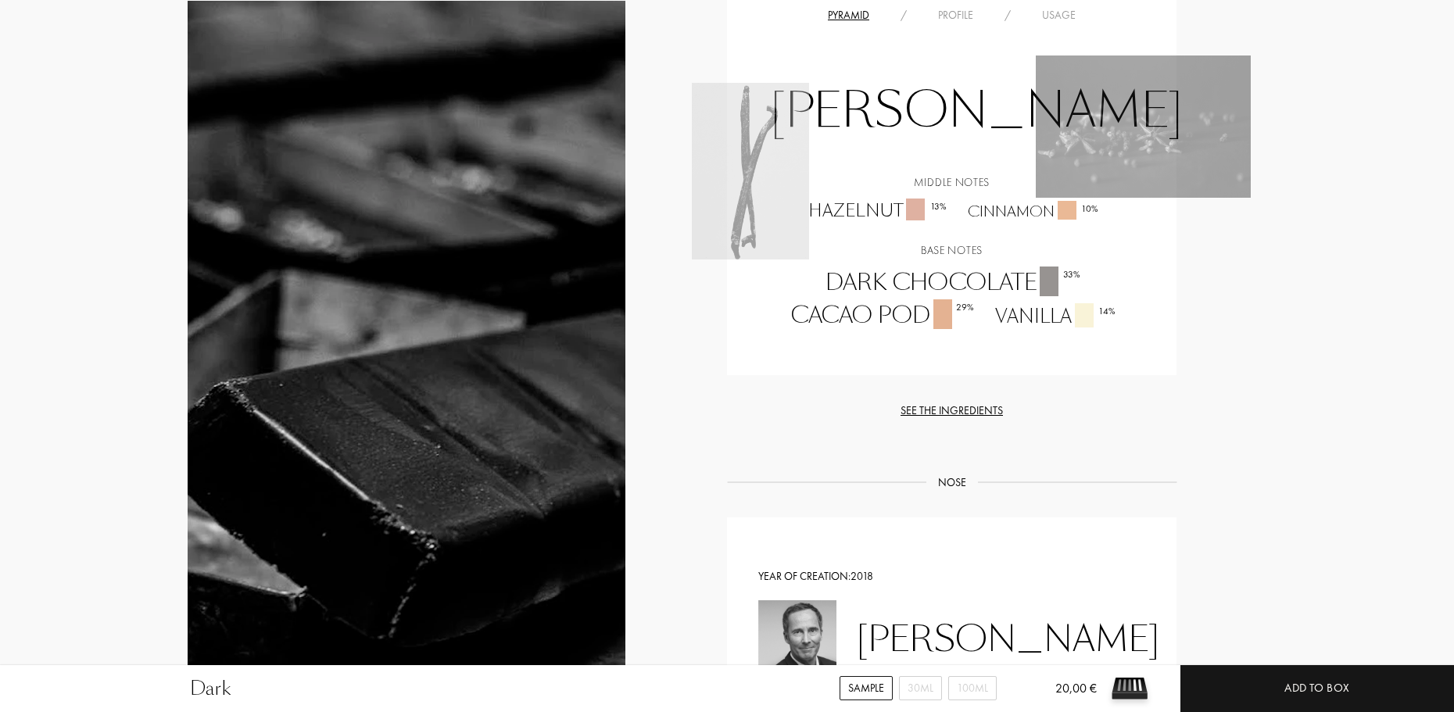
click at [863, 202] on div "Hazelnut 13 %" at bounding box center [875, 210] width 159 height 25
drag, startPoint x: 810, startPoint y: 207, endPoint x: 897, endPoint y: 210, distance: 87.6
click at [897, 210] on div "Hazelnut 13 %" at bounding box center [875, 210] width 159 height 25
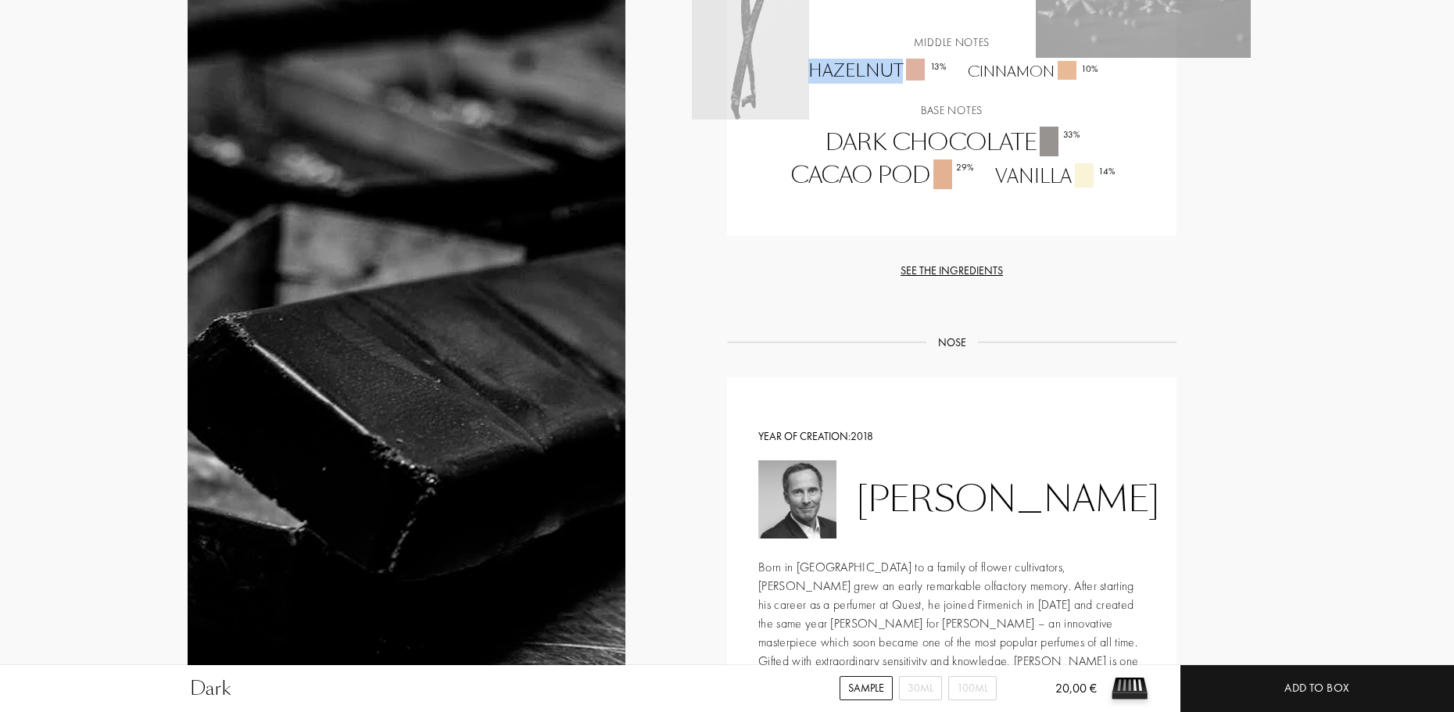
scroll to position [1407, 0]
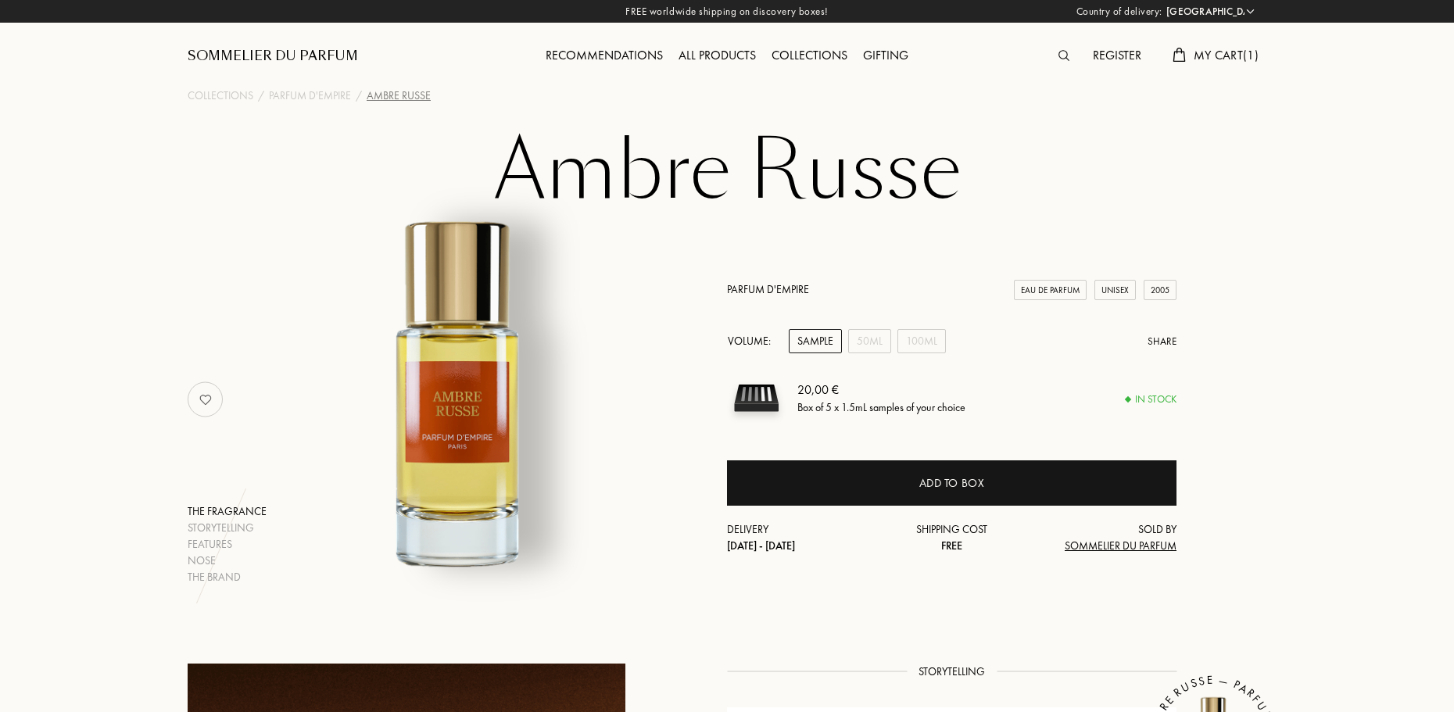
select select "FR"
click at [865, 345] on div "50mL" at bounding box center [869, 341] width 43 height 24
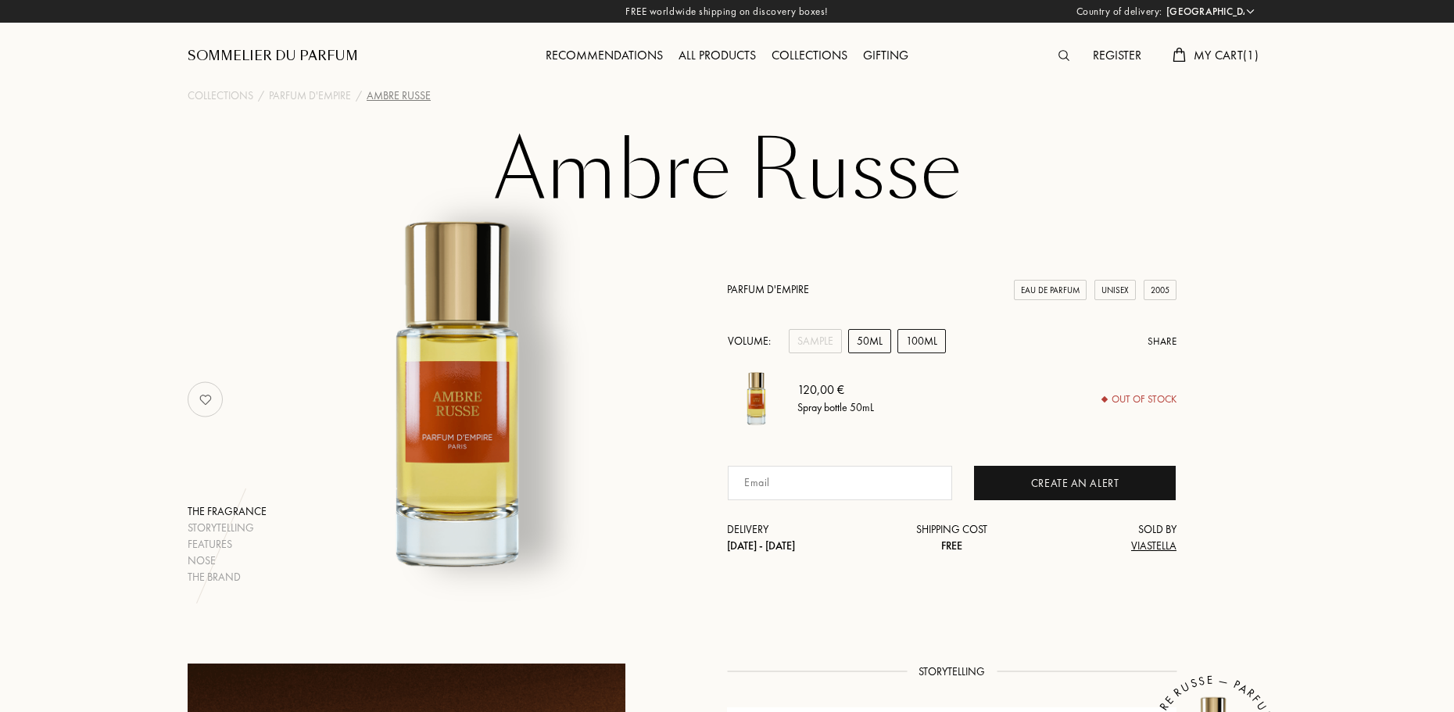
click at [908, 344] on div "100mL" at bounding box center [921, 341] width 48 height 24
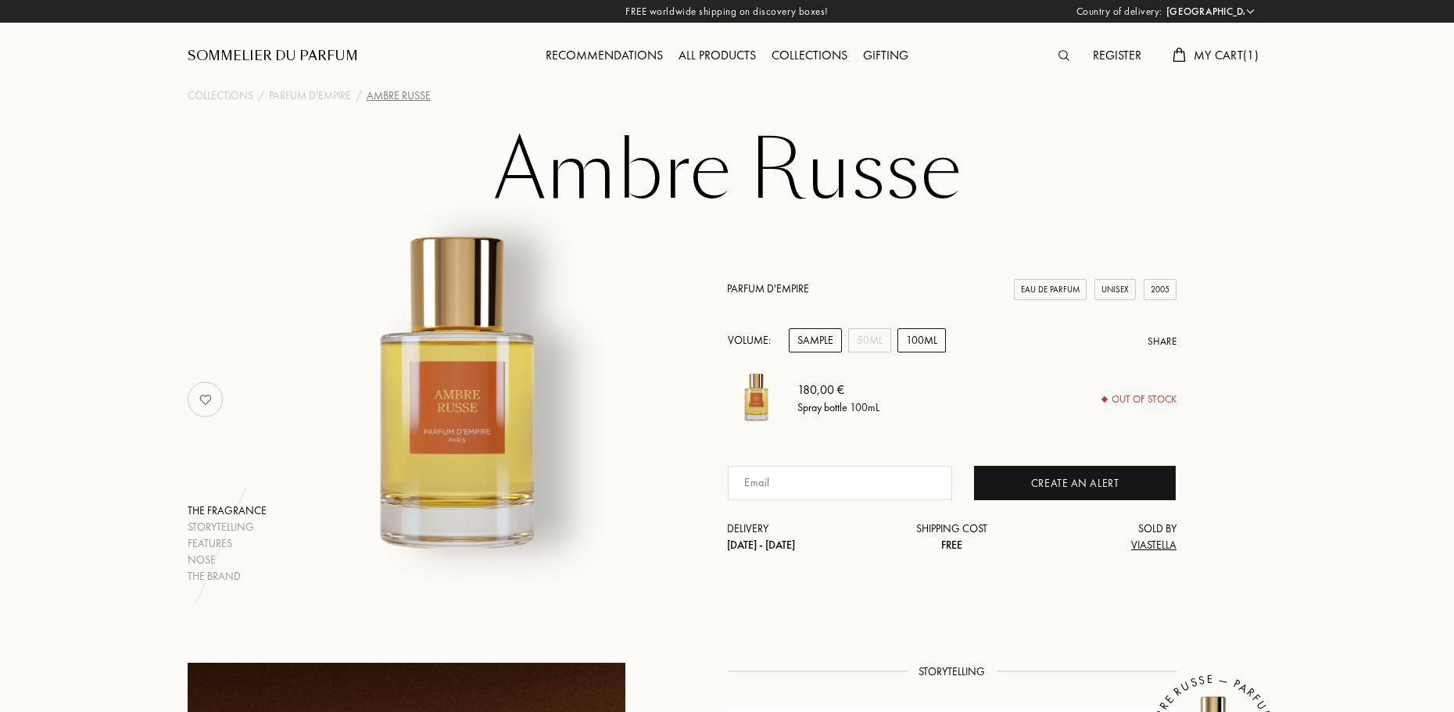
click at [821, 343] on div "Sample" at bounding box center [815, 340] width 53 height 24
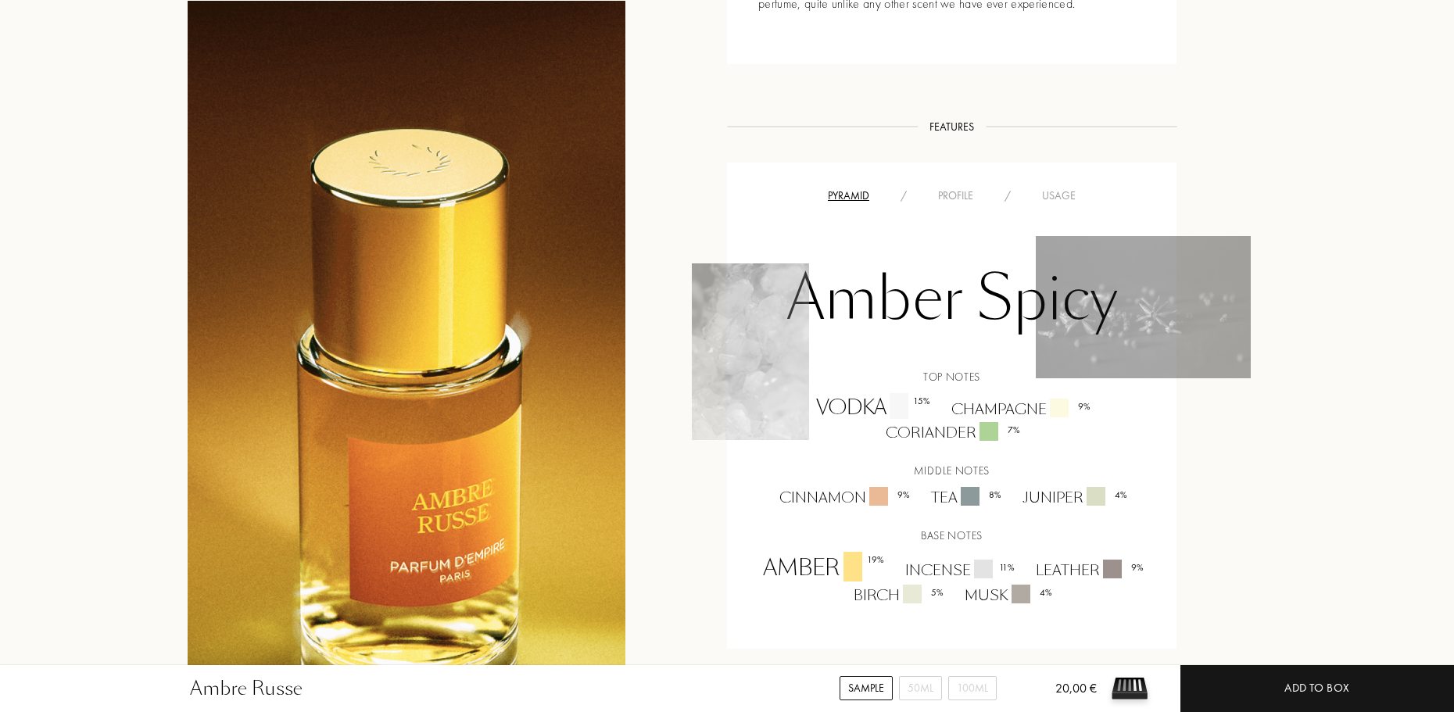
scroll to position [1016, 0]
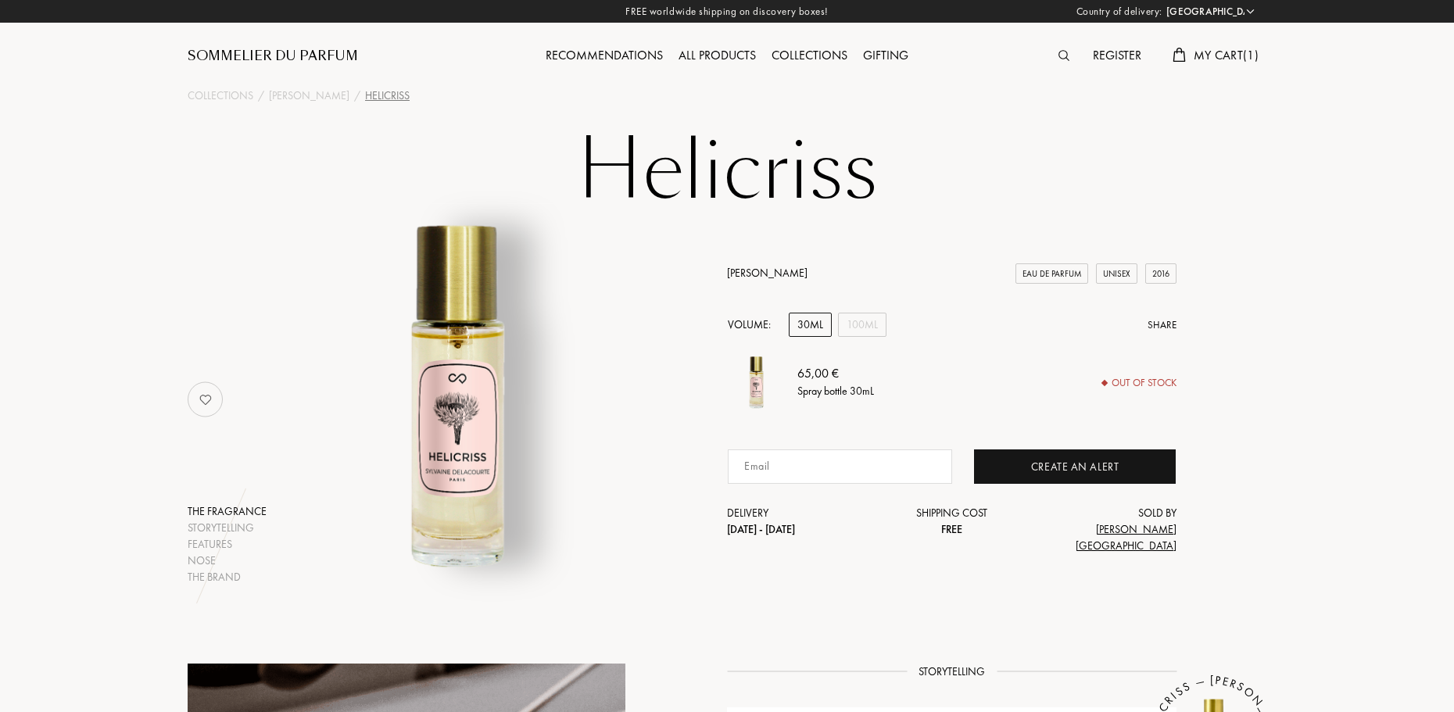
select select "FR"
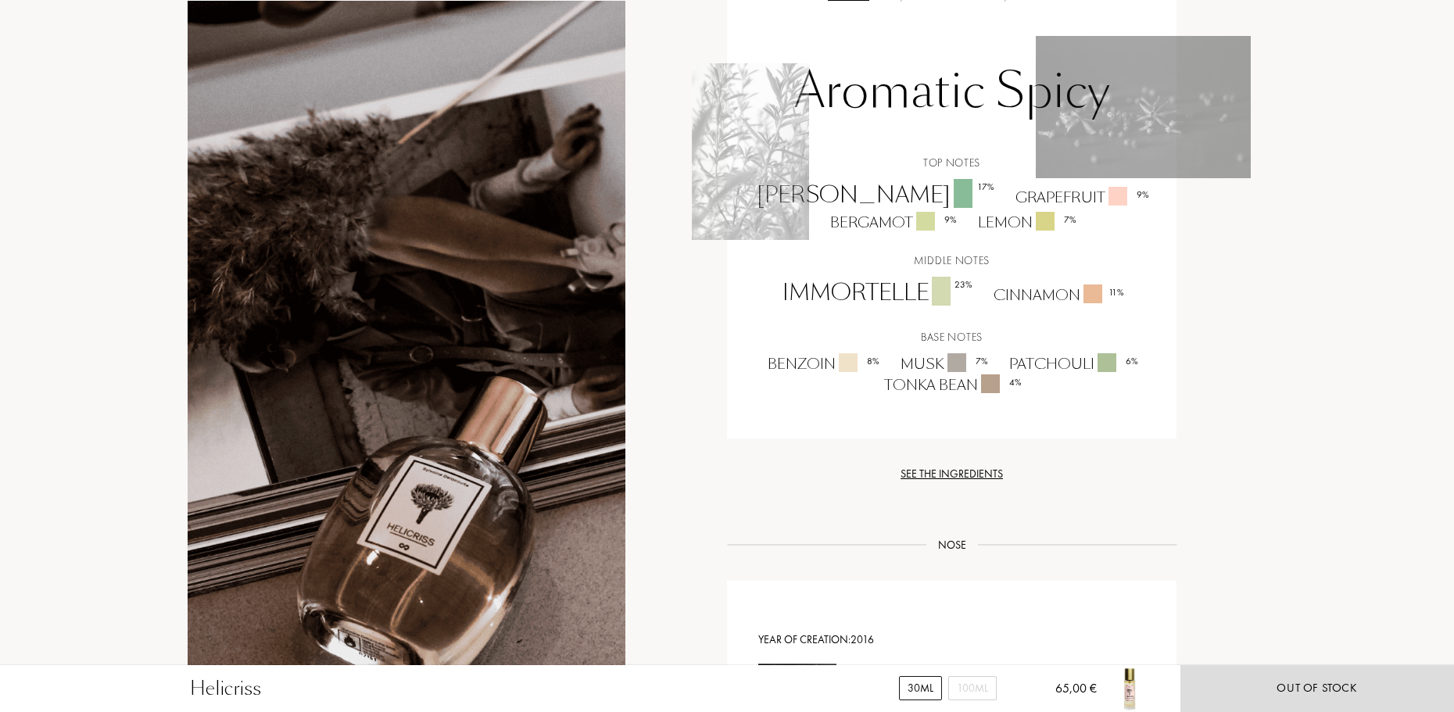
scroll to position [1328, 0]
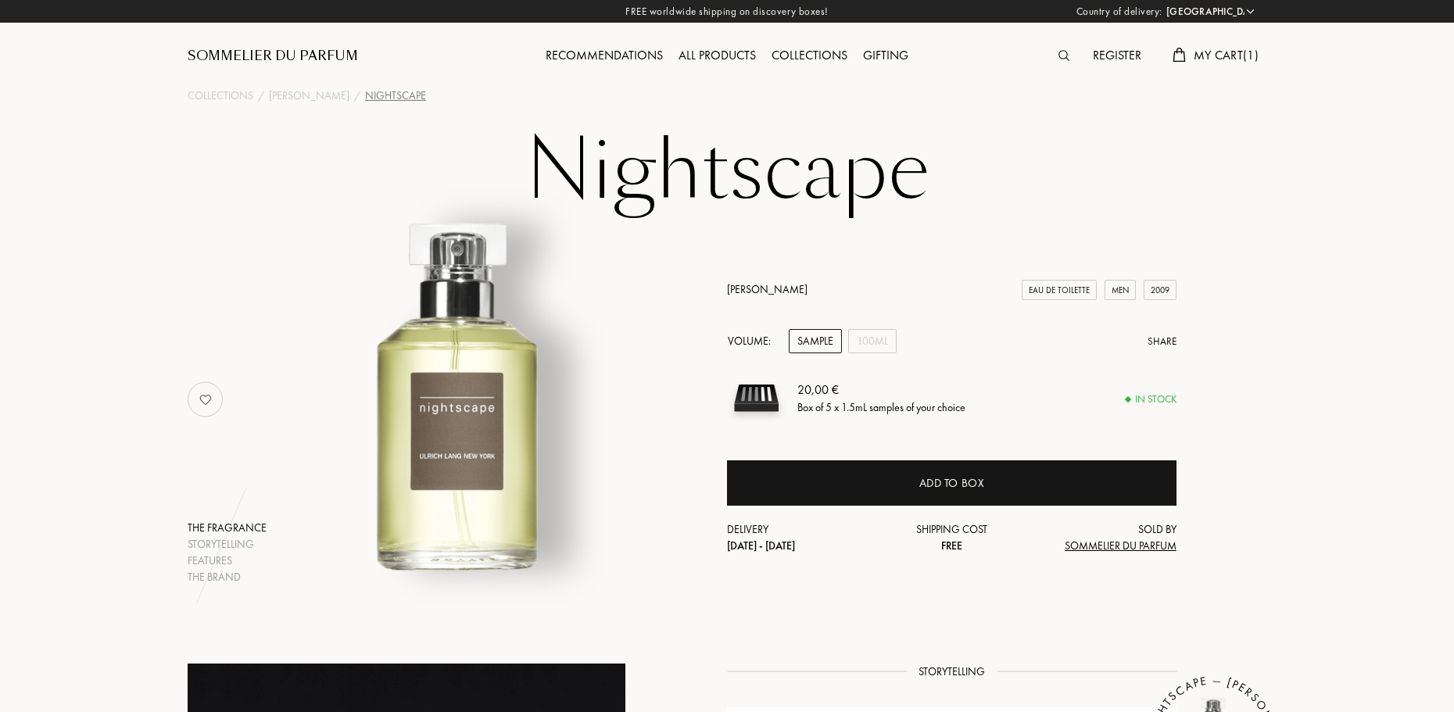
select select "FR"
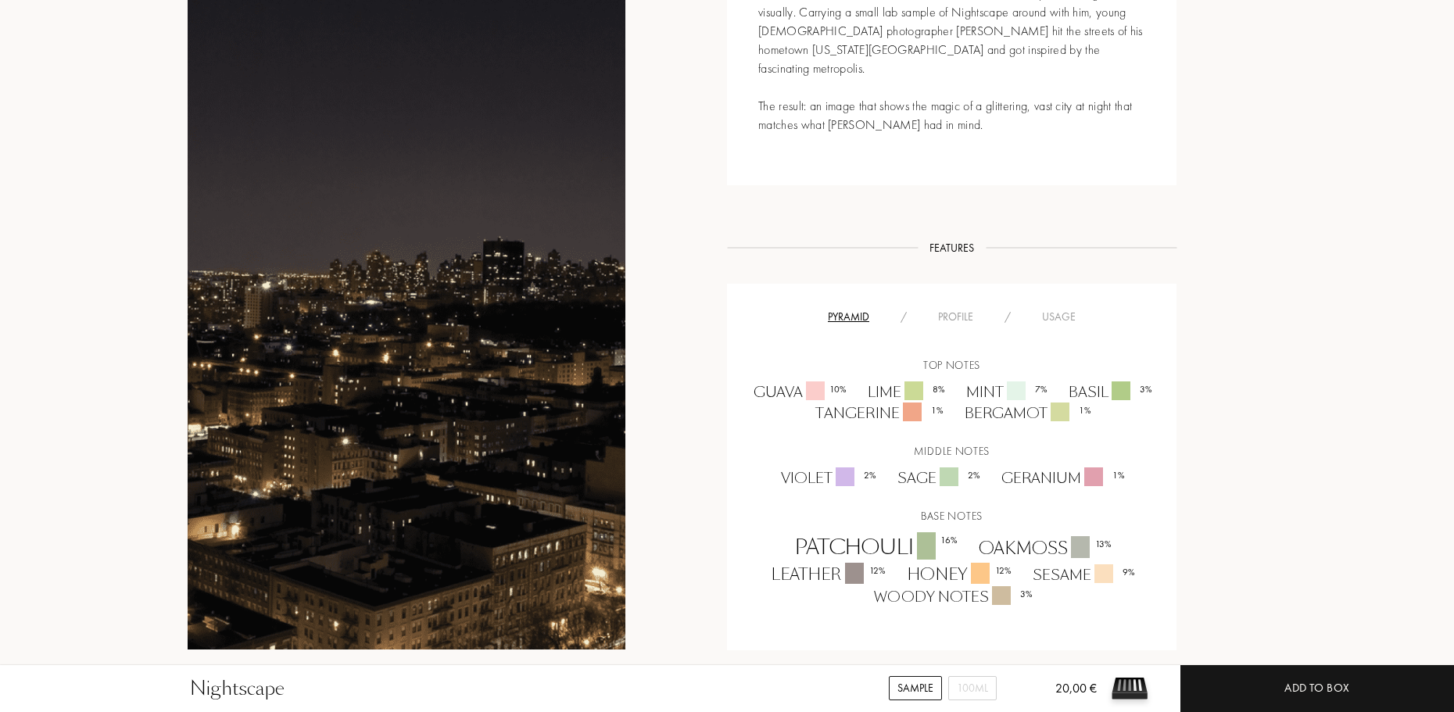
scroll to position [938, 0]
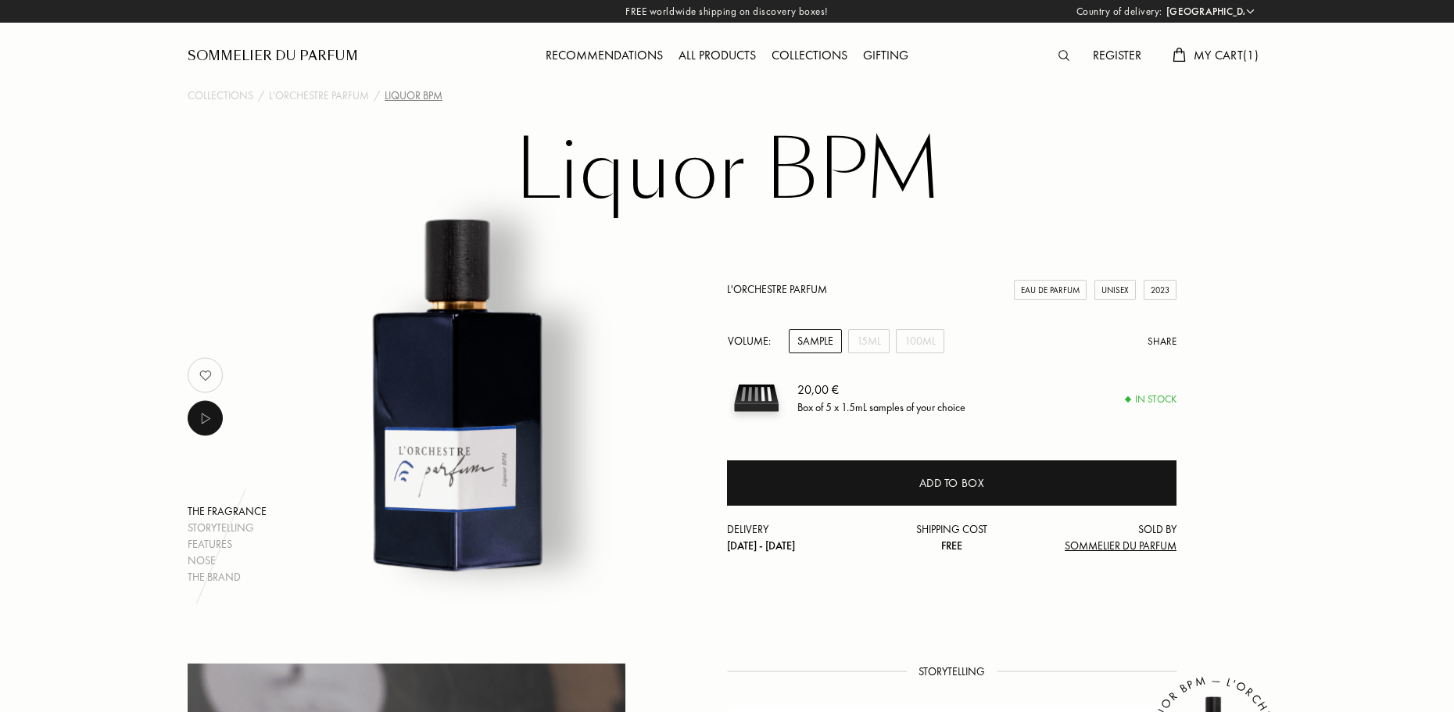
select select "FR"
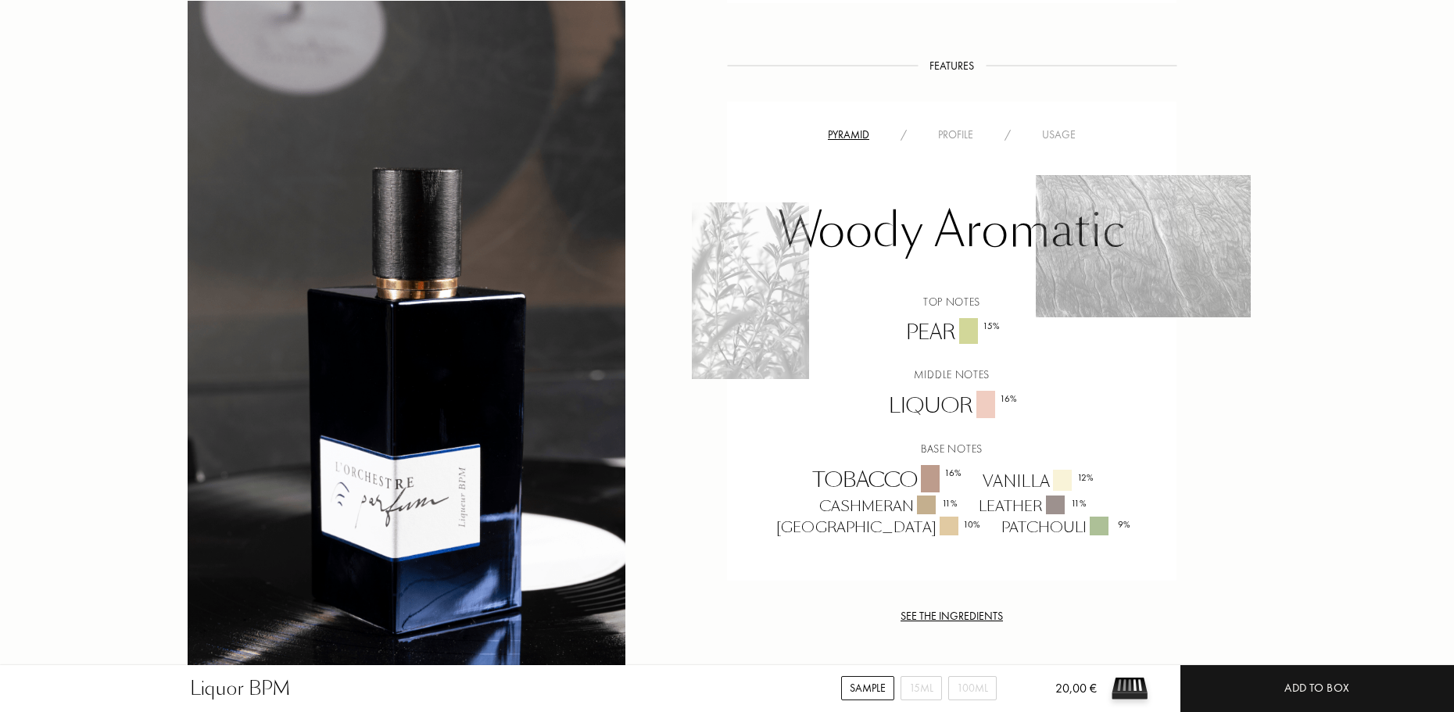
scroll to position [938, 0]
click at [935, 340] on div "Pear 15 %" at bounding box center [951, 332] width 115 height 30
click at [891, 334] on div "Top notes Pear 15 % Middle notes Liquor 16 % Base notes Tobacco 16 % Vanilla 12…" at bounding box center [951, 415] width 426 height 245
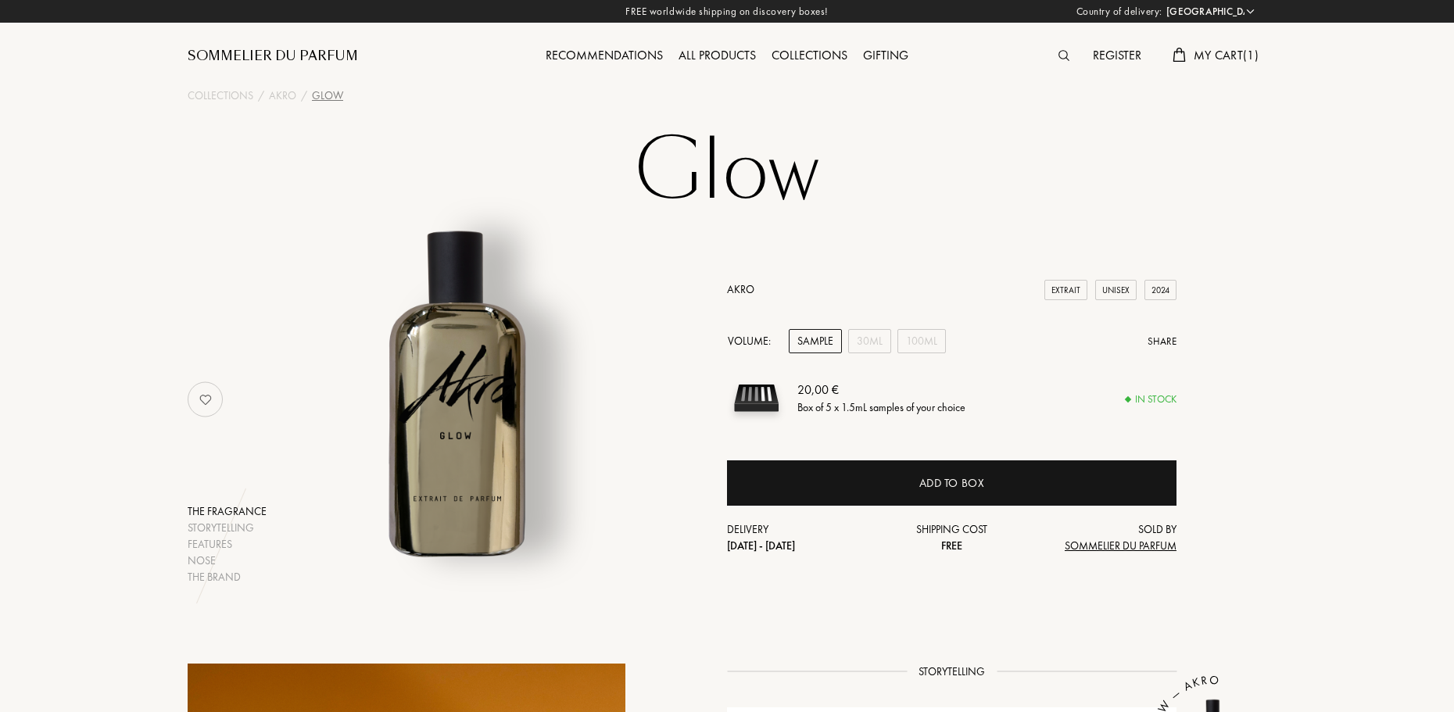
select select "FR"
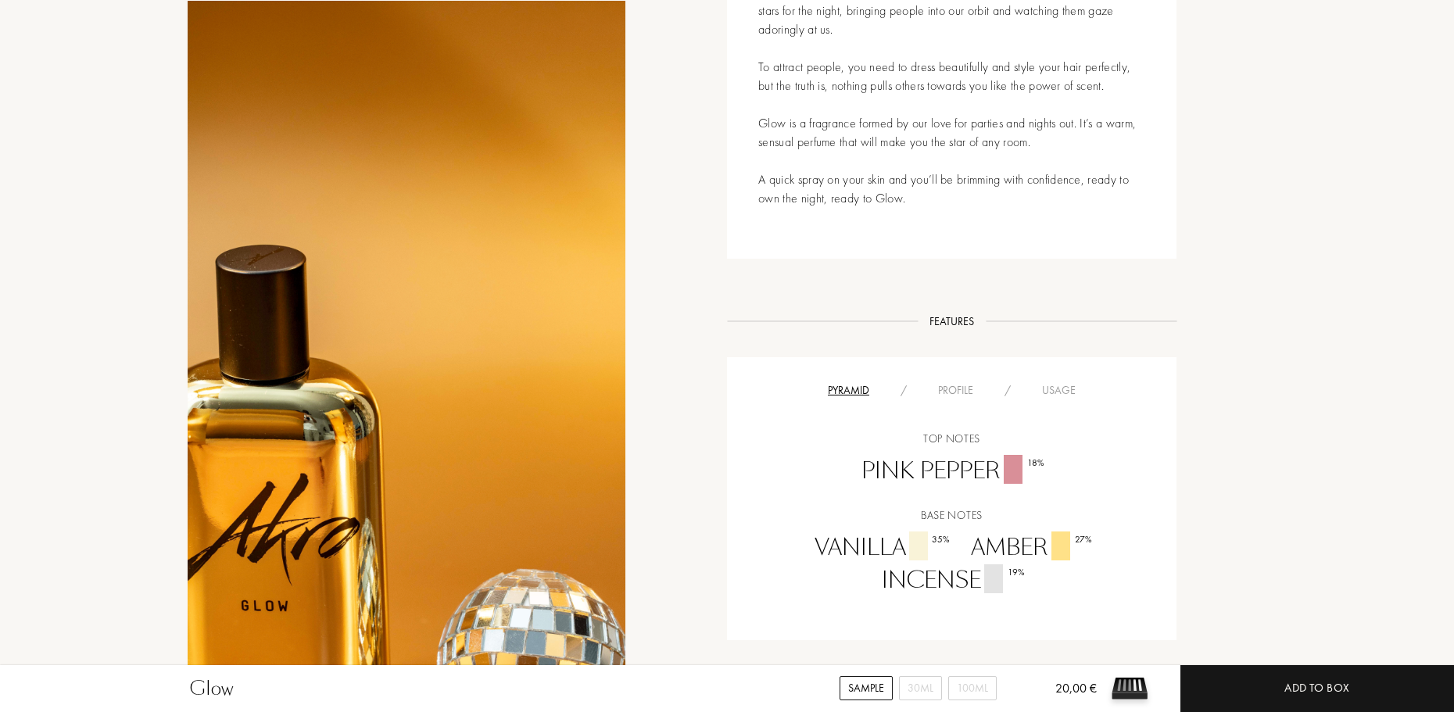
scroll to position [860, 0]
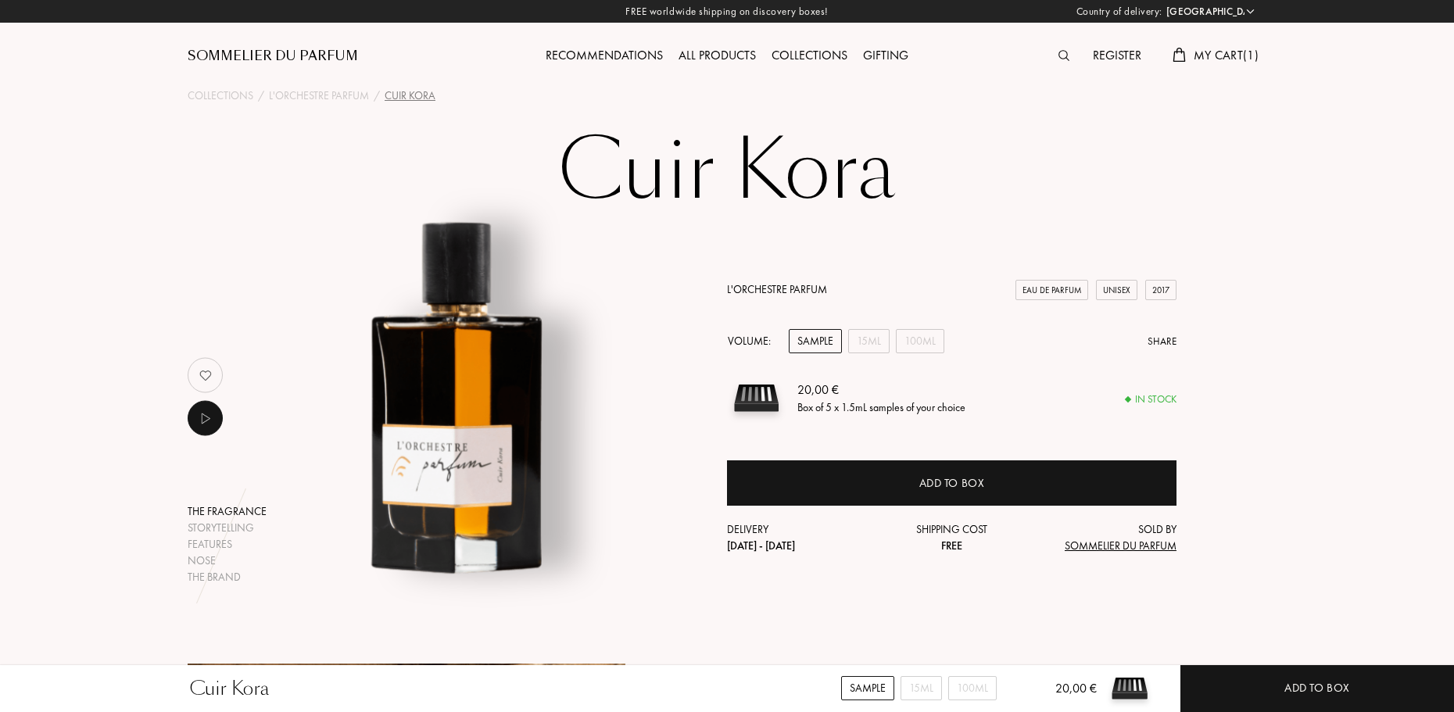
select select "FR"
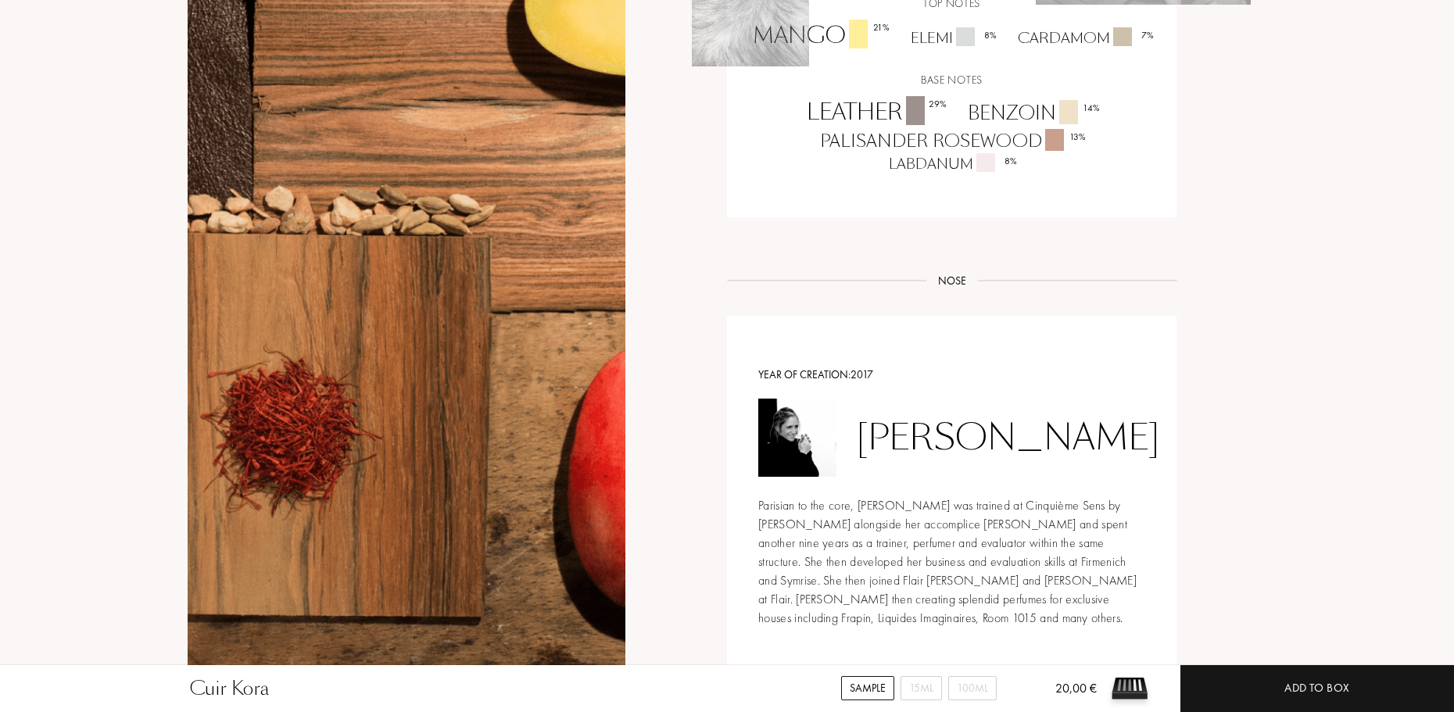
scroll to position [1382, 0]
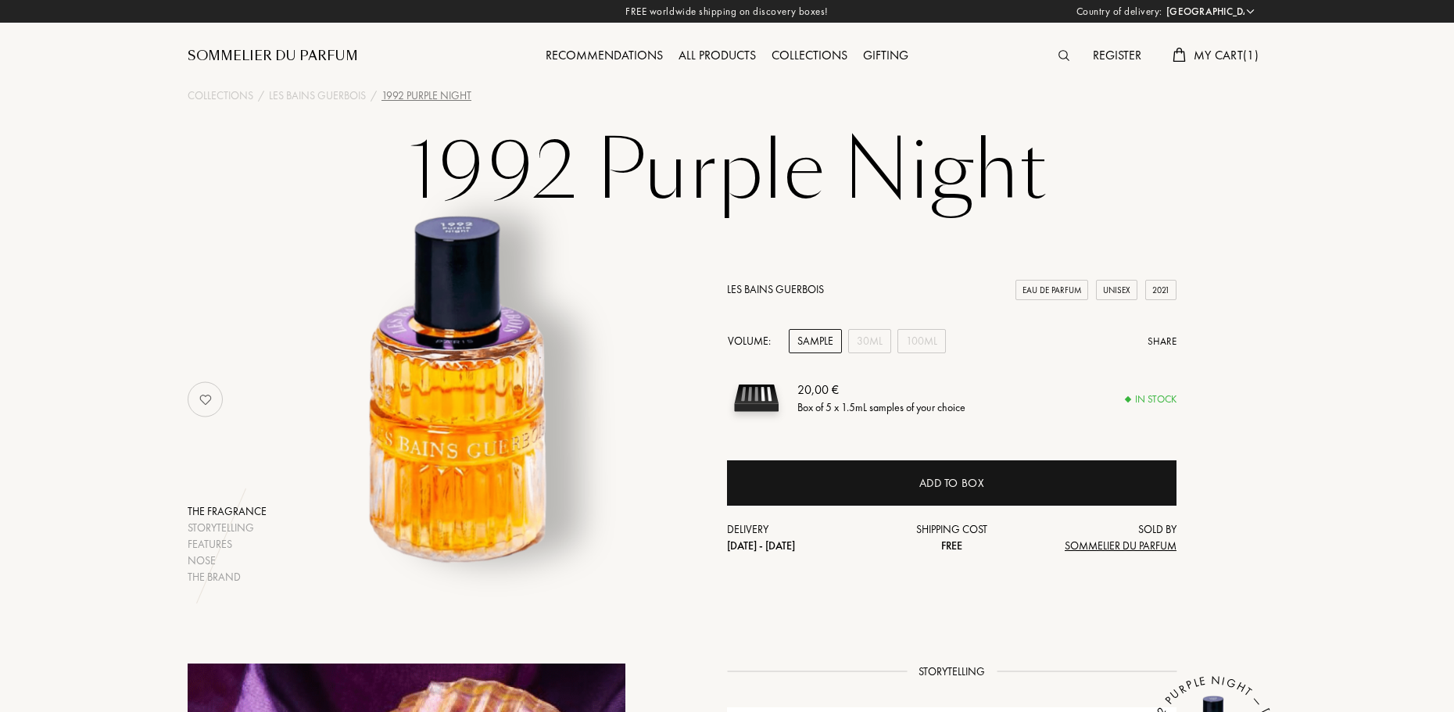
select select "FR"
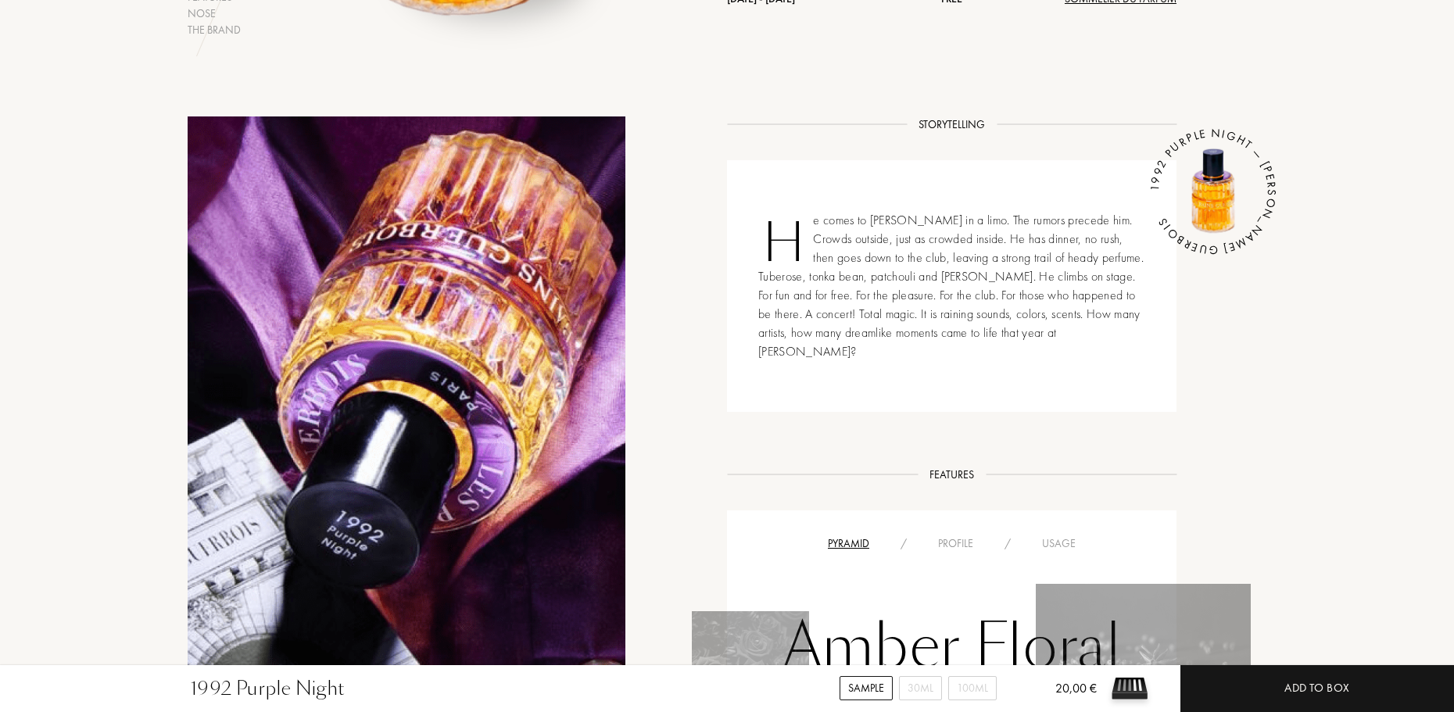
scroll to position [860, 0]
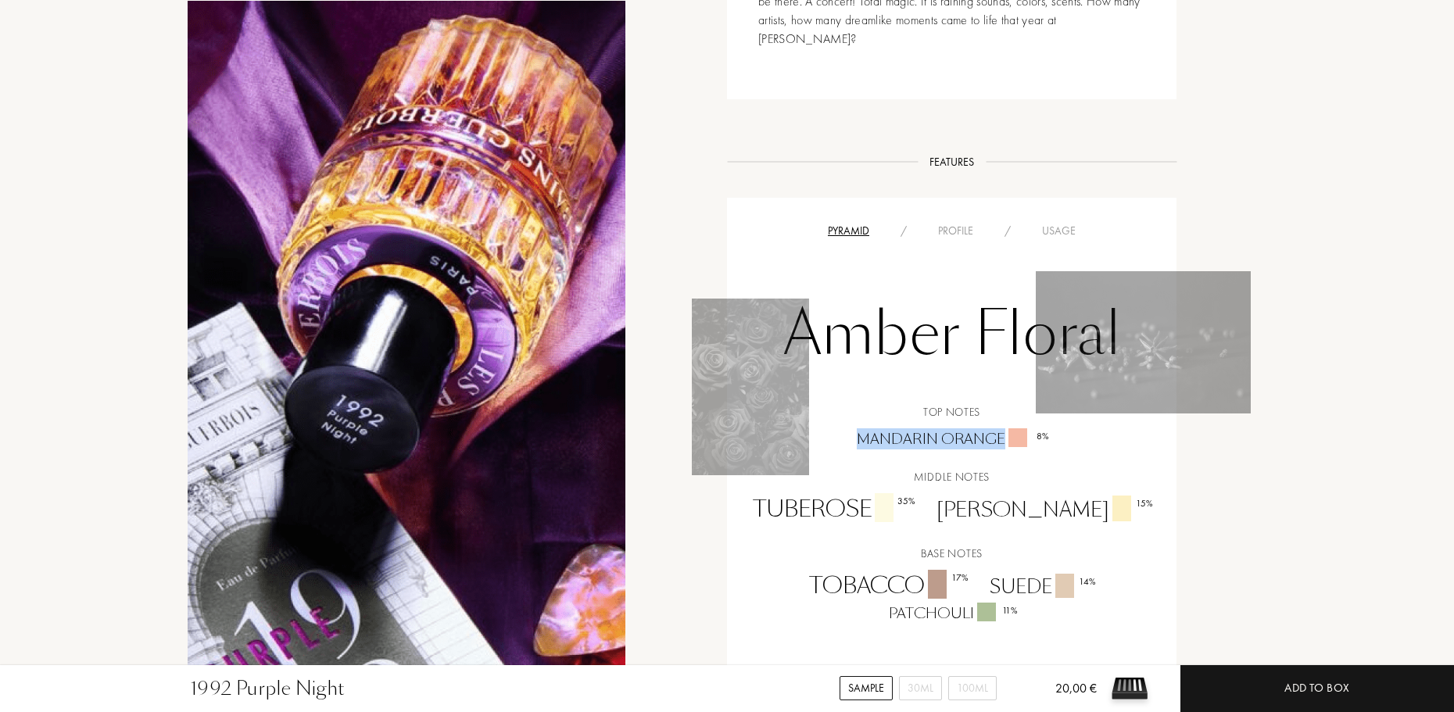
drag, startPoint x: 856, startPoint y: 419, endPoint x: 1003, endPoint y: 418, distance: 147.7
click at [1003, 428] on div "Mandarin Orange 8 %" at bounding box center [951, 438] width 213 height 21
drag, startPoint x: 807, startPoint y: 487, endPoint x: 911, endPoint y: 492, distance: 104.0
click at [911, 493] on div "Tuberose 35 %" at bounding box center [833, 509] width 183 height 33
click at [792, 493] on div "Tuberose 35 %" at bounding box center [833, 509] width 183 height 33
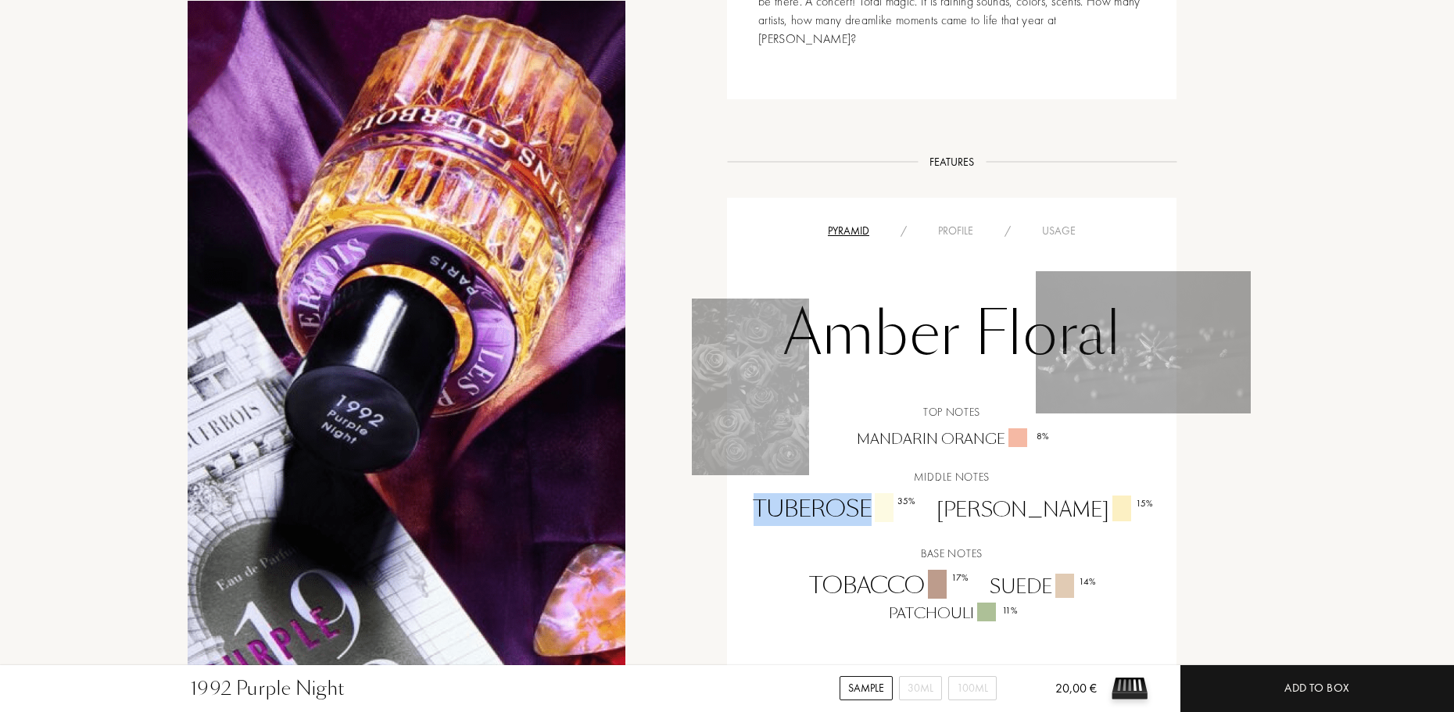
drag, startPoint x: 796, startPoint y: 488, endPoint x: 910, endPoint y: 495, distance: 114.3
click at [910, 495] on div "Tuberose 35 %" at bounding box center [833, 509] width 183 height 33
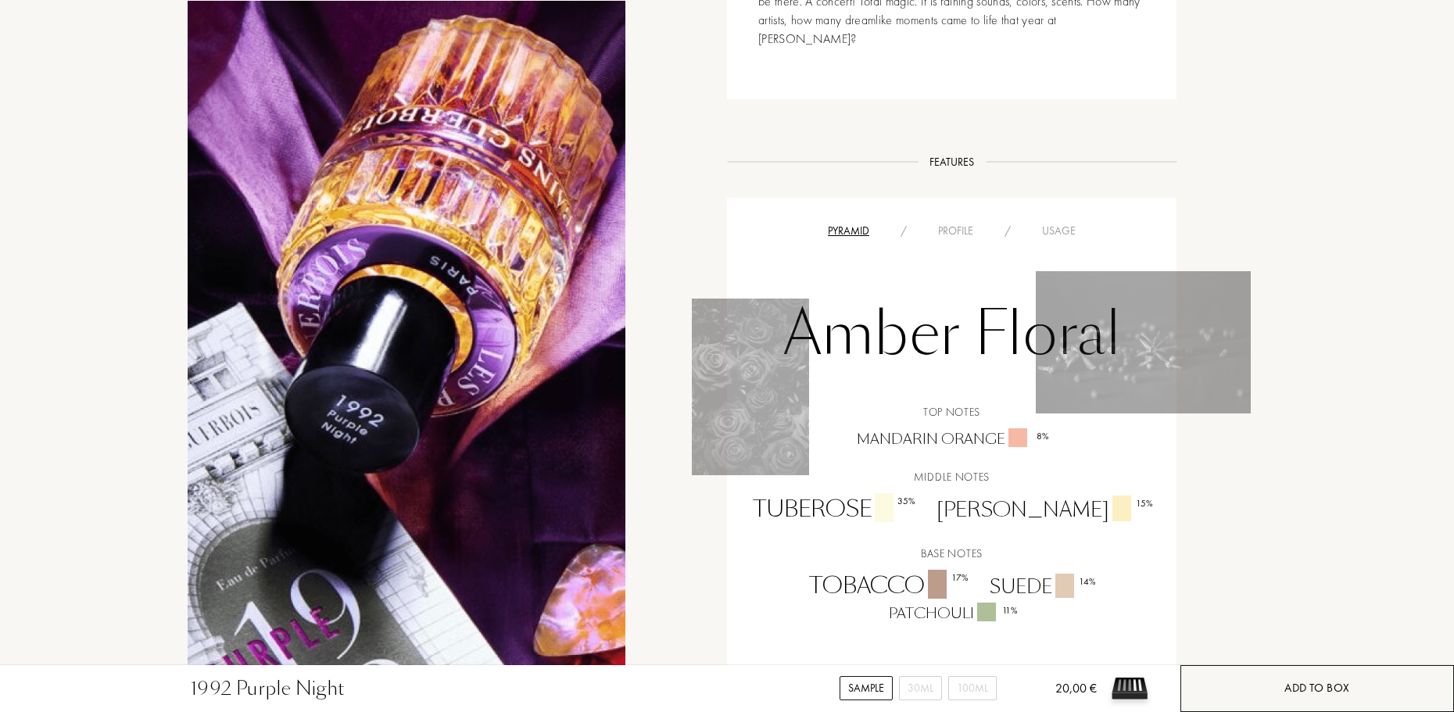
click at [1281, 685] on div "Add to box" at bounding box center [1317, 688] width 274 height 47
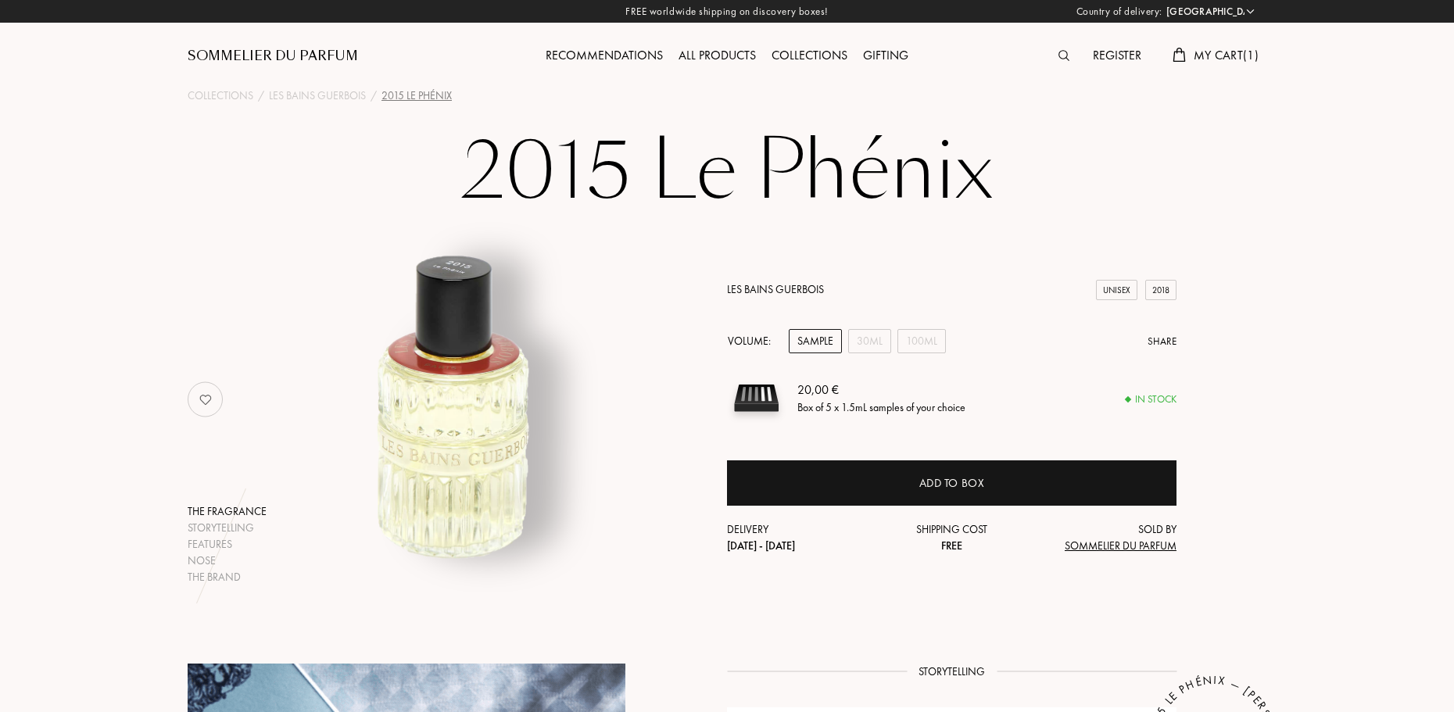
select select "FR"
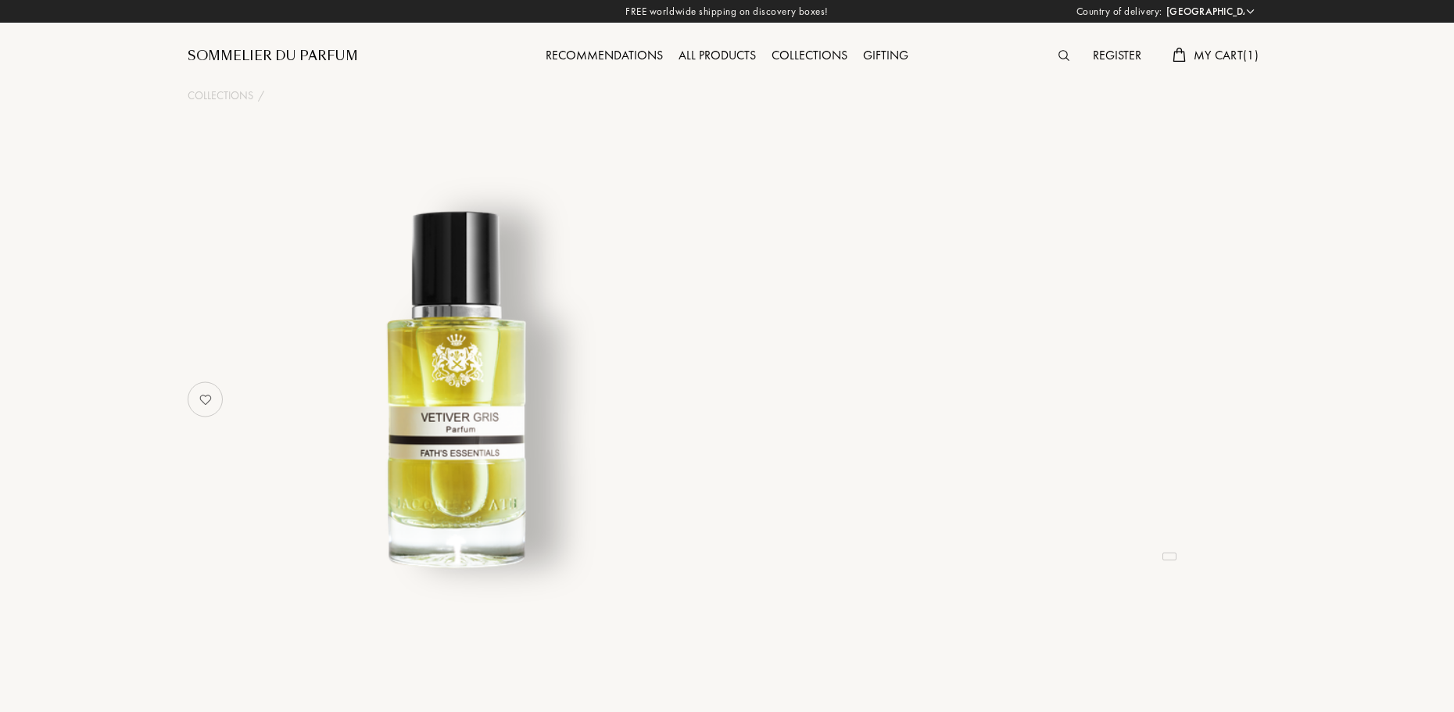
select select "FR"
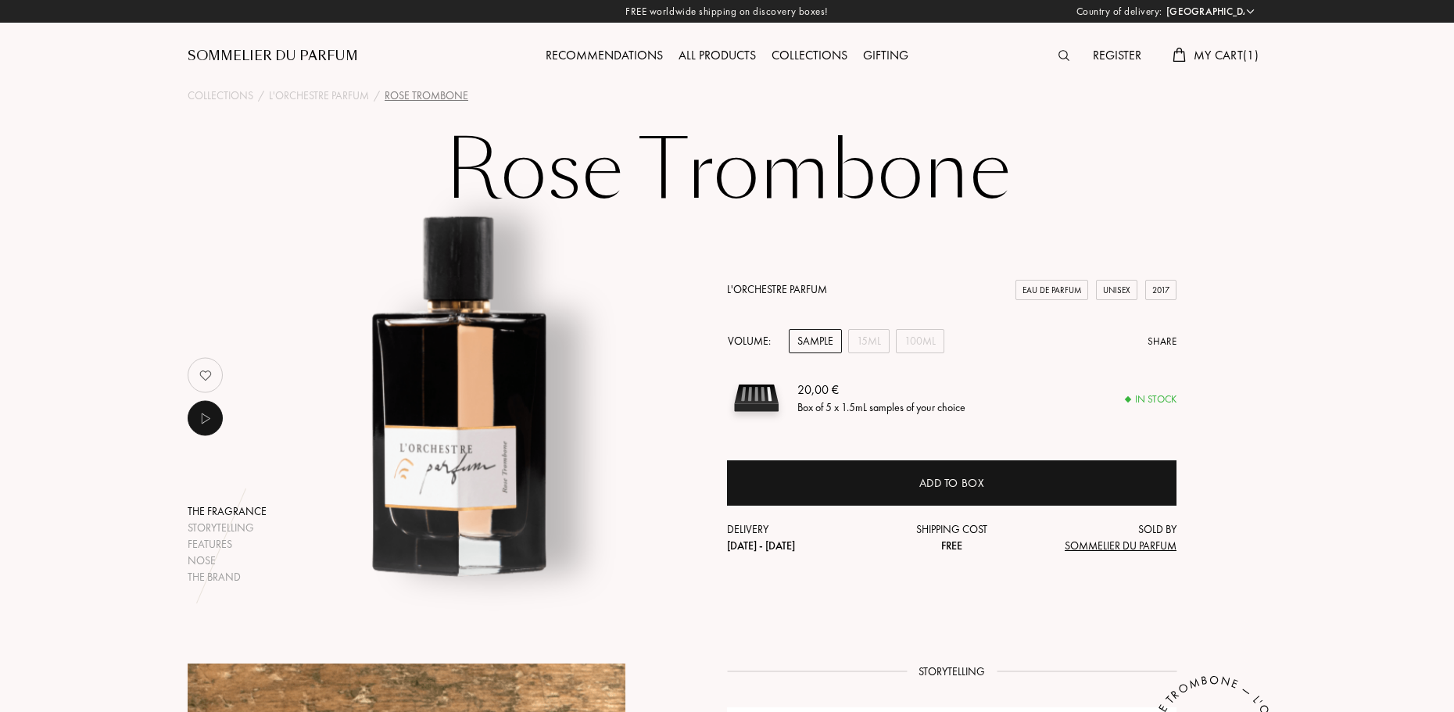
select select "FR"
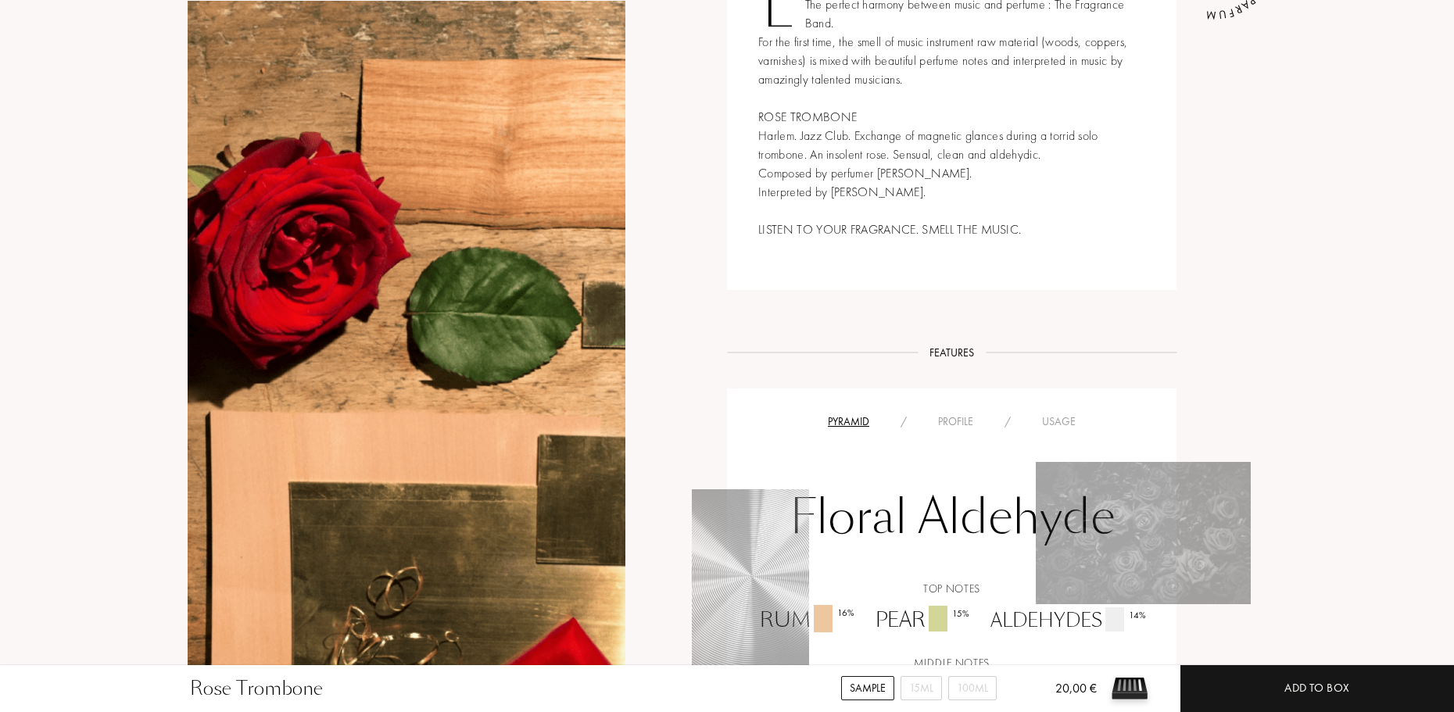
scroll to position [860, 0]
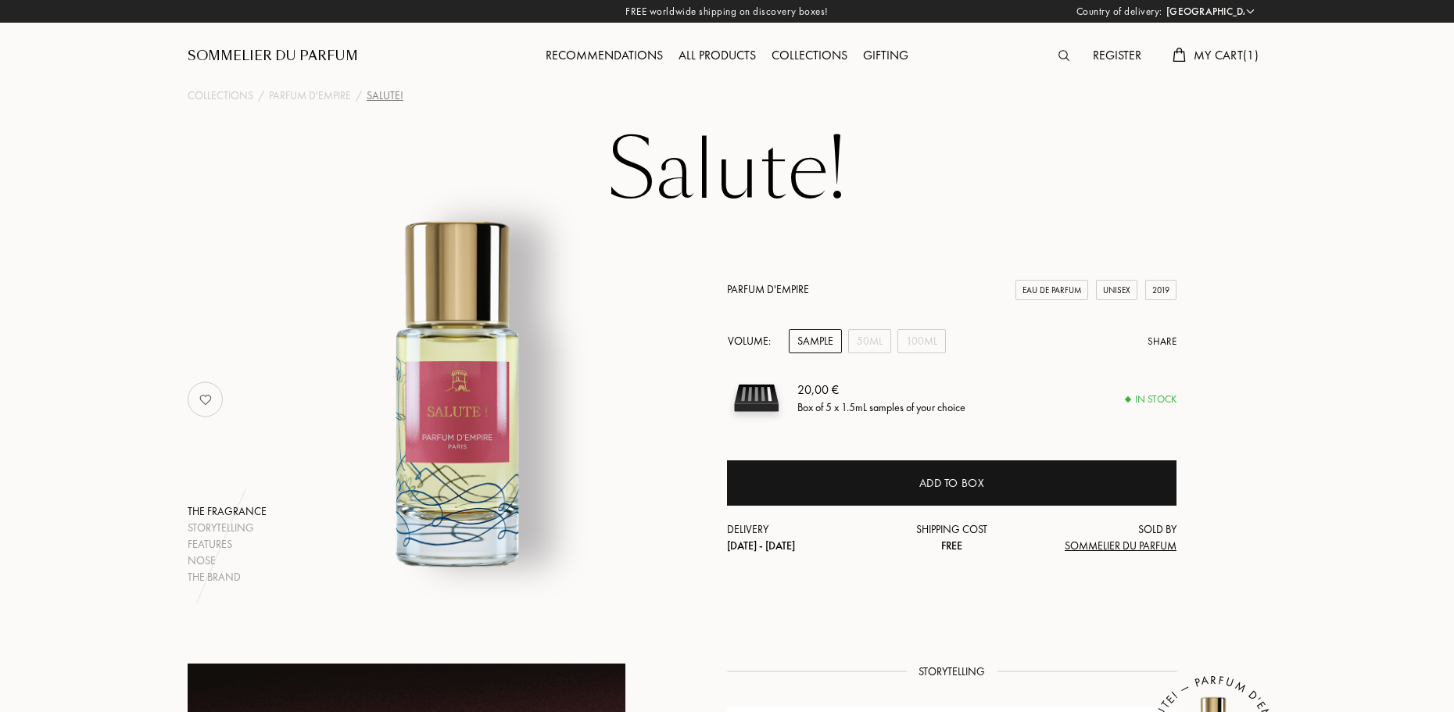
select select "FR"
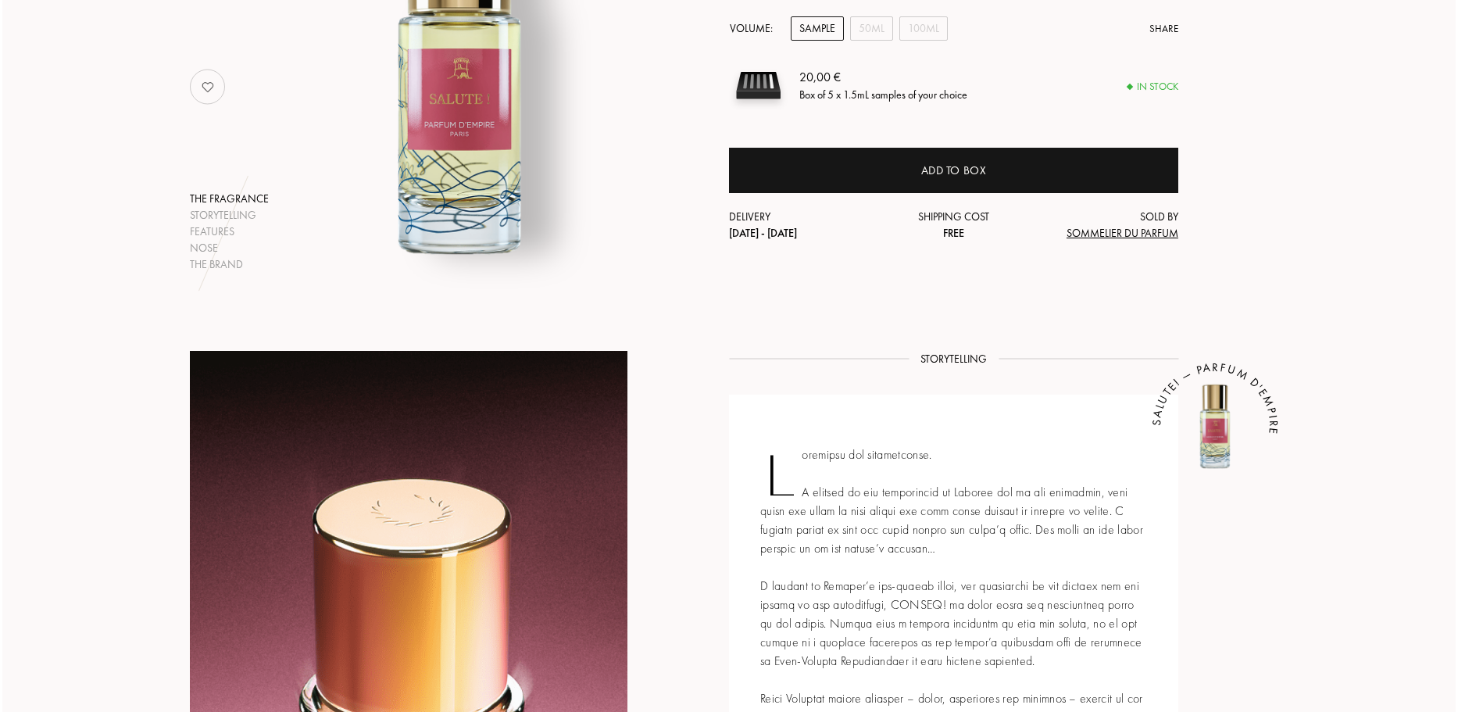
scroll to position [78, 0]
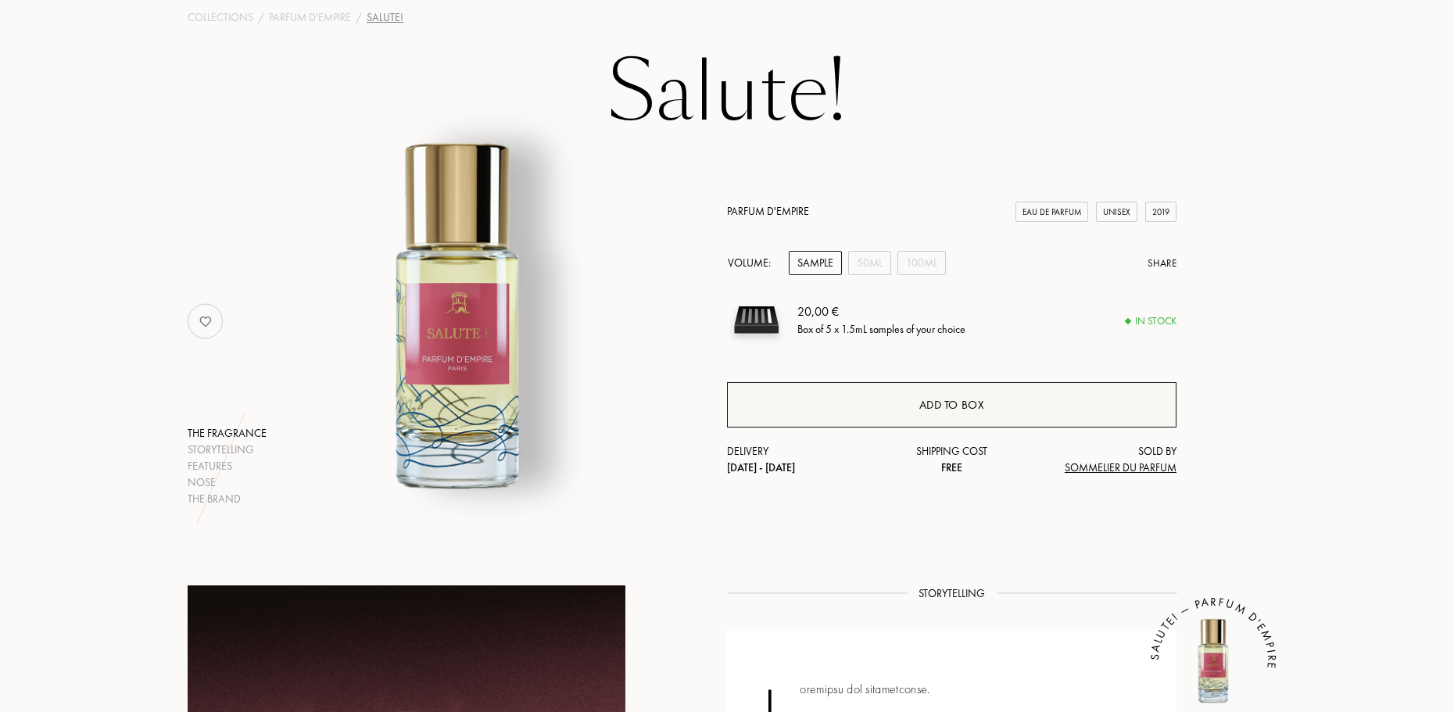
click at [855, 412] on div "Add to box" at bounding box center [951, 404] width 449 height 45
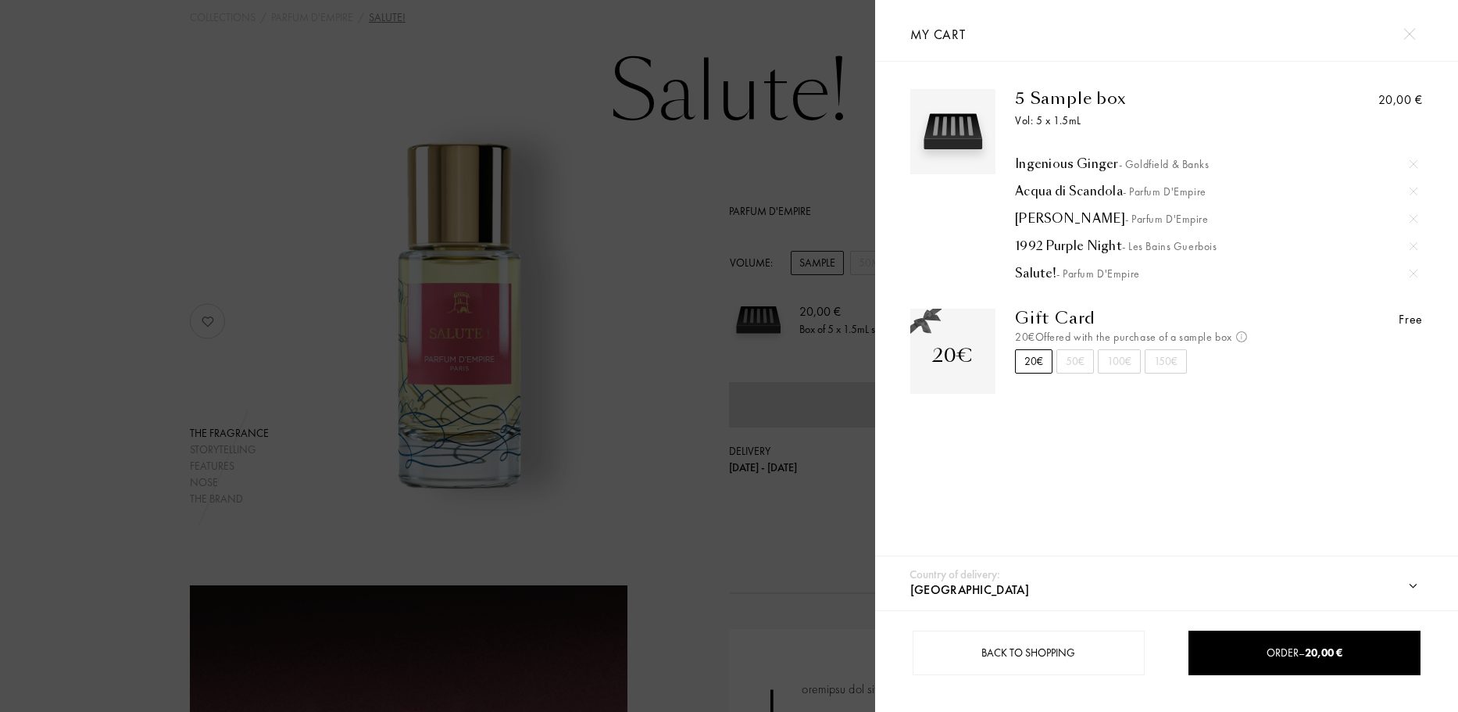
click at [1124, 580] on select "Afghanistan Albania Algeria Andorra Angola Anguilla Antartica Antigua and Barbu…" at bounding box center [1175, 590] width 537 height 41
click at [1124, 595] on select "Afghanistan Albania Algeria Andorra Angola Anguilla Antartica Antigua and Barbu…" at bounding box center [1175, 590] width 537 height 41
click at [992, 363] on div "20€" at bounding box center [952, 351] width 85 height 85
click at [968, 359] on div "20€" at bounding box center [952, 356] width 41 height 28
click at [1080, 367] on div "50€" at bounding box center [1076, 361] width 38 height 24
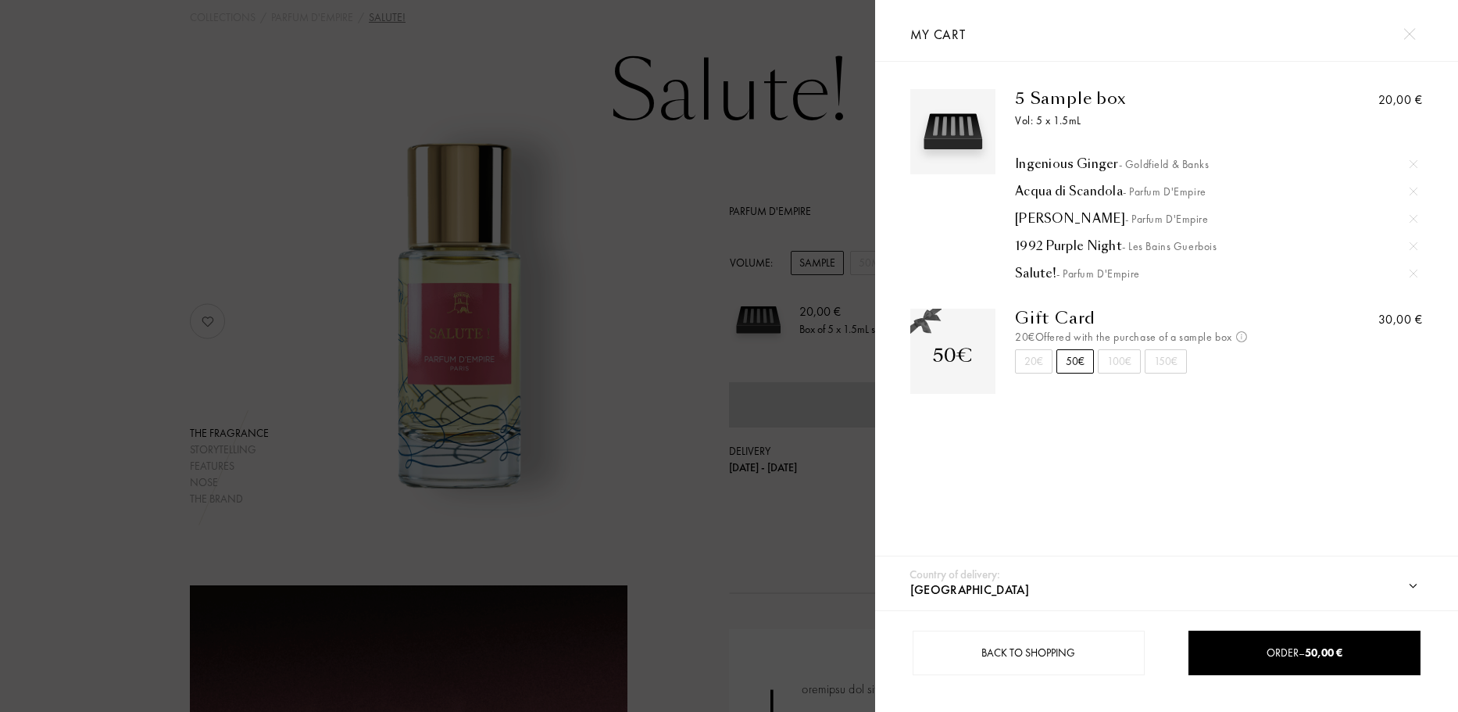
click at [1129, 366] on div "100€" at bounding box center [1119, 361] width 43 height 24
click at [1153, 363] on div "150€" at bounding box center [1166, 361] width 42 height 24
click at [1095, 366] on div "20€ 50€ 100€ 150€" at bounding box center [1103, 361] width 176 height 24
click at [1057, 368] on div "50€" at bounding box center [1076, 361] width 38 height 24
click at [1046, 367] on div "20€" at bounding box center [1034, 361] width 38 height 24
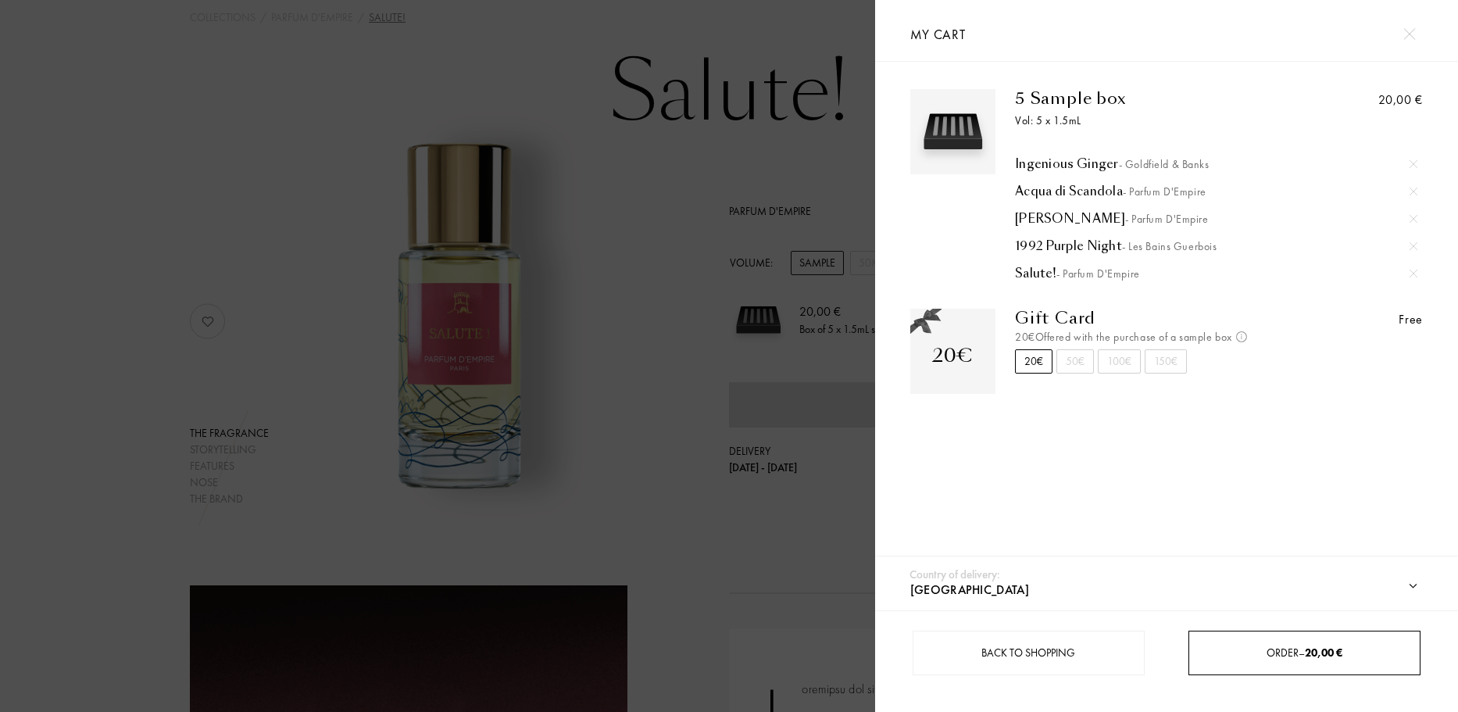
click at [1259, 666] on div "Order – 20,00 €" at bounding box center [1305, 653] width 232 height 45
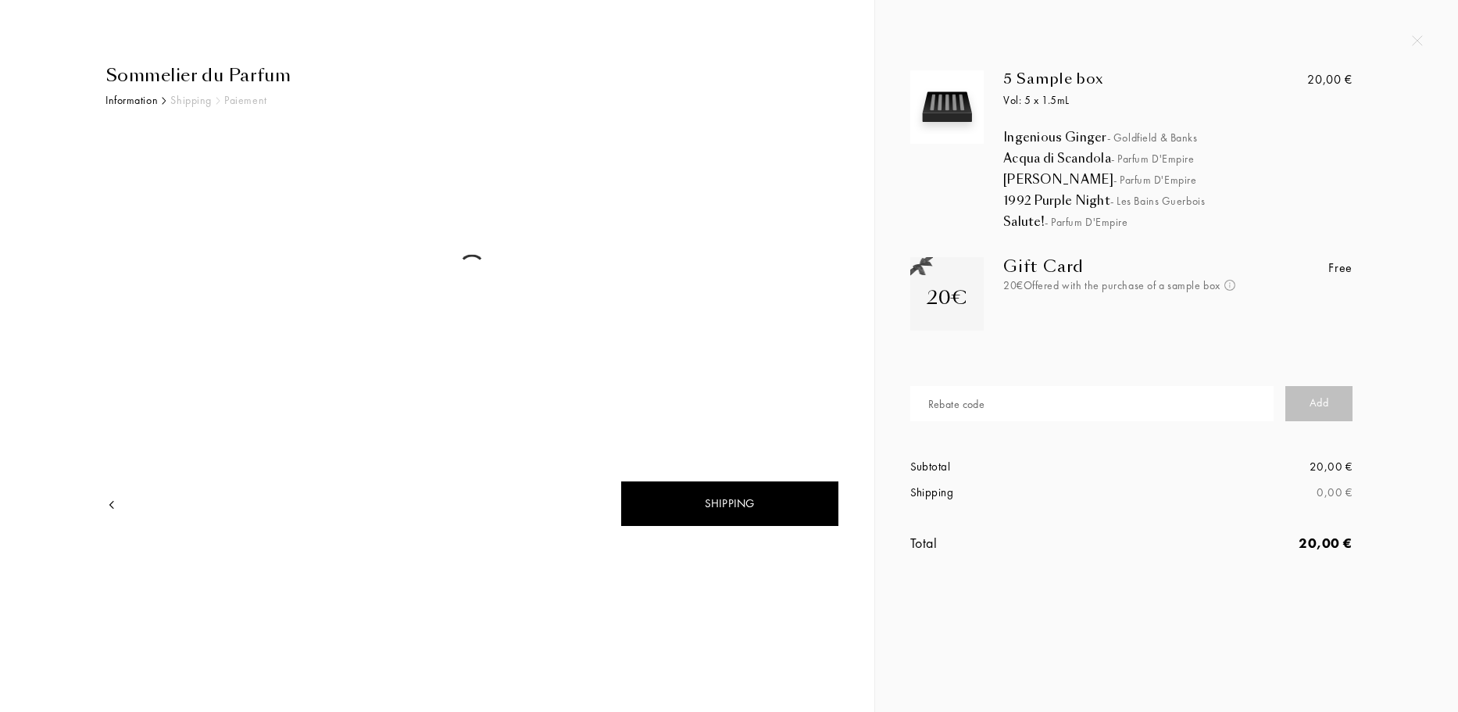
select select "FR"
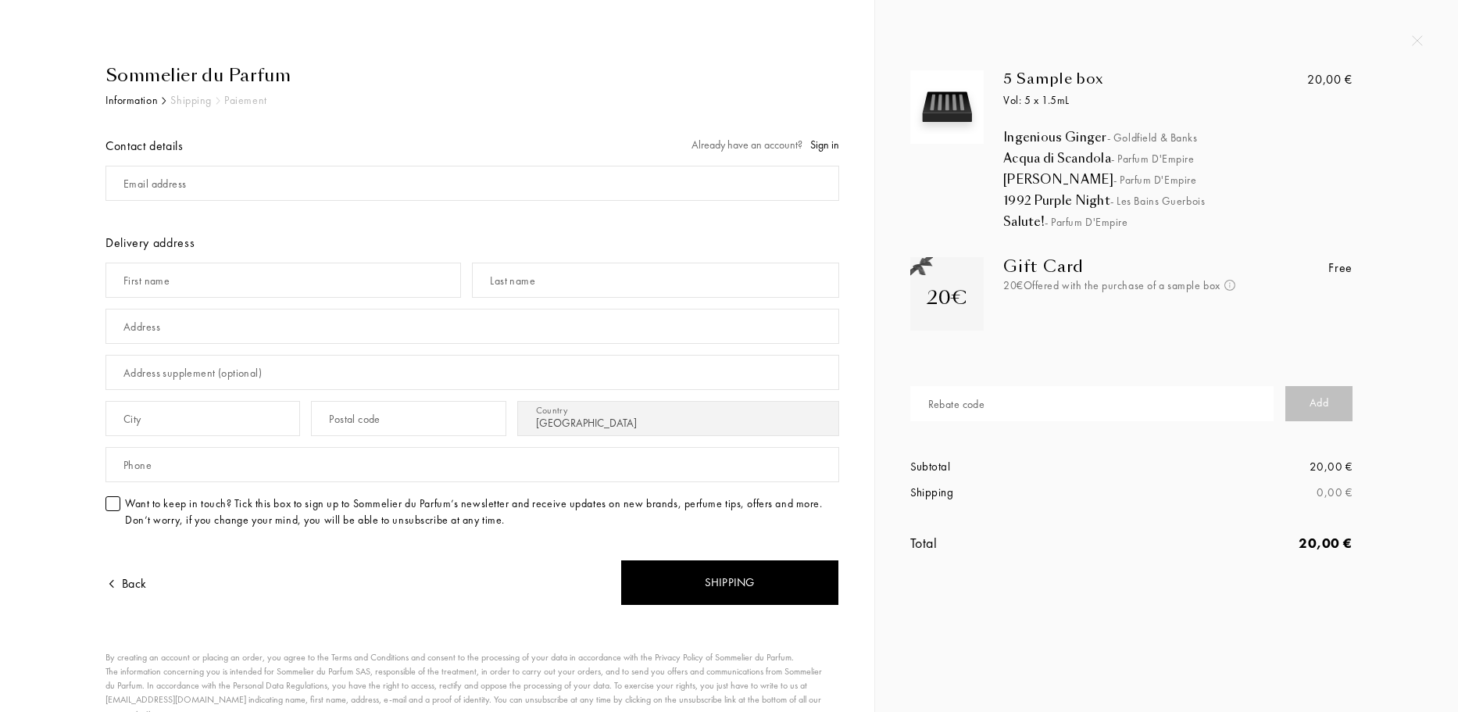
click at [1014, 417] on input "text" at bounding box center [1091, 403] width 363 height 35
click at [1080, 332] on div "Gift Card 20€ Offered with the purchase of a sample box Not cumulative and vali…" at bounding box center [1113, 303] width 258 height 92
click at [1017, 399] on input "text" at bounding box center [1091, 403] width 363 height 35
paste input "JOHAN4704"
click at [1327, 402] on div "Add" at bounding box center [1319, 403] width 67 height 35
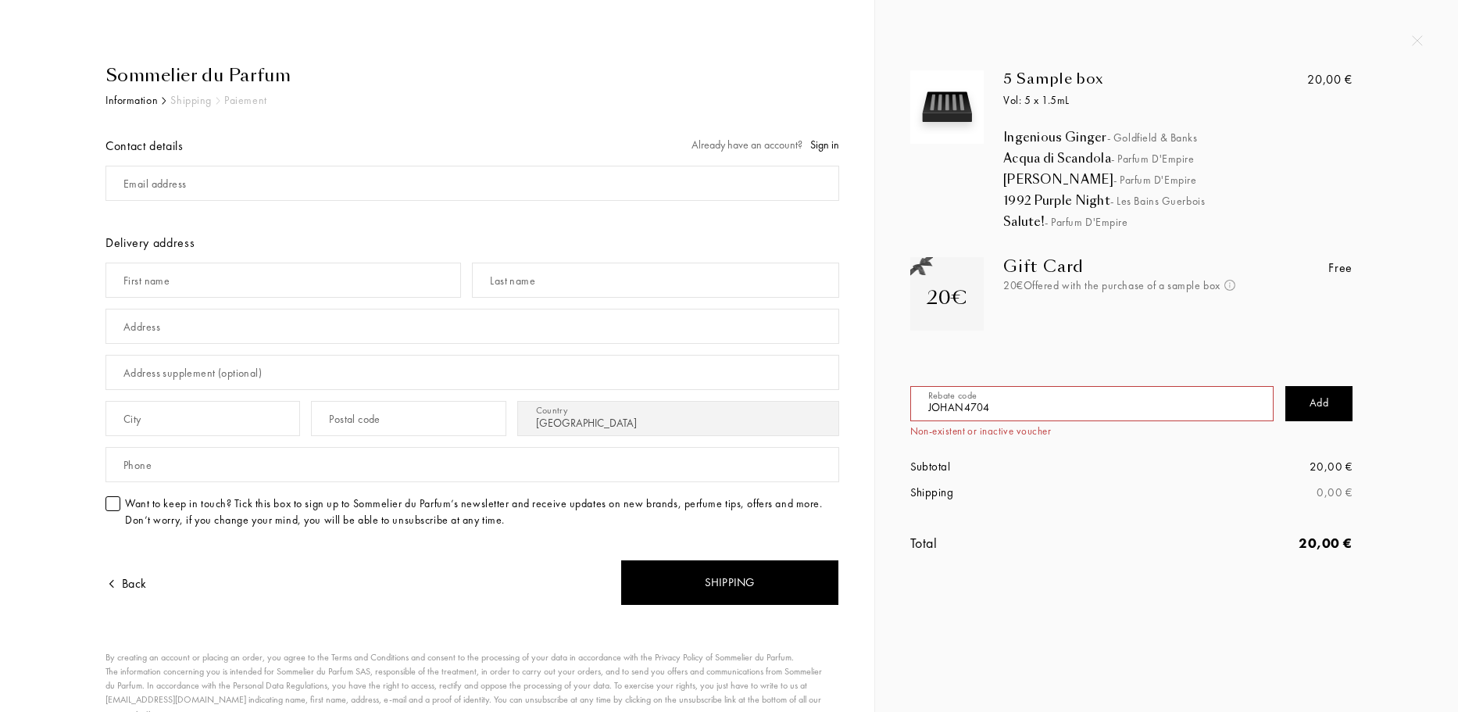
click at [1304, 402] on div "Add" at bounding box center [1319, 403] width 67 height 35
click at [1315, 399] on div "Add" at bounding box center [1319, 403] width 67 height 35
click at [1023, 409] on input "JOHAN4704" at bounding box center [1091, 403] width 363 height 35
click at [272, 69] on div "Sommelier du Parfum" at bounding box center [472, 76] width 734 height 26
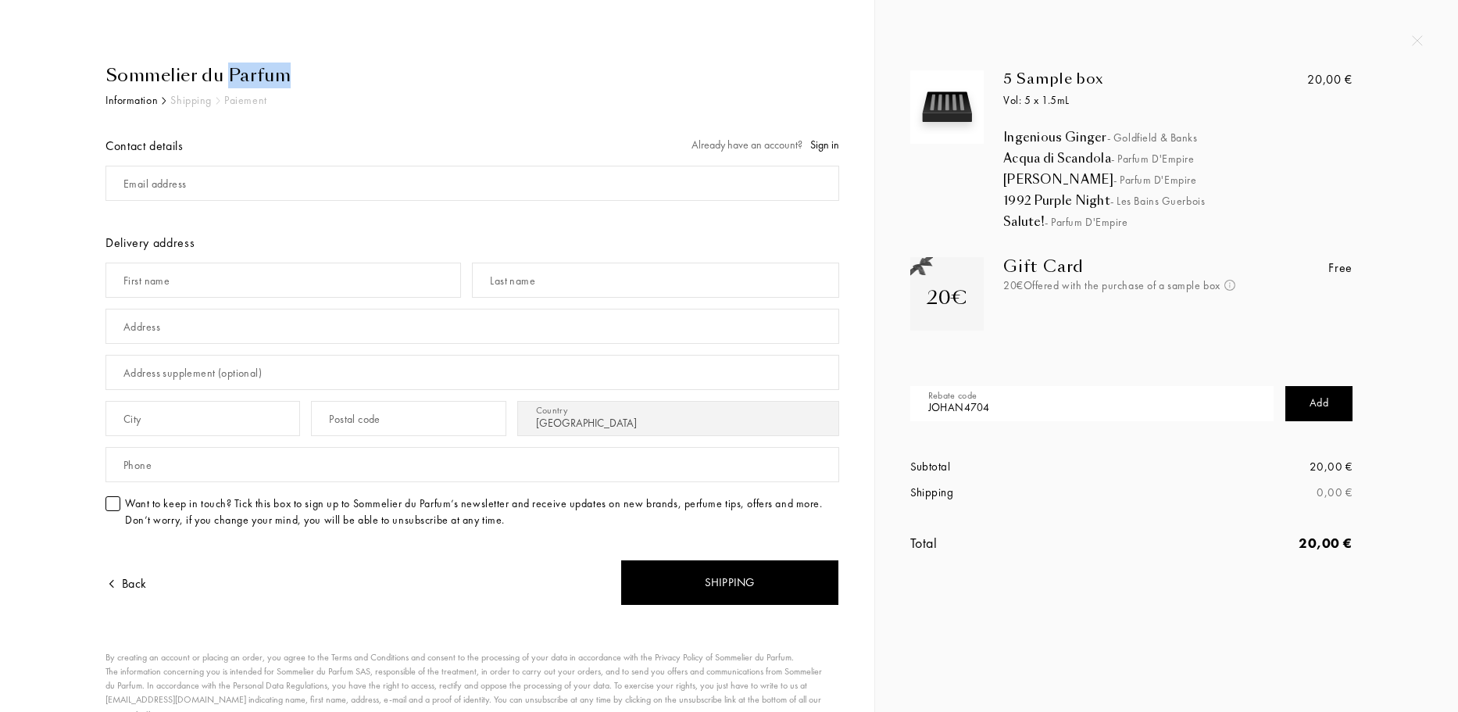
click at [272, 69] on div "Sommelier du Parfum" at bounding box center [472, 76] width 734 height 26
copy div "Sommelier du Parfum"
click at [1109, 416] on input "JOHAN4704" at bounding box center [1091, 403] width 363 height 35
click at [1103, 409] on input "JOHAN4704" at bounding box center [1091, 403] width 363 height 35
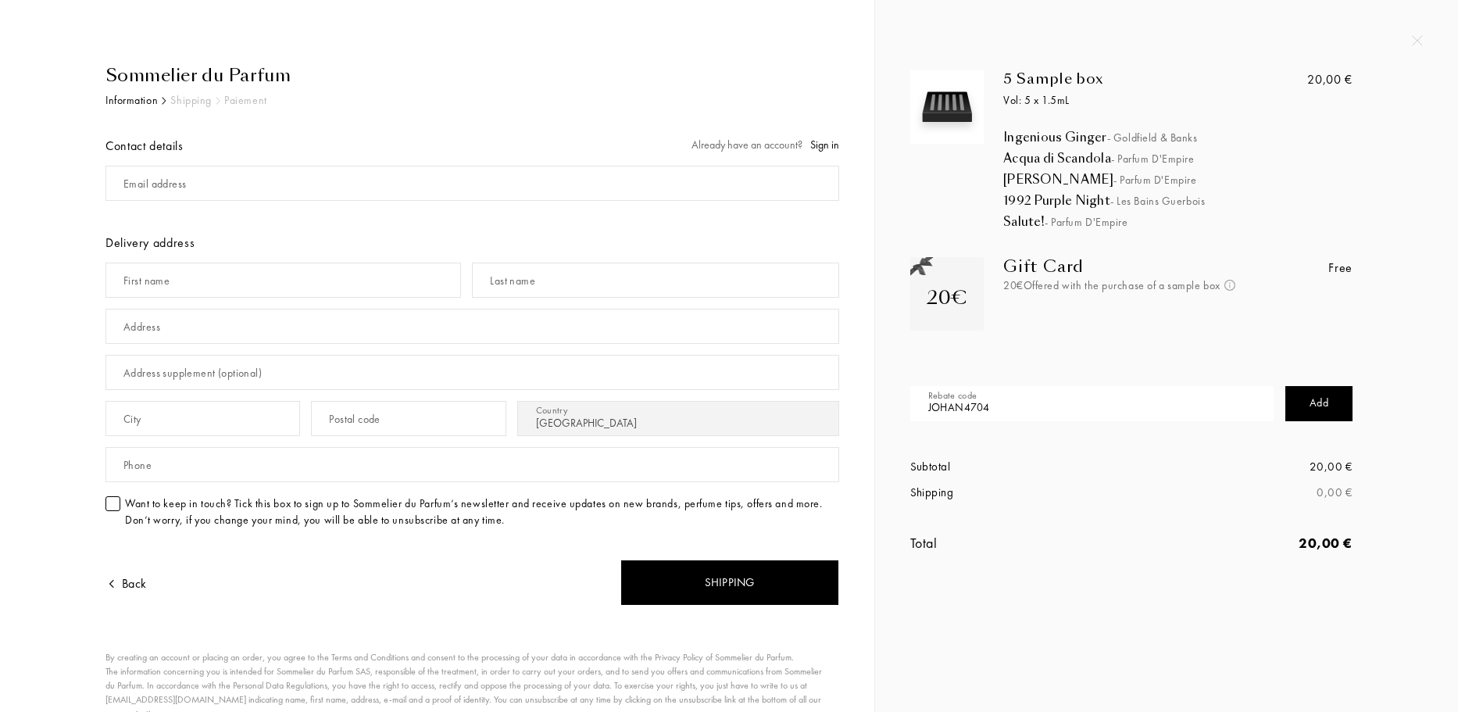
click at [1103, 409] on input "JOHAN4704" at bounding box center [1091, 403] width 363 height 35
paste input "YAETTE"
click at [1324, 408] on div "Add" at bounding box center [1319, 403] width 67 height 35
click at [1135, 399] on input "YAETTE" at bounding box center [1091, 403] width 363 height 35
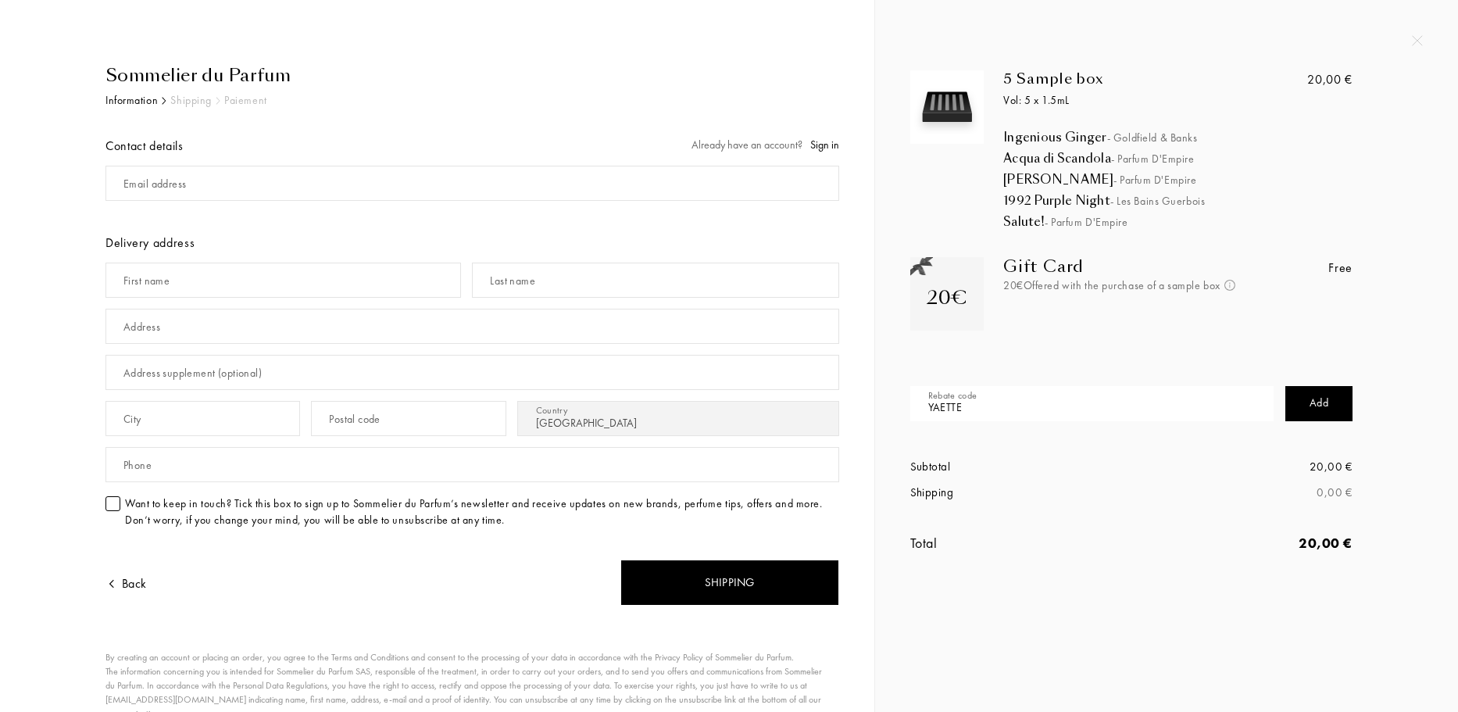
paste input "JOHAN4704"
click at [1304, 390] on div "Add" at bounding box center [1319, 403] width 67 height 35
click at [1100, 392] on input "JOHAN4704" at bounding box center [1091, 403] width 363 height 35
paste input "AUDRE8570"
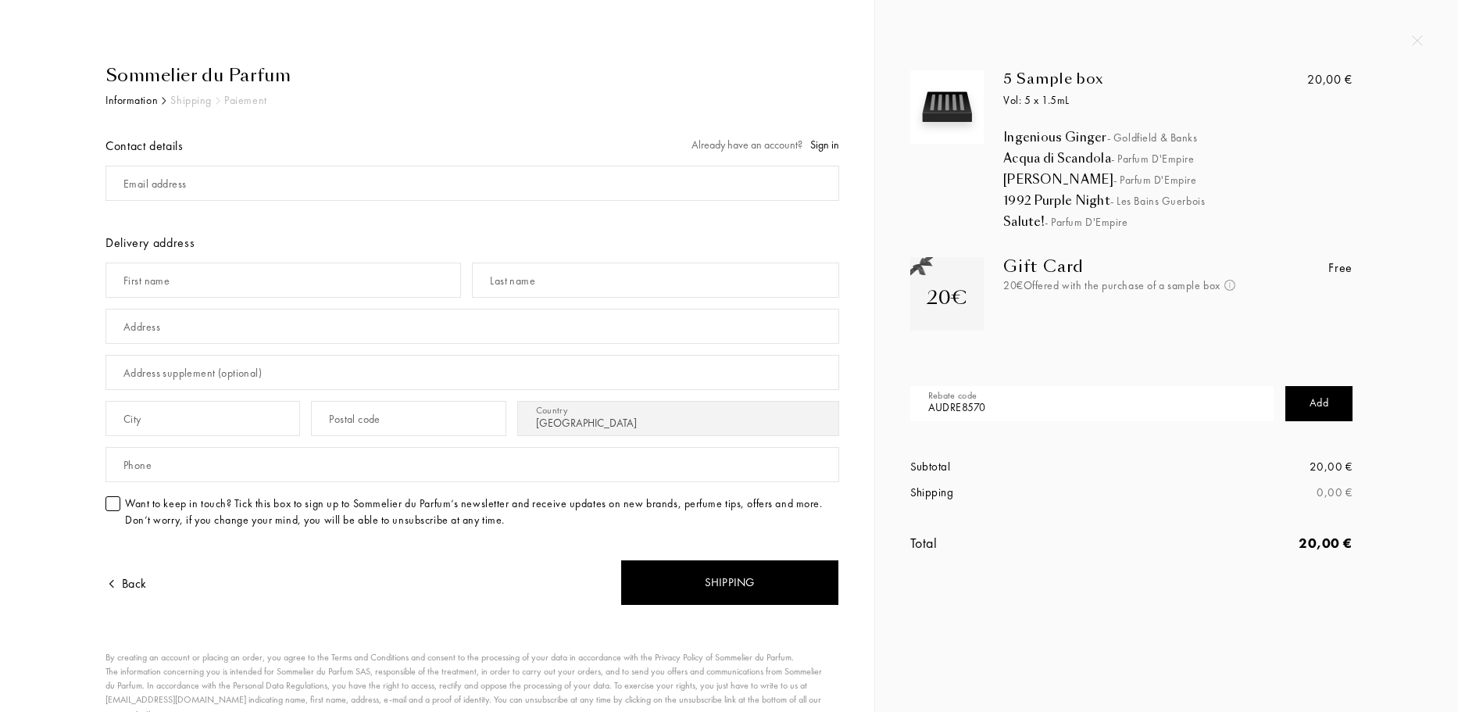
type input "AUDRE8570"
click at [1312, 404] on div "Add" at bounding box center [1319, 403] width 67 height 35
click at [1316, 400] on div "Add" at bounding box center [1319, 403] width 67 height 35
click at [1007, 409] on input "AUDRE8570" at bounding box center [1091, 403] width 363 height 35
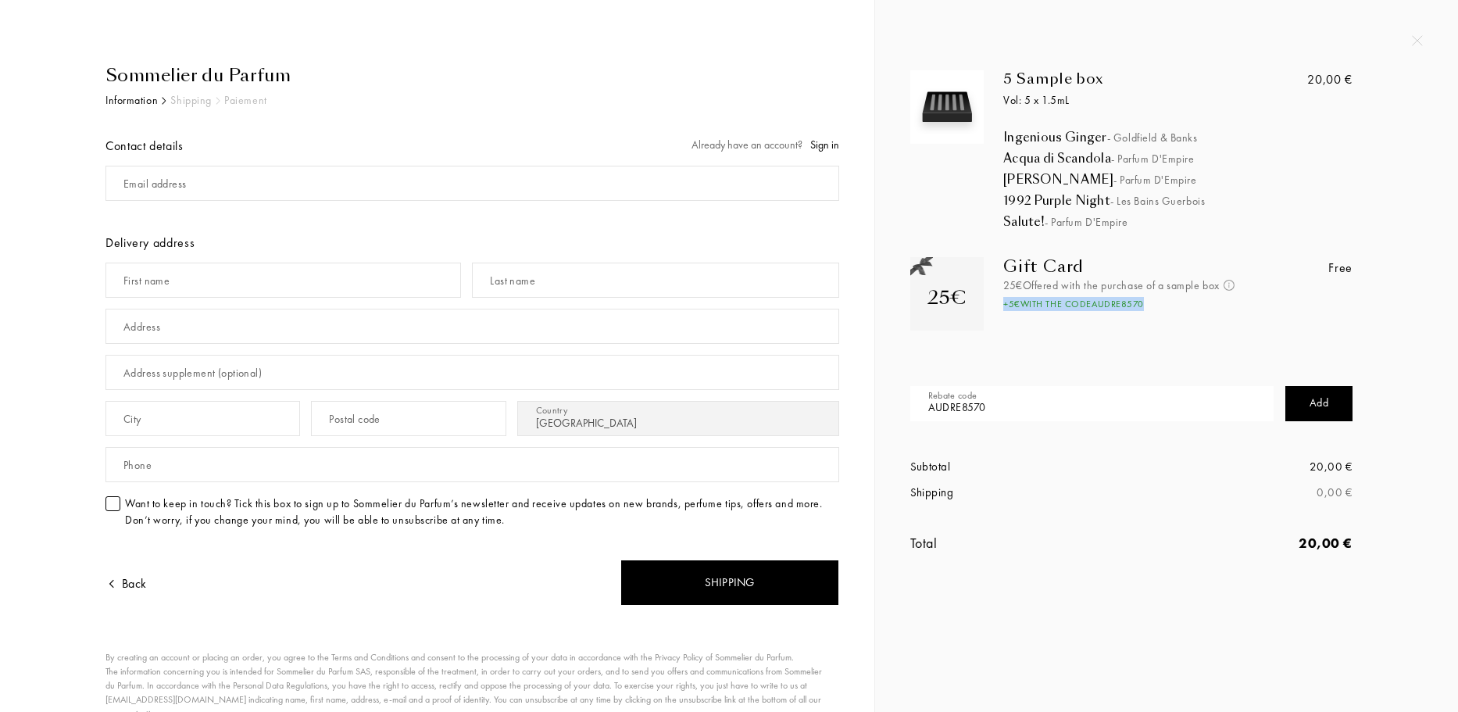
drag, startPoint x: 1007, startPoint y: 318, endPoint x: 1159, endPoint y: 318, distance: 151.6
click at [1159, 311] on div "+ 5 € with the code AUDRE8570" at bounding box center [1122, 304] width 238 height 14
click at [1191, 311] on div "+ 5 € with the code AUDRE8570" at bounding box center [1122, 304] width 238 height 14
click at [1037, 411] on input "AUDRE8570" at bounding box center [1091, 403] width 363 height 35
click at [1082, 381] on div "Rebate code AUDRE8570" at bounding box center [1097, 404] width 375 height 46
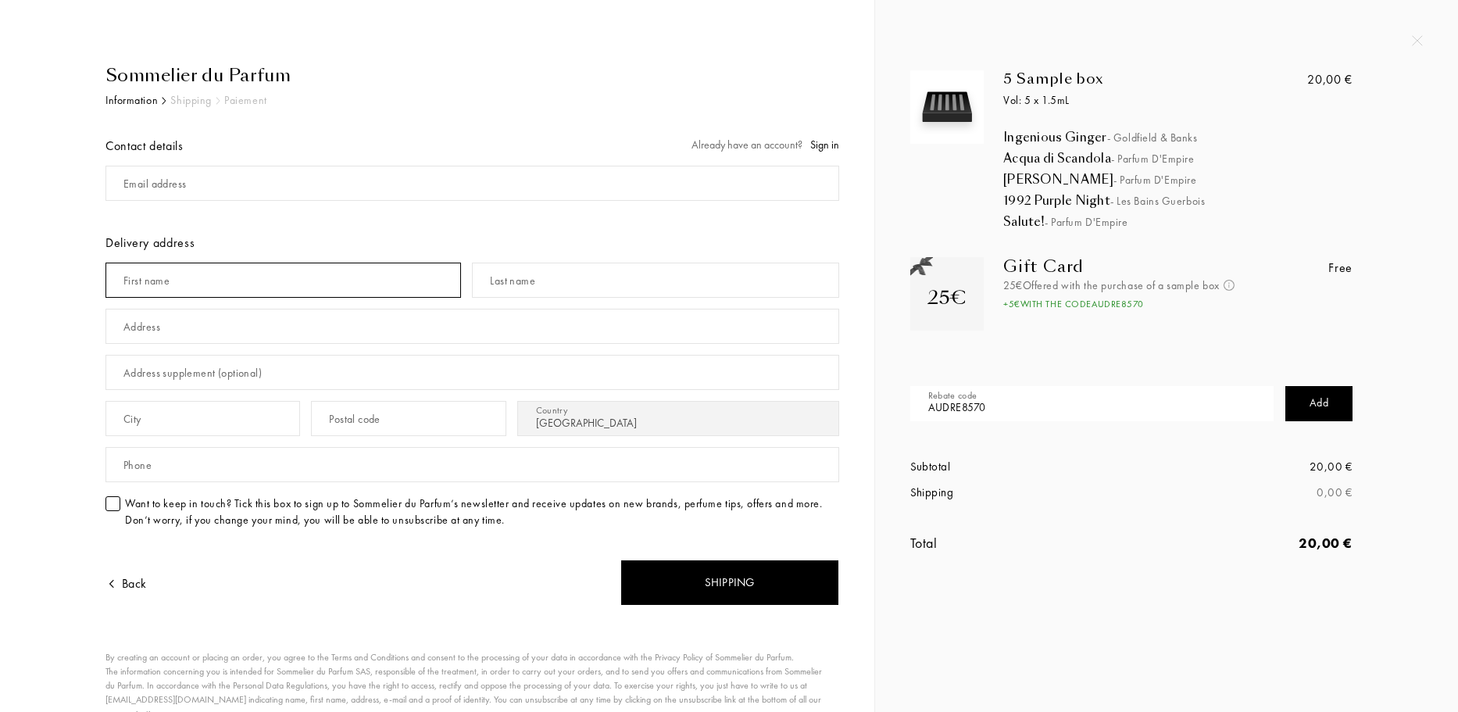
click at [255, 278] on input "text" at bounding box center [283, 280] width 356 height 35
type input "Hugo"
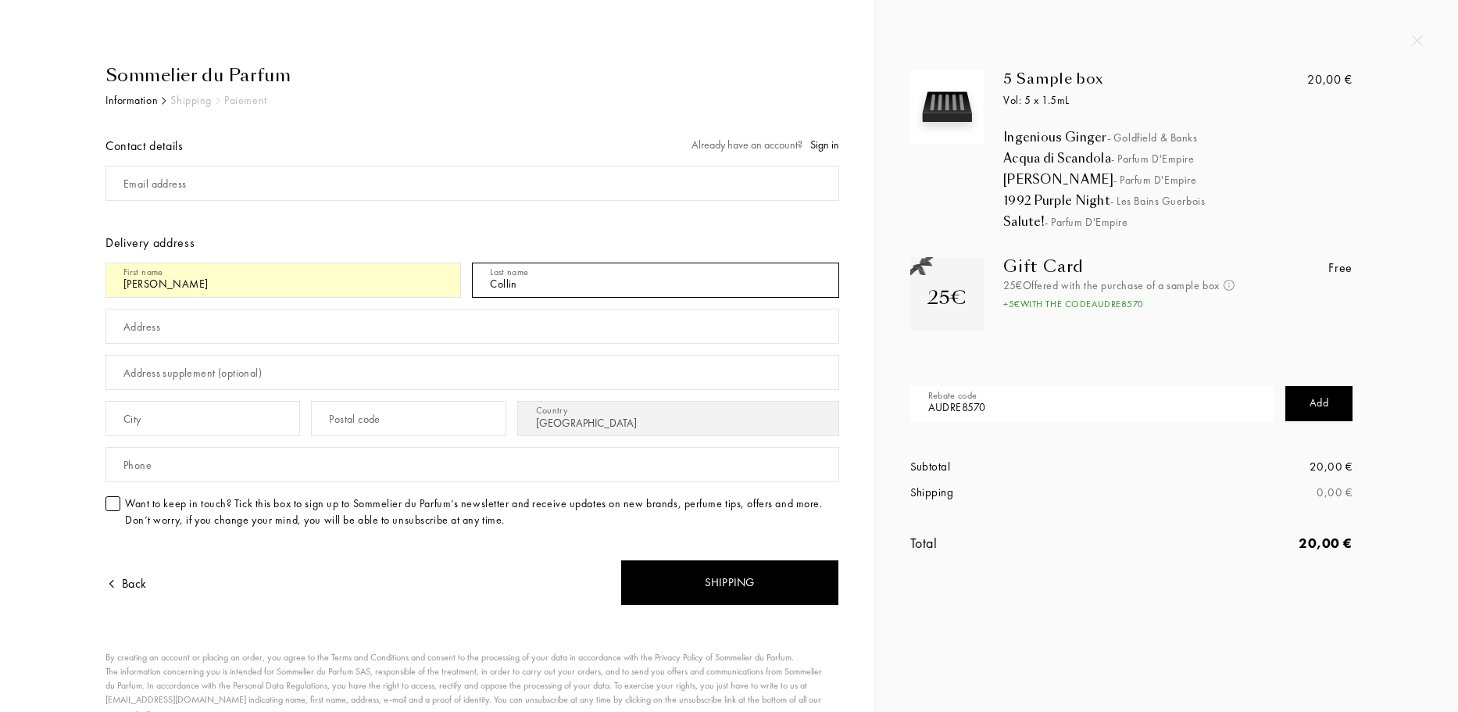
type input "Collin"
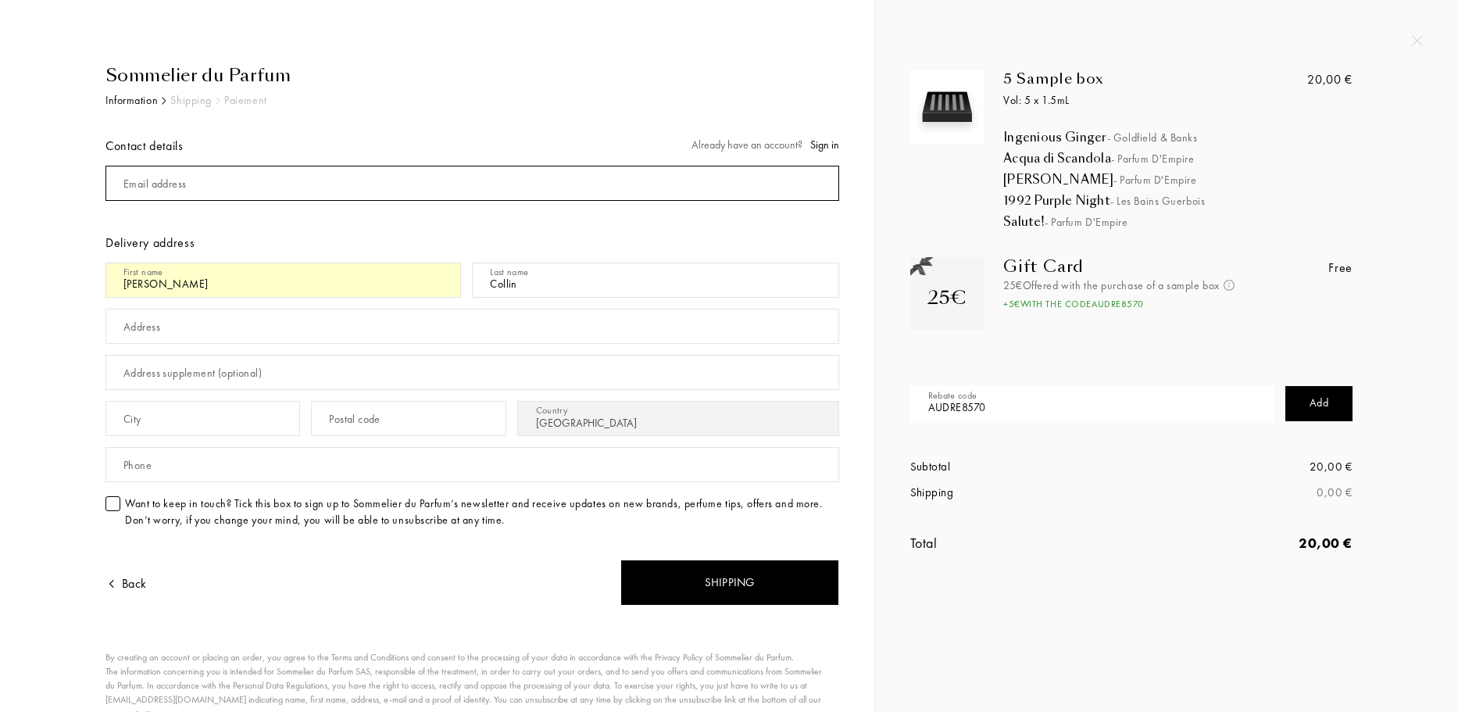
type input "hugocollin.achat@gmail.com"
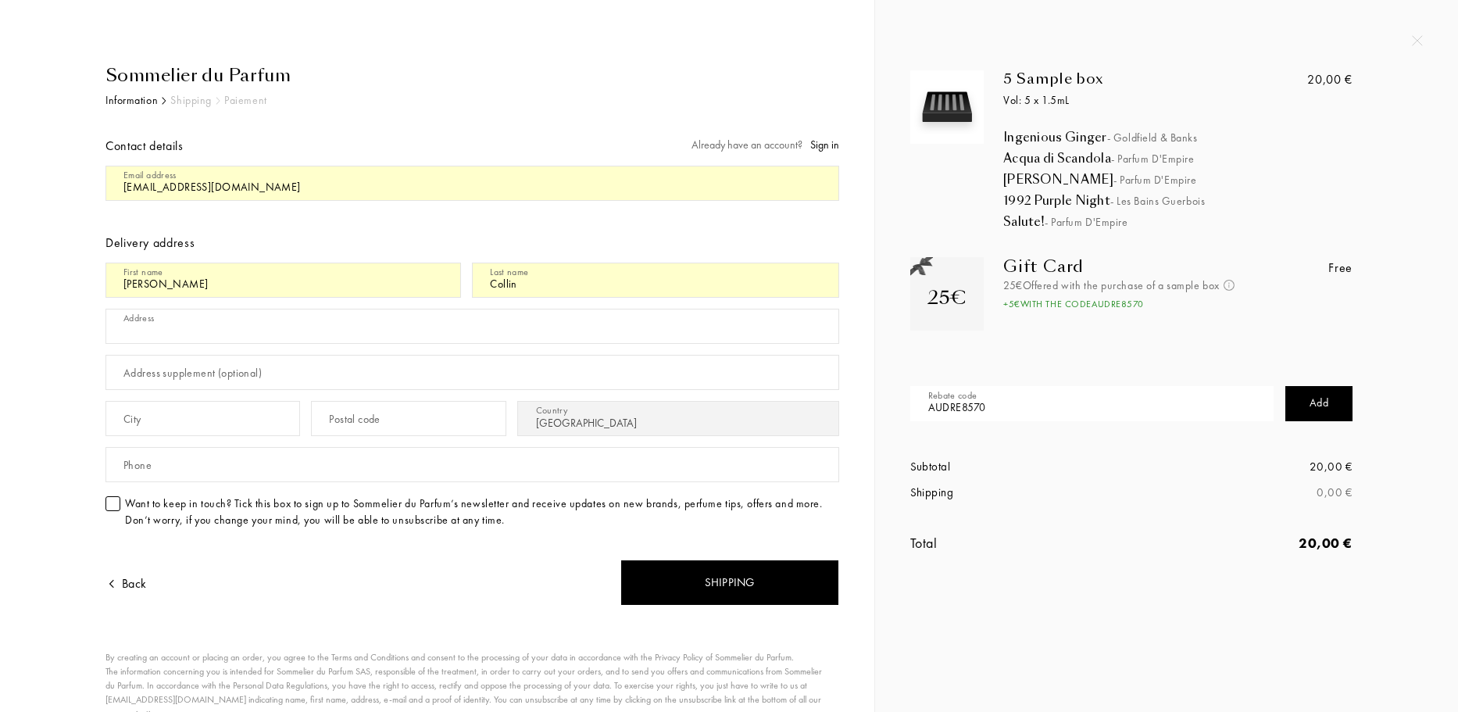
type input "Résidence STUDEA Cité Créative"
type input "34070"
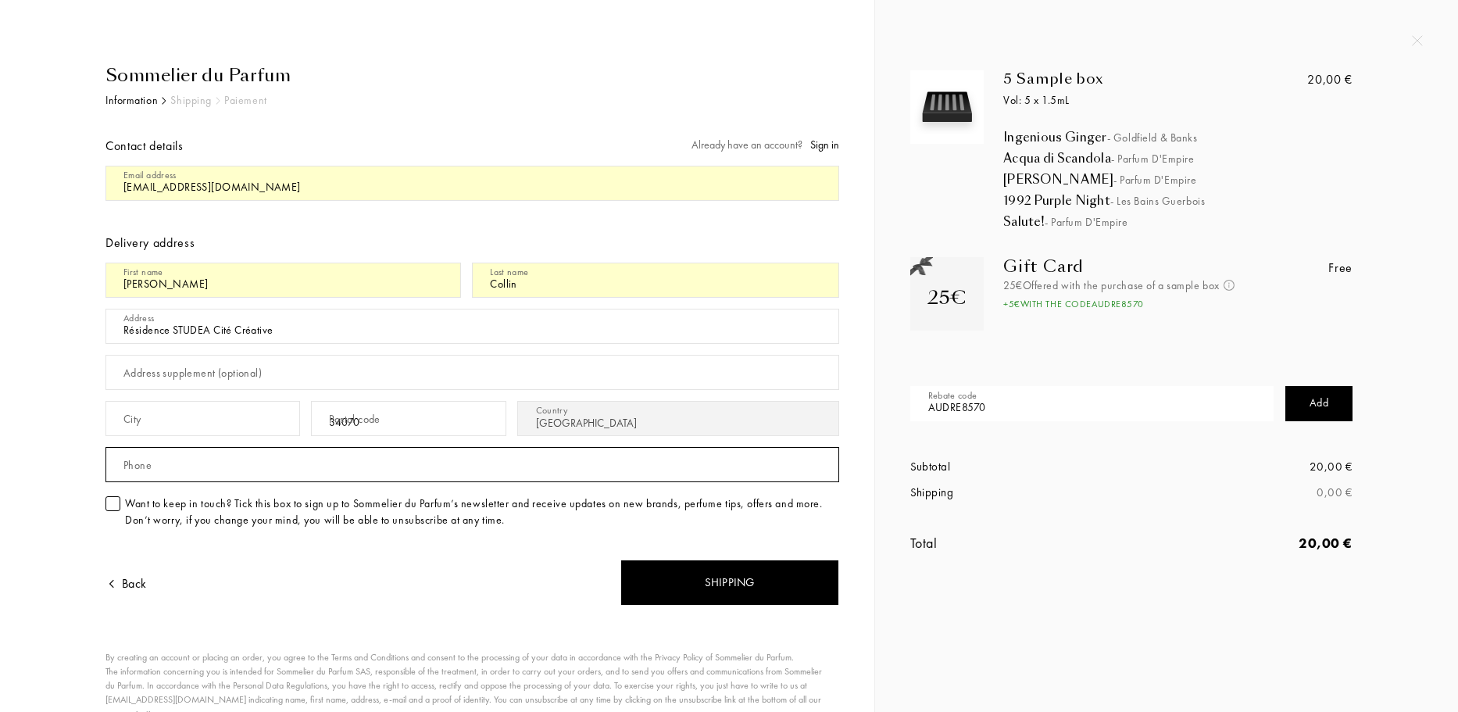
type input "33631534000"
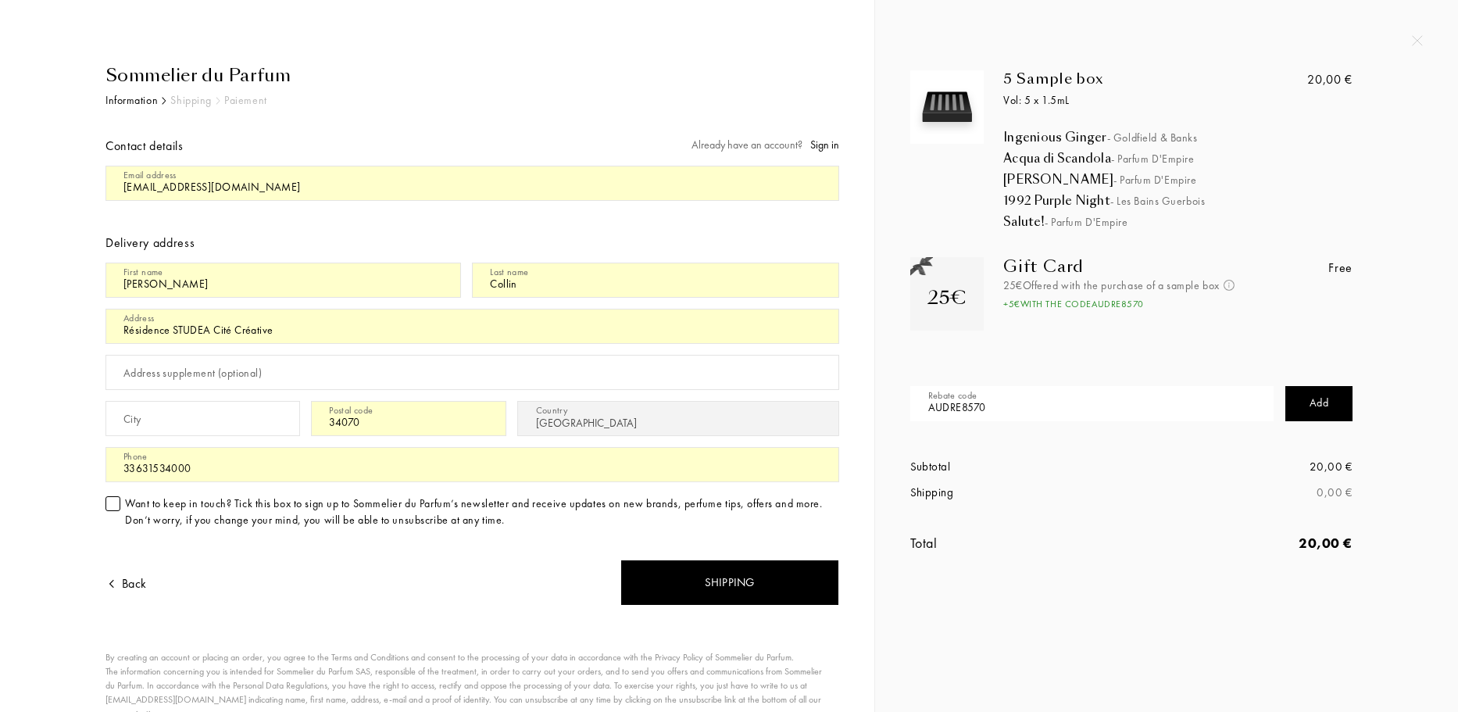
click at [271, 327] on input "Résidence STUDEA Cité Créative" at bounding box center [472, 326] width 734 height 35
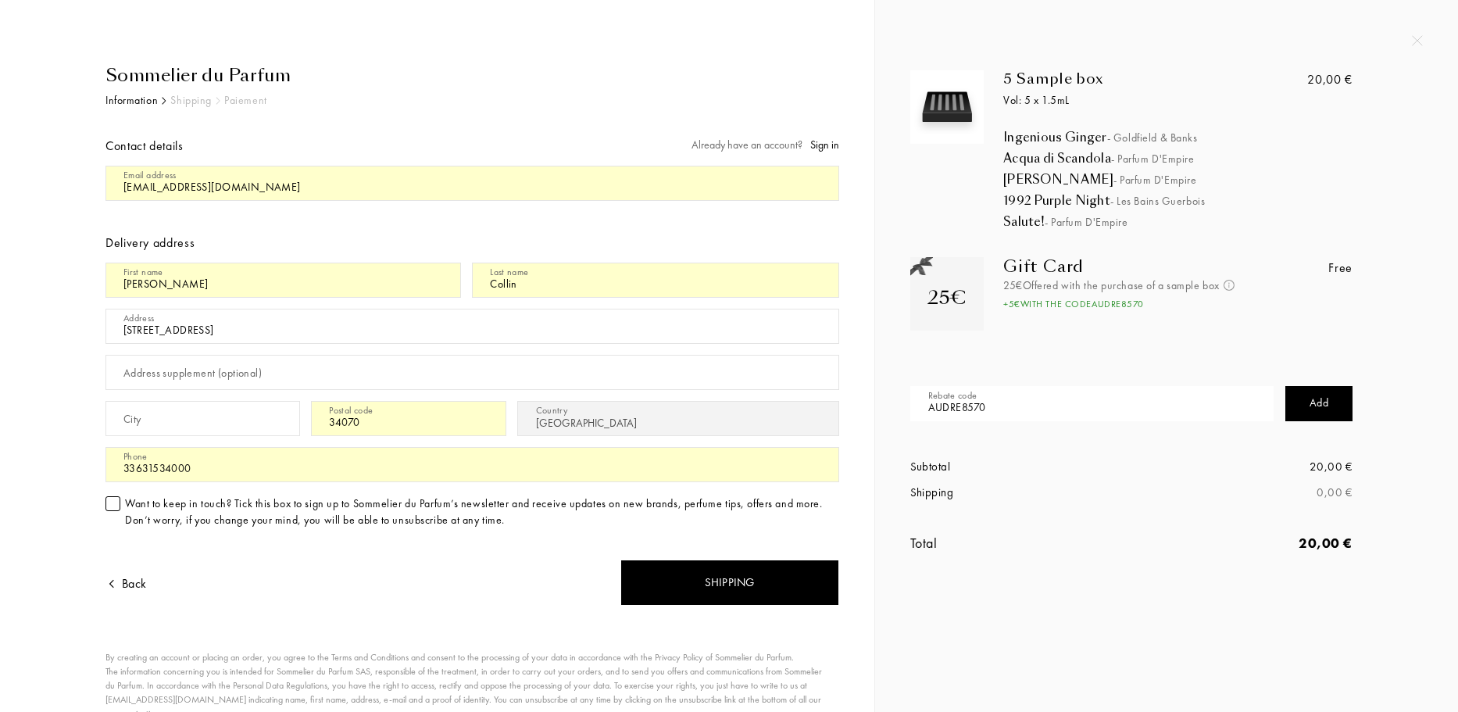
type input "39 avenue de la croix du capitaine"
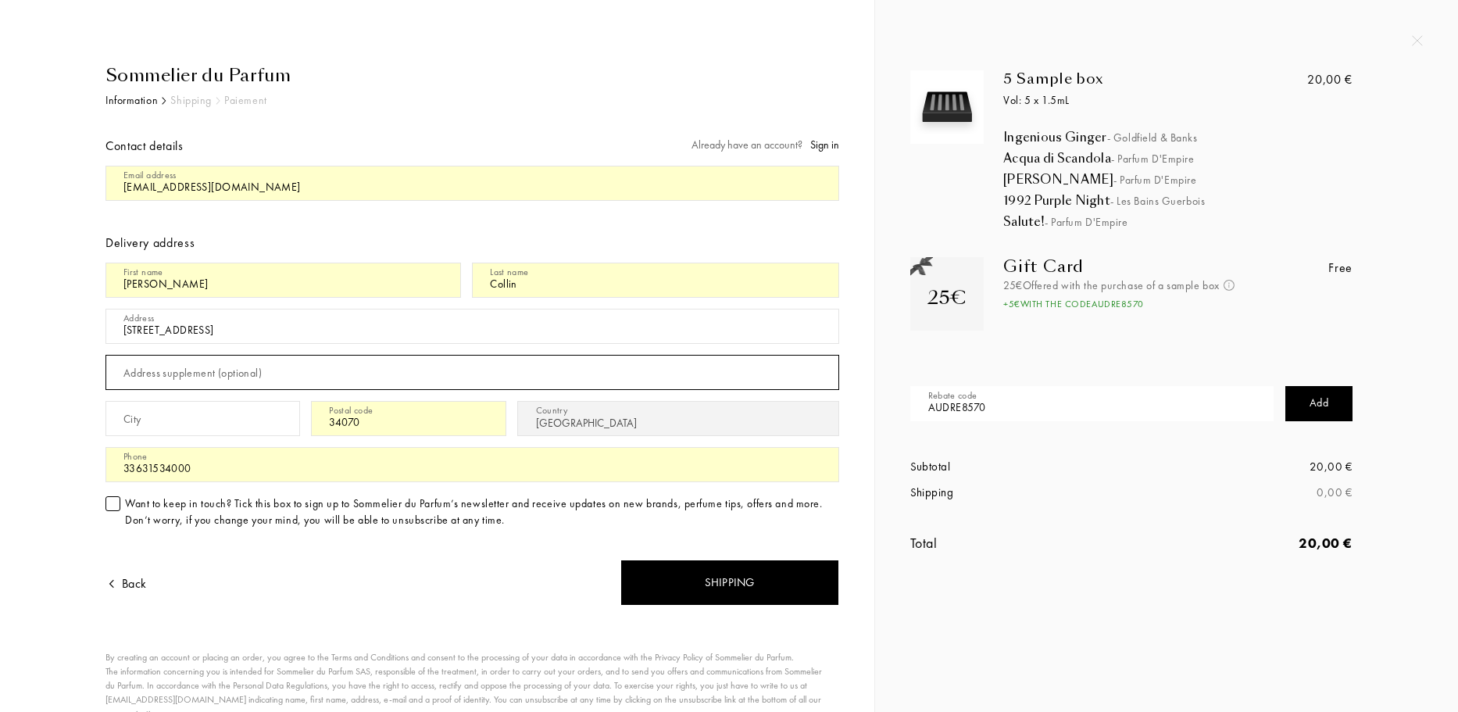
click at [231, 387] on input "text" at bounding box center [472, 372] width 734 height 35
type input "Apt 1508"
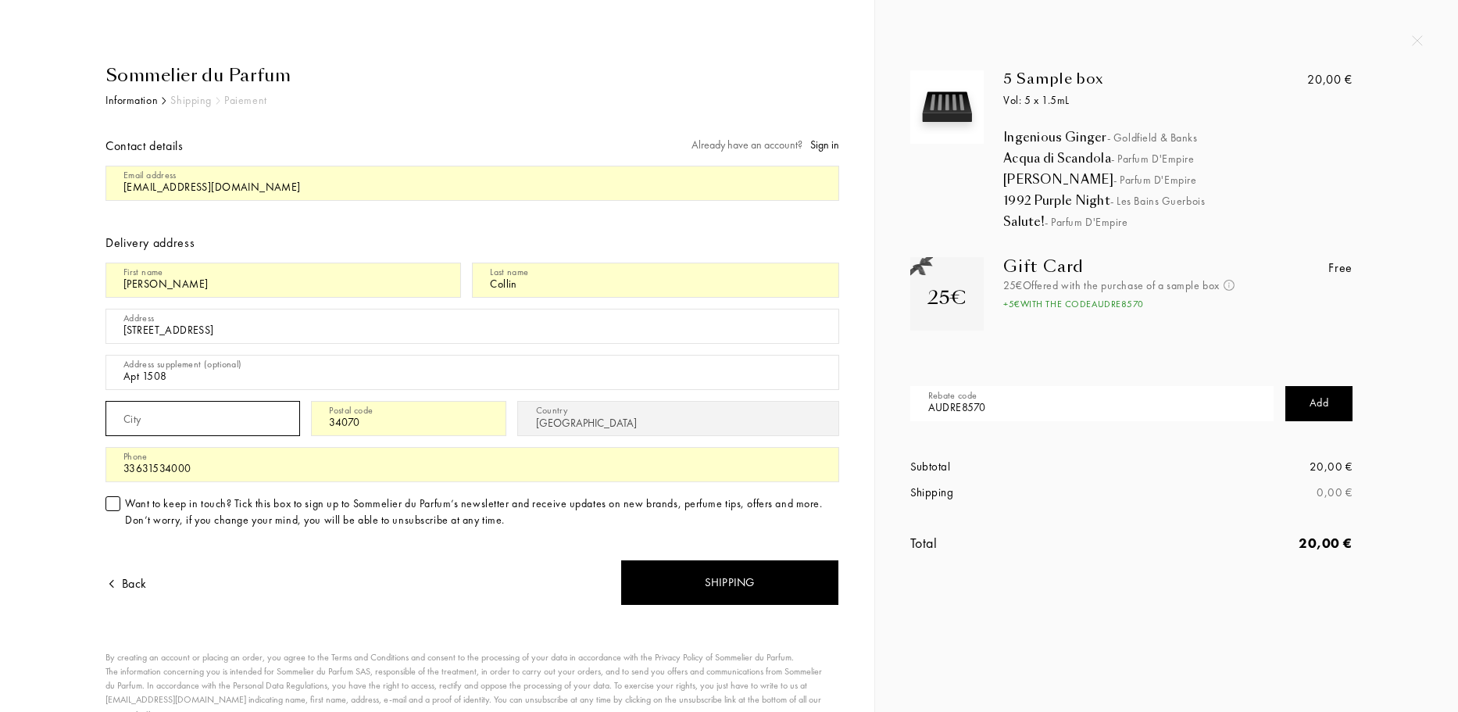
click at [191, 406] on input "text" at bounding box center [202, 418] width 195 height 35
type input "Montpellier"
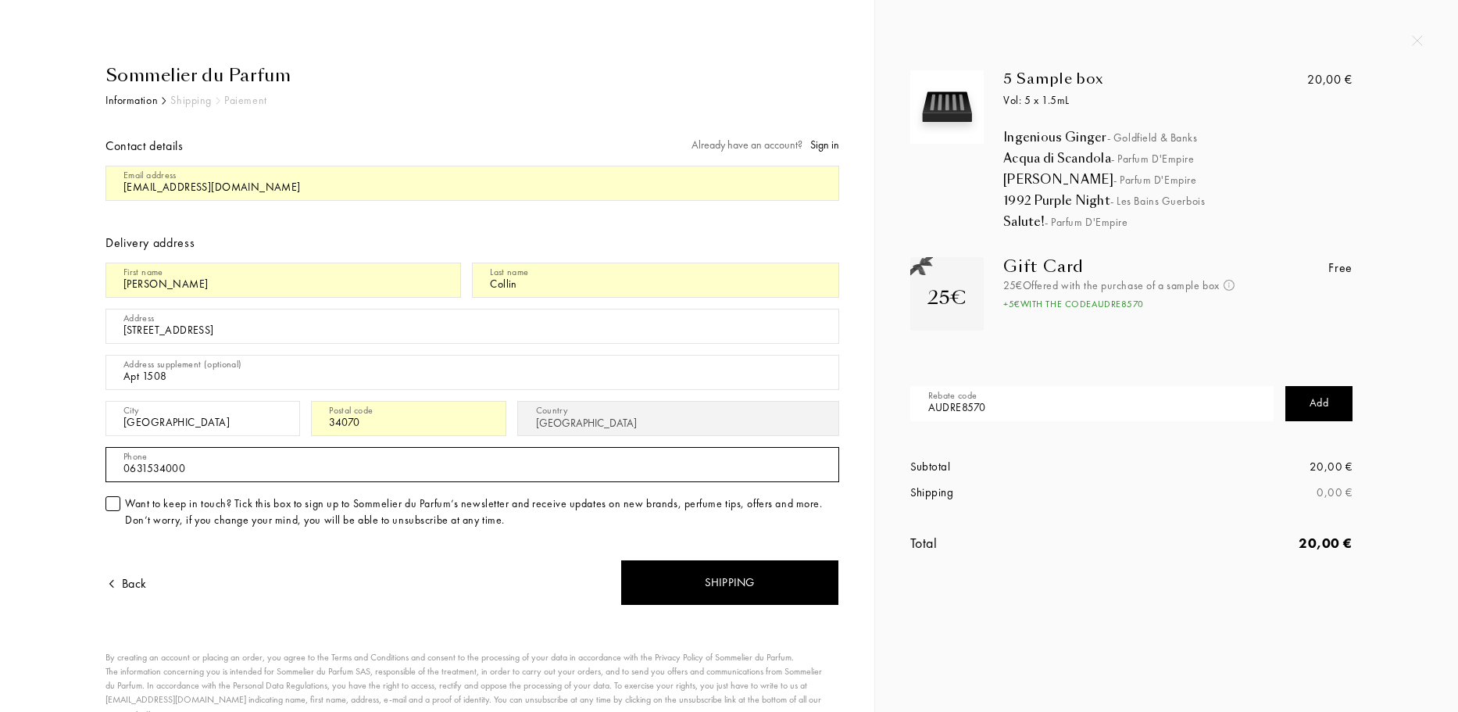
type input "0631534000"
click at [1064, 585] on div "5 Sample box Vol: 5 x 1.5mL Ingenious Ginger - Goldfield & Banks Acqua di Scand…" at bounding box center [1166, 356] width 583 height 712
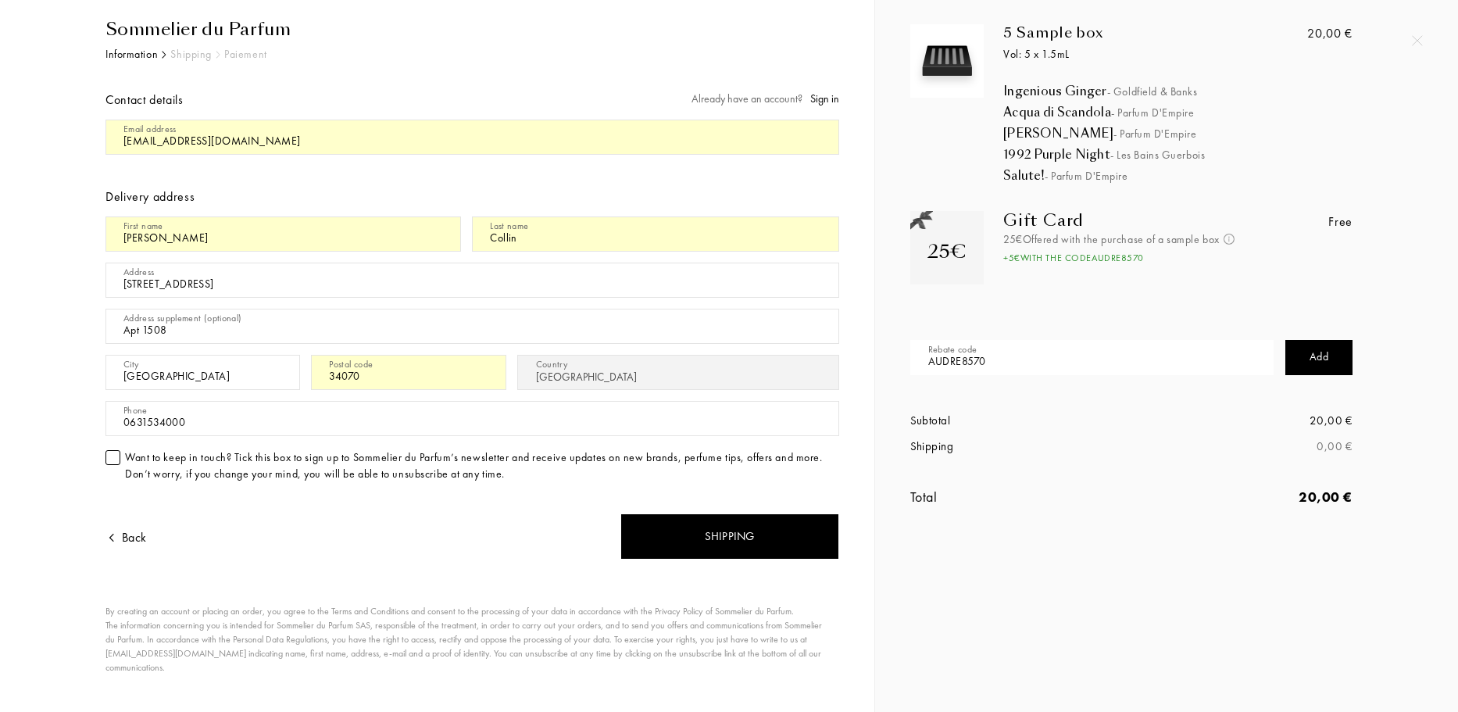
scroll to position [71, 0]
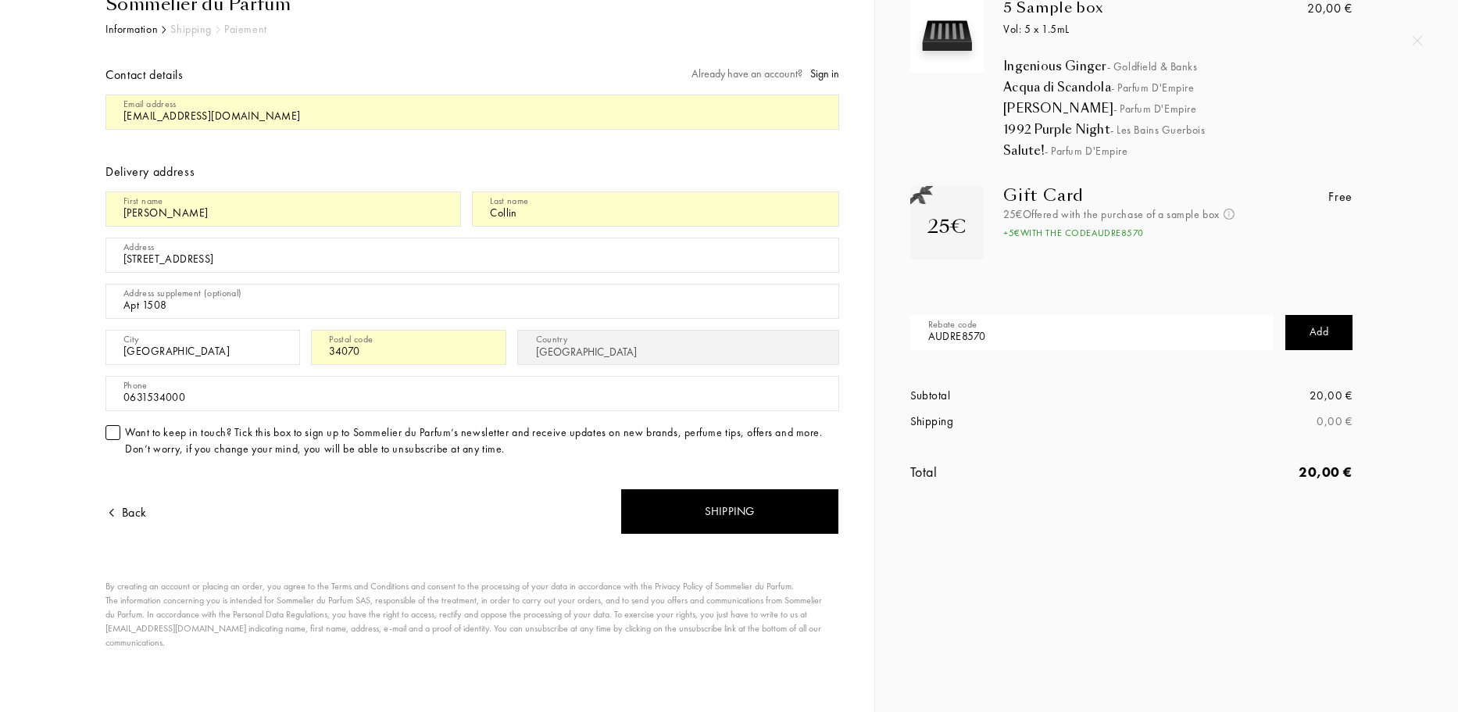
click at [132, 431] on div "Want to keep in touch? Tick this box to sign up to Sommelier du Parfum’s newsle…" at bounding box center [482, 440] width 714 height 33
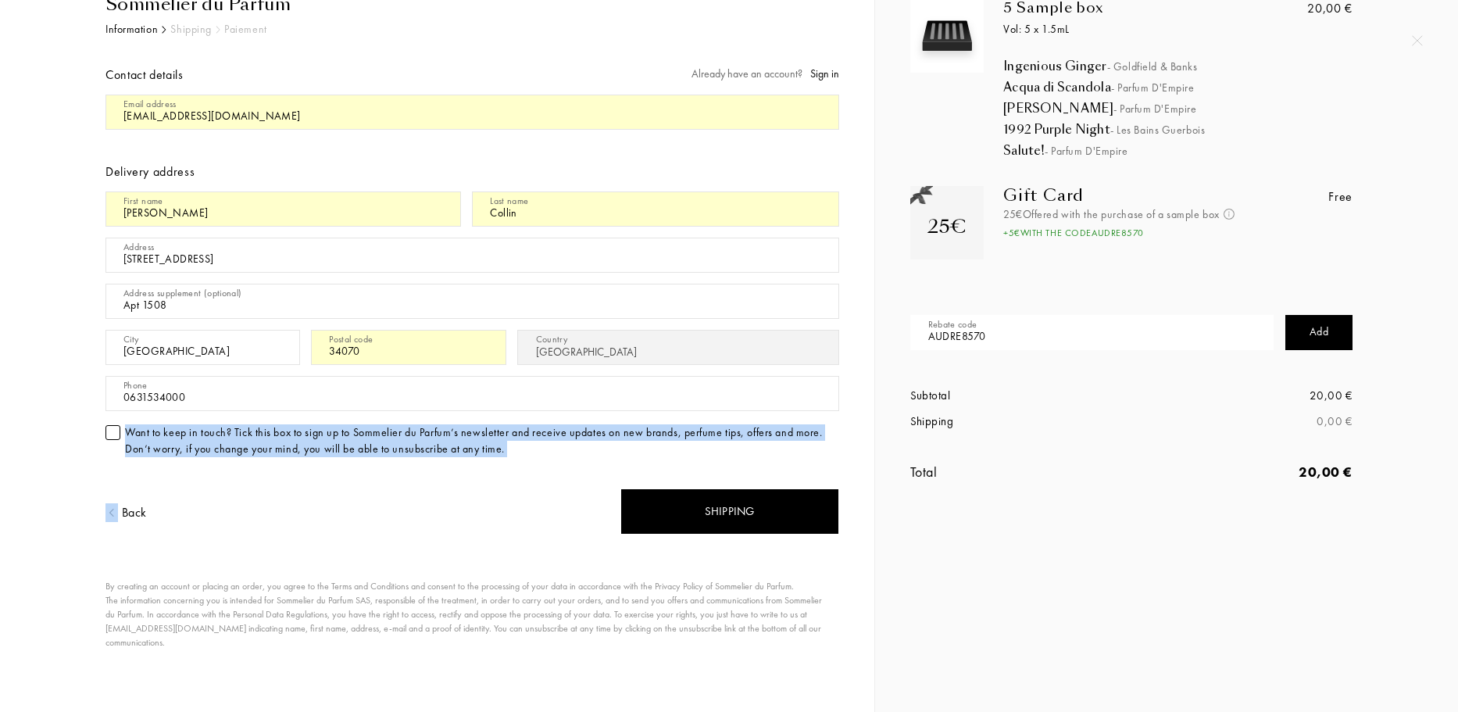
click at [132, 431] on div "Want to keep in touch? Tick this box to sign up to Sommelier du Parfum’s newsle…" at bounding box center [482, 440] width 714 height 33
click at [178, 450] on div "Want to keep in touch? Tick this box to sign up to Sommelier du Parfum’s newsle…" at bounding box center [482, 440] width 714 height 33
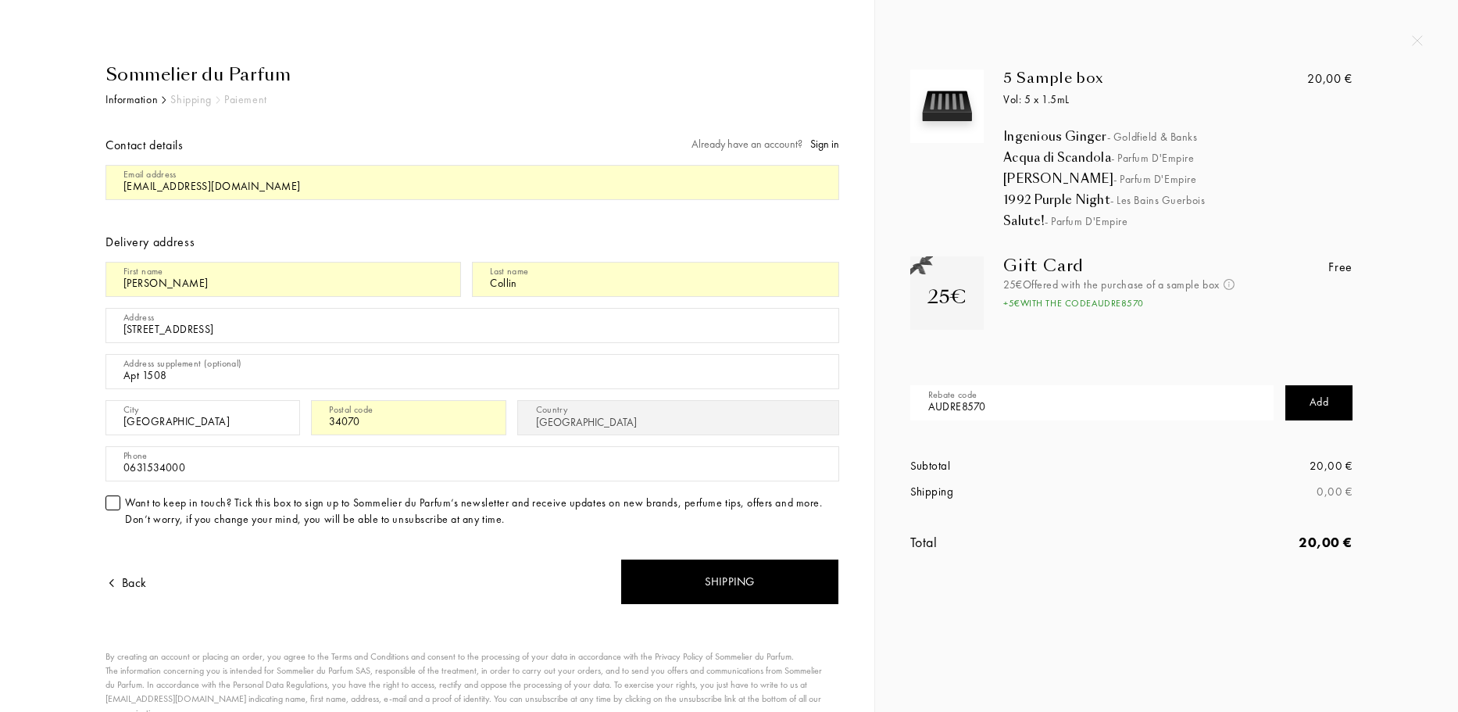
scroll to position [0, 0]
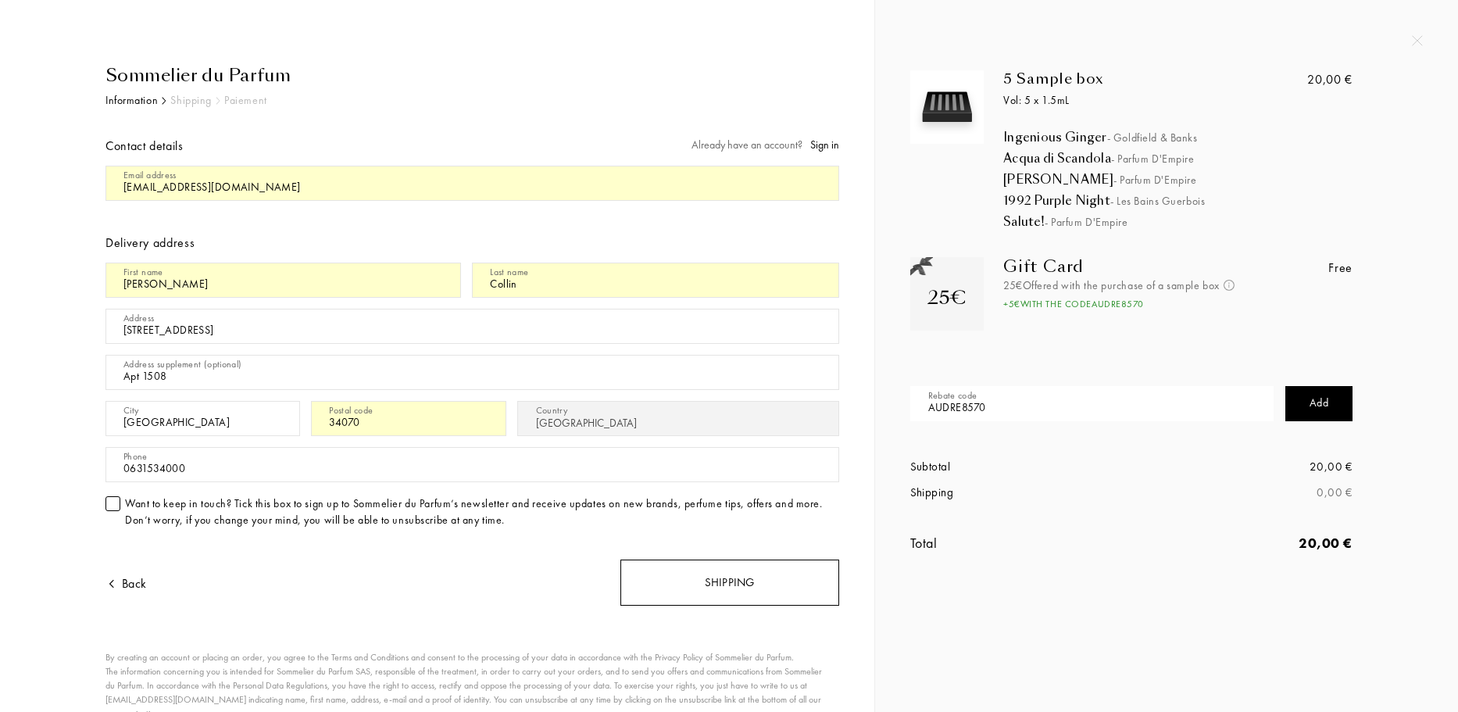
click at [736, 564] on div "Shipping" at bounding box center [729, 583] width 219 height 46
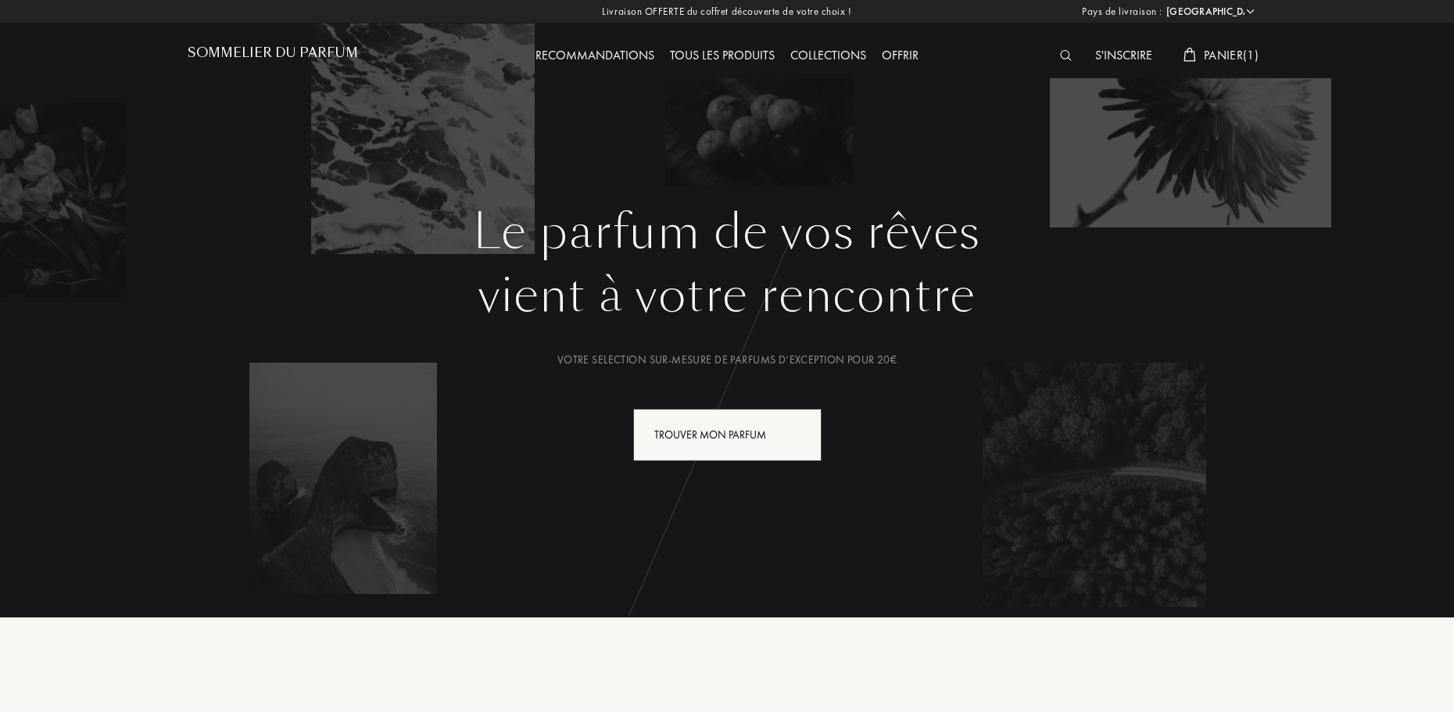
select select "FR"
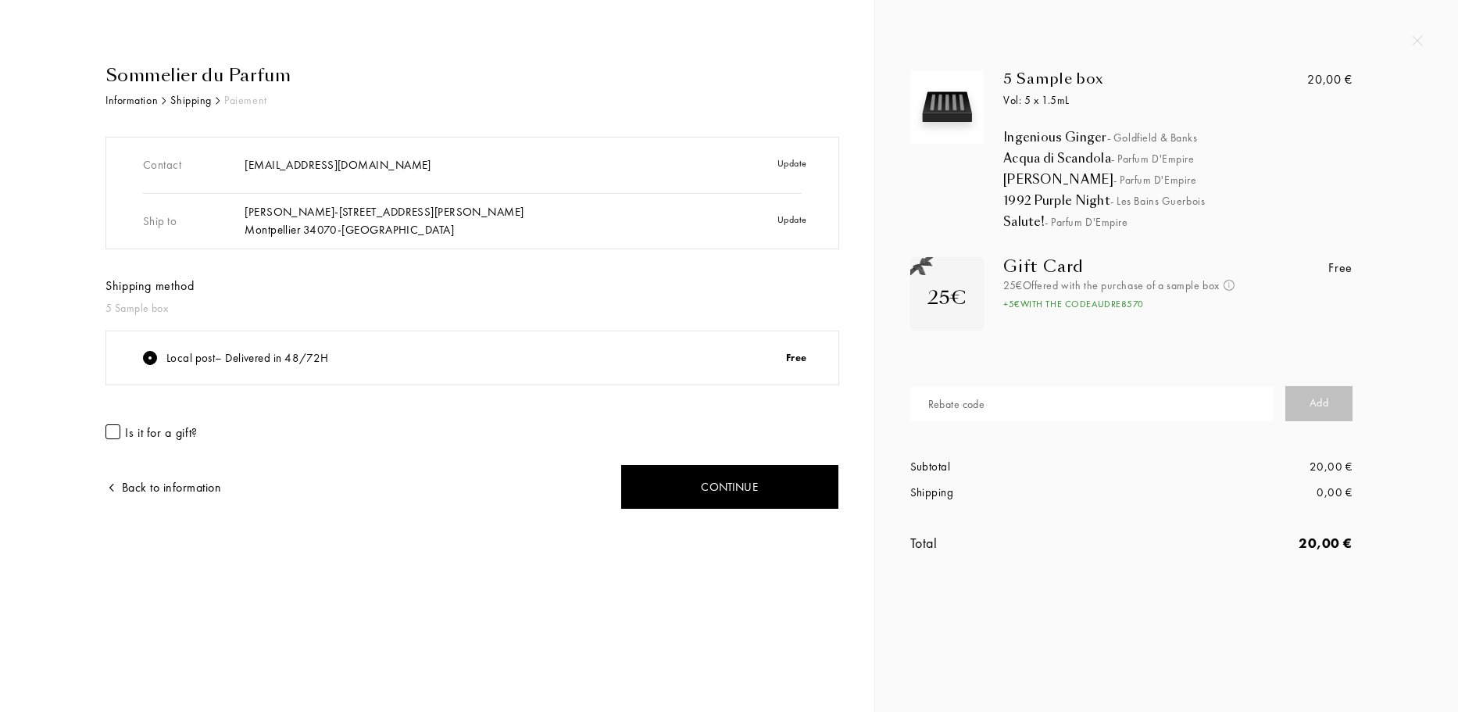
click at [111, 432] on div at bounding box center [112, 431] width 15 height 15
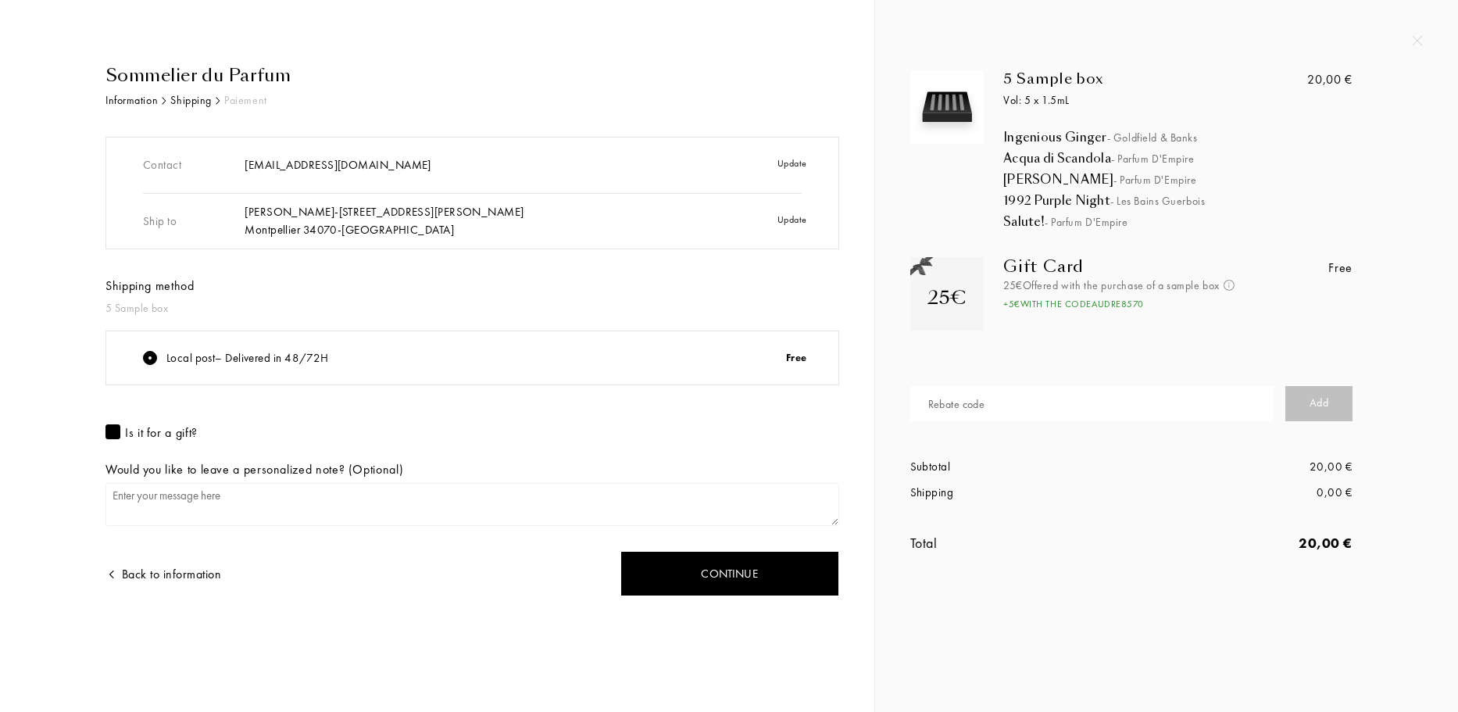
click at [110, 435] on div at bounding box center [112, 431] width 15 height 15
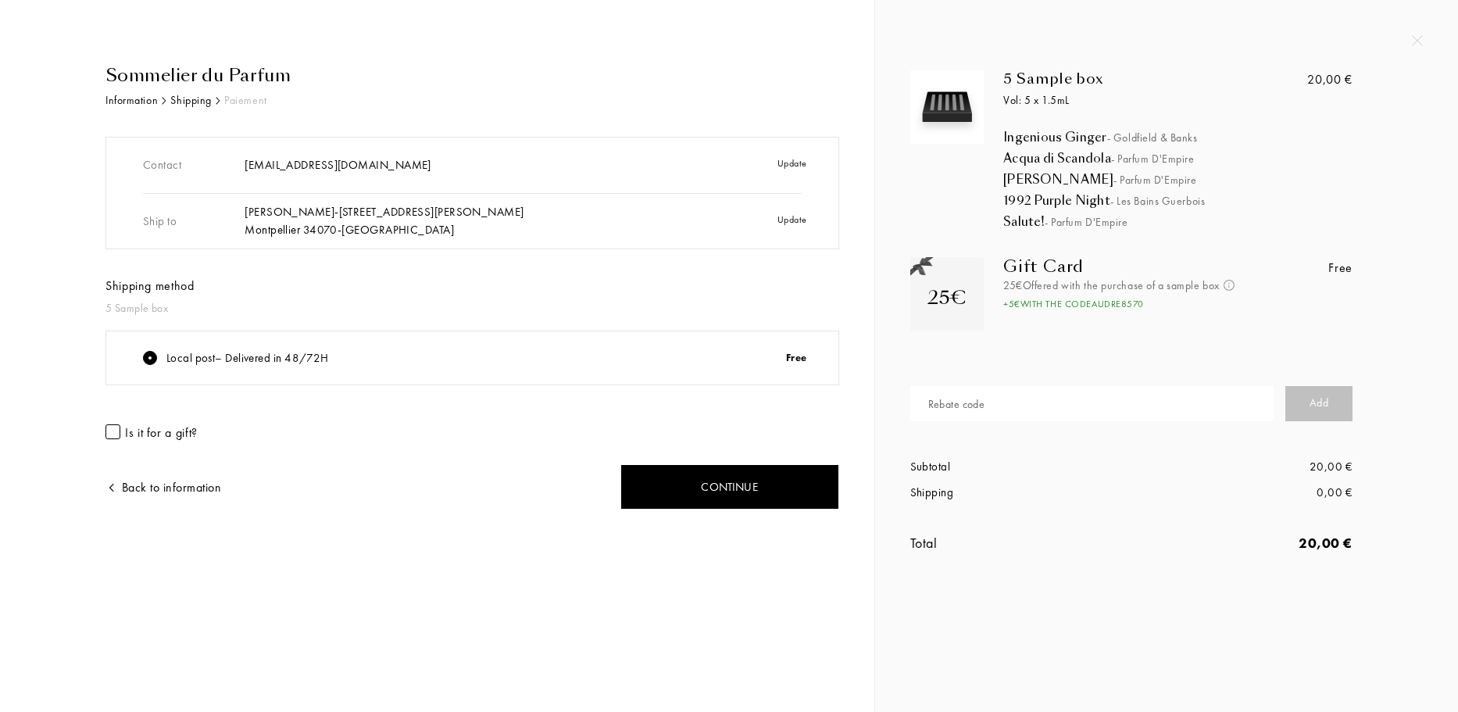
click at [152, 361] on div at bounding box center [150, 358] width 14 height 14
click at [452, 345] on div "Local post – Delivered in 48/72H Free" at bounding box center [472, 357] width 732 height 53
click at [672, 481] on div "Continue" at bounding box center [729, 487] width 219 height 46
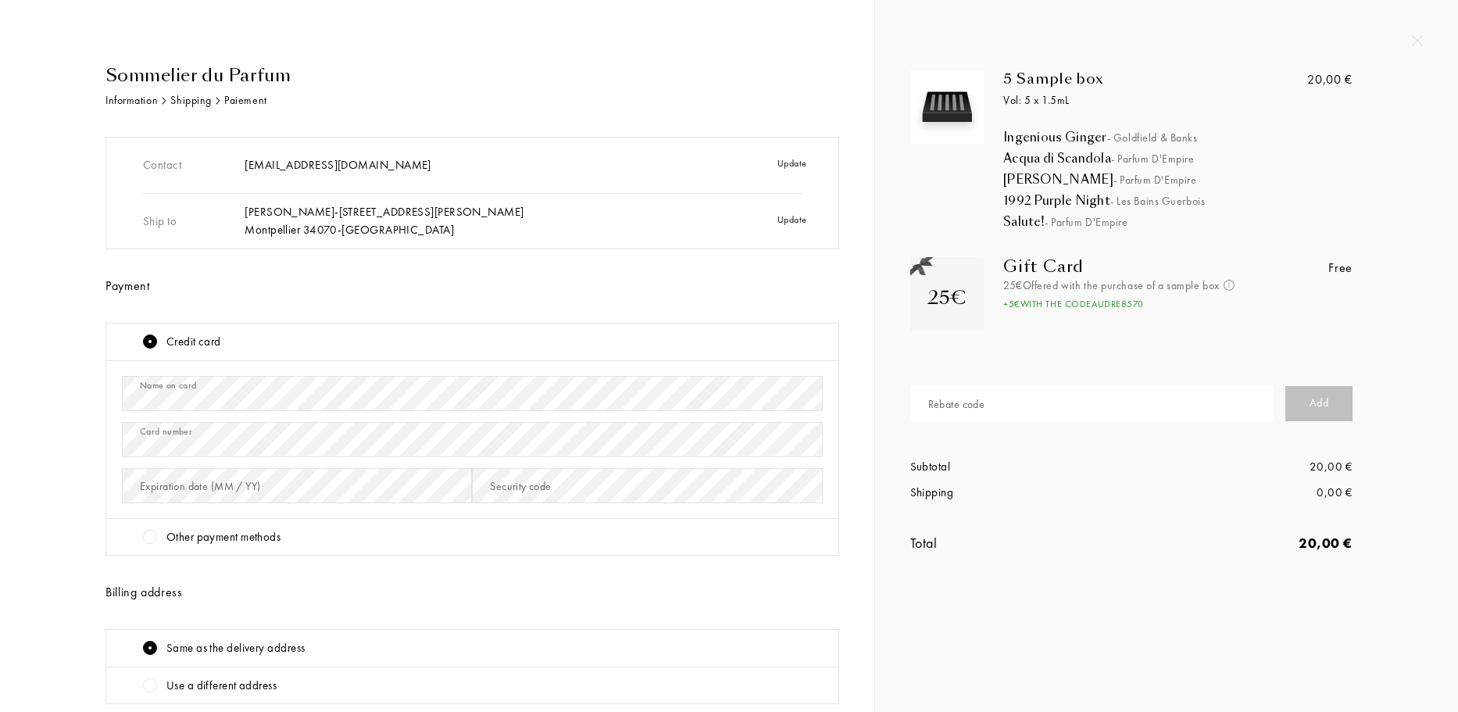
click at [252, 420] on div "Card number" at bounding box center [472, 440] width 701 height 46
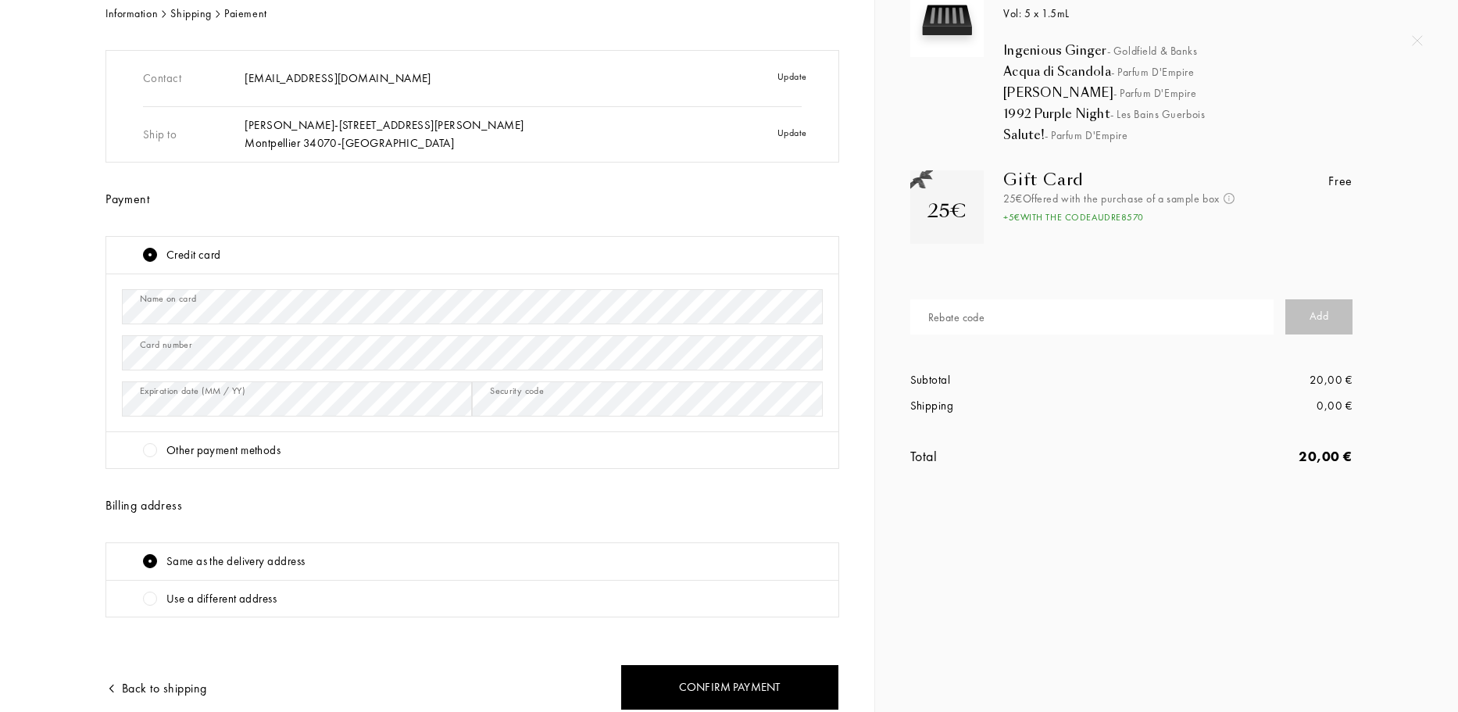
scroll to position [153, 0]
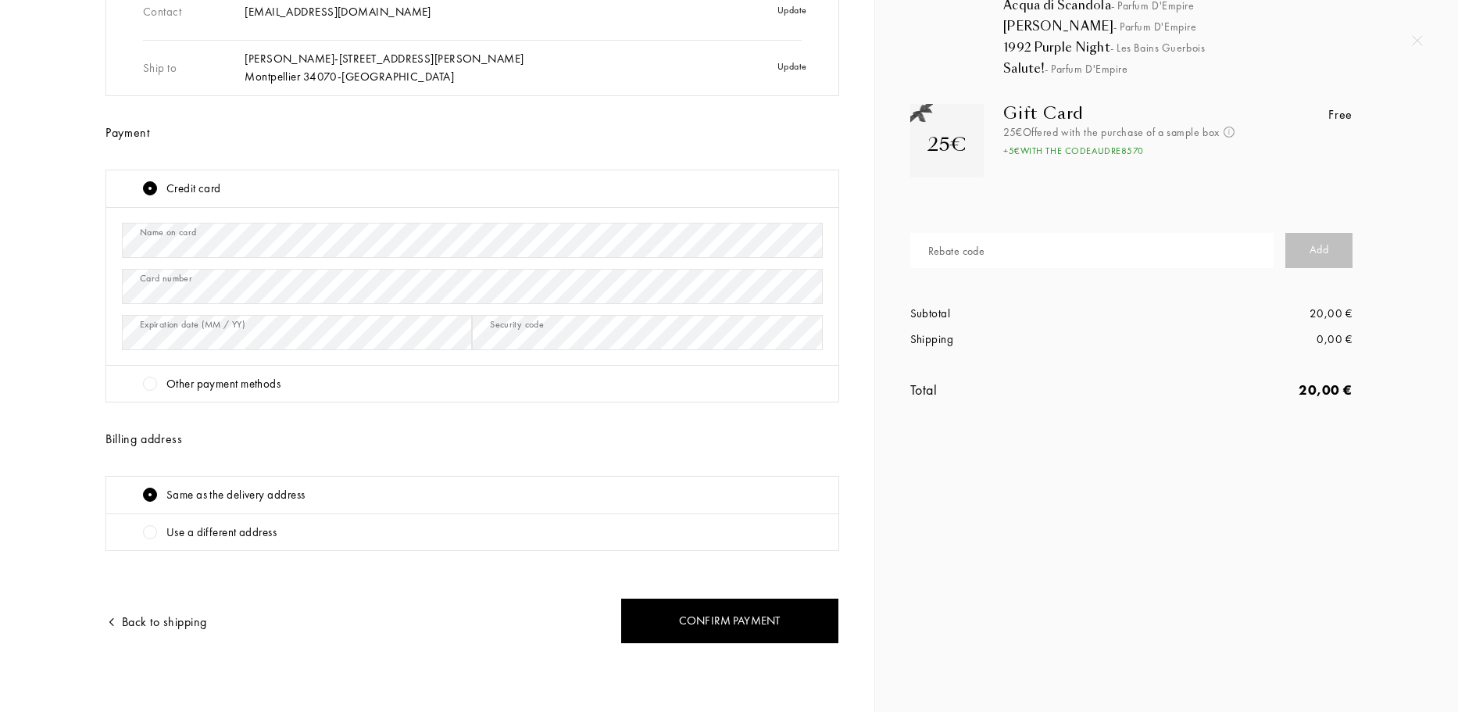
click at [968, 512] on div "5 Sample box Vol: 5 x 1.5mL Ingenious Ginger - Goldfield & Banks Acqua di Scand…" at bounding box center [1166, 203] width 583 height 712
click at [724, 621] on div "Confirm payment" at bounding box center [729, 621] width 219 height 46
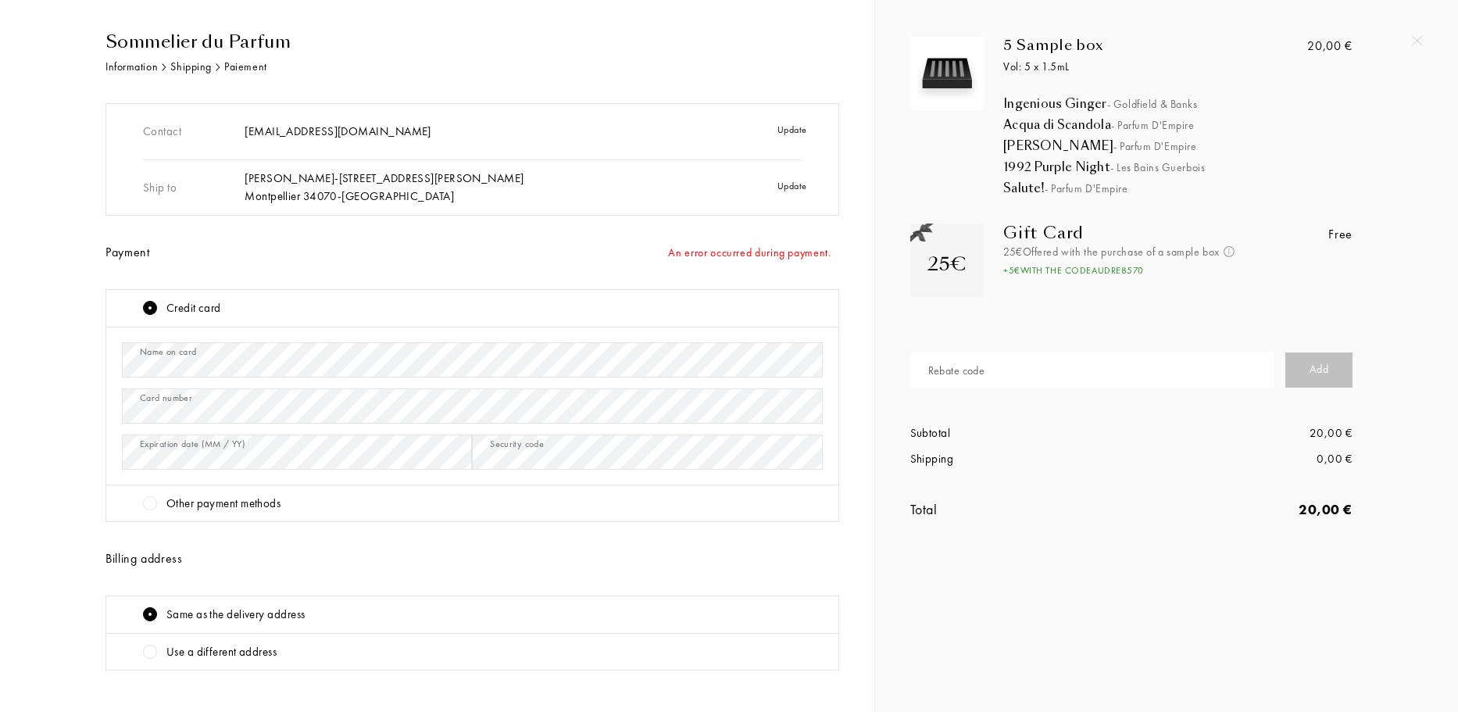
scroll to position [0, 0]
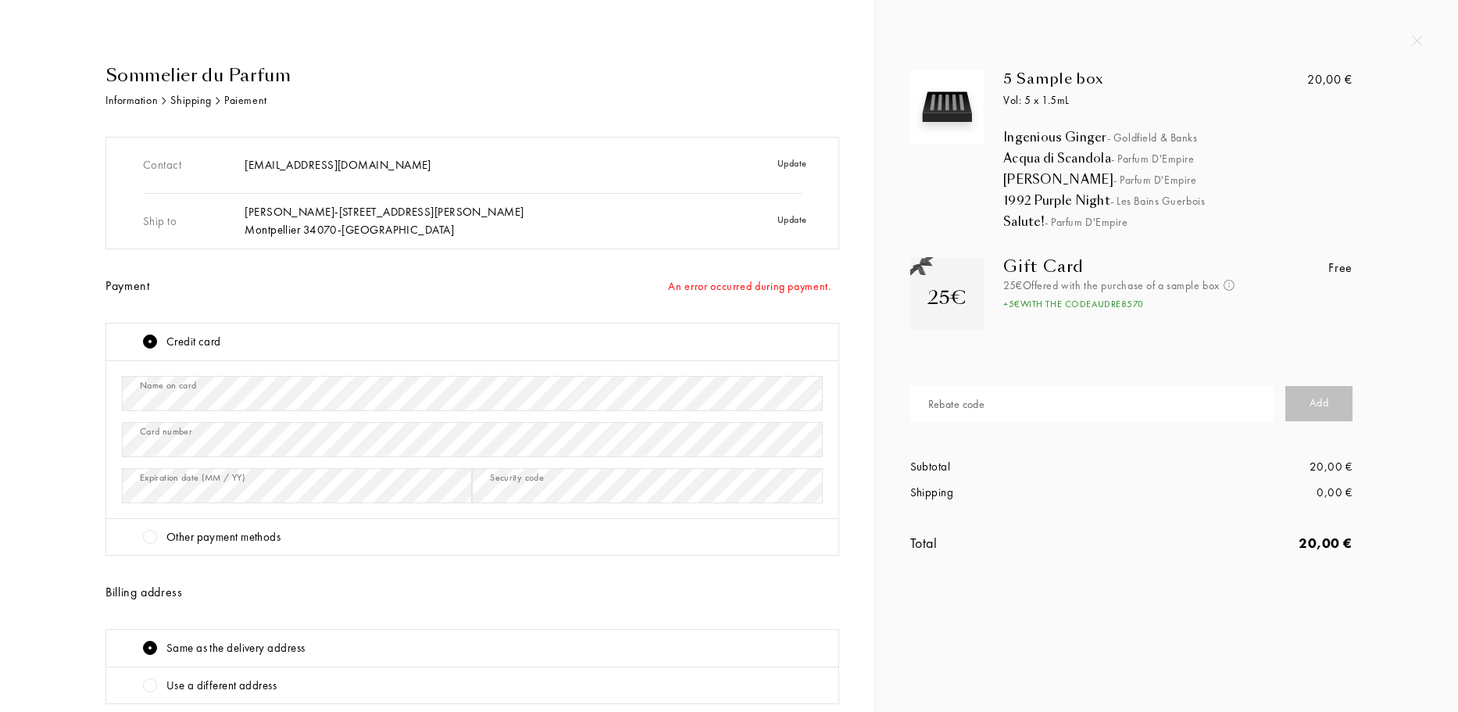
click at [770, 293] on div "Update" at bounding box center [717, 337] width 105 height 88
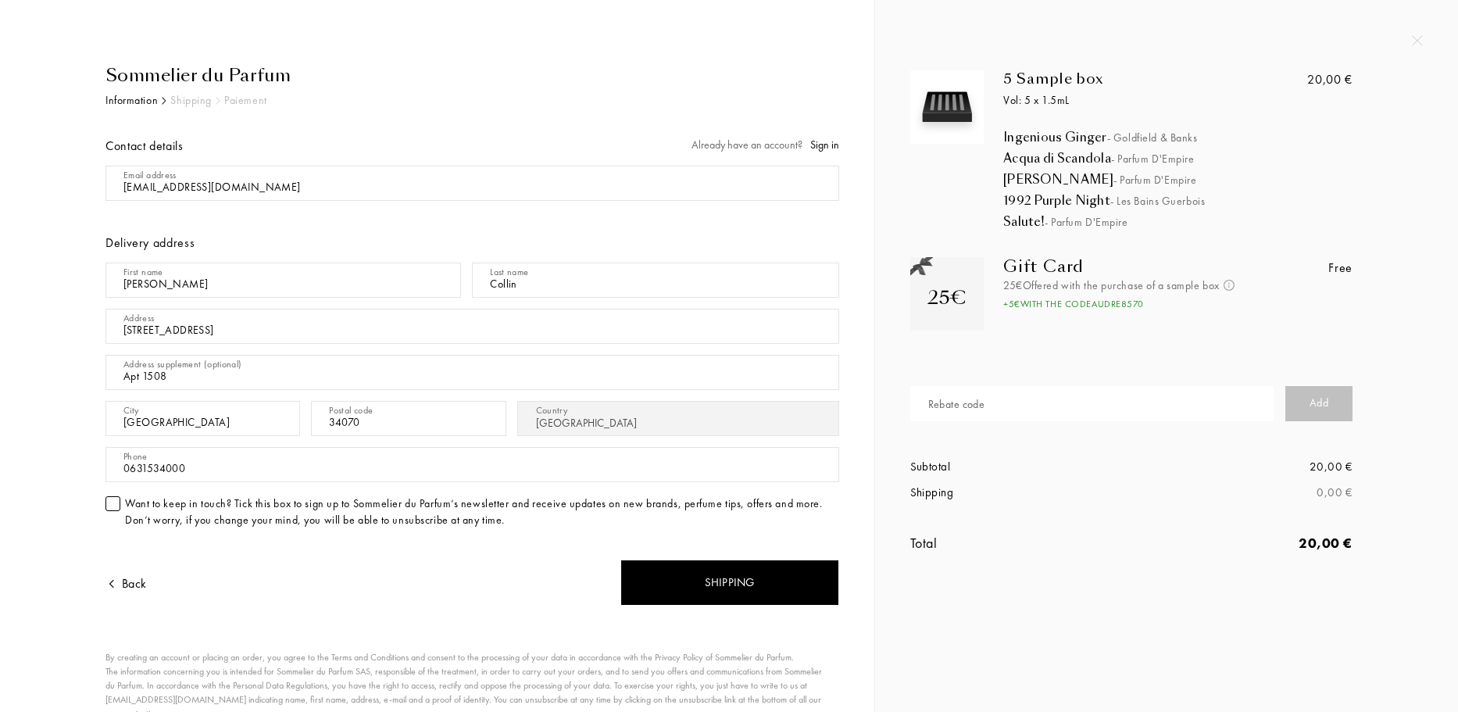
select select "FR"
click at [327, 191] on input "mail" at bounding box center [472, 183] width 734 height 35
type input "[EMAIL_ADDRESS][DOMAIN_NAME]"
click at [324, 237] on div "Delivery address" at bounding box center [472, 243] width 734 height 19
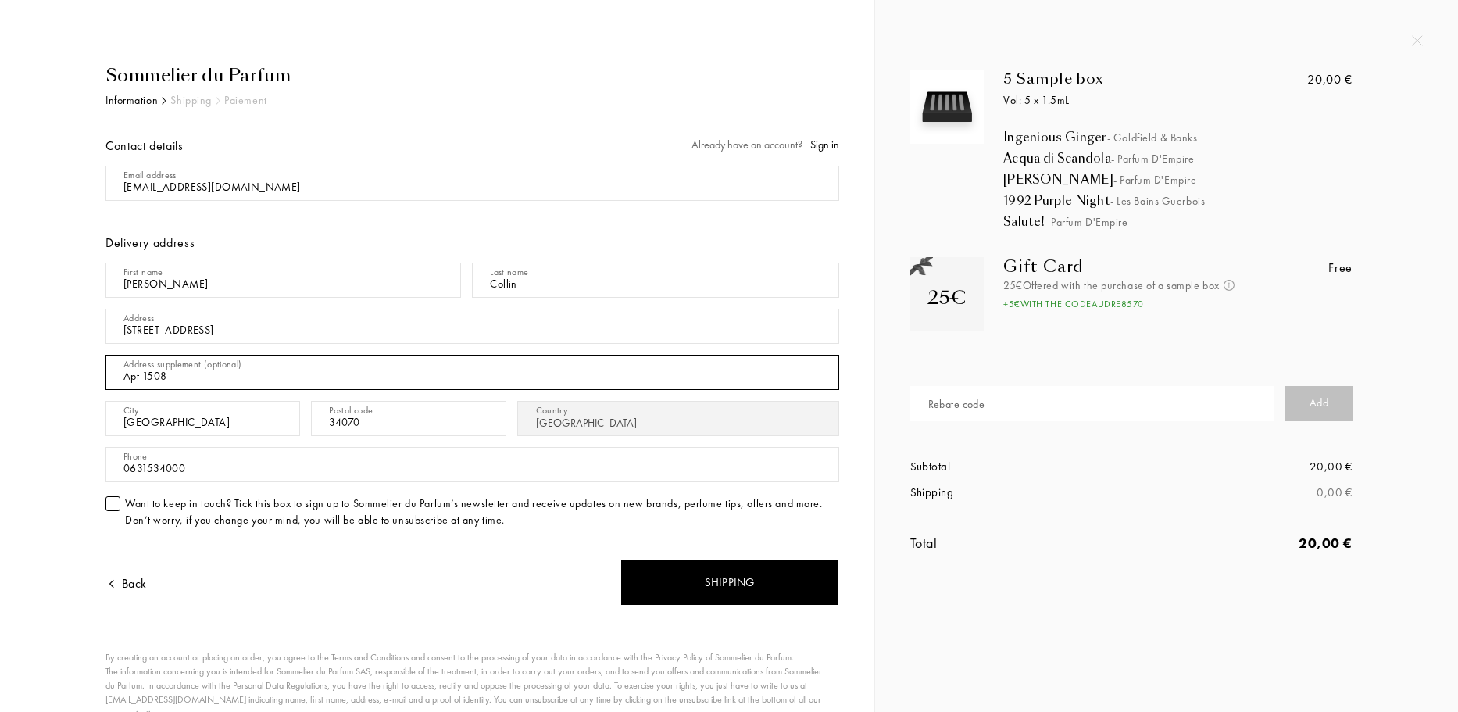
click at [252, 376] on input "Apt 1508" at bounding box center [472, 372] width 734 height 35
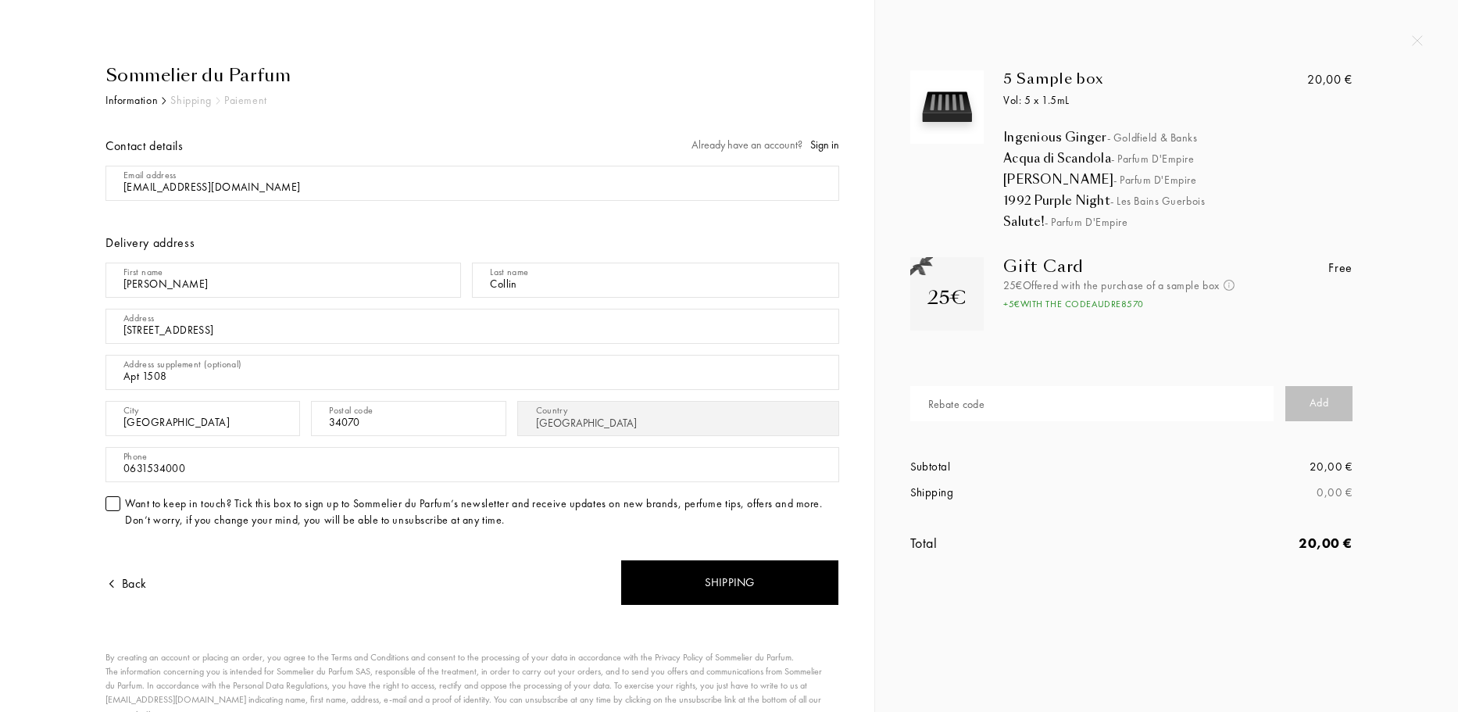
click at [322, 335] on input "[STREET_ADDRESS]" at bounding box center [472, 326] width 734 height 35
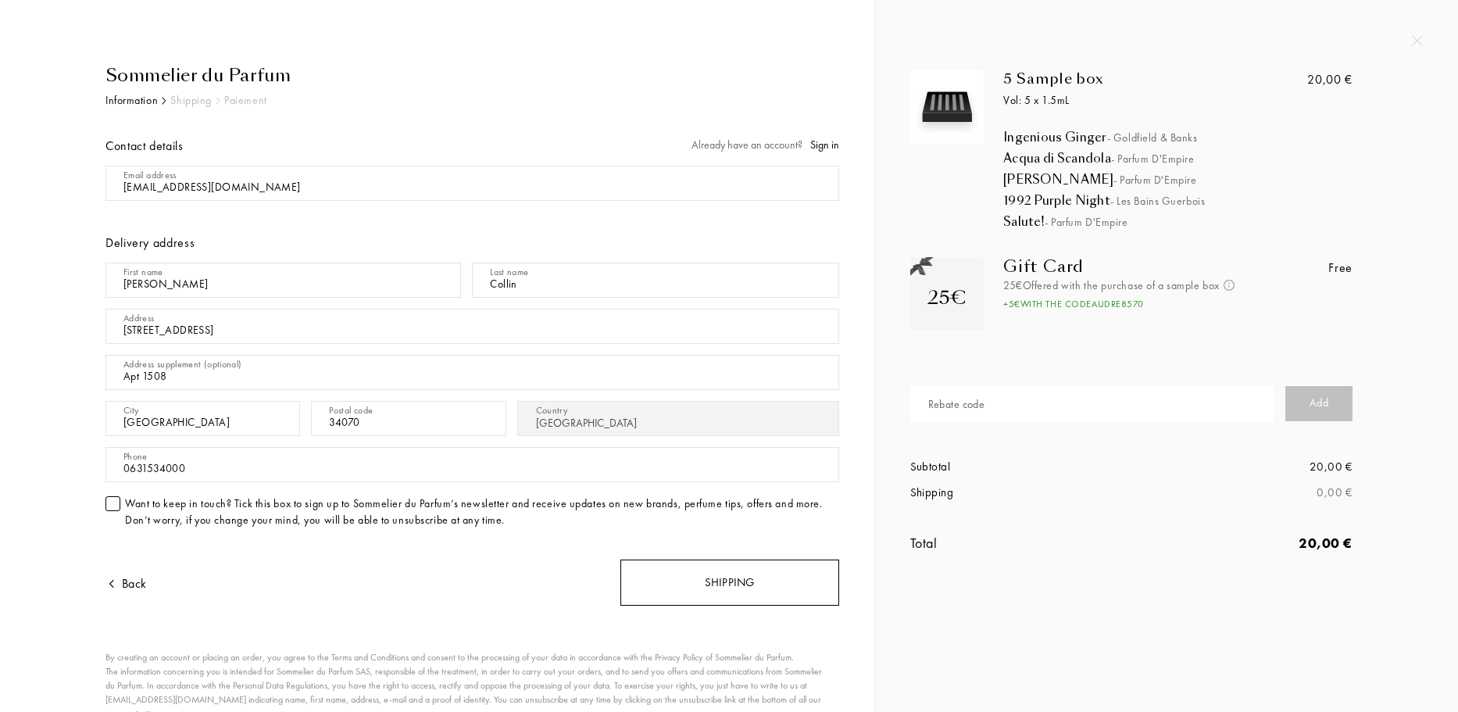
click at [671, 563] on div "Shipping" at bounding box center [729, 583] width 219 height 46
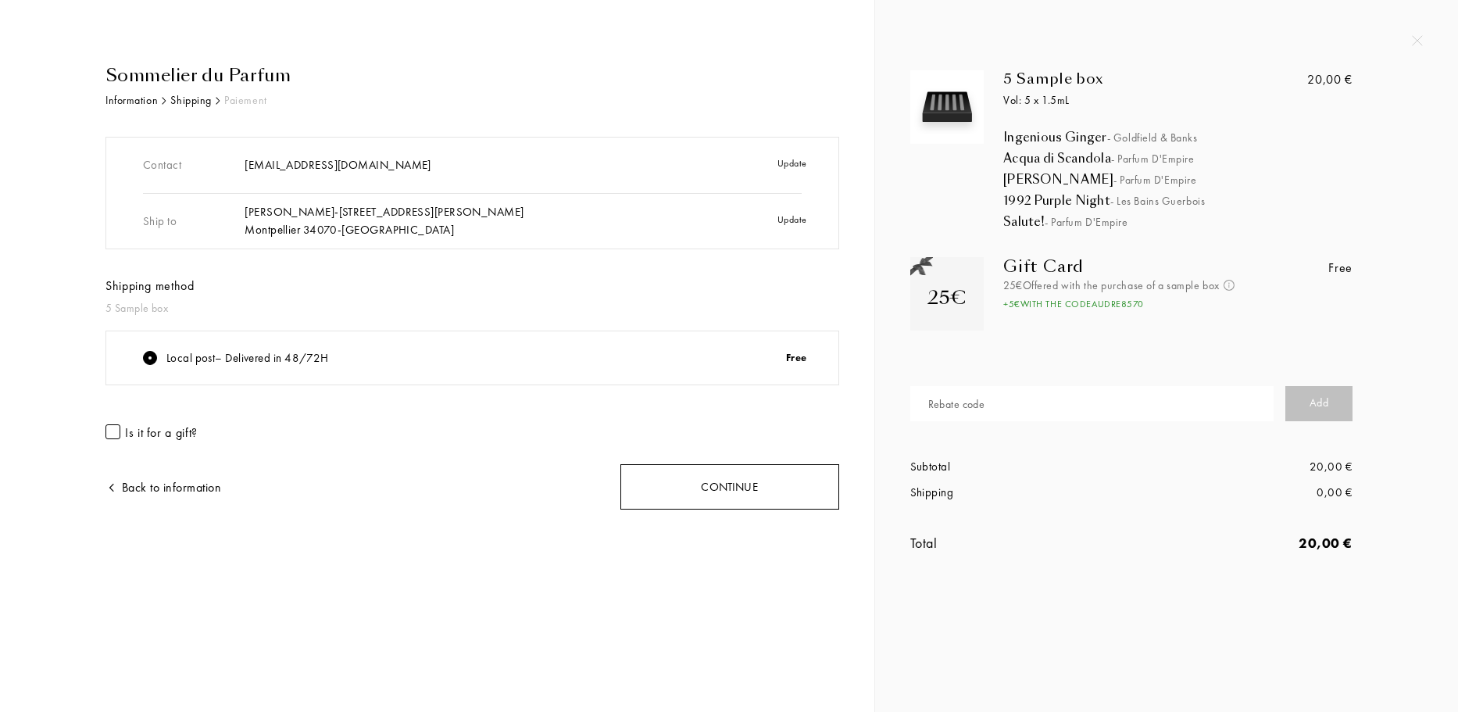
click at [636, 484] on div "Continue" at bounding box center [729, 487] width 219 height 46
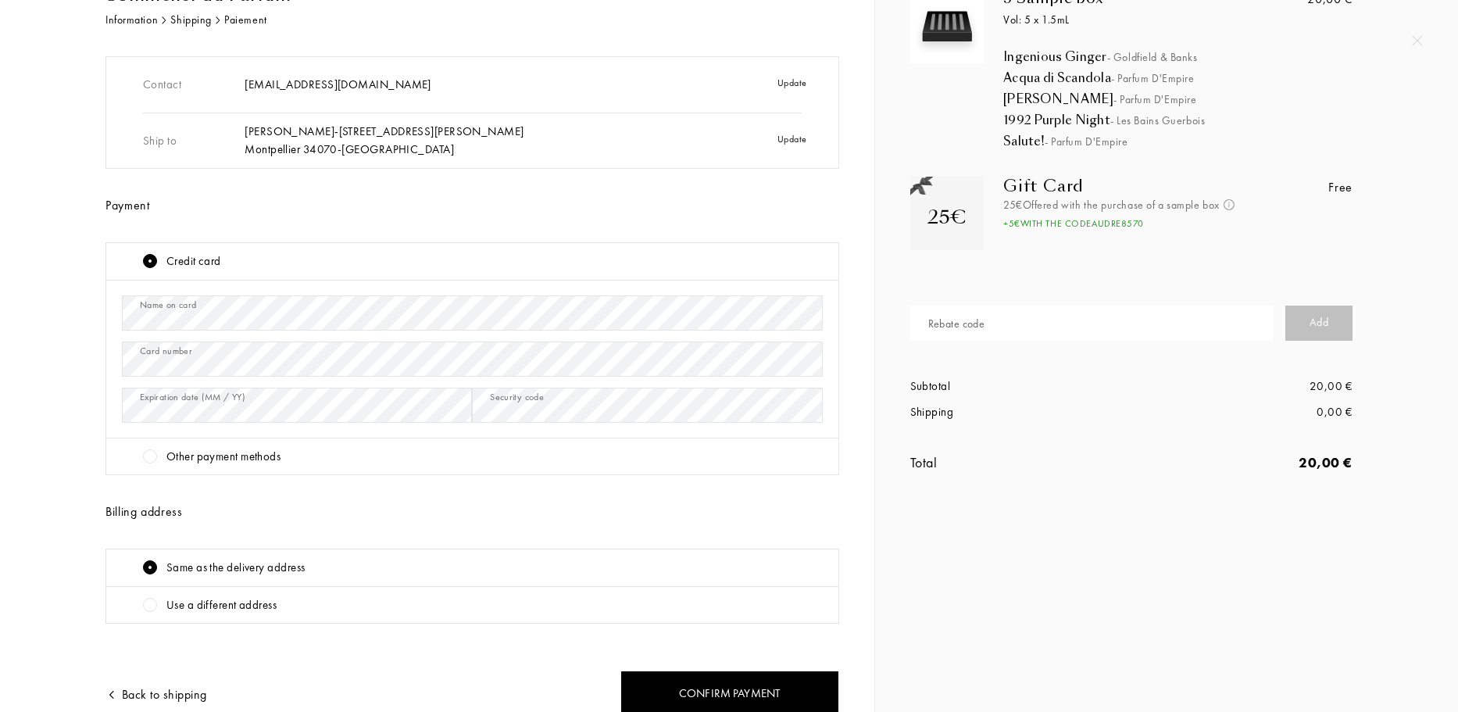
scroll to position [153, 0]
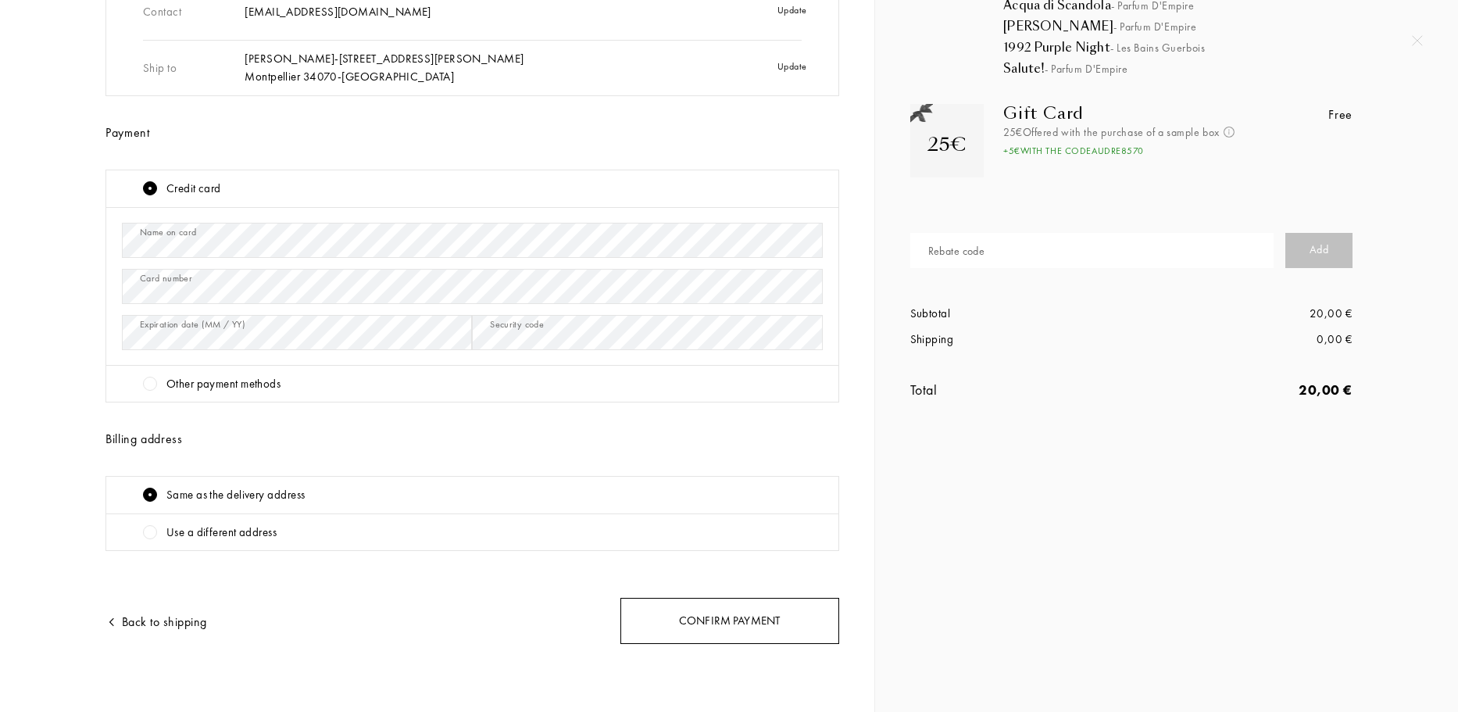
click at [798, 625] on div "Confirm payment" at bounding box center [729, 621] width 219 height 46
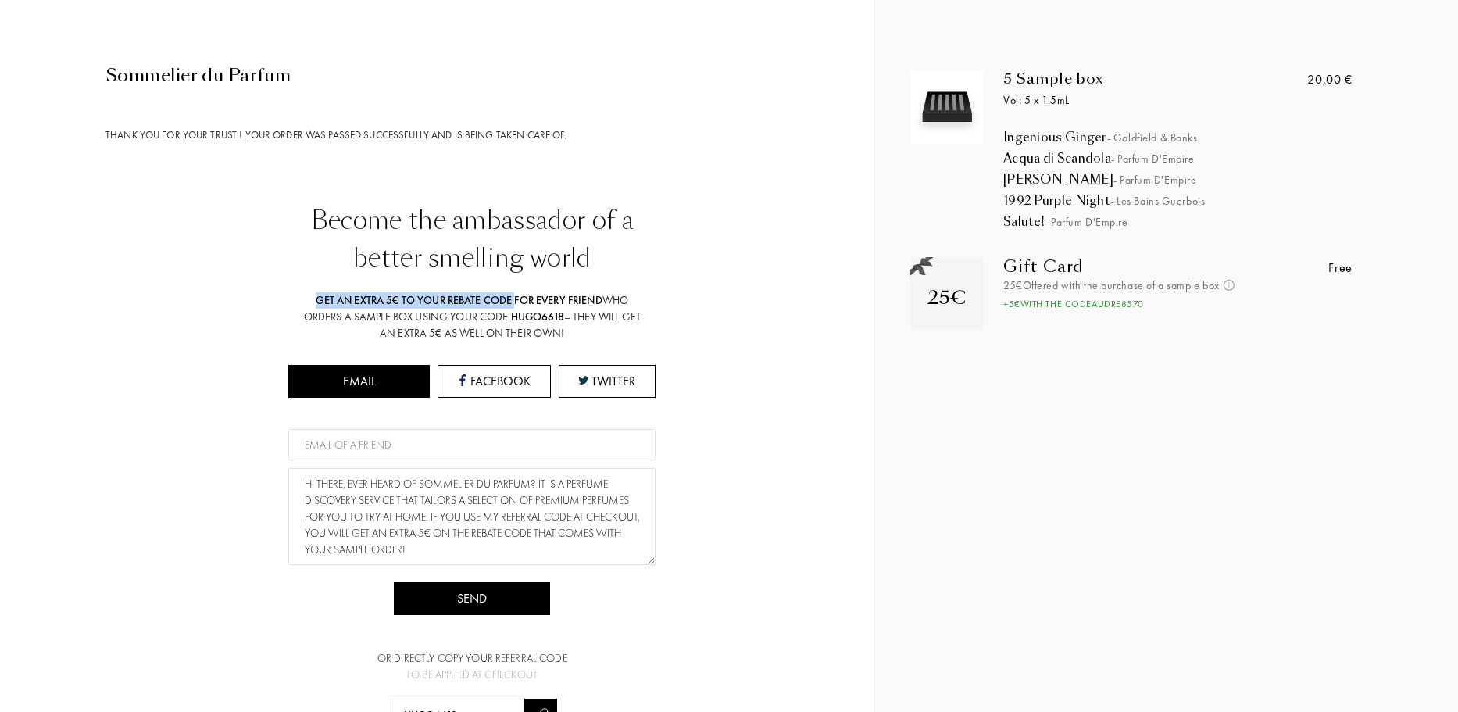
drag, startPoint x: 310, startPoint y: 299, endPoint x: 516, endPoint y: 299, distance: 205.5
click at [516, 299] on div "Get an extra 5€ to your rebate code for every friend who orders a sample box us…" at bounding box center [472, 316] width 352 height 49
click at [673, 349] on div "Become the ambassador of a better smelling world Get an extra 5€ to your rebate…" at bounding box center [472, 467] width 734 height 530
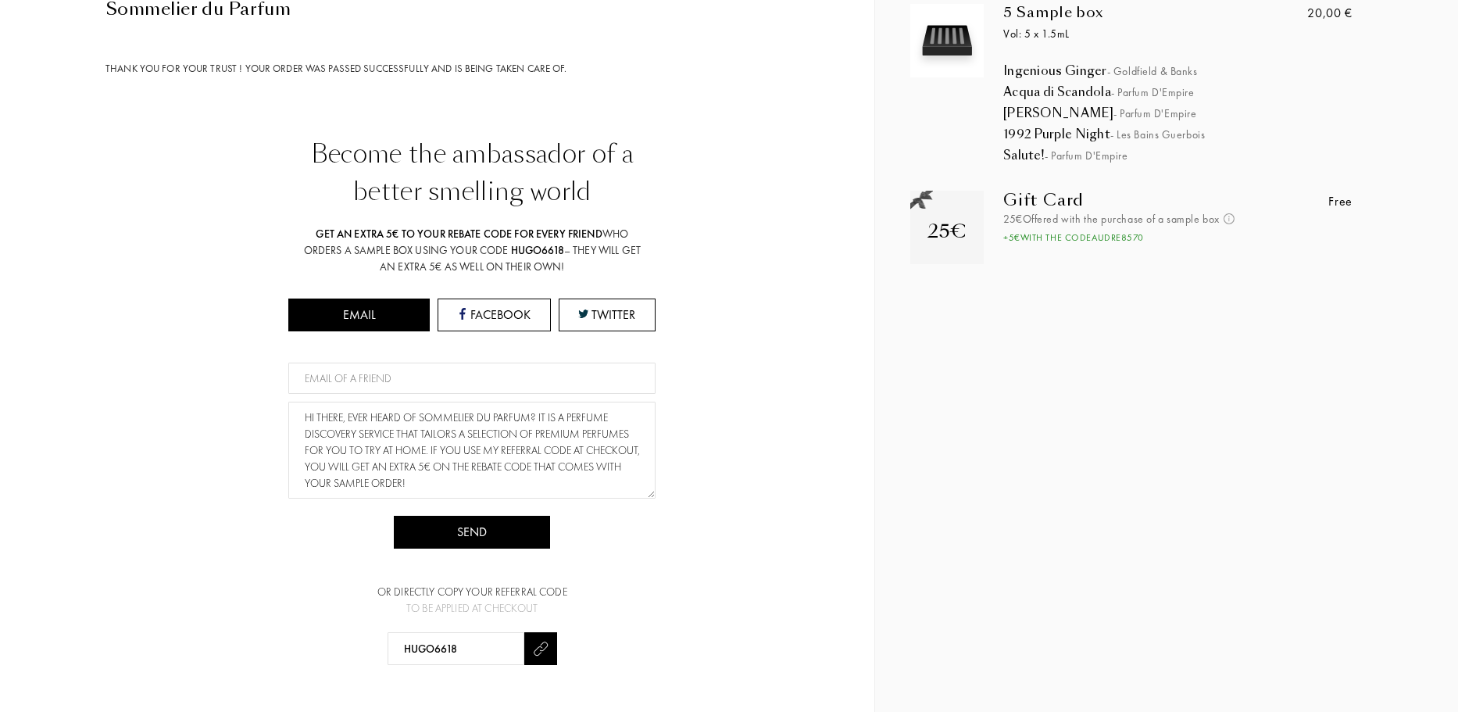
scroll to position [0, 0]
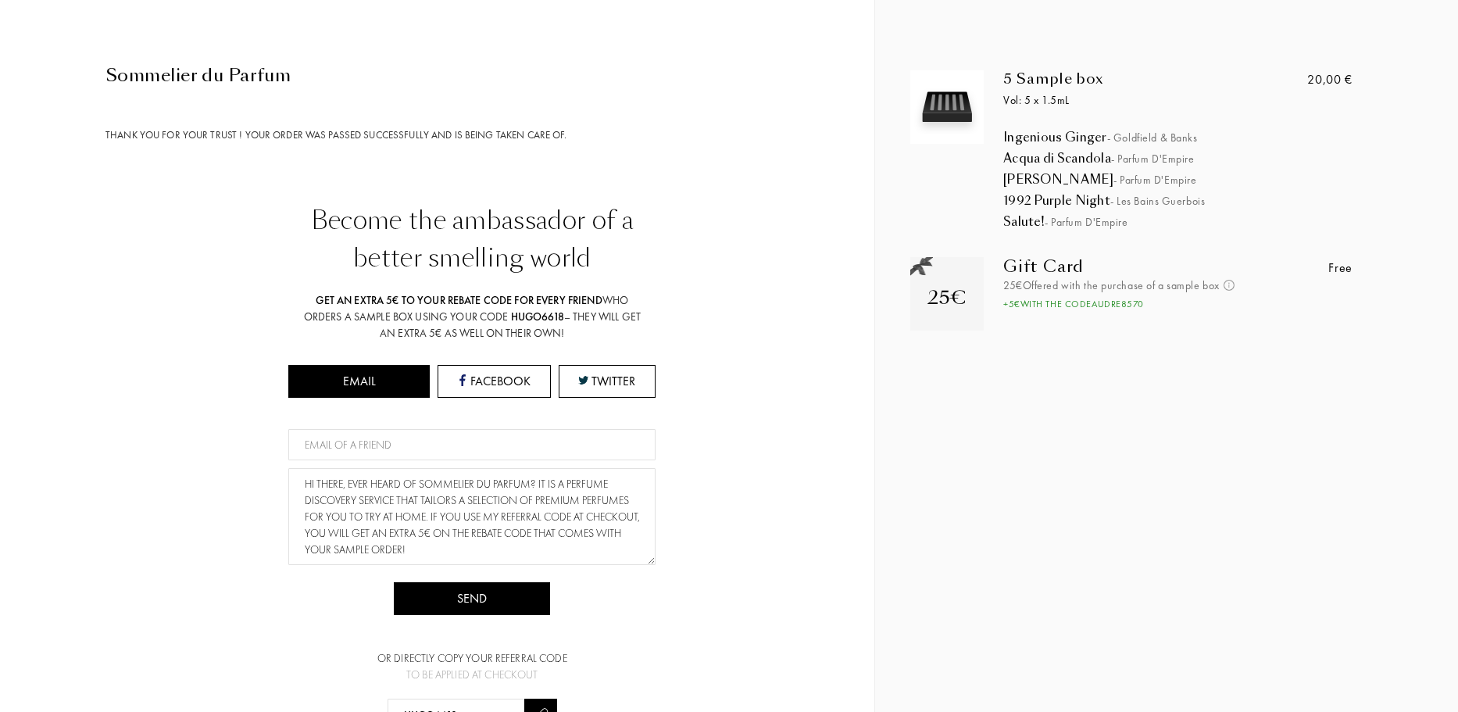
drag, startPoint x: 252, startPoint y: 299, endPoint x: 605, endPoint y: 333, distance: 354.1
click at [602, 332] on div "Become the ambassador of a better smelling world Get an extra 5€ to your rebate…" at bounding box center [472, 467] width 734 height 530
click at [606, 333] on div "Get an extra 5€ to your rebate code for every friend who orders a sample box us…" at bounding box center [472, 316] width 352 height 49
